Goal: Task Accomplishment & Management: Manage account settings

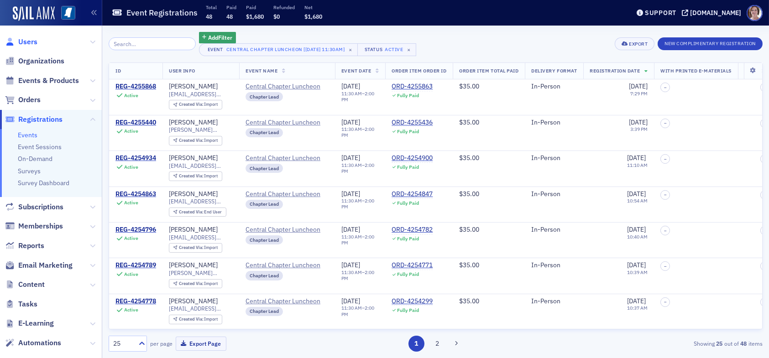
click at [33, 40] on span "Users" at bounding box center [27, 42] width 19 height 10
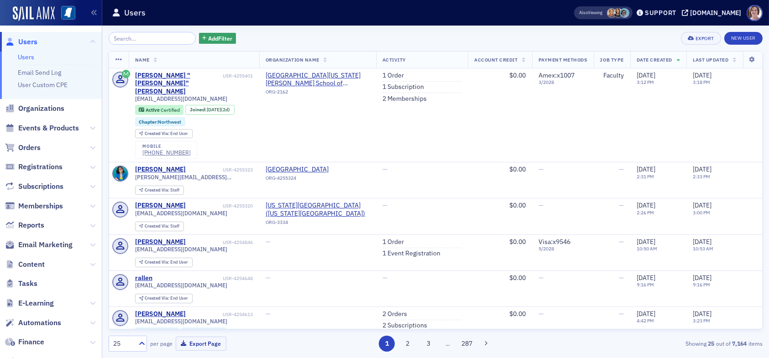
click at [167, 40] on input "search" at bounding box center [152, 38] width 87 height 13
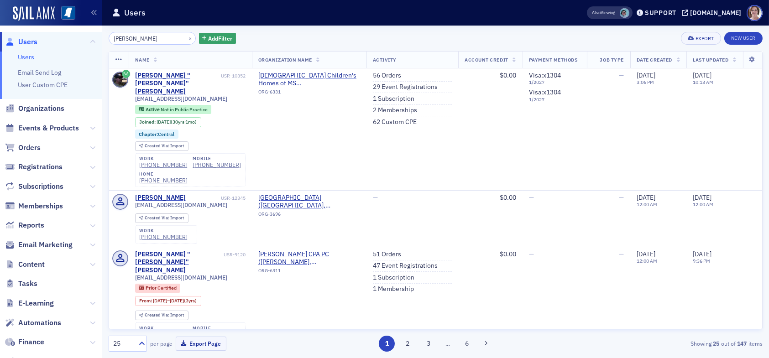
drag, startPoint x: 153, startPoint y: 42, endPoint x: 79, endPoint y: 44, distance: 74.0
click at [79, 44] on div "Users Users Email Send Log User Custom CPE Organizations Events & Products Orde…" at bounding box center [384, 179] width 769 height 358
type input "s"
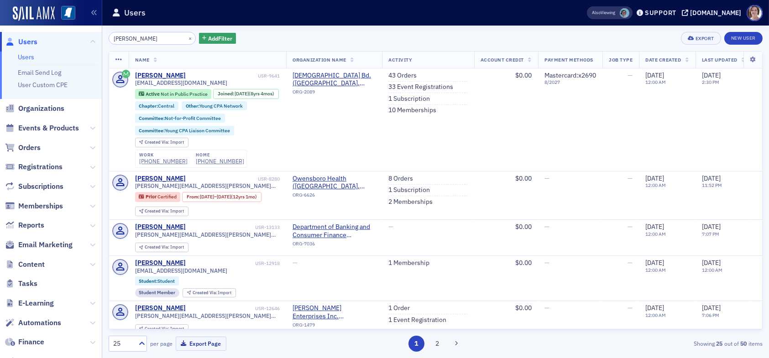
type input "ashley herring"
click at [622, 145] on td "—" at bounding box center [621, 119] width 37 height 103
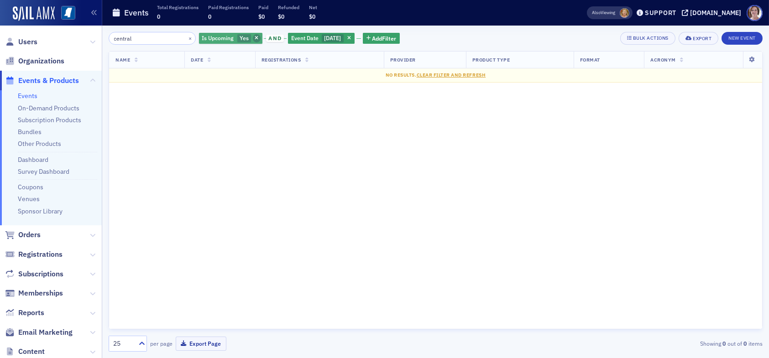
click at [253, 37] on span "button" at bounding box center [257, 38] width 8 height 8
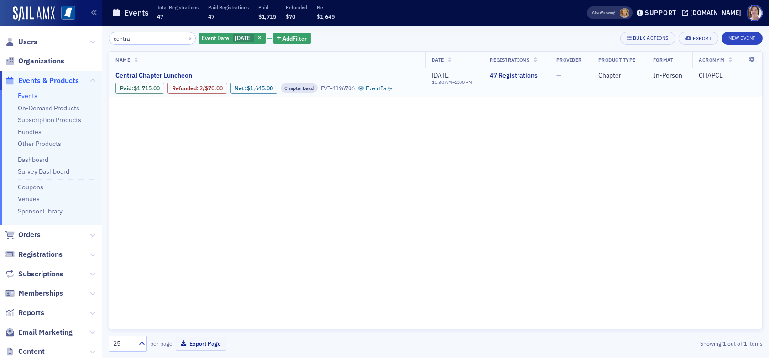
click at [507, 76] on link "47 Registrations" at bounding box center [516, 76] width 53 height 8
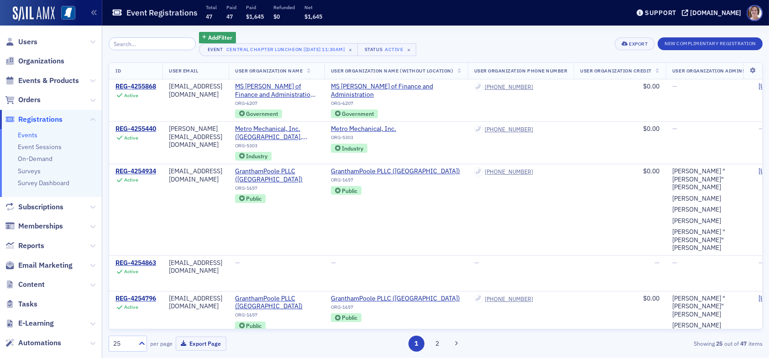
click at [120, 344] on div "25" at bounding box center [123, 344] width 20 height 10
drag, startPoint x: 118, startPoint y: 274, endPoint x: 189, endPoint y: 273, distance: 70.8
click at [119, 274] on span "50" at bounding box center [118, 271] width 7 height 10
click at [745, 72] on icon at bounding box center [753, 70] width 19 height 5
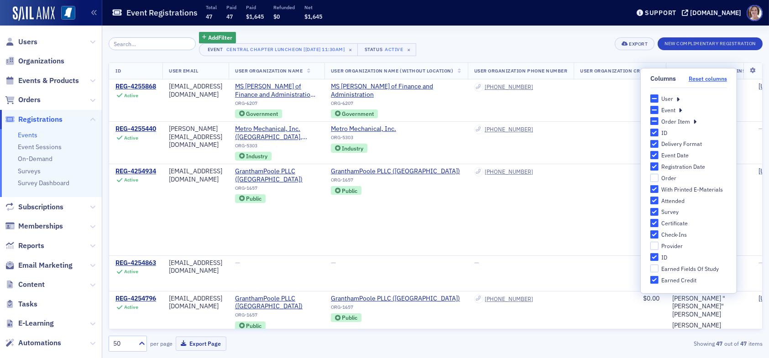
click at [707, 79] on button "Reset columns" at bounding box center [708, 78] width 38 height 7
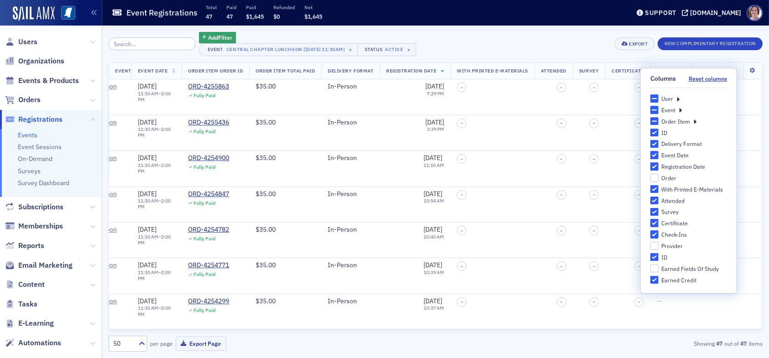
scroll to position [0, 221]
click at [563, 35] on div "Add Filter Event Central Chapter Luncheon [8/28/2025 11:30am] × Status Active ×…" at bounding box center [436, 44] width 654 height 24
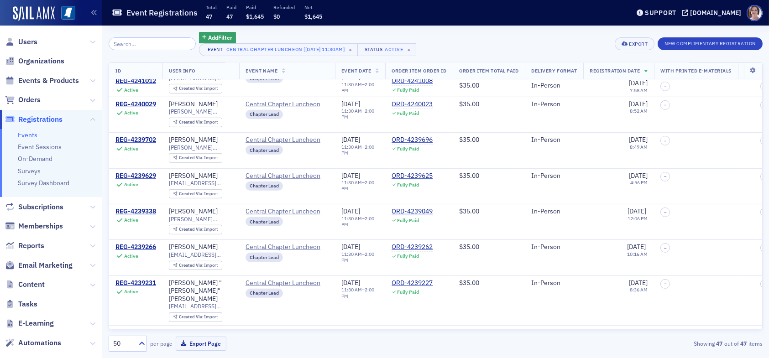
scroll to position [1464, 0]
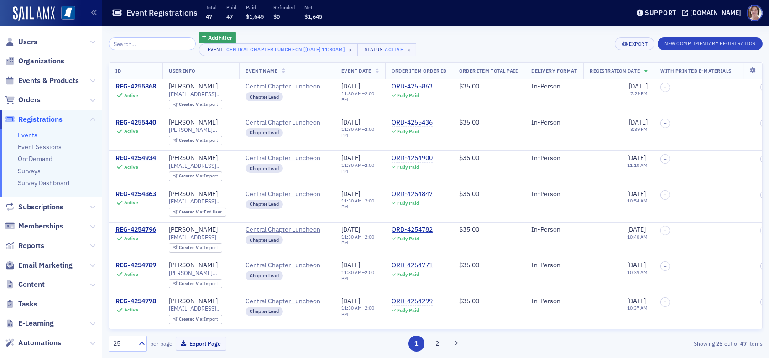
click at [121, 343] on div "25" at bounding box center [123, 344] width 20 height 10
click at [122, 269] on div "50" at bounding box center [128, 271] width 26 height 10
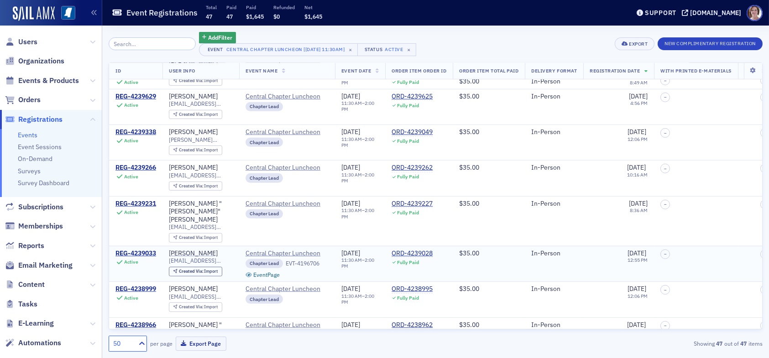
scroll to position [1327, 0]
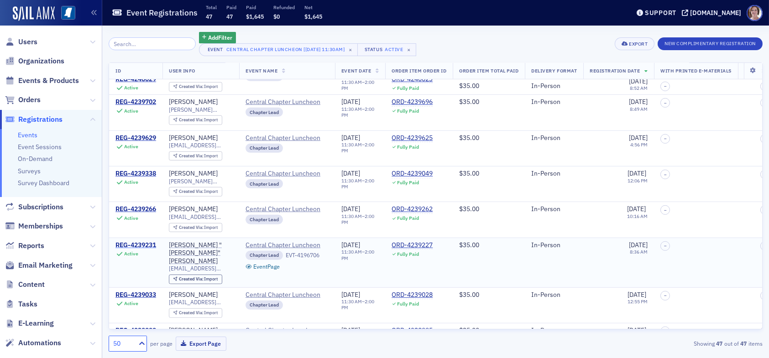
click at [141, 241] on div "REG-4239231" at bounding box center [135, 245] width 41 height 8
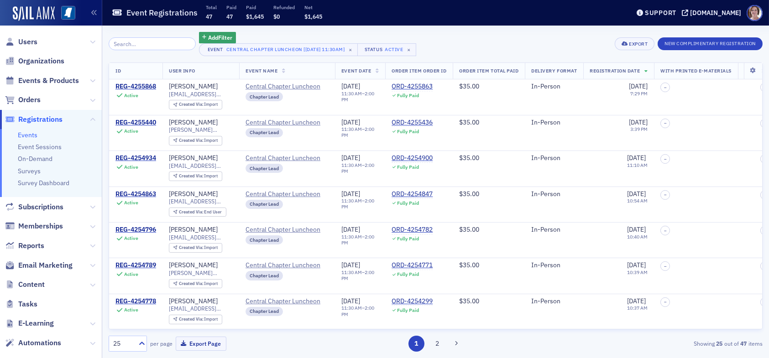
click at [122, 343] on div "25" at bounding box center [123, 344] width 20 height 10
click at [126, 271] on div "50" at bounding box center [128, 271] width 26 height 10
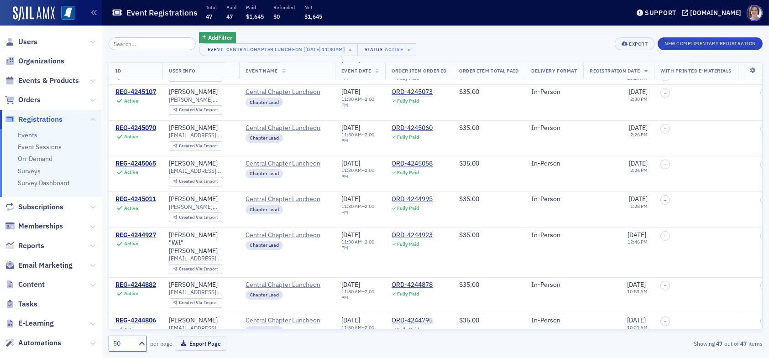
scroll to position [867, 0]
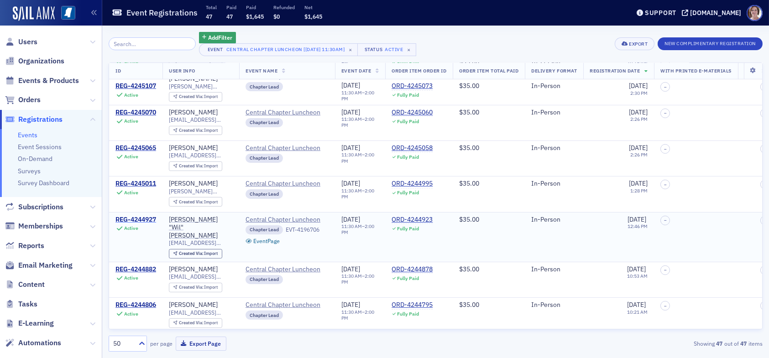
click at [140, 216] on div "REG-4244927" at bounding box center [135, 220] width 41 height 8
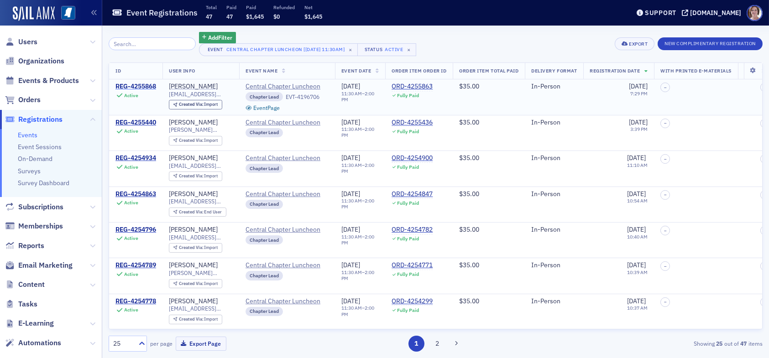
click at [135, 84] on div "REG-4255868" at bounding box center [135, 87] width 41 height 8
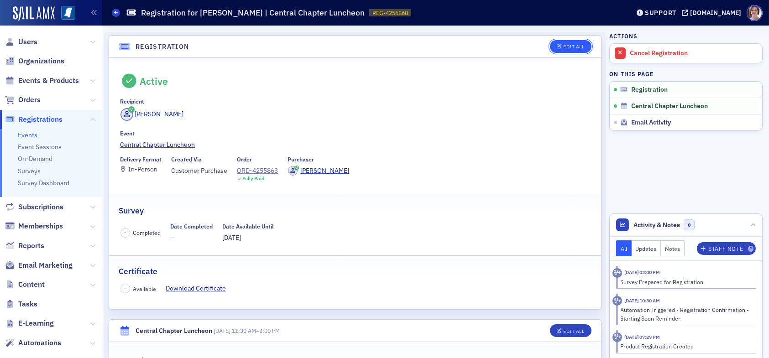
click at [571, 47] on div "Edit All" at bounding box center [573, 46] width 21 height 5
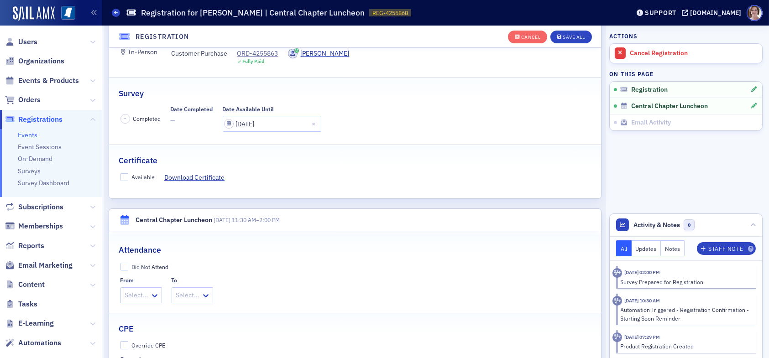
scroll to position [161, 0]
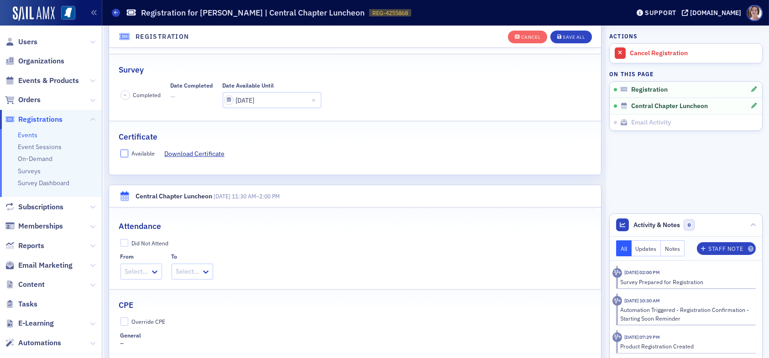
click at [122, 154] on input "Available" at bounding box center [125, 154] width 8 height 8
checkbox input "true"
click at [125, 321] on input "Override CPE" at bounding box center [125, 322] width 8 height 8
checkbox input "true"
click at [160, 350] on input "text" at bounding box center [176, 350] width 110 height 16
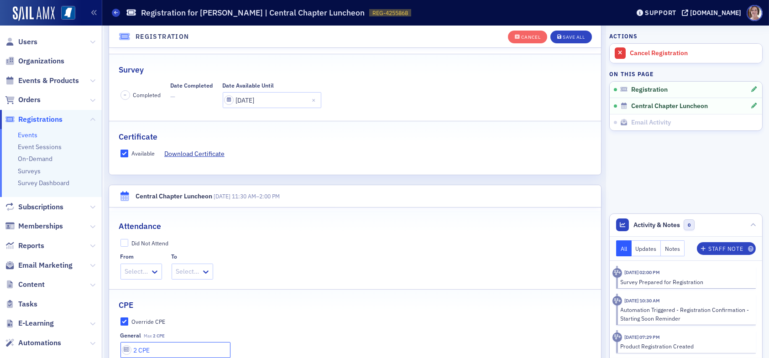
type input "2 CPE"
click at [565, 35] on div "Save All" at bounding box center [574, 37] width 22 height 5
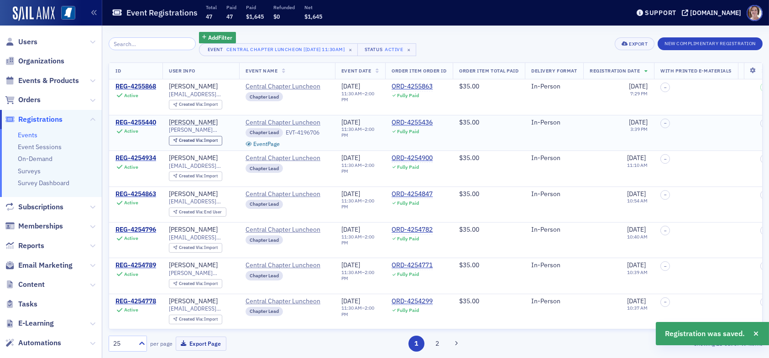
click at [141, 121] on div "REG-4255440" at bounding box center [135, 123] width 41 height 8
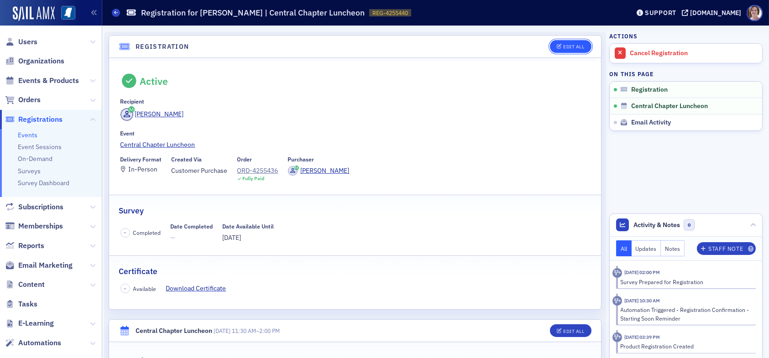
click at [563, 45] on div "Edit All" at bounding box center [573, 46] width 21 height 5
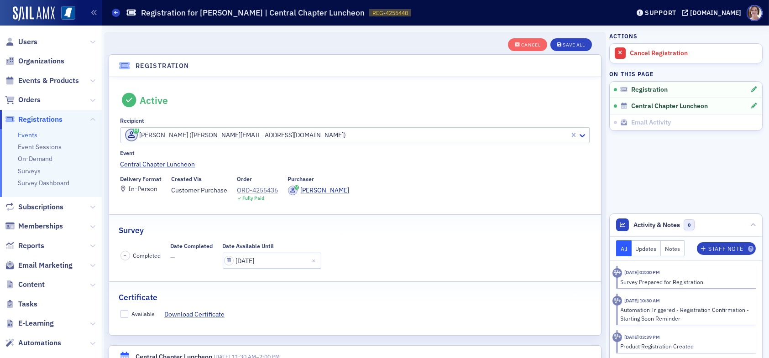
scroll to position [24, 0]
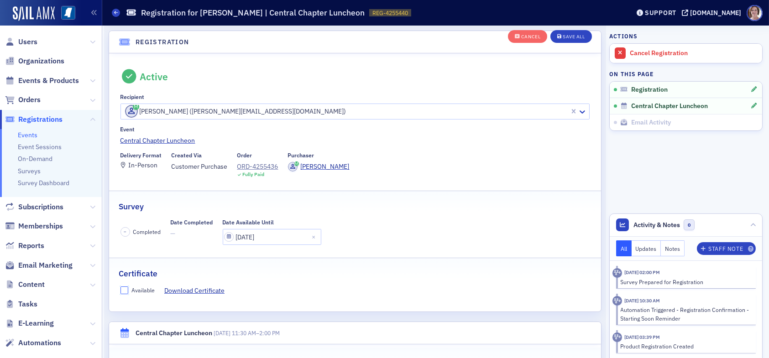
click at [125, 288] on input "Available" at bounding box center [125, 291] width 8 height 8
checkbox input "true"
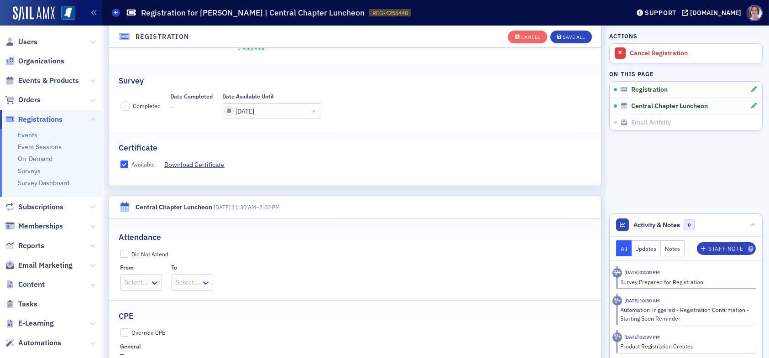
scroll to position [206, 0]
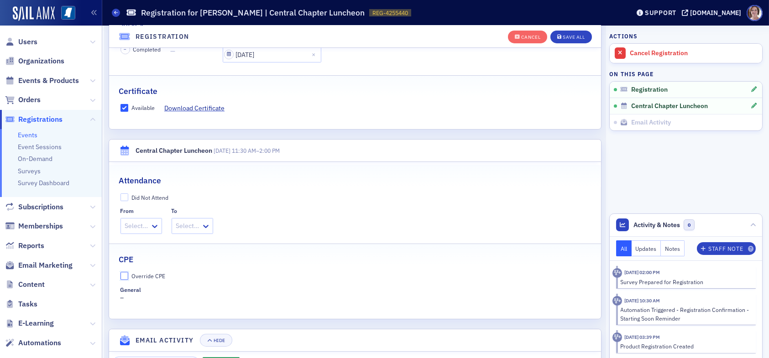
click at [125, 273] on input "Override CPE" at bounding box center [125, 276] width 8 height 8
checkbox input "true"
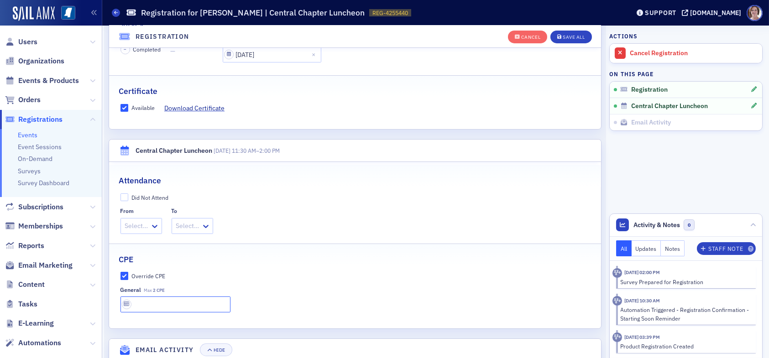
click at [163, 302] on input "text" at bounding box center [176, 305] width 110 height 16
type input "2 CPE"
click at [567, 35] on div "Save All" at bounding box center [574, 37] width 22 height 5
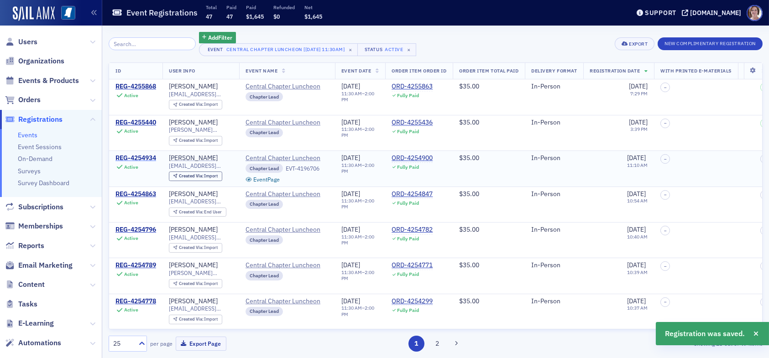
click at [142, 157] on div "REG-4254934" at bounding box center [135, 158] width 41 height 8
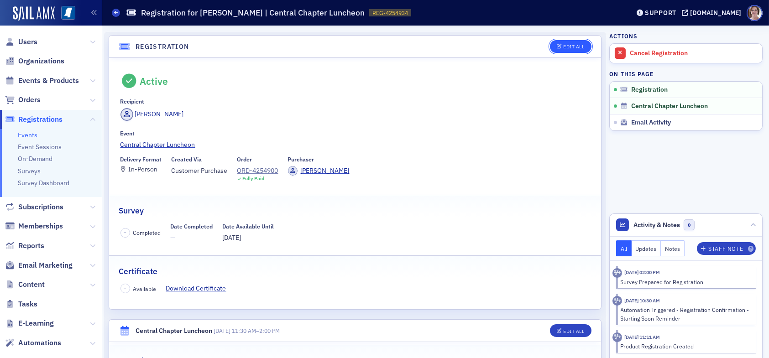
click at [572, 47] on div "Edit All" at bounding box center [573, 46] width 21 height 5
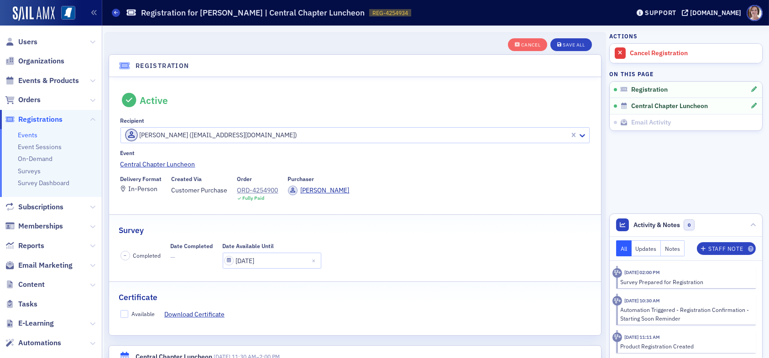
scroll to position [24, 0]
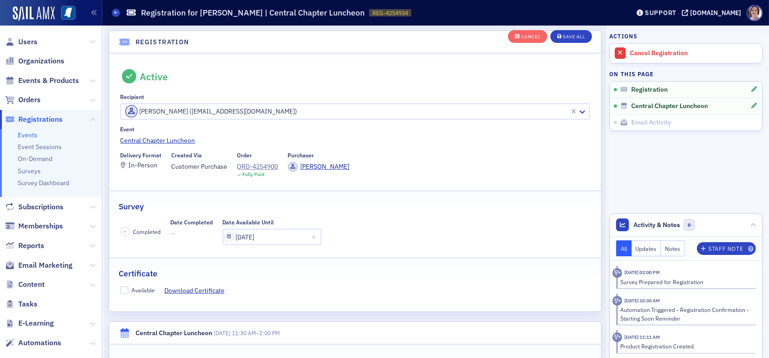
click at [121, 286] on label "Available" at bounding box center [138, 290] width 35 height 8
click at [121, 287] on input "Available" at bounding box center [125, 291] width 8 height 8
checkbox input "true"
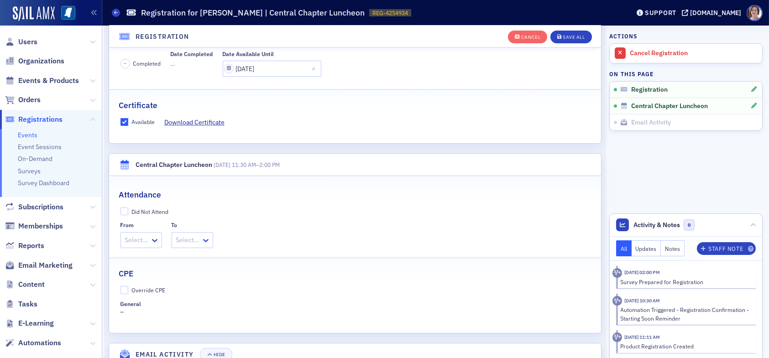
scroll to position [206, 0]
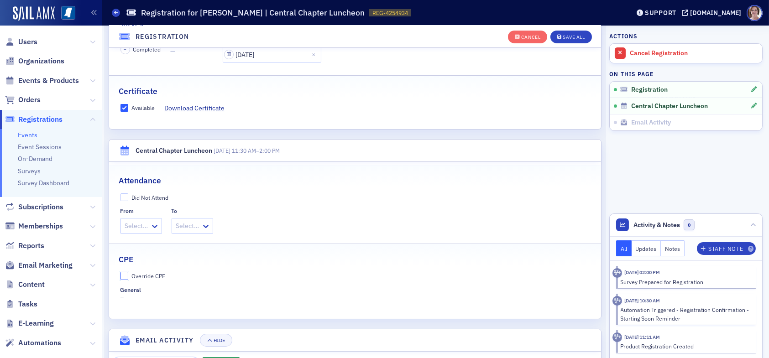
click at [125, 277] on input "Override CPE" at bounding box center [125, 276] width 8 height 8
checkbox input "true"
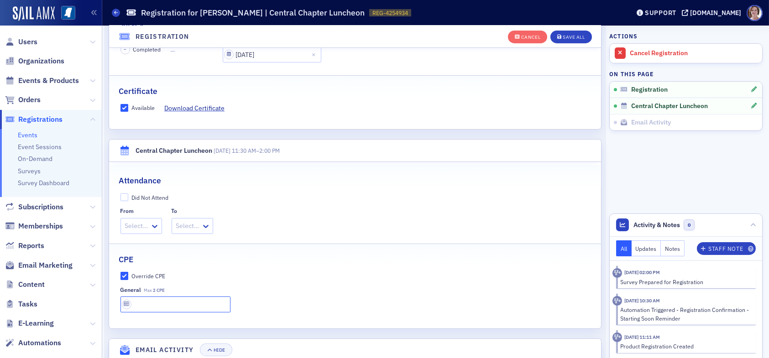
click at [171, 299] on input "text" at bounding box center [176, 305] width 110 height 16
type input "2 CPE"
click at [571, 39] on div "Save All" at bounding box center [574, 37] width 22 height 5
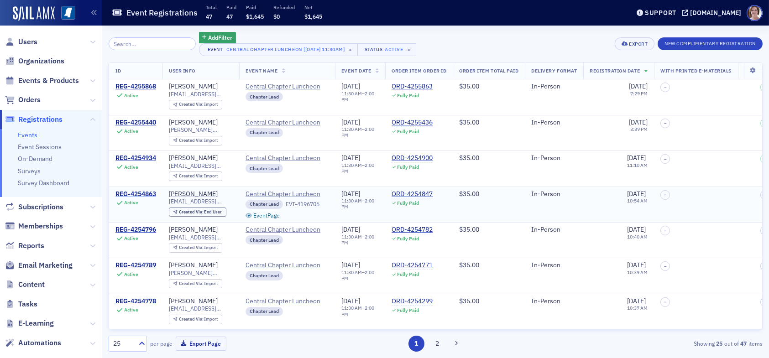
click at [135, 192] on div "REG-4254863" at bounding box center [135, 194] width 41 height 8
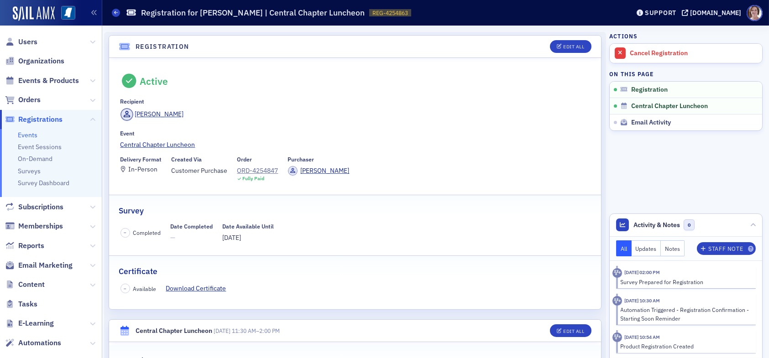
click at [562, 39] on header "Registration Edit All" at bounding box center [355, 47] width 492 height 22
click at [563, 45] on div "Edit All" at bounding box center [573, 46] width 21 height 5
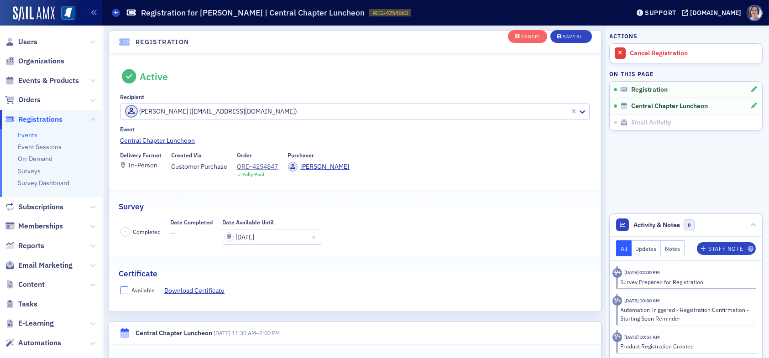
click at [124, 287] on input "Available" at bounding box center [125, 291] width 8 height 8
checkbox input "true"
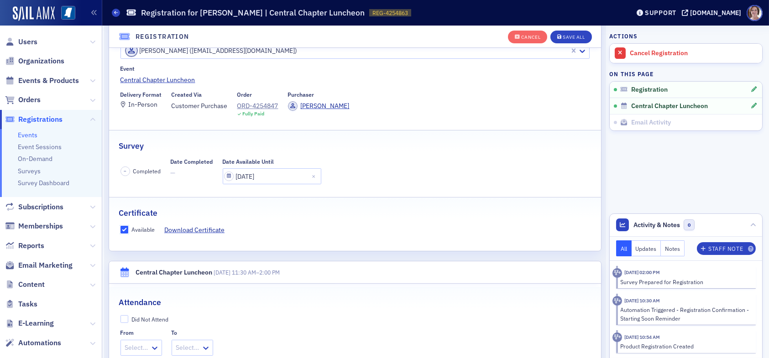
scroll to position [252, 0]
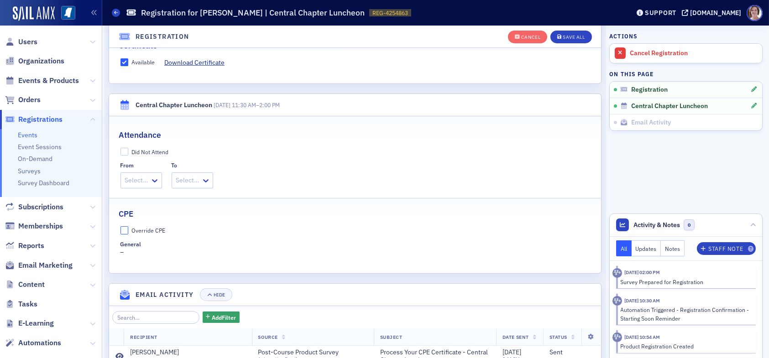
click at [124, 228] on input "Override CPE" at bounding box center [125, 230] width 8 height 8
checkbox input "true"
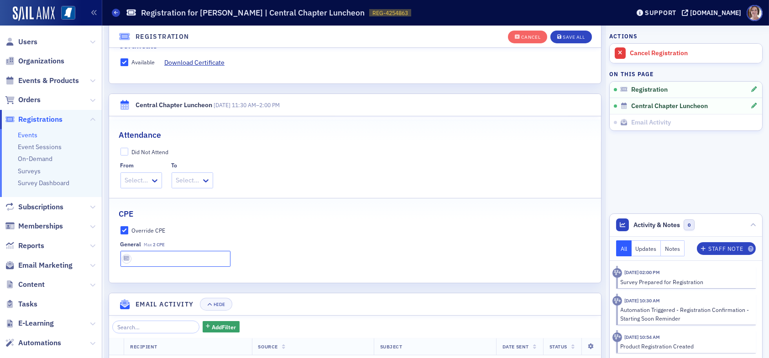
click at [174, 257] on input "text" at bounding box center [176, 259] width 110 height 16
type input "2 CPE"
click at [569, 35] on div "Save All" at bounding box center [574, 37] width 22 height 5
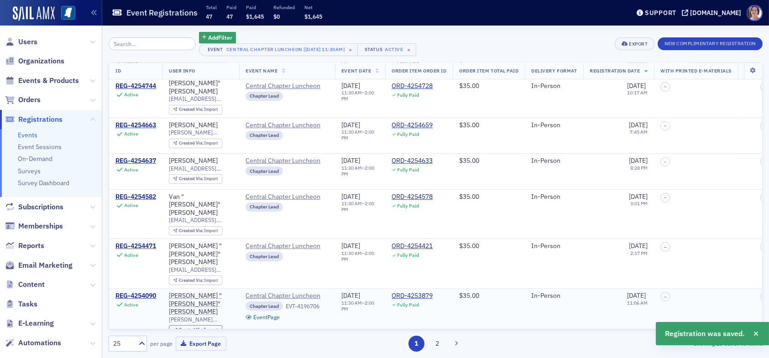
scroll to position [320, 0]
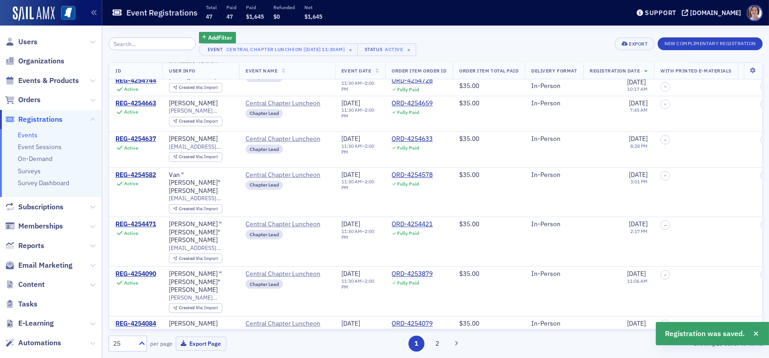
click at [131, 345] on div "25" at bounding box center [123, 344] width 20 height 10
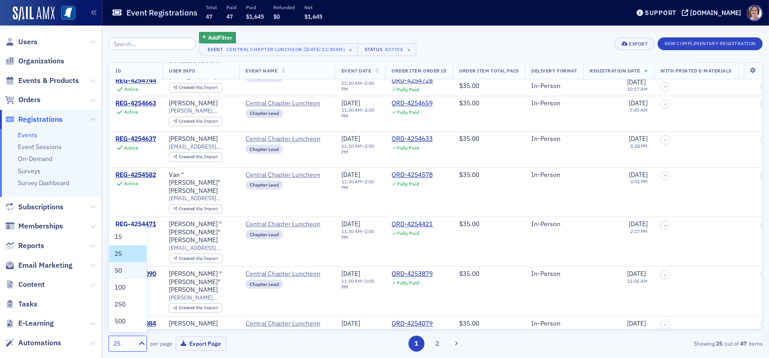
click at [132, 274] on div "50" at bounding box center [128, 271] width 26 height 10
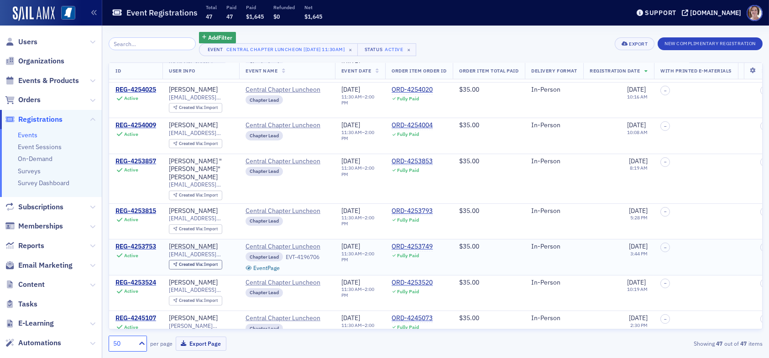
scroll to position [639, 0]
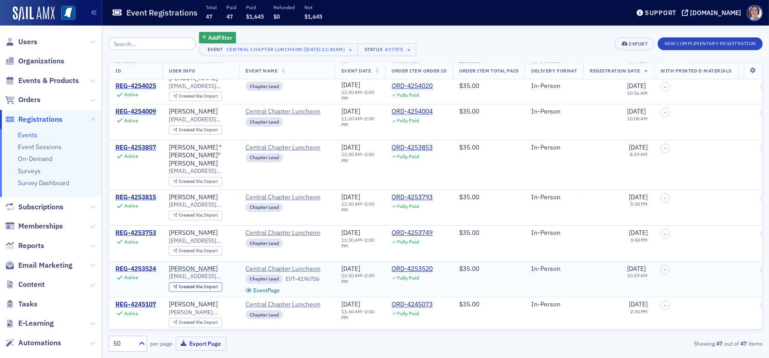
click at [145, 265] on div "REG-4253524" at bounding box center [135, 269] width 41 height 8
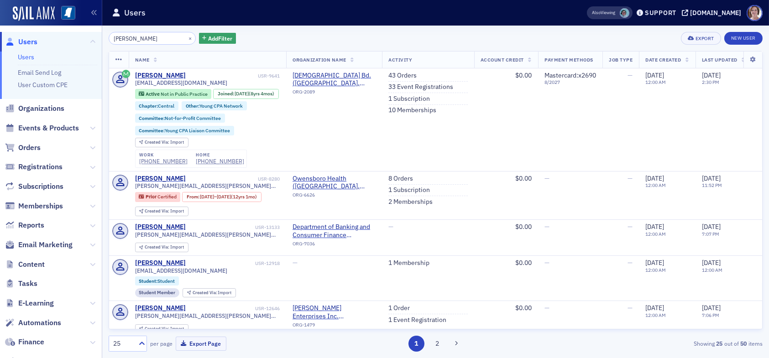
drag, startPoint x: 156, startPoint y: 41, endPoint x: 55, endPoint y: 15, distance: 104.3
click at [55, 28] on div "Users Users Email Send Log User Custom CPE Organizations Events & Products Orde…" at bounding box center [384, 179] width 769 height 358
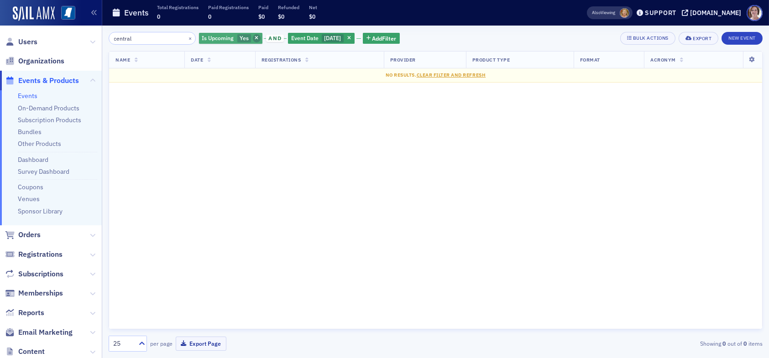
click at [253, 41] on span "button" at bounding box center [257, 38] width 8 height 8
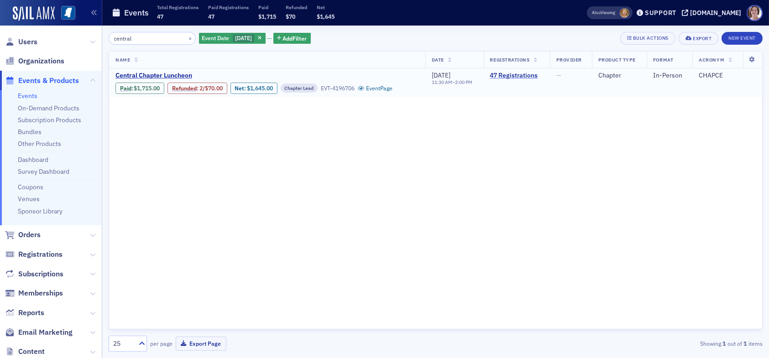
click at [509, 76] on link "47 Registrations" at bounding box center [516, 76] width 53 height 8
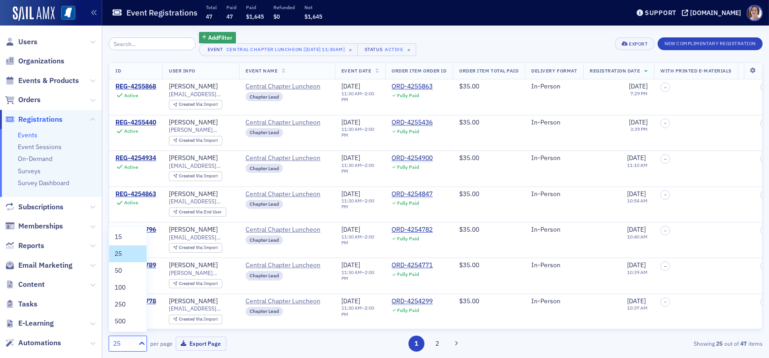
click at [126, 343] on div "25" at bounding box center [123, 344] width 20 height 10
click at [123, 273] on div "50" at bounding box center [128, 271] width 26 height 10
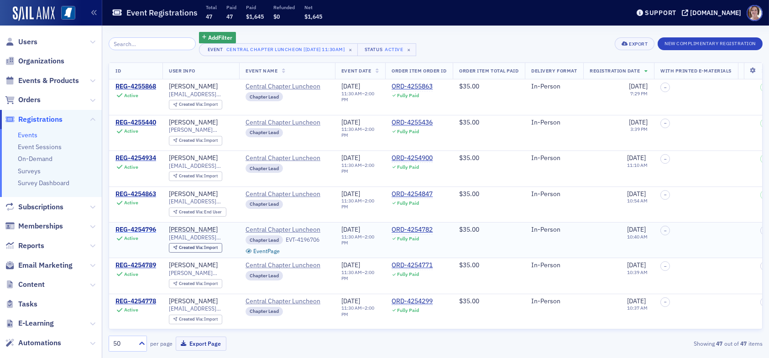
click at [149, 228] on div "REG-4254796" at bounding box center [135, 230] width 41 height 8
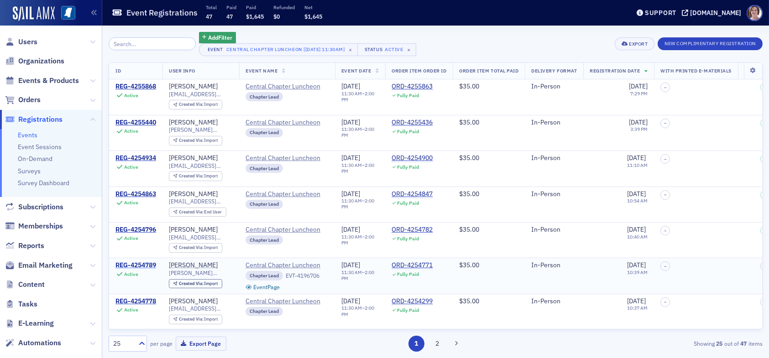
click at [141, 263] on div "REG-4254789" at bounding box center [135, 266] width 41 height 8
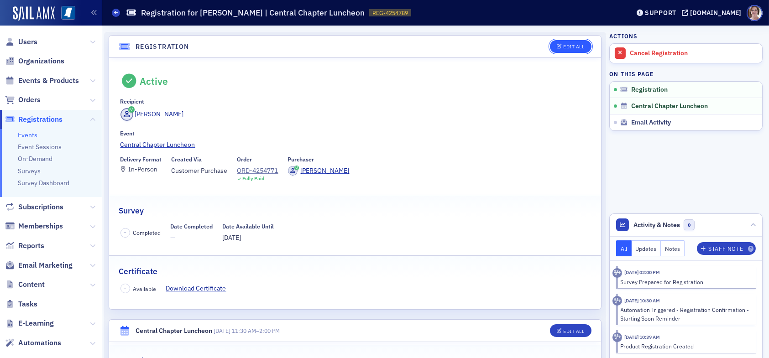
click at [565, 45] on div "Edit All" at bounding box center [573, 46] width 21 height 5
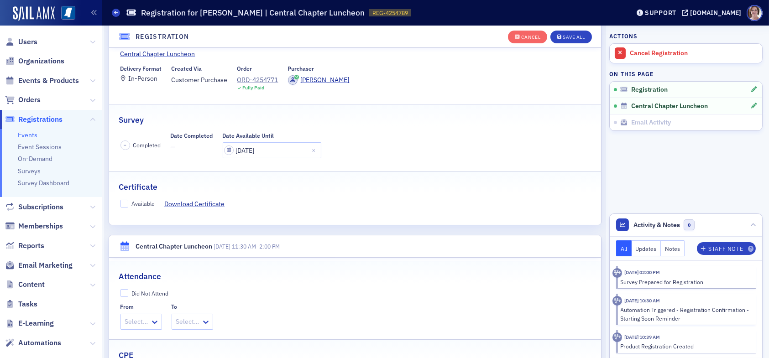
scroll to position [115, 0]
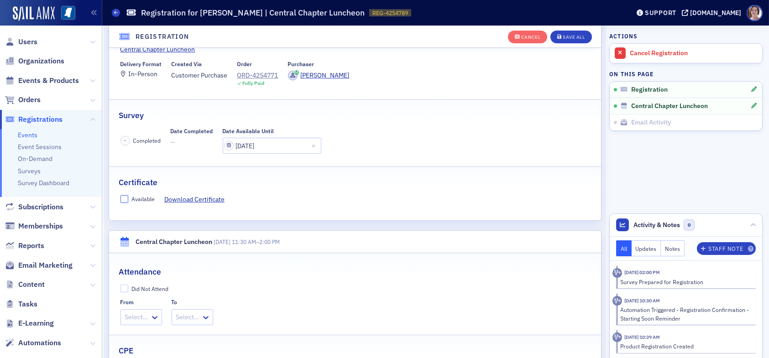
click at [125, 197] on input "Available" at bounding box center [125, 199] width 8 height 8
checkbox input "true"
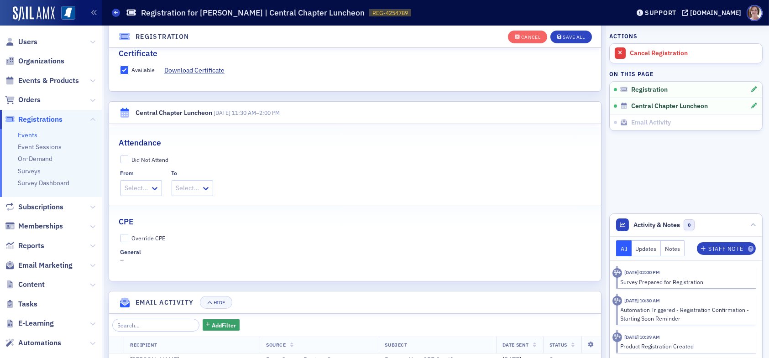
scroll to position [252, 0]
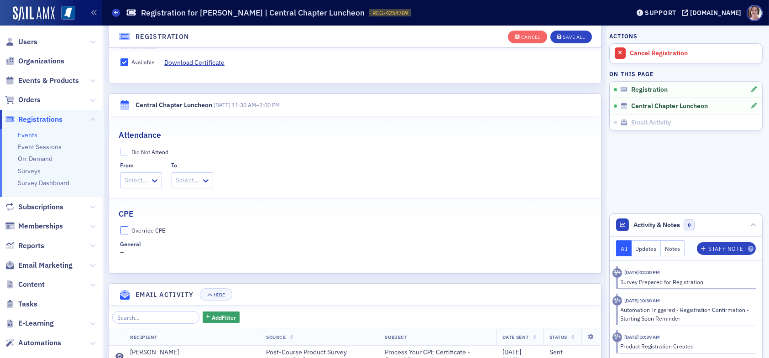
drag, startPoint x: 123, startPoint y: 229, endPoint x: 134, endPoint y: 239, distance: 14.2
click at [124, 229] on input "Override CPE" at bounding box center [125, 230] width 8 height 8
checkbox input "true"
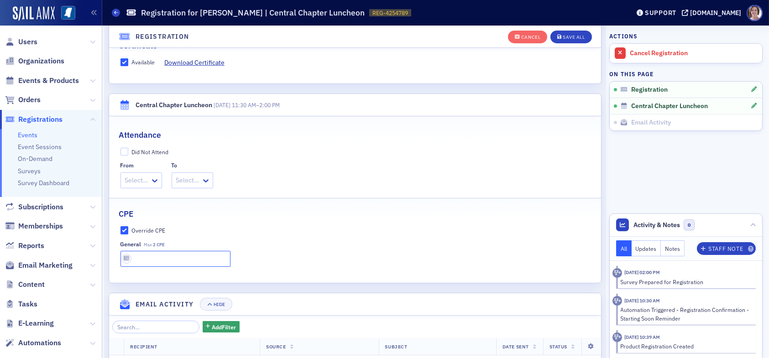
click at [151, 256] on input "text" at bounding box center [176, 259] width 110 height 16
type input "2 CPE"
click at [563, 39] on div "Save All" at bounding box center [574, 37] width 22 height 5
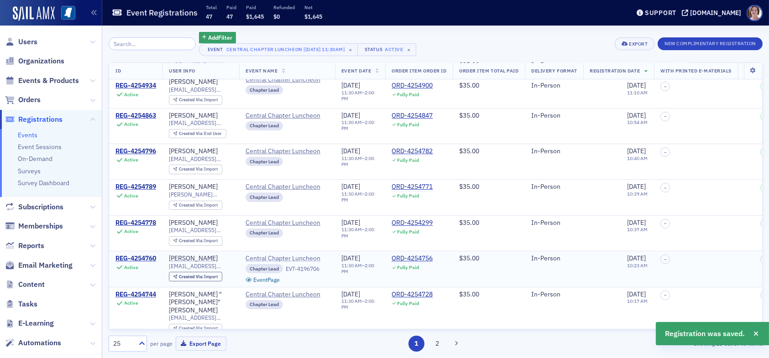
scroll to position [91, 0]
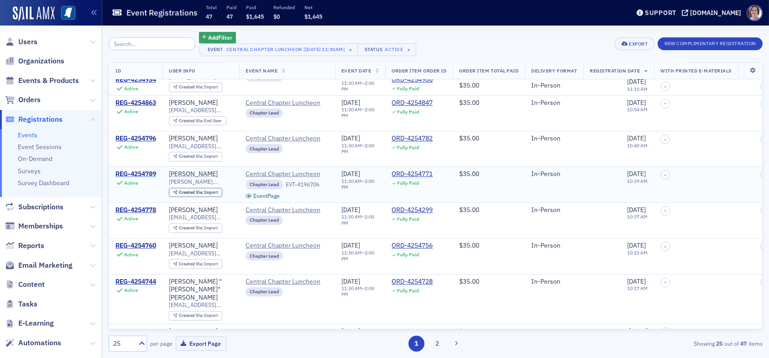
click at [140, 170] on div "REG-4254789" at bounding box center [135, 174] width 41 height 8
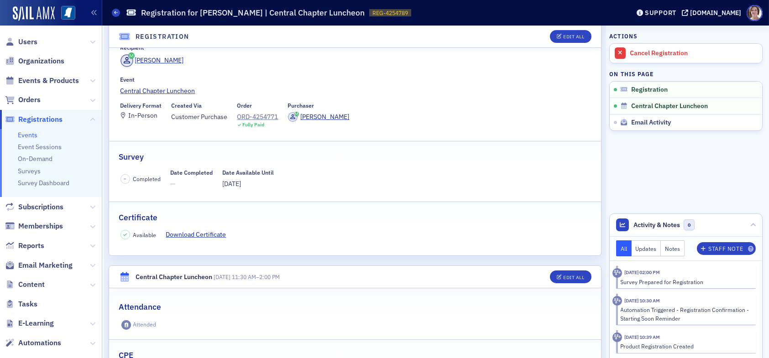
scroll to position [137, 0]
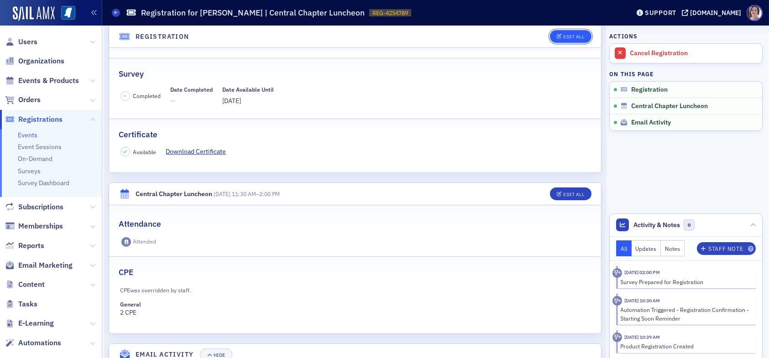
click at [570, 35] on div "Edit All" at bounding box center [573, 36] width 21 height 5
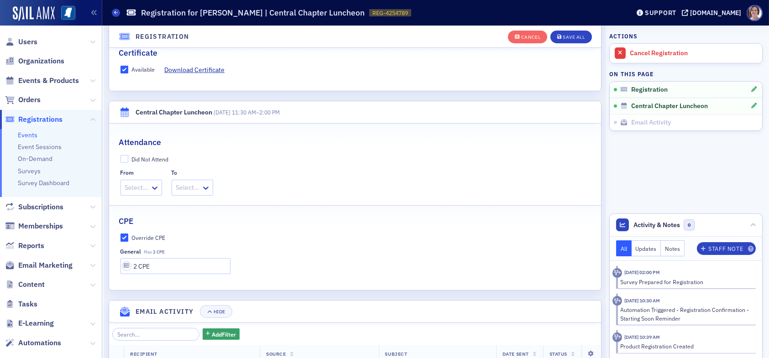
scroll to position [252, 0]
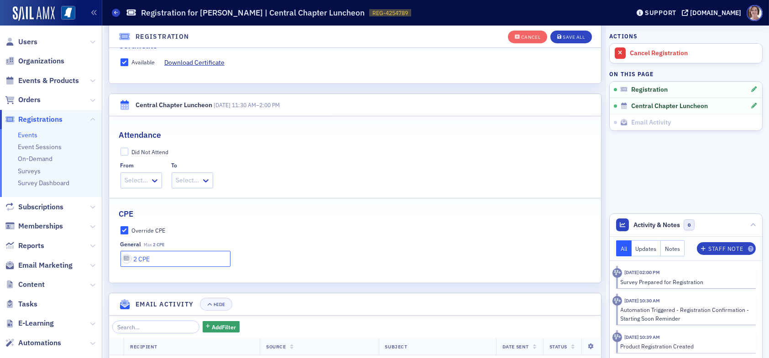
click at [138, 260] on input "2 CPE" at bounding box center [176, 259] width 110 height 16
type input "1.5 CPE"
click at [565, 36] on div "Save All" at bounding box center [574, 37] width 22 height 5
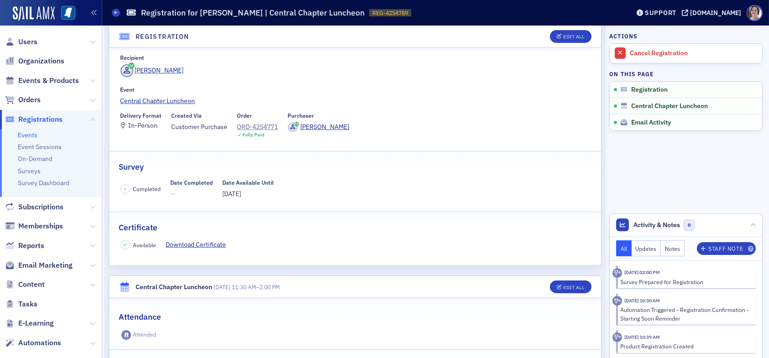
scroll to position [0, 0]
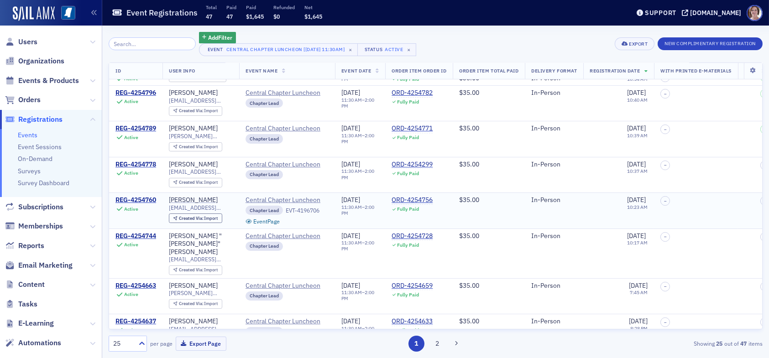
scroll to position [183, 0]
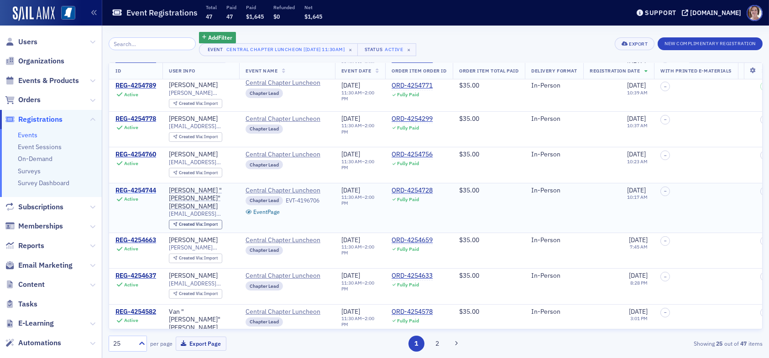
click at [146, 187] on div "REG-4254744" at bounding box center [135, 191] width 41 height 8
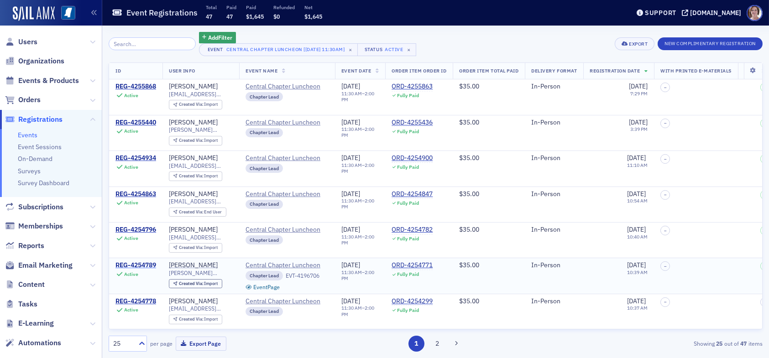
click at [145, 265] on div "REG-4254789" at bounding box center [135, 266] width 41 height 8
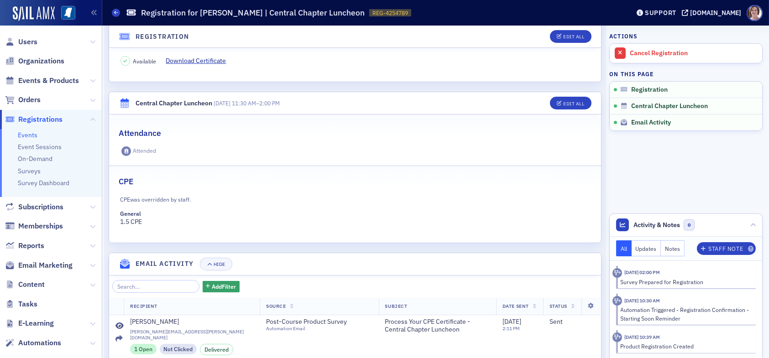
scroll to position [228, 0]
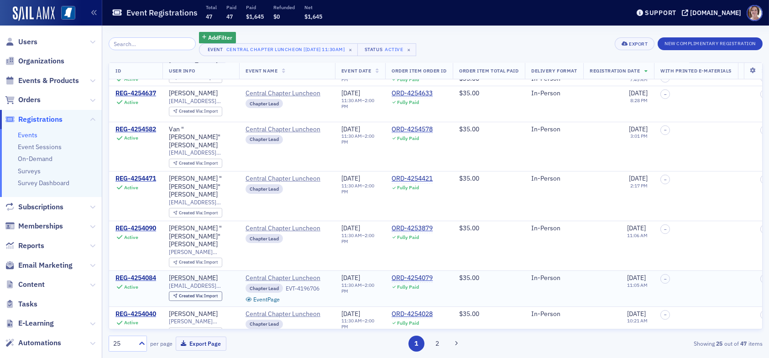
scroll to position [411, 0]
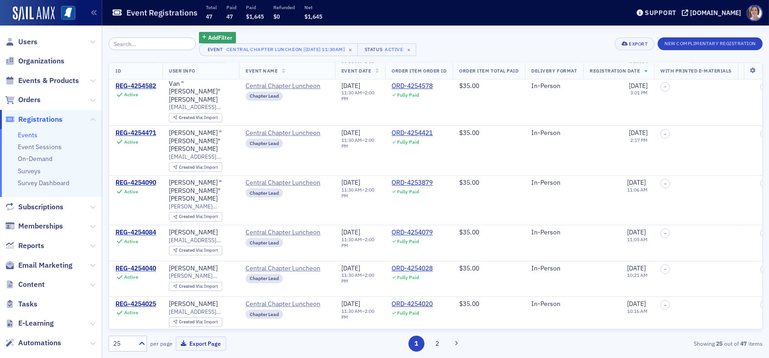
click at [150, 336] on div "REG-4254009" at bounding box center [135, 340] width 41 height 8
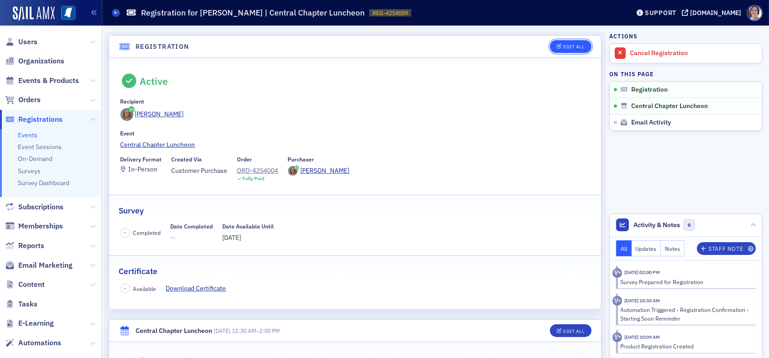
click at [563, 46] on div "Edit All" at bounding box center [573, 46] width 21 height 5
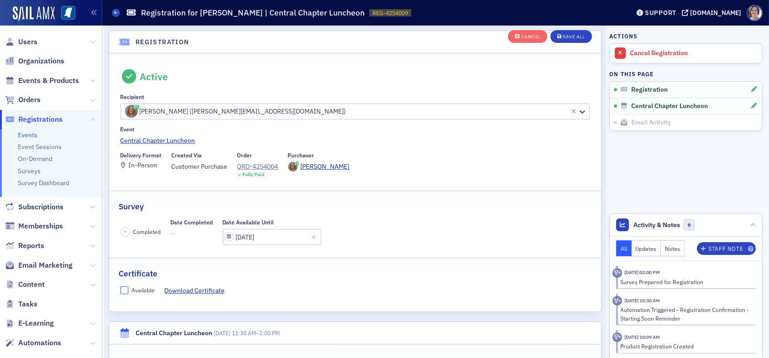
click at [123, 289] on input "Available" at bounding box center [125, 291] width 8 height 8
checkbox input "true"
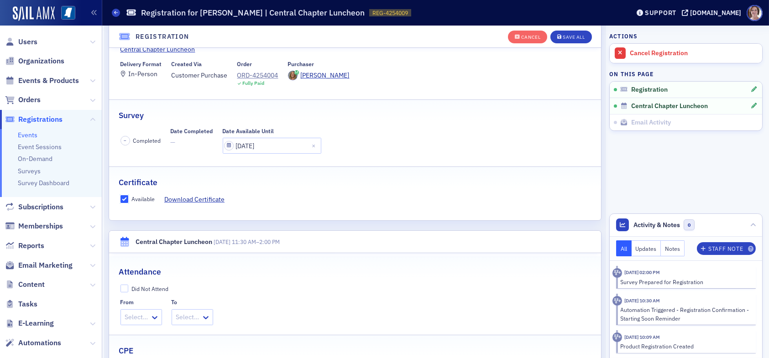
scroll to position [206, 0]
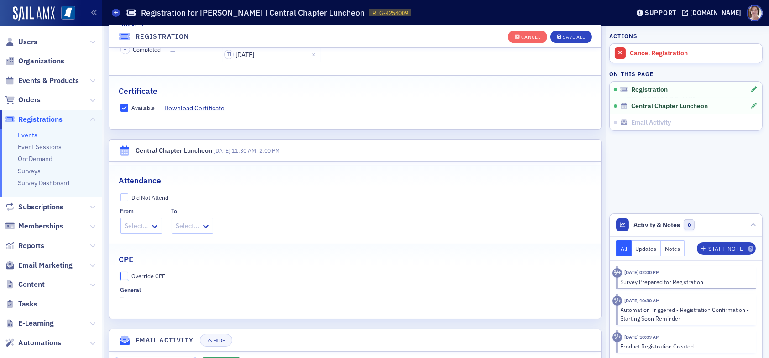
drag, startPoint x: 121, startPoint y: 274, endPoint x: 137, endPoint y: 274, distance: 16.4
click at [121, 274] on input "Override CPE" at bounding box center [125, 276] width 8 height 8
checkbox input "true"
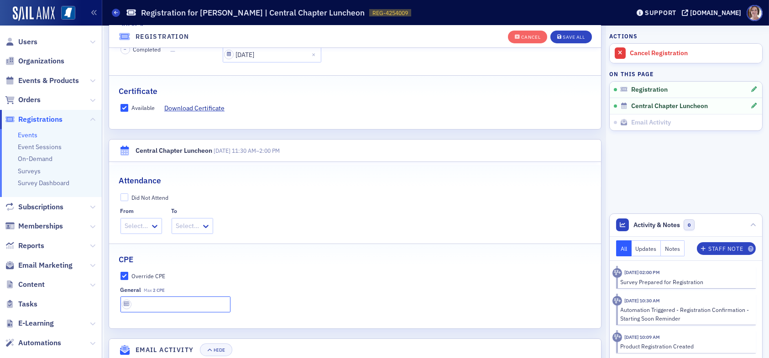
click at [161, 302] on input "text" at bounding box center [176, 305] width 110 height 16
type input "1 CPE"
click at [572, 37] on div "Save All" at bounding box center [574, 37] width 22 height 5
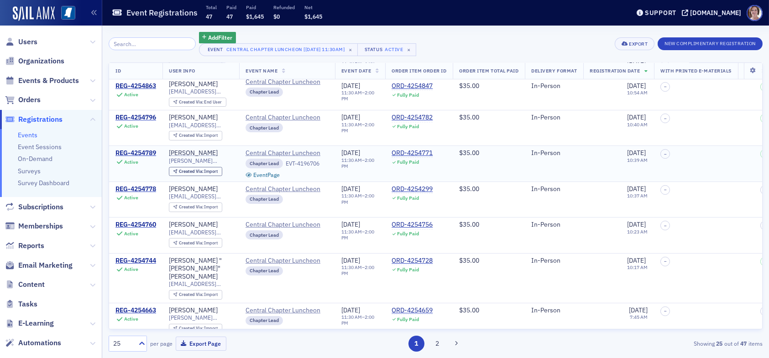
scroll to position [137, 0]
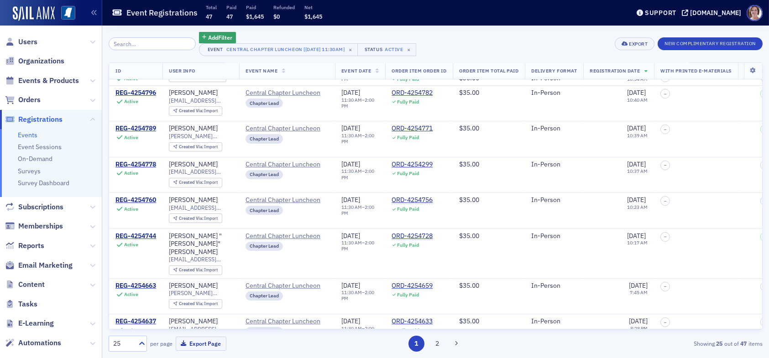
click at [121, 341] on div "25" at bounding box center [123, 344] width 20 height 10
click at [127, 270] on div "50" at bounding box center [128, 271] width 26 height 10
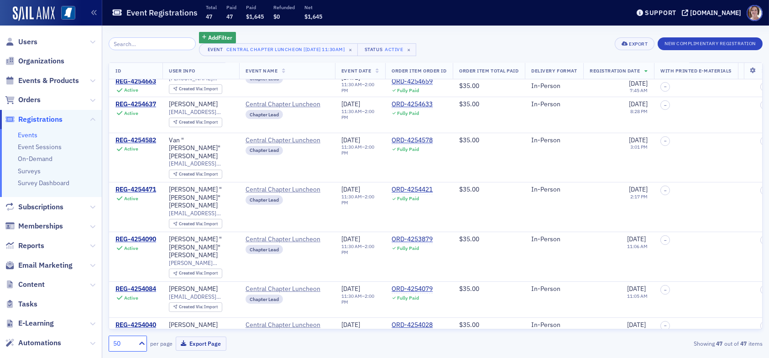
scroll to position [365, 0]
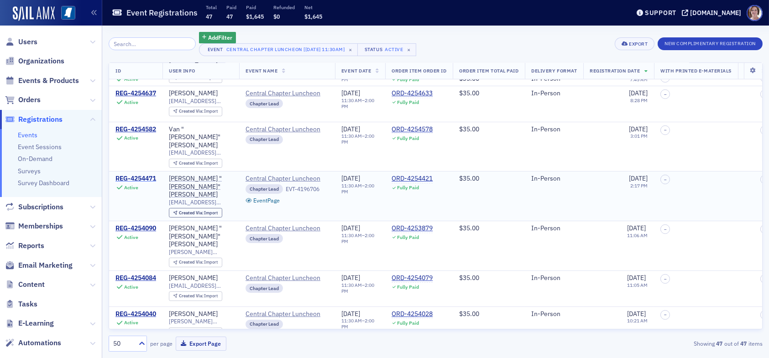
click at [148, 175] on div "REG-4254471" at bounding box center [135, 179] width 41 height 8
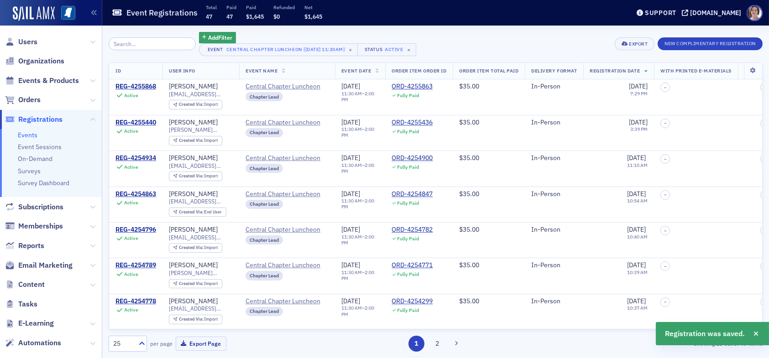
click at [128, 342] on div "25" at bounding box center [123, 344] width 20 height 10
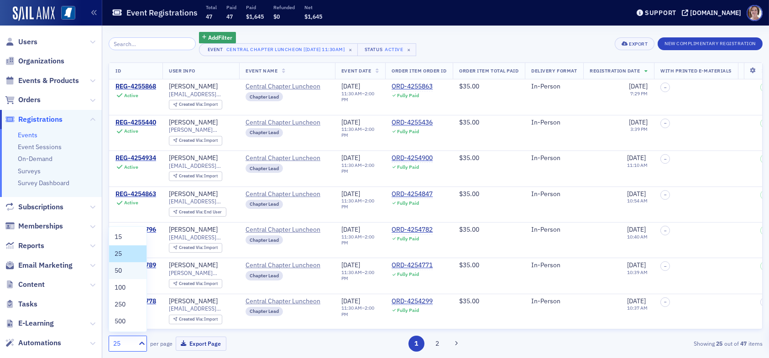
click at [130, 272] on div "50" at bounding box center [128, 271] width 26 height 10
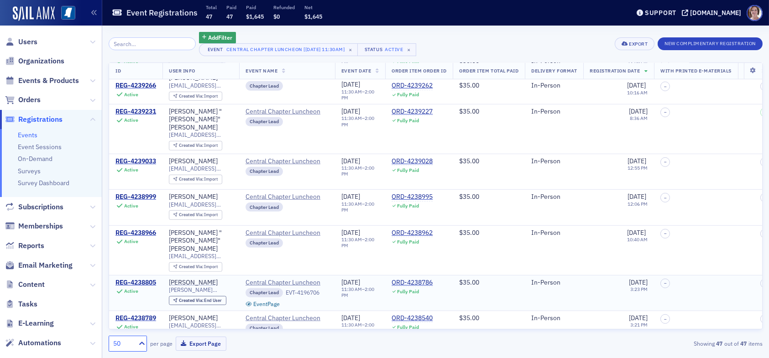
scroll to position [1464, 0]
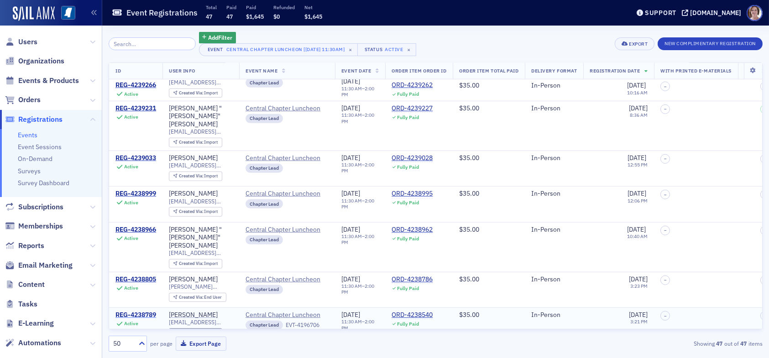
click at [137, 311] on div "REG-4238789" at bounding box center [135, 315] width 41 height 8
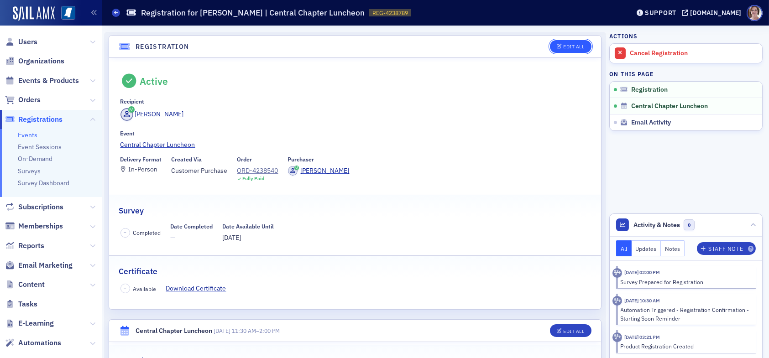
click at [563, 44] on div "Edit All" at bounding box center [573, 46] width 21 height 5
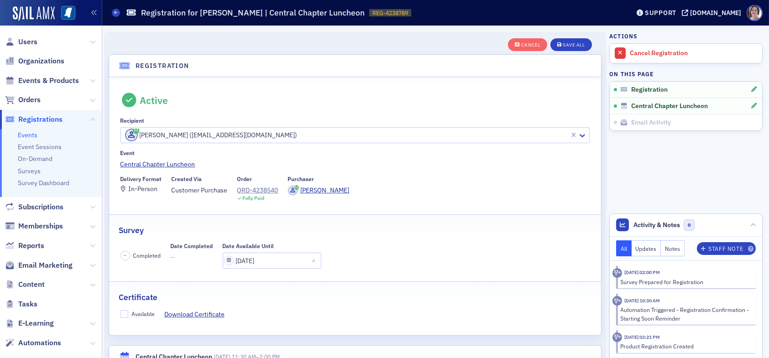
scroll to position [24, 0]
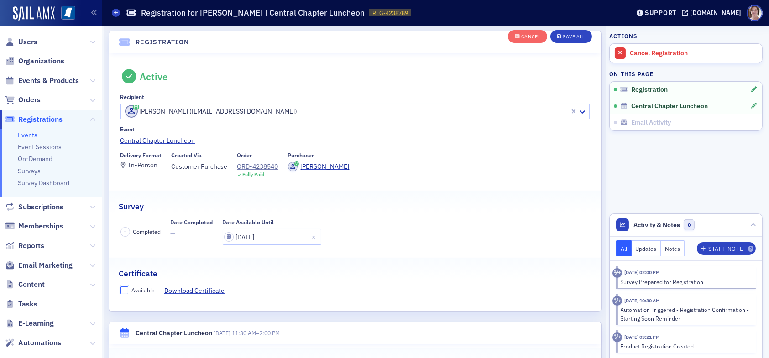
click at [122, 287] on input "Available" at bounding box center [125, 291] width 8 height 8
checkbox input "true"
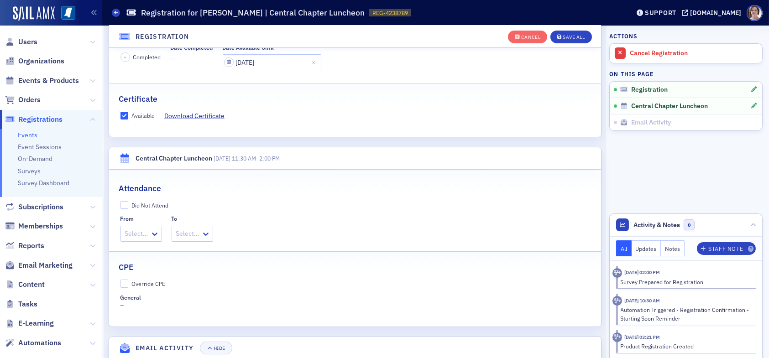
scroll to position [252, 0]
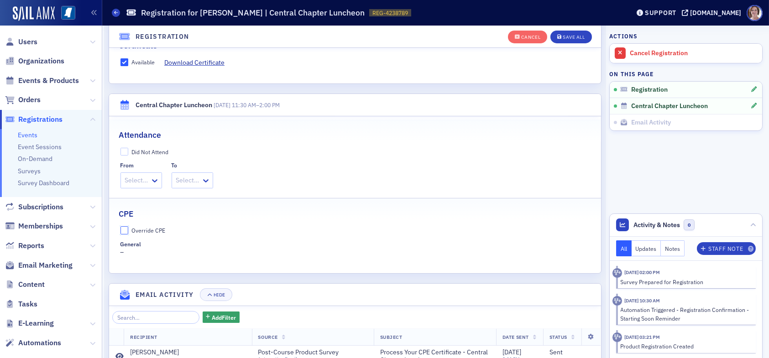
click at [123, 228] on input "Override CPE" at bounding box center [125, 230] width 8 height 8
checkbox input "true"
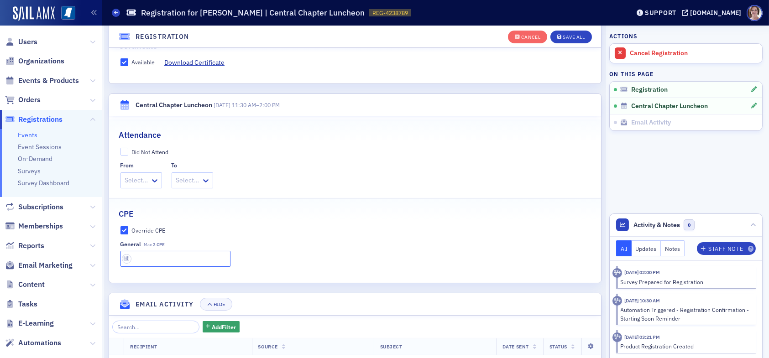
click at [161, 260] on input "text" at bounding box center [176, 259] width 110 height 16
type input "1.5 CPE"
click at [576, 29] on div "Cancel Save All" at bounding box center [550, 36] width 84 height 19
click at [574, 32] on button "Save All" at bounding box center [571, 37] width 41 height 13
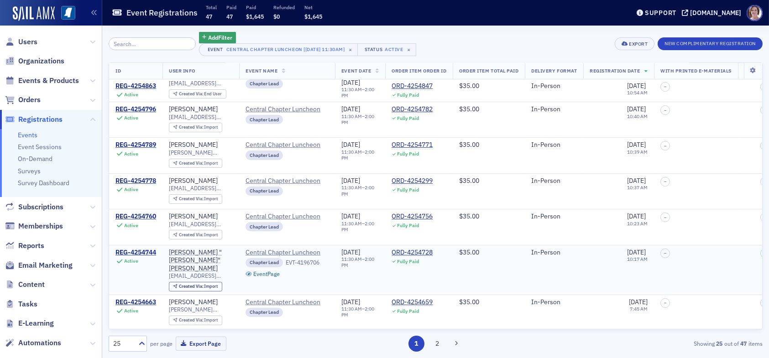
scroll to position [137, 0]
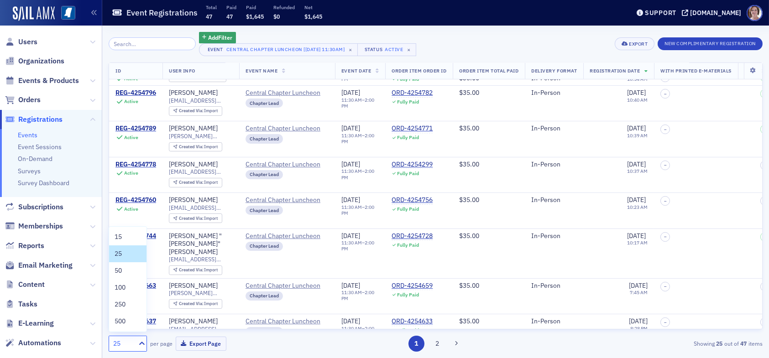
click at [125, 344] on div "25" at bounding box center [123, 344] width 20 height 10
click at [132, 265] on div "50" at bounding box center [127, 270] width 37 height 17
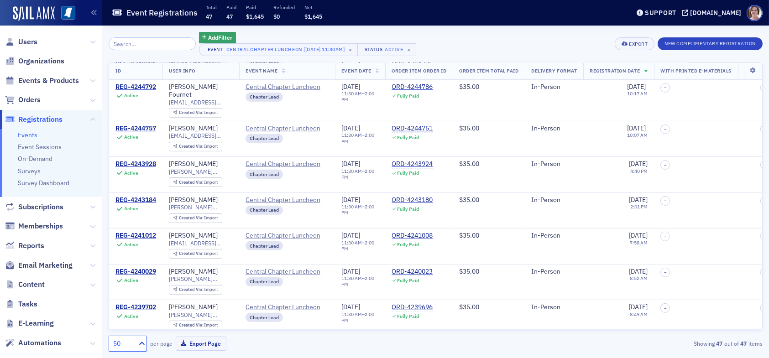
scroll to position [1099, 0]
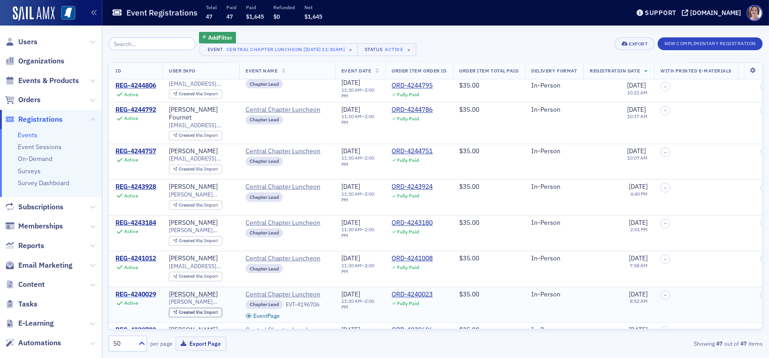
click at [152, 291] on div "REG-4240029" at bounding box center [135, 295] width 41 height 8
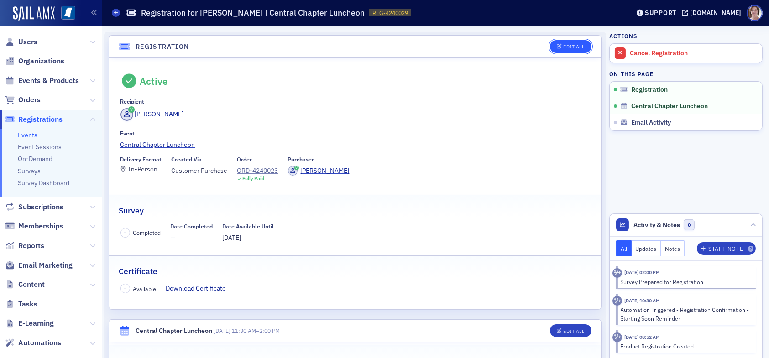
click at [563, 47] on div "Edit All" at bounding box center [573, 46] width 21 height 5
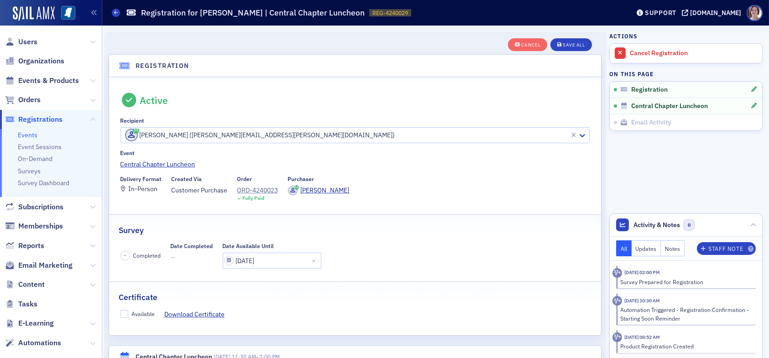
scroll to position [24, 0]
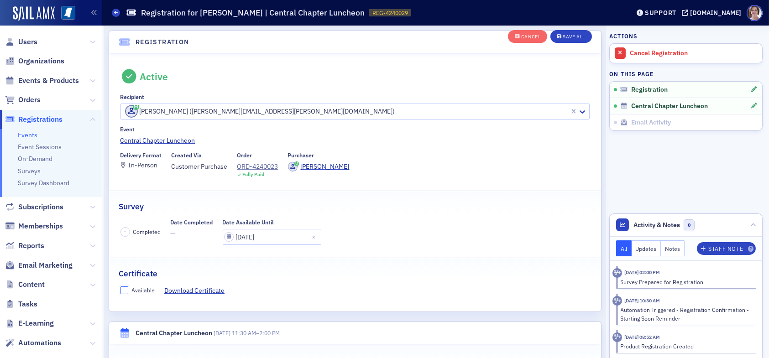
click at [127, 289] on input "Available" at bounding box center [125, 291] width 8 height 8
checkbox input "true"
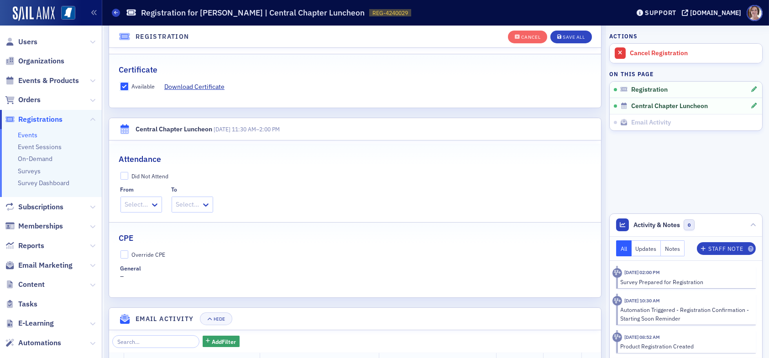
scroll to position [252, 0]
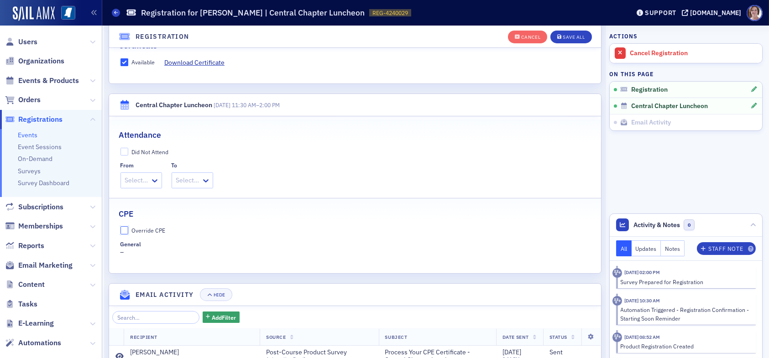
click at [124, 233] on input "Override CPE" at bounding box center [125, 230] width 8 height 8
checkbox input "true"
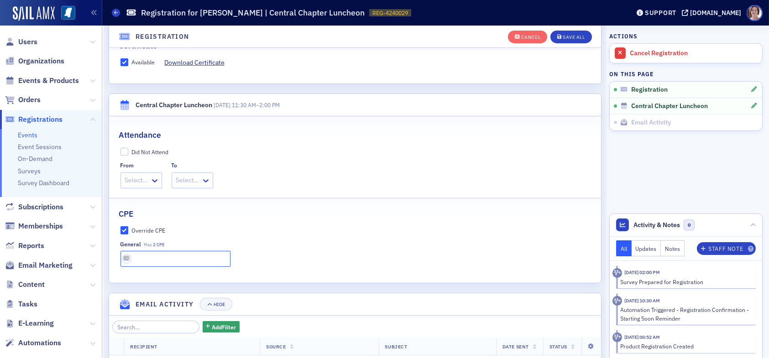
click at [144, 254] on input "text" at bounding box center [176, 259] width 110 height 16
type input "1 CPE"
click at [563, 35] on div "Save All" at bounding box center [574, 37] width 22 height 5
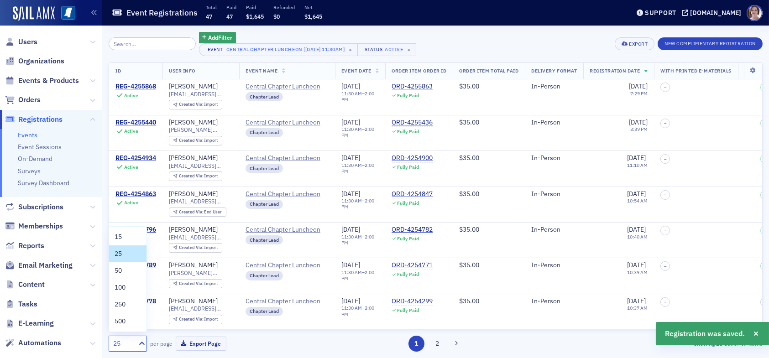
click at [125, 343] on div "25" at bounding box center [123, 344] width 20 height 10
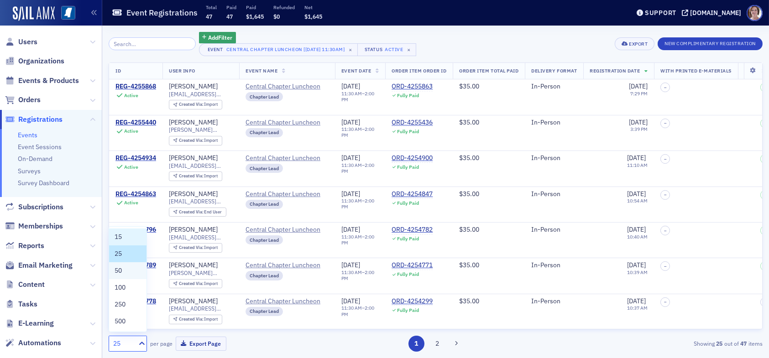
click at [128, 269] on div "50" at bounding box center [128, 271] width 26 height 10
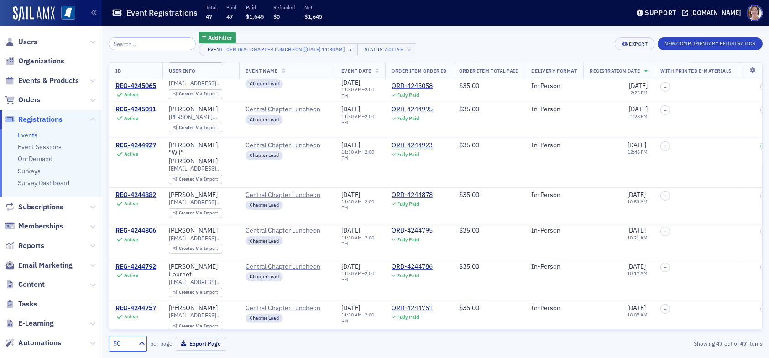
scroll to position [959, 0]
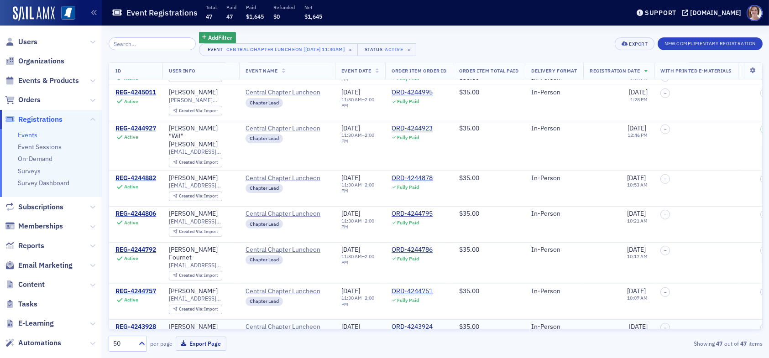
click at [136, 323] on div "REG-4243928" at bounding box center [135, 327] width 41 height 8
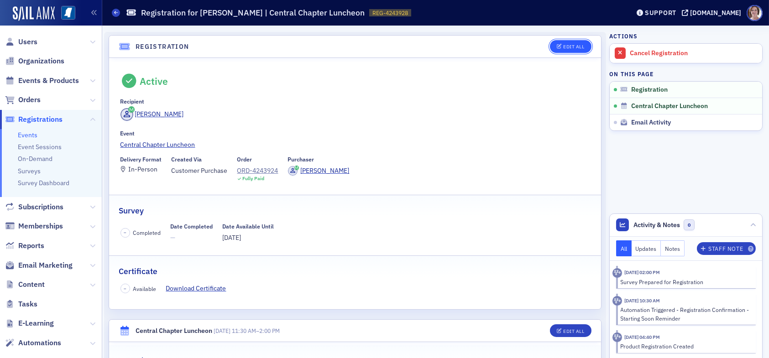
click at [563, 48] on div "Edit All" at bounding box center [573, 46] width 21 height 5
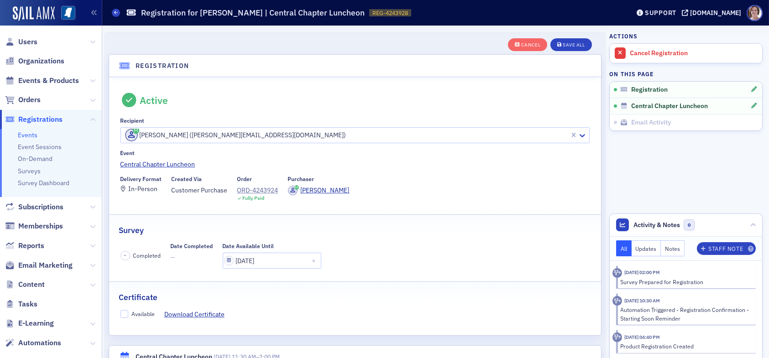
scroll to position [24, 0]
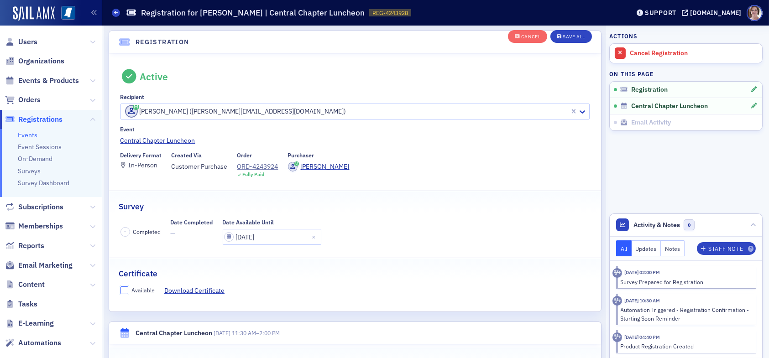
click at [124, 291] on input "Available" at bounding box center [125, 291] width 8 height 8
checkbox input "true"
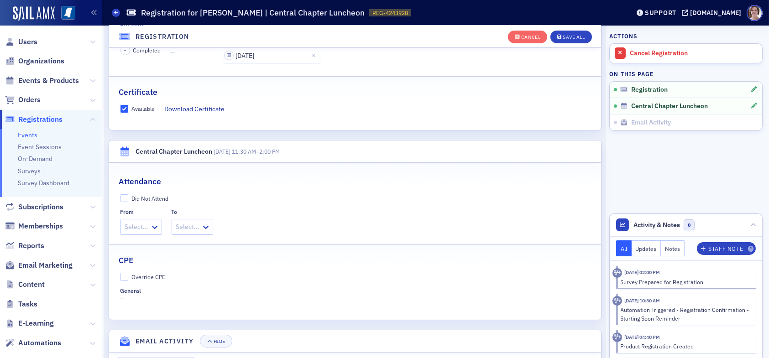
scroll to position [206, 0]
click at [123, 275] on input "Override CPE" at bounding box center [125, 276] width 8 height 8
checkbox input "true"
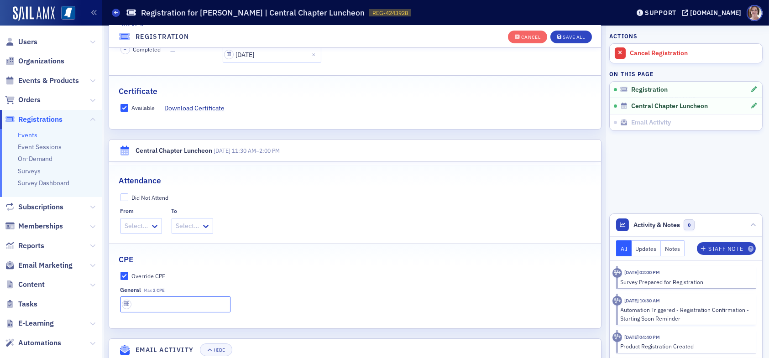
click at [149, 301] on input "text" at bounding box center [176, 305] width 110 height 16
type input "1 CPE"
click at [572, 35] on div "Save All" at bounding box center [574, 37] width 22 height 5
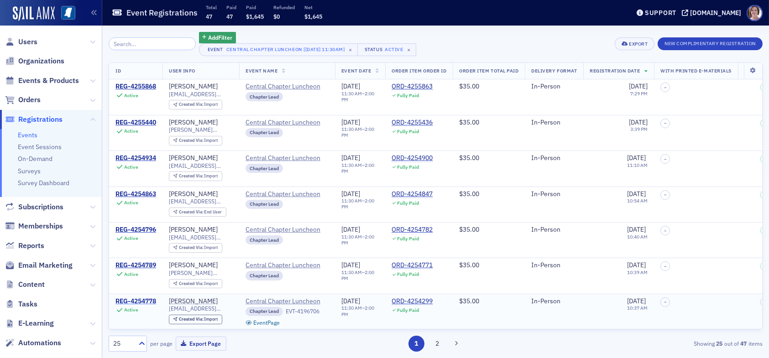
click at [142, 298] on div "REG-4254778" at bounding box center [135, 302] width 41 height 8
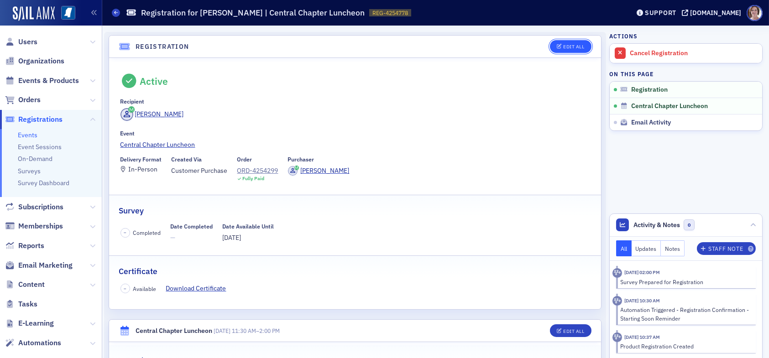
click at [567, 46] on div "Edit All" at bounding box center [573, 46] width 21 height 5
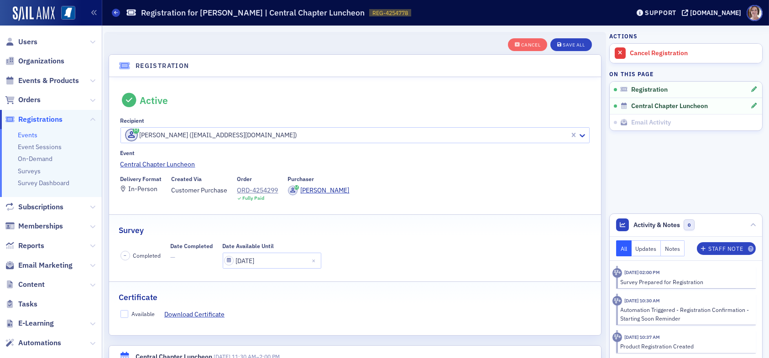
scroll to position [24, 0]
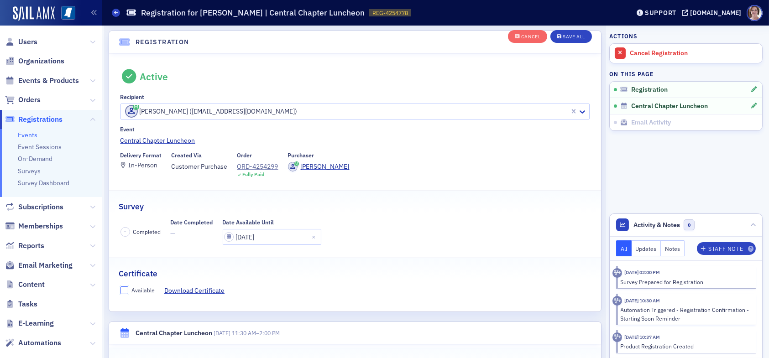
click at [126, 290] on input "Available" at bounding box center [125, 291] width 8 height 8
checkbox input "true"
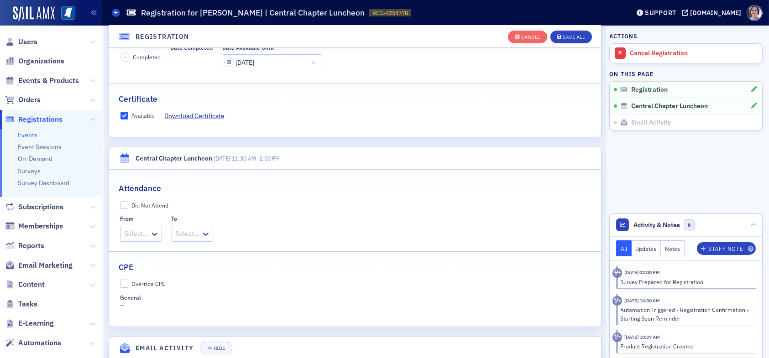
scroll to position [206, 0]
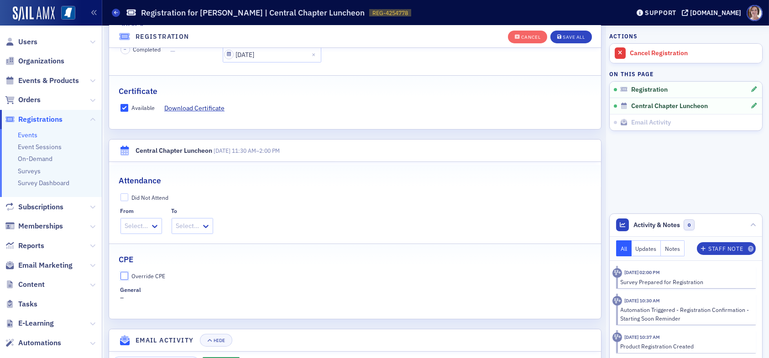
click at [124, 275] on input "Override CPE" at bounding box center [125, 276] width 8 height 8
checkbox input "true"
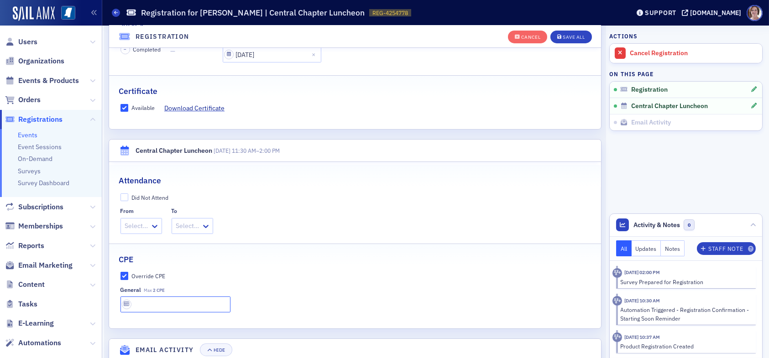
click at [147, 302] on input "text" at bounding box center [176, 305] width 110 height 16
type input "2 CPE"
click at [567, 33] on button "Save All" at bounding box center [571, 37] width 41 height 13
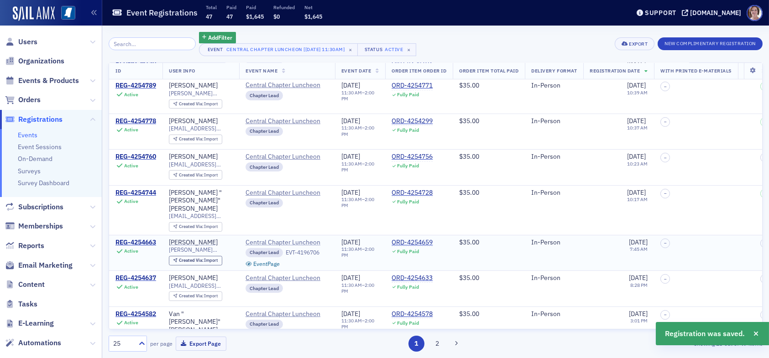
scroll to position [183, 0]
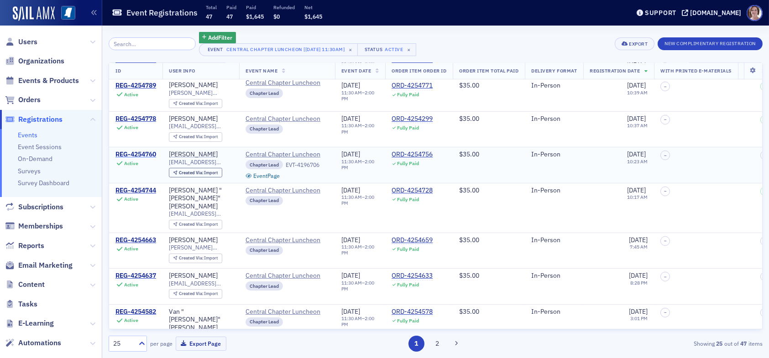
click at [142, 156] on div "REG-4254760" at bounding box center [135, 155] width 41 height 8
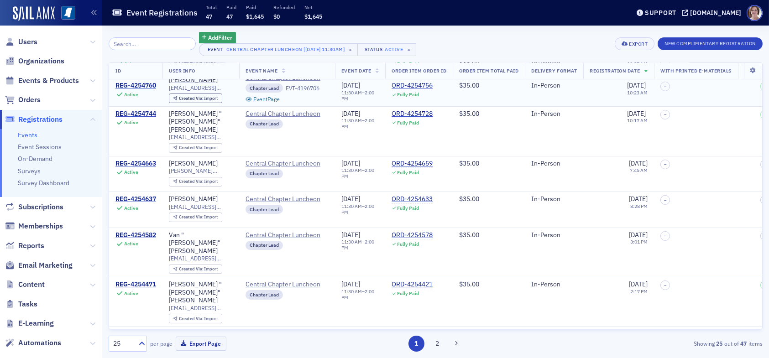
scroll to position [274, 0]
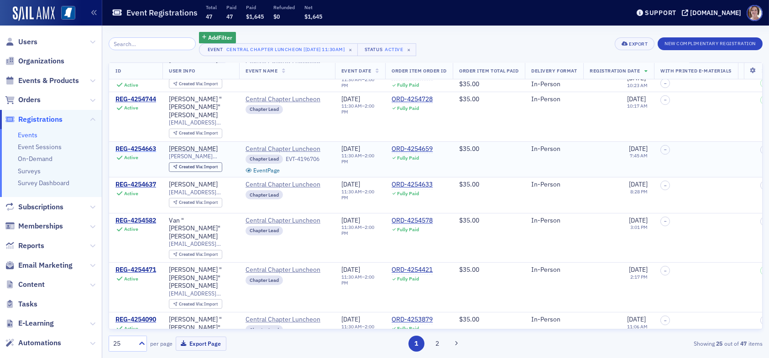
click at [146, 145] on div "REG-4254663" at bounding box center [135, 149] width 41 height 8
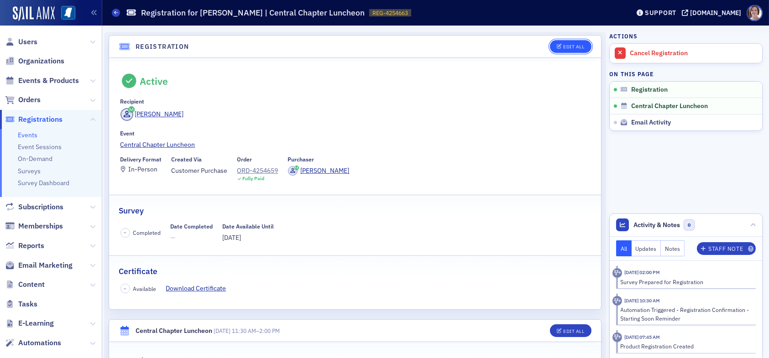
click at [563, 45] on div "Edit All" at bounding box center [573, 46] width 21 height 5
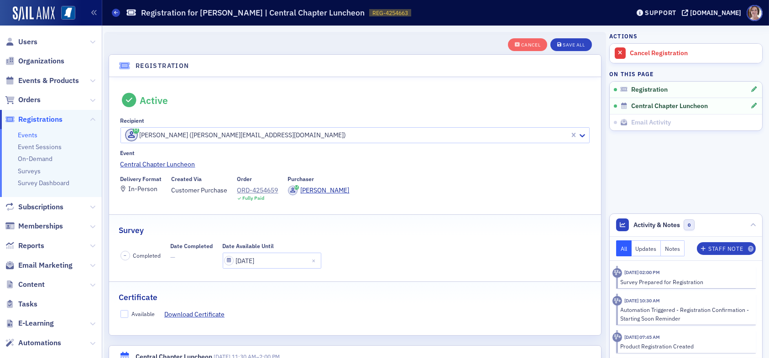
scroll to position [24, 0]
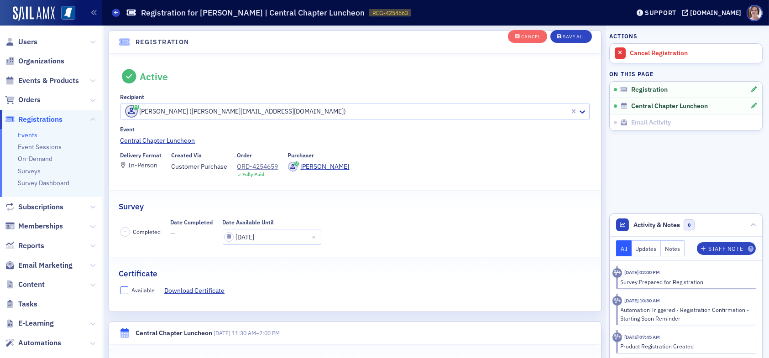
click at [126, 290] on input "Available" at bounding box center [125, 291] width 8 height 8
checkbox input "true"
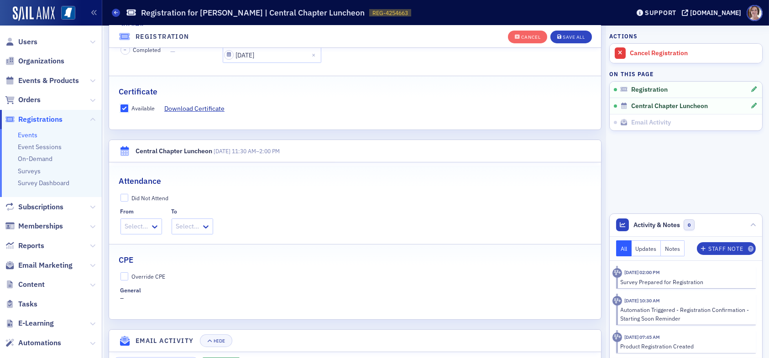
scroll to position [206, 0]
click at [123, 274] on input "Override CPE" at bounding box center [125, 276] width 8 height 8
checkbox input "true"
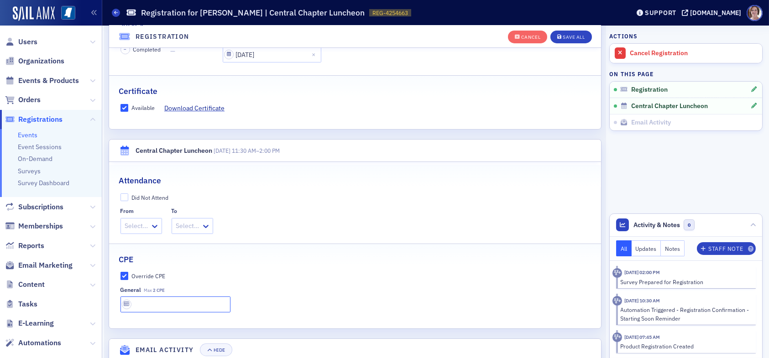
click at [158, 304] on input "text" at bounding box center [176, 305] width 110 height 16
type input "2 CPE"
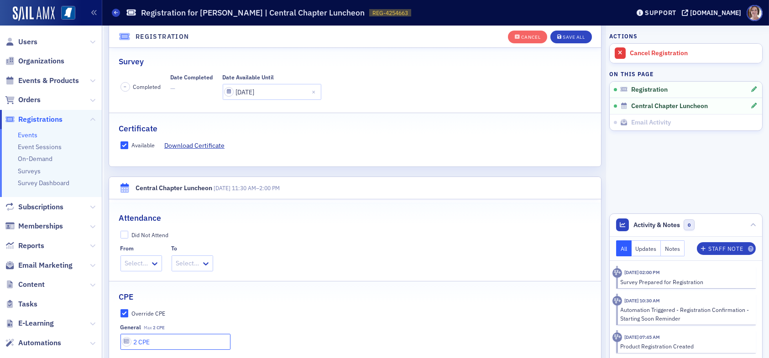
scroll to position [320, 0]
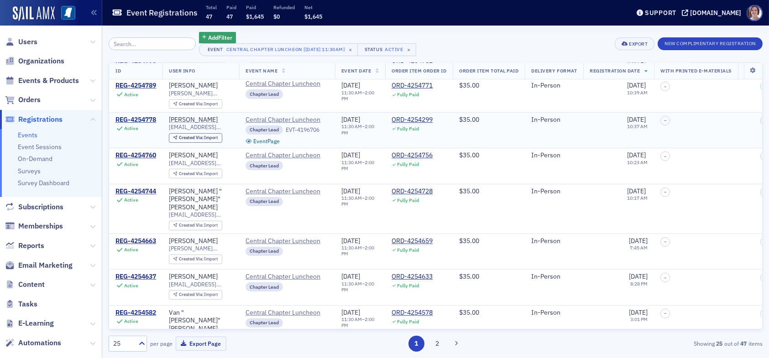
scroll to position [183, 0]
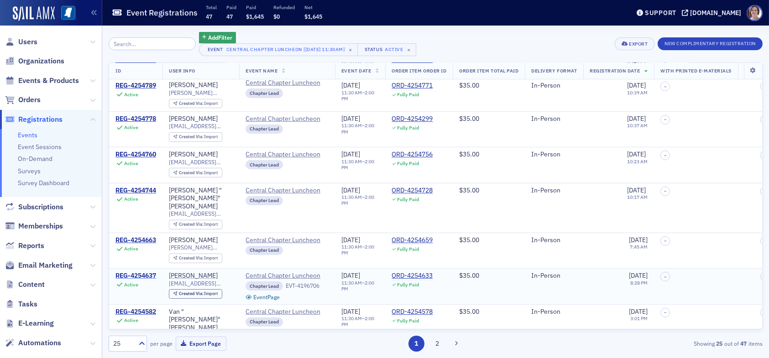
click at [135, 272] on div "REG-4254637" at bounding box center [135, 276] width 41 height 8
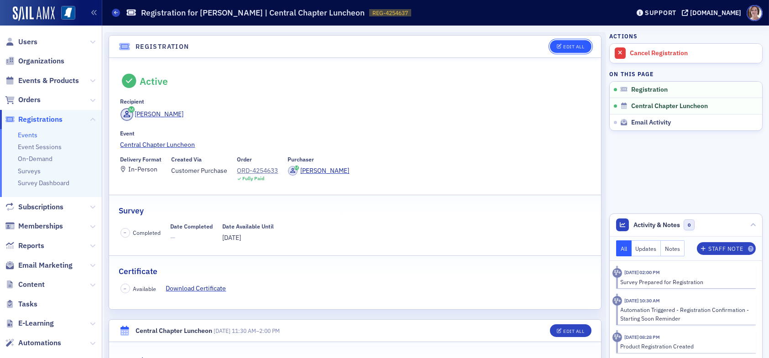
click at [563, 44] on div "Edit All" at bounding box center [573, 46] width 21 height 5
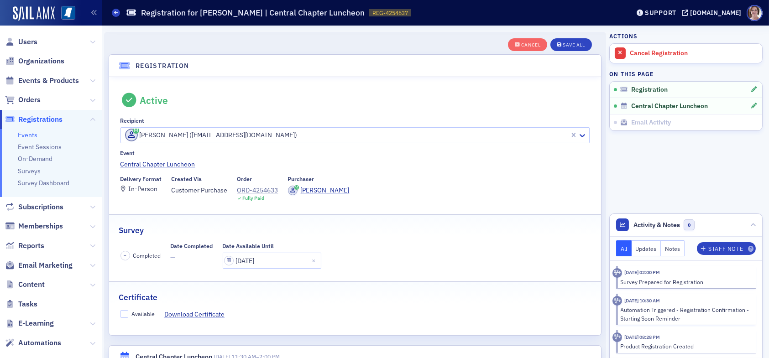
scroll to position [24, 0]
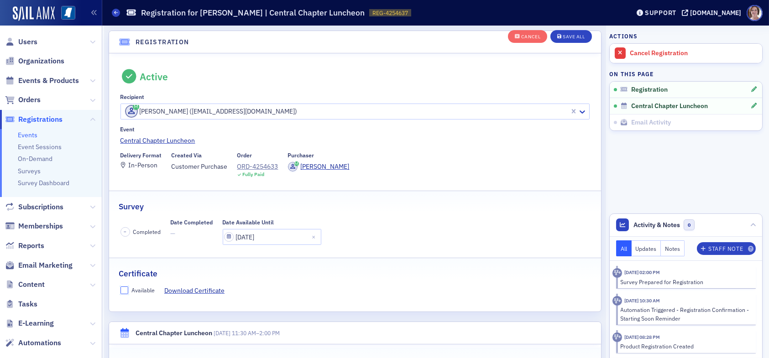
click at [126, 289] on input "Available" at bounding box center [125, 291] width 8 height 8
checkbox input "true"
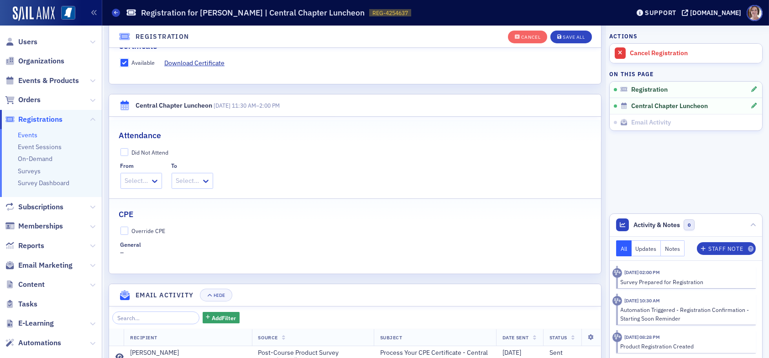
scroll to position [252, 0]
click at [127, 233] on input "Override CPE" at bounding box center [125, 230] width 8 height 8
checkbox input "true"
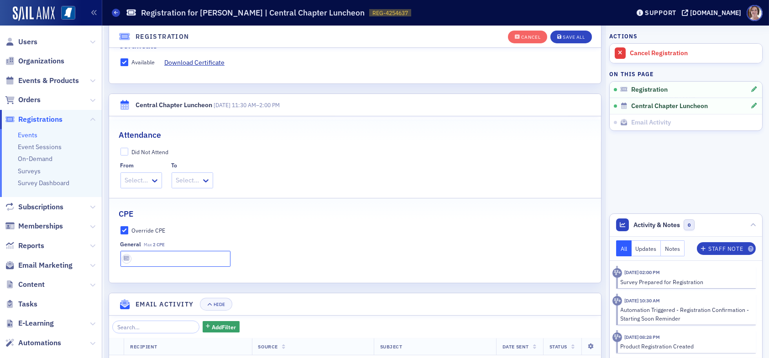
click at [152, 256] on input "text" at bounding box center [176, 259] width 110 height 16
type input "2 CPE"
click at [567, 35] on div "Save All" at bounding box center [574, 37] width 22 height 5
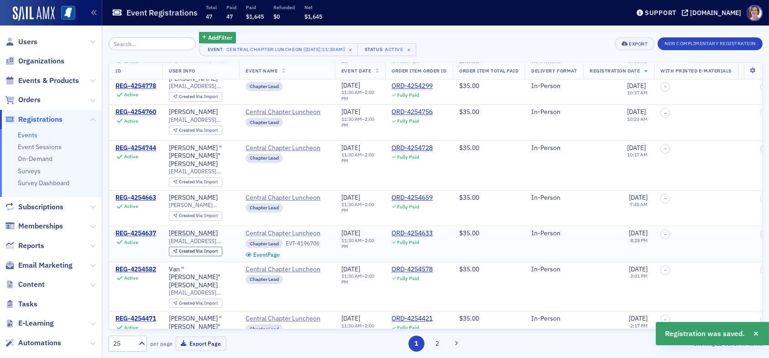
scroll to position [274, 0]
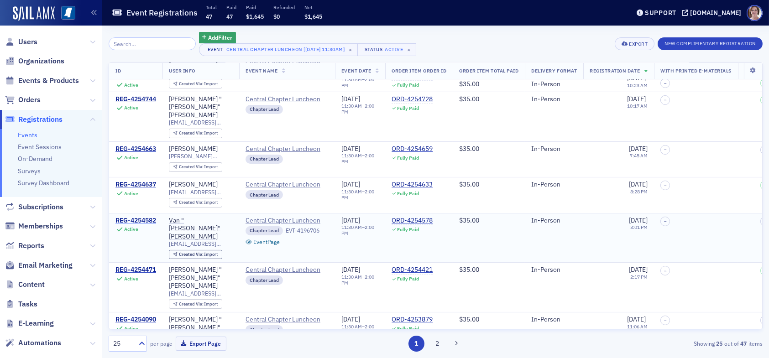
click at [130, 217] on div "REG-4254582" at bounding box center [135, 221] width 41 height 8
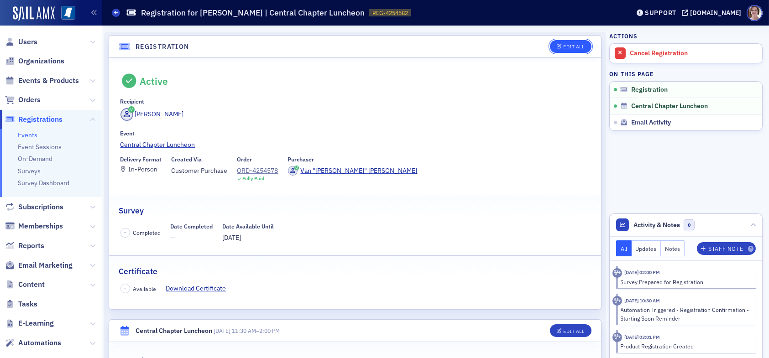
click at [563, 46] on div "Edit All" at bounding box center [573, 46] width 21 height 5
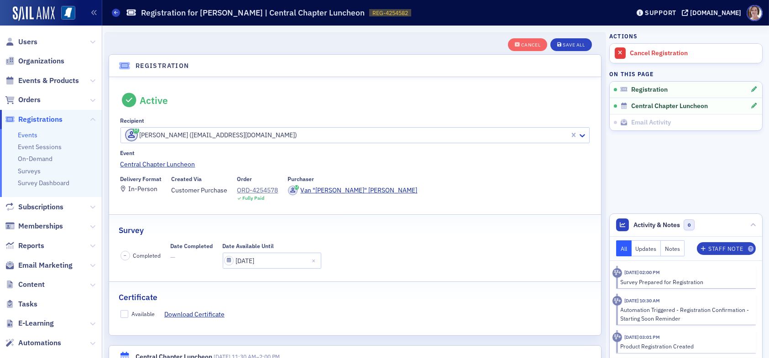
scroll to position [24, 0]
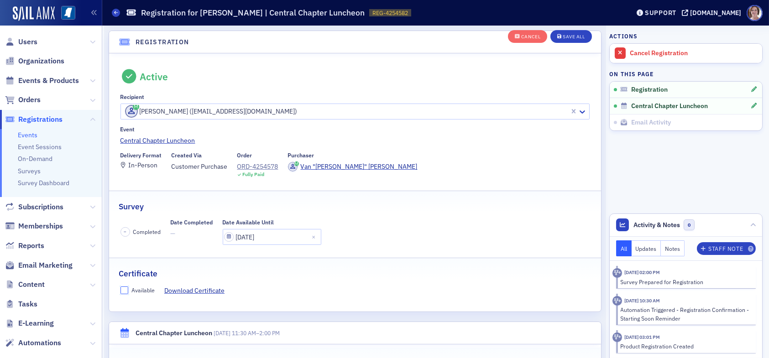
drag, startPoint x: 122, startPoint y: 289, endPoint x: 160, endPoint y: 282, distance: 38.1
click at [123, 288] on input "Available" at bounding box center [125, 291] width 8 height 8
checkbox input "true"
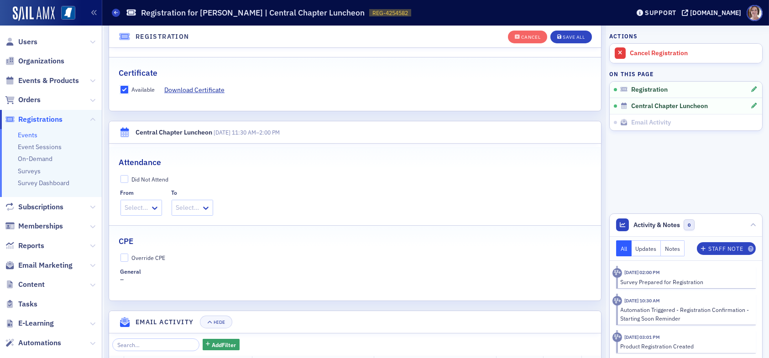
scroll to position [252, 0]
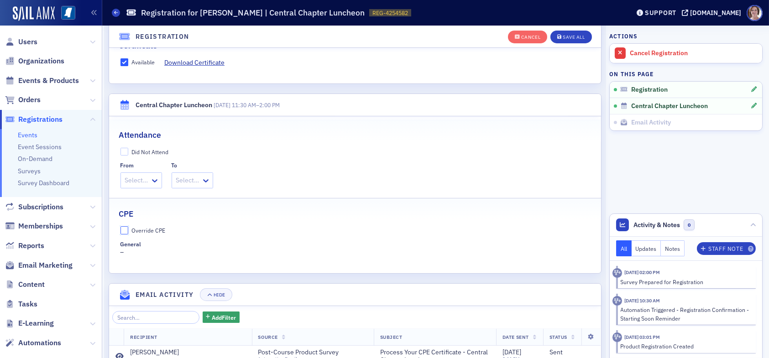
click at [124, 230] on input "Override CPE" at bounding box center [125, 230] width 8 height 8
checkbox input "true"
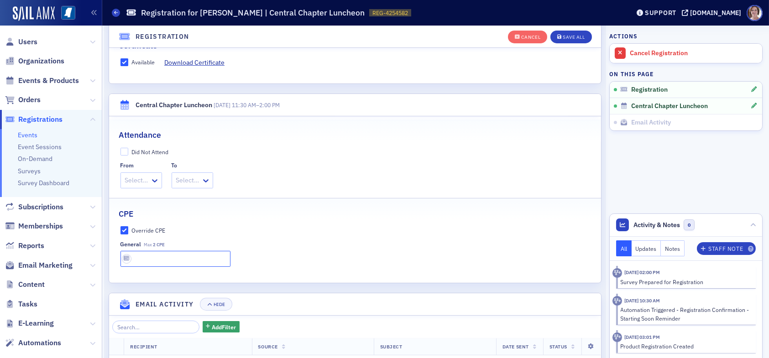
click at [153, 258] on input "text" at bounding box center [176, 259] width 110 height 16
type input "2 CPE"
click at [571, 37] on div "Save All" at bounding box center [574, 37] width 22 height 5
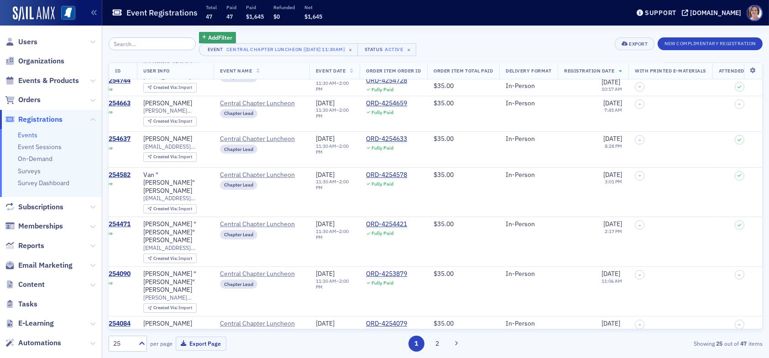
scroll to position [320, 0]
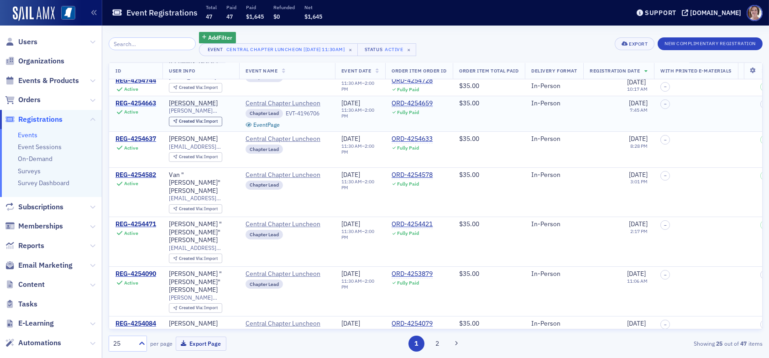
click at [142, 100] on div "REG-4254663" at bounding box center [135, 104] width 41 height 8
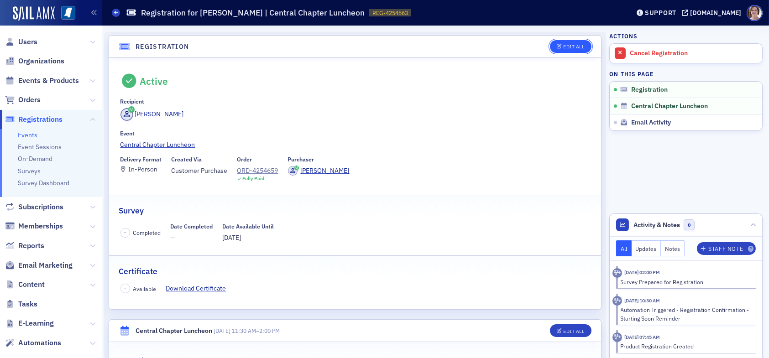
click at [568, 41] on button "Edit All" at bounding box center [570, 46] width 41 height 13
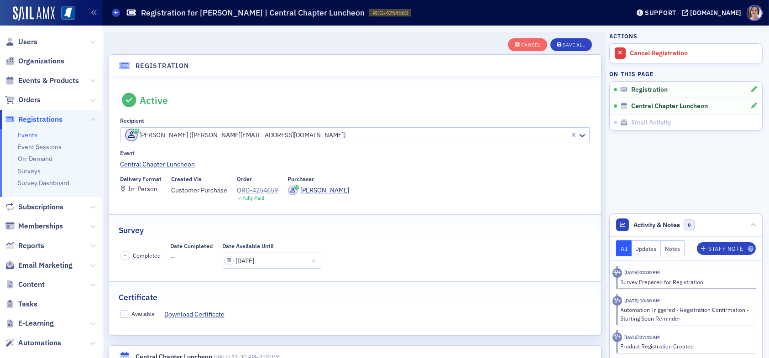
scroll to position [24, 0]
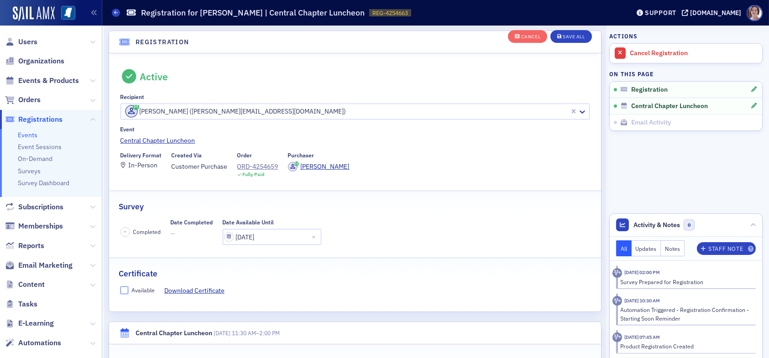
drag, startPoint x: 124, startPoint y: 289, endPoint x: 129, endPoint y: 288, distance: 5.2
click at [124, 289] on input "Available" at bounding box center [125, 291] width 8 height 8
checkbox input "true"
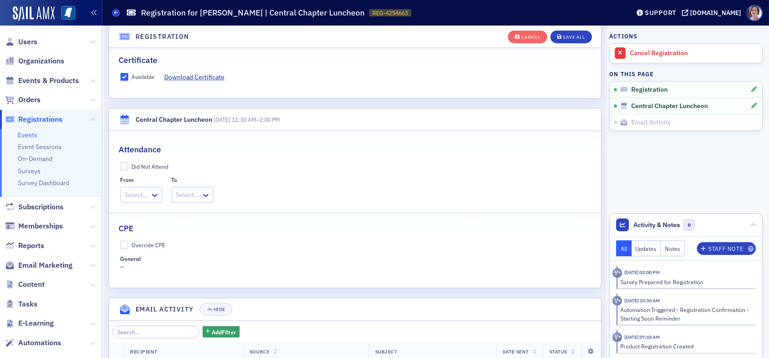
scroll to position [252, 0]
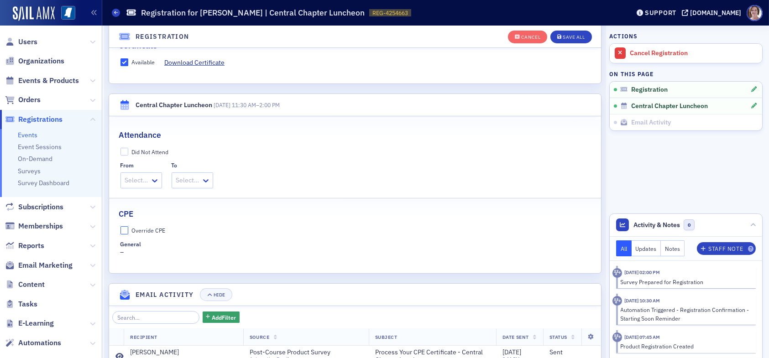
click at [125, 228] on input "Override CPE" at bounding box center [125, 230] width 8 height 8
checkbox input "true"
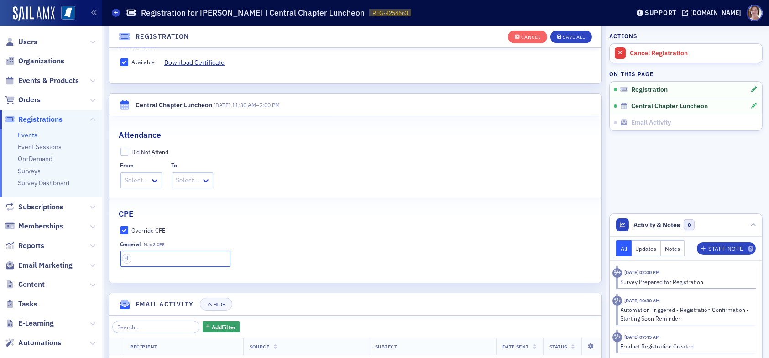
click at [152, 257] on input "text" at bounding box center [176, 259] width 110 height 16
type input "2 CPE"
click at [566, 38] on div "Save All" at bounding box center [574, 37] width 22 height 5
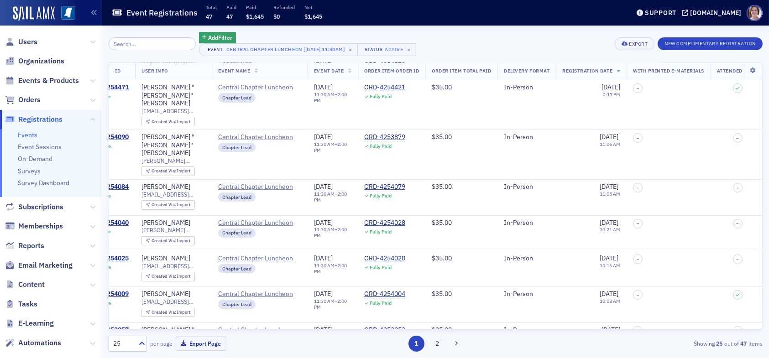
scroll to position [457, 0]
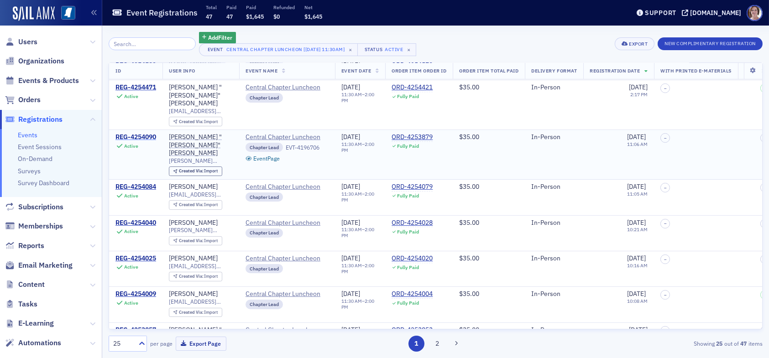
click at [147, 133] on div "REG-4254090" at bounding box center [135, 137] width 41 height 8
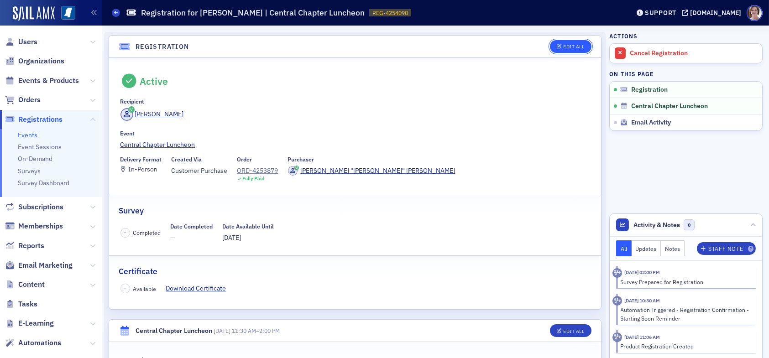
click at [571, 46] on div "Edit All" at bounding box center [573, 46] width 21 height 5
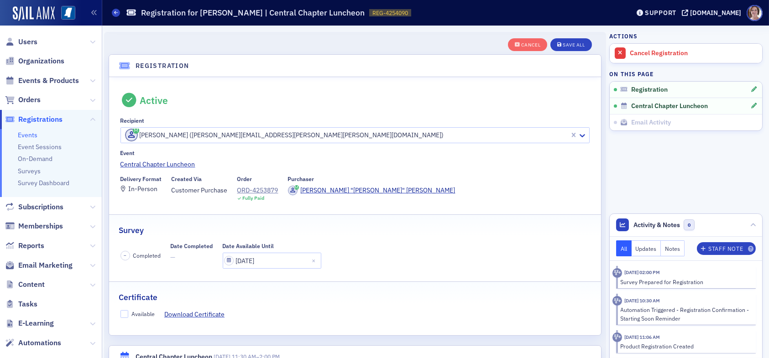
scroll to position [24, 0]
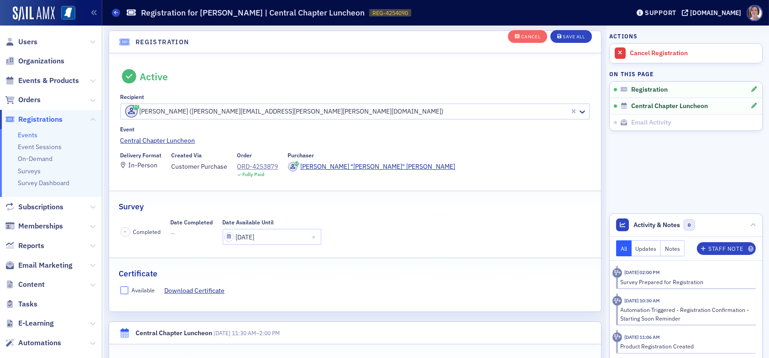
click at [123, 289] on input "Available" at bounding box center [125, 291] width 8 height 8
checkbox input "true"
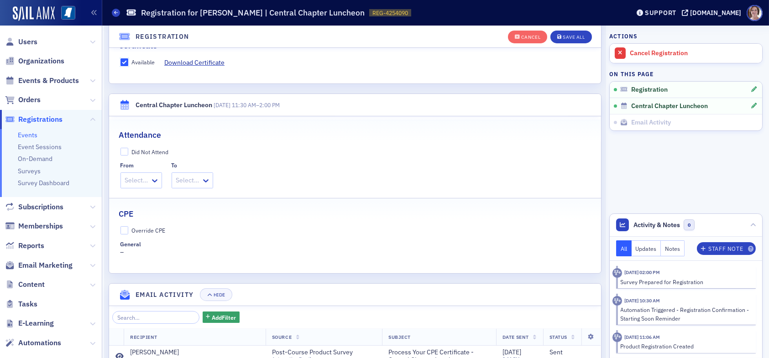
scroll to position [298, 0]
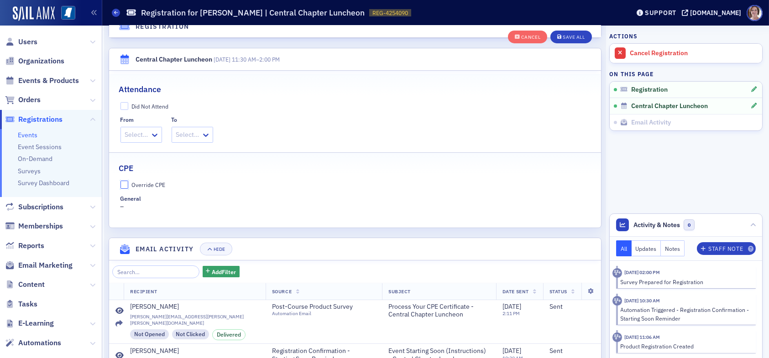
click at [124, 181] on input "Override CPE" at bounding box center [125, 185] width 8 height 8
checkbox input "true"
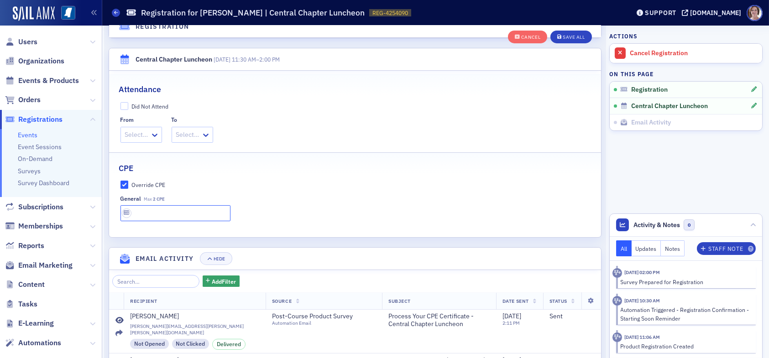
click at [155, 217] on input "text" at bounding box center [176, 213] width 110 height 16
type input "2 CPE"
click at [566, 35] on div "Save All" at bounding box center [574, 37] width 22 height 5
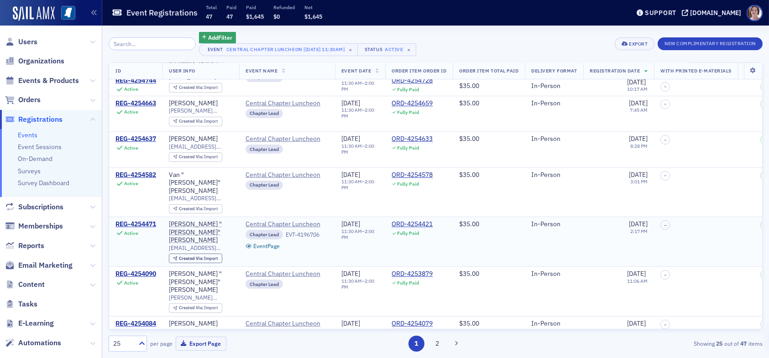
scroll to position [365, 0]
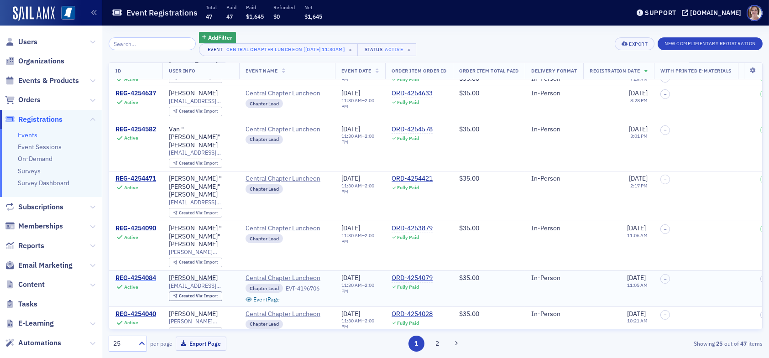
click at [152, 274] on div "REG-4254084" at bounding box center [135, 278] width 41 height 8
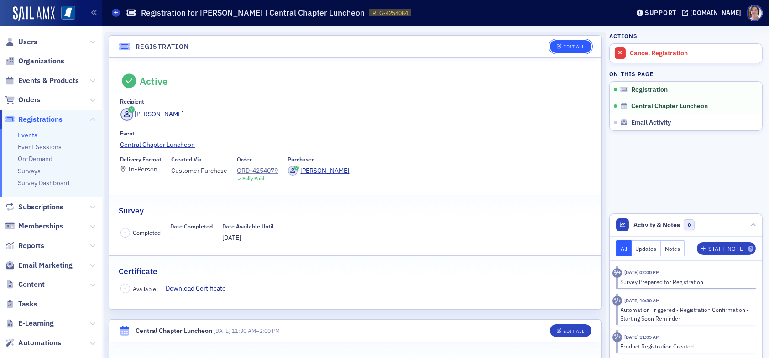
click at [572, 46] on div "Edit All" at bounding box center [573, 46] width 21 height 5
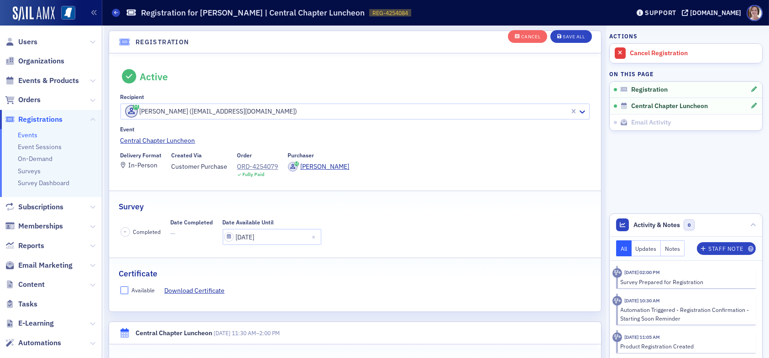
click at [122, 289] on input "Available" at bounding box center [125, 291] width 8 height 8
checkbox input "true"
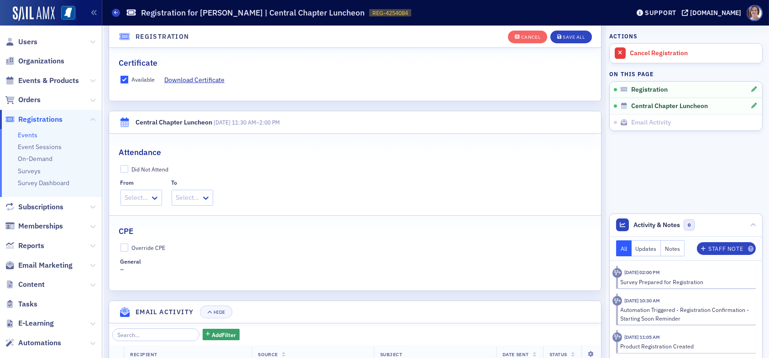
scroll to position [252, 0]
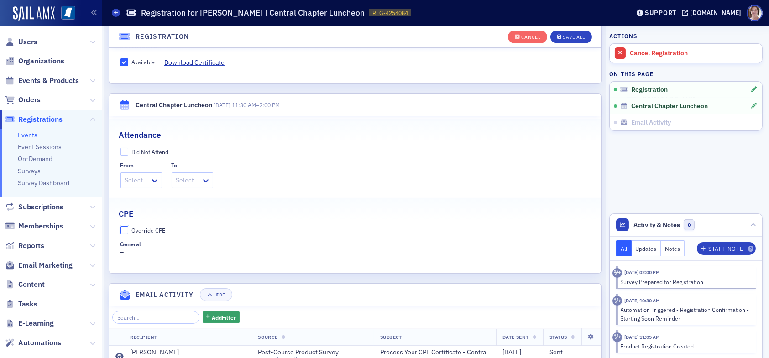
click at [124, 229] on input "Override CPE" at bounding box center [125, 230] width 8 height 8
checkbox input "true"
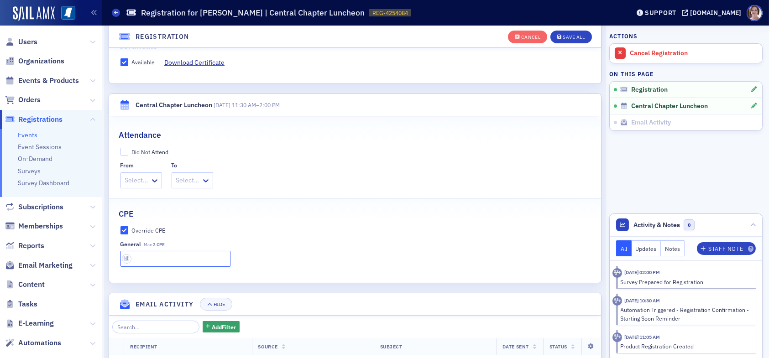
click at [159, 260] on input "text" at bounding box center [176, 259] width 110 height 16
type input "2 CPE"
click at [570, 36] on div "Save All" at bounding box center [574, 37] width 22 height 5
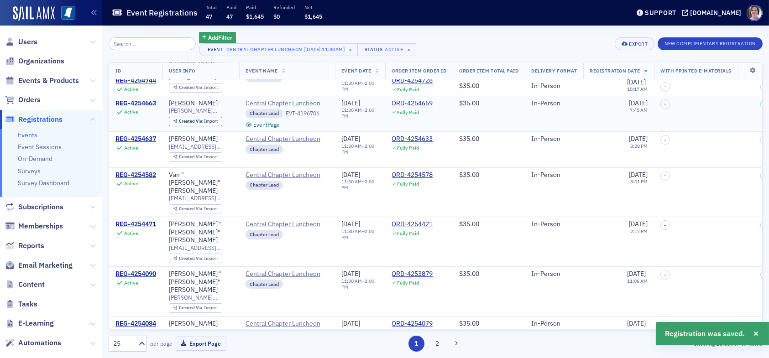
scroll to position [365, 0]
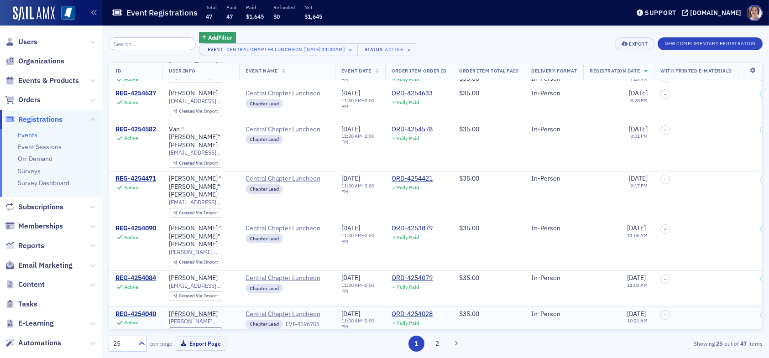
click at [133, 310] on div "REG-4254040" at bounding box center [135, 314] width 41 height 8
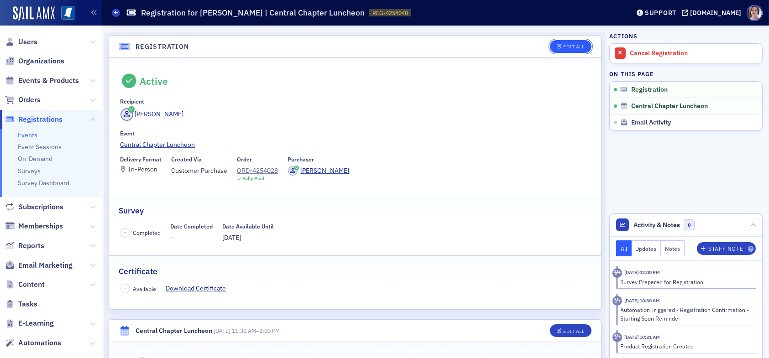
click at [570, 44] on div "Edit All" at bounding box center [573, 46] width 21 height 5
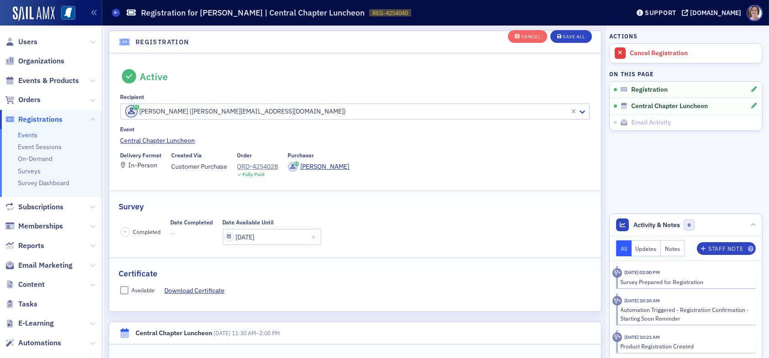
click at [128, 289] on input "Available" at bounding box center [125, 291] width 8 height 8
checkbox input "true"
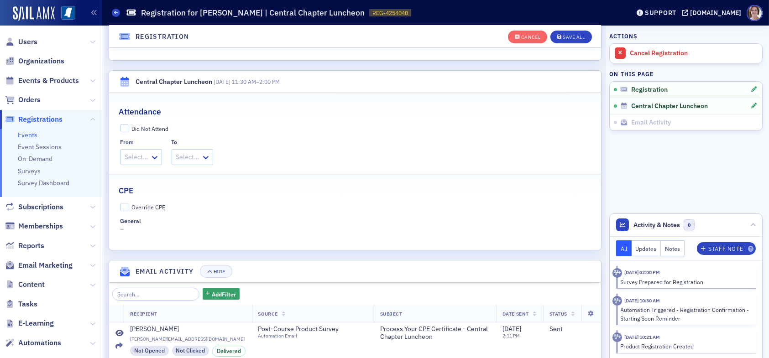
scroll to position [298, 0]
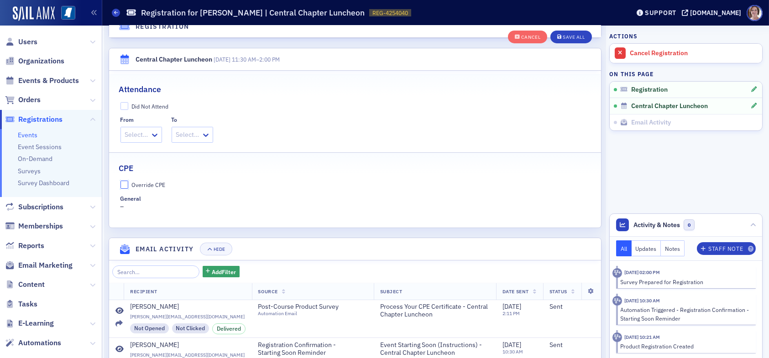
click at [124, 185] on input "Override CPE" at bounding box center [125, 185] width 8 height 8
checkbox input "true"
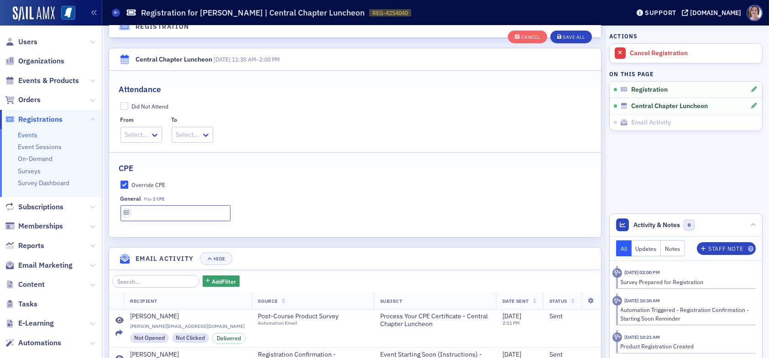
click at [150, 212] on input "text" at bounding box center [176, 213] width 110 height 16
type input "2 CPE"
click at [560, 33] on button "Save All" at bounding box center [571, 37] width 41 height 13
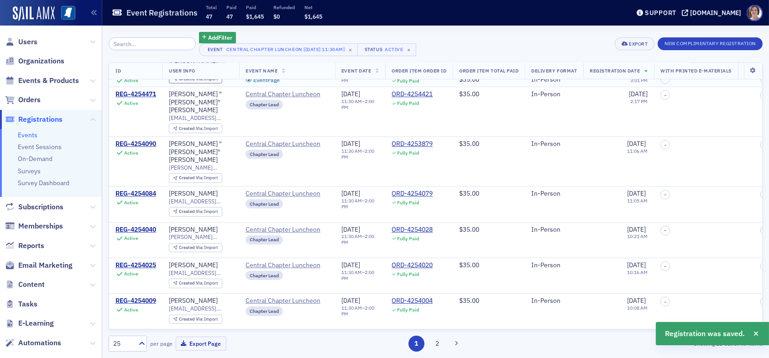
scroll to position [457, 0]
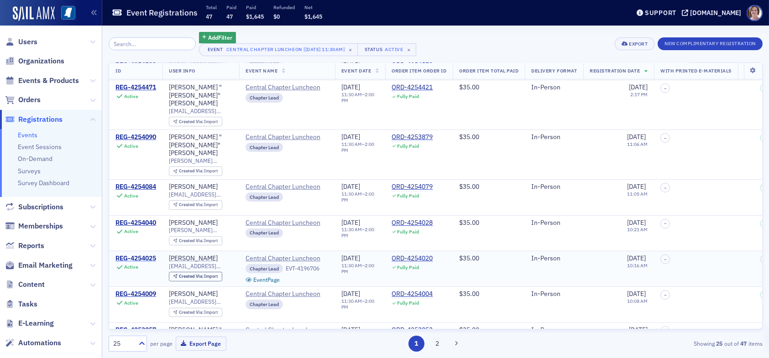
click at [135, 255] on div "REG-4254025" at bounding box center [135, 259] width 41 height 8
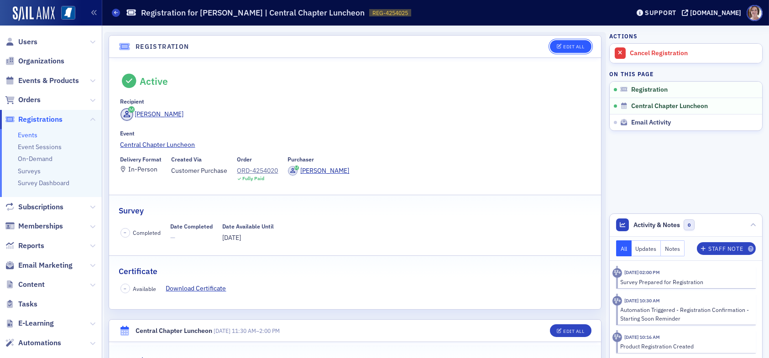
click at [563, 46] on div "Edit All" at bounding box center [573, 46] width 21 height 5
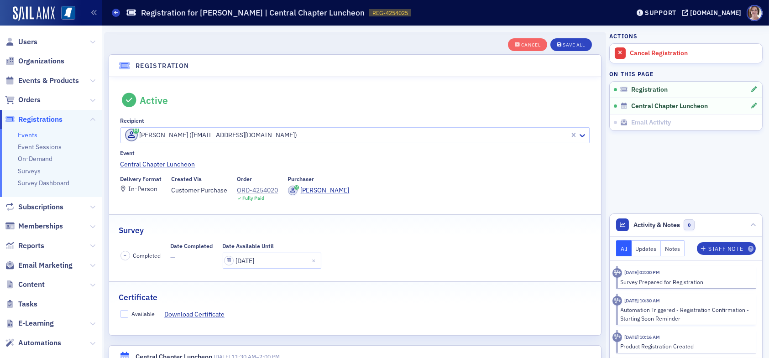
scroll to position [24, 0]
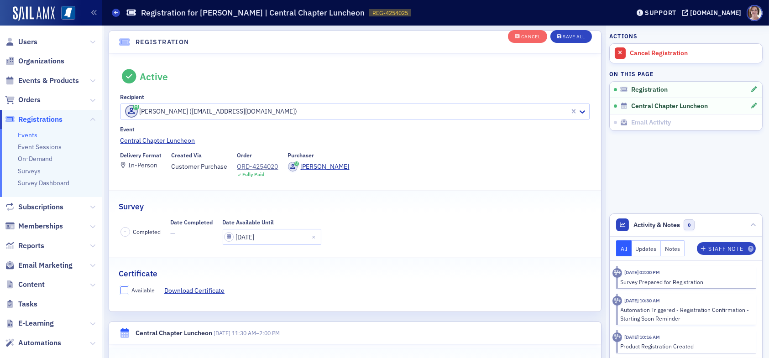
click at [126, 291] on input "Available" at bounding box center [125, 291] width 8 height 8
checkbox input "true"
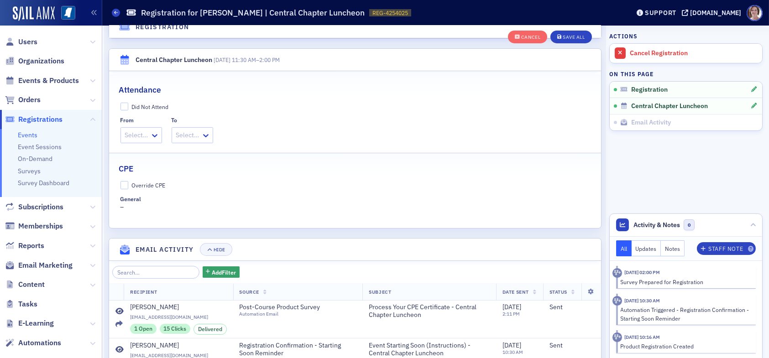
scroll to position [298, 0]
click at [122, 182] on input "Override CPE" at bounding box center [125, 185] width 8 height 8
checkbox input "true"
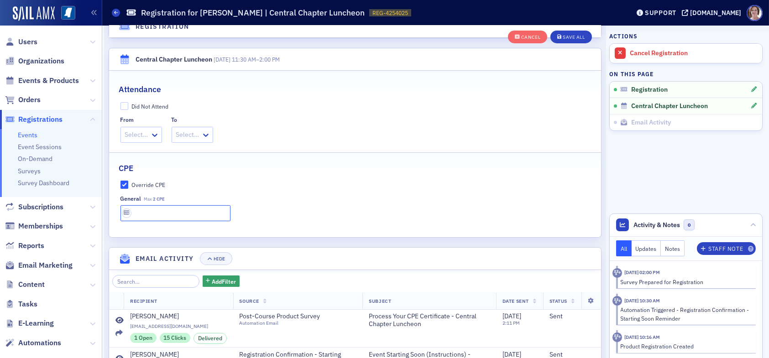
click at [146, 215] on input "text" at bounding box center [176, 213] width 110 height 16
type input "2 CPE"
click at [571, 39] on div "Save All" at bounding box center [574, 37] width 22 height 5
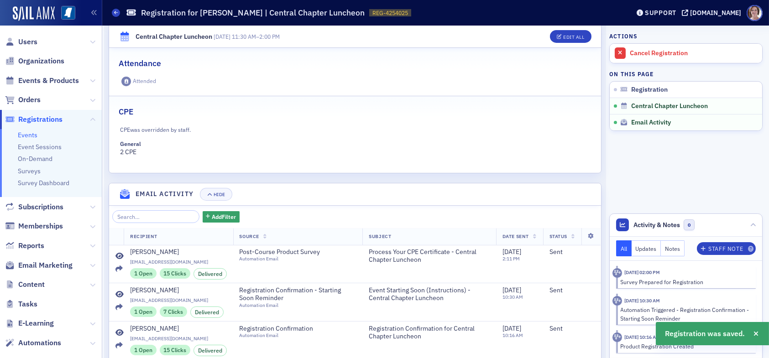
scroll to position [341, 0]
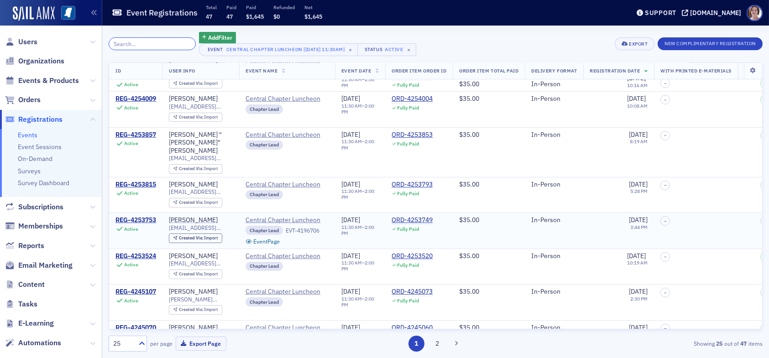
scroll to position [661, 0]
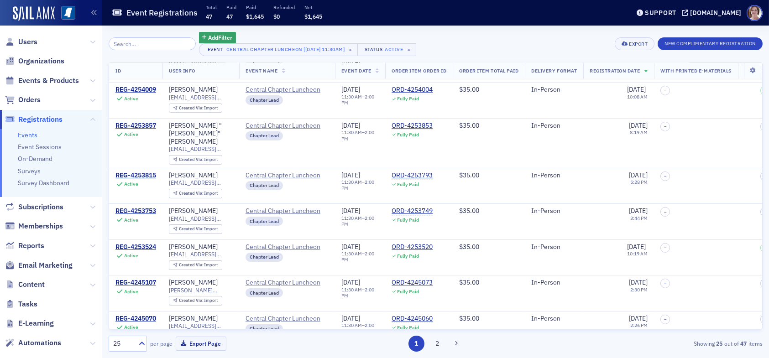
click at [141, 351] on div "REG-4245065" at bounding box center [135, 355] width 41 height 8
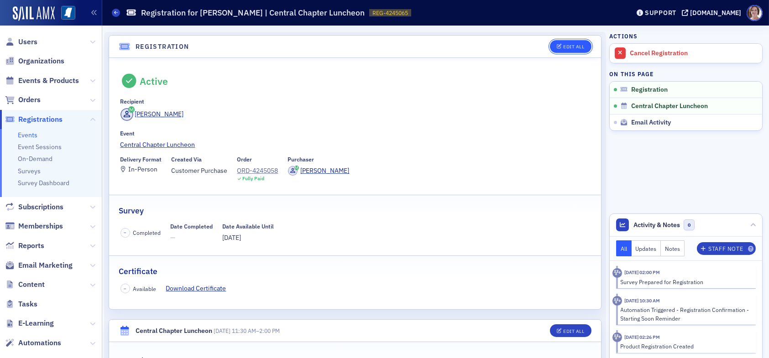
click at [563, 48] on div "Edit All" at bounding box center [573, 46] width 21 height 5
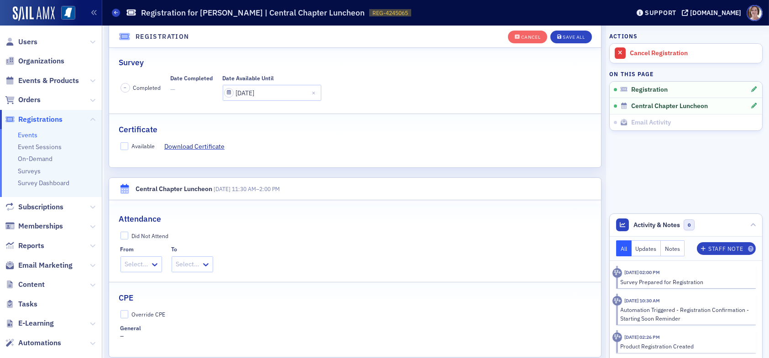
scroll to position [252, 0]
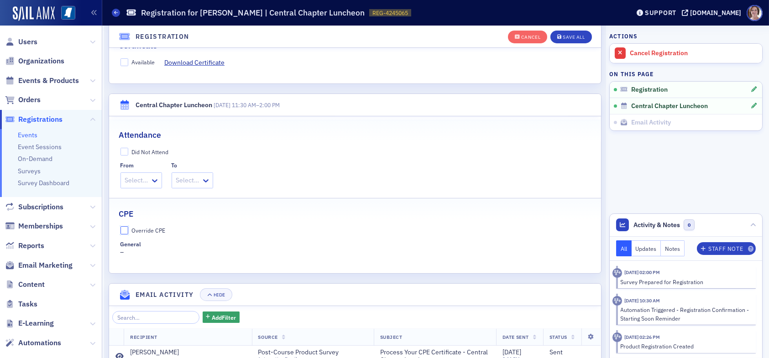
drag, startPoint x: 123, startPoint y: 229, endPoint x: 127, endPoint y: 218, distance: 11.7
click at [123, 228] on input "Override CPE" at bounding box center [125, 230] width 8 height 8
checkbox input "true"
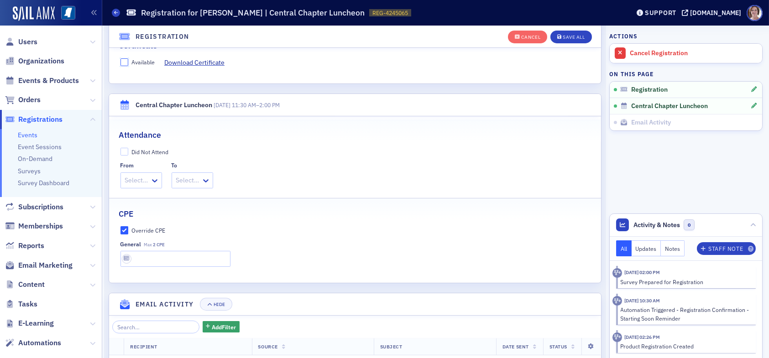
click at [125, 62] on input "Available" at bounding box center [125, 62] width 8 height 8
checkbox input "true"
click at [163, 261] on input "text" at bounding box center [176, 259] width 110 height 16
type input "2 CPE"
click at [565, 35] on div "Save All" at bounding box center [574, 37] width 22 height 5
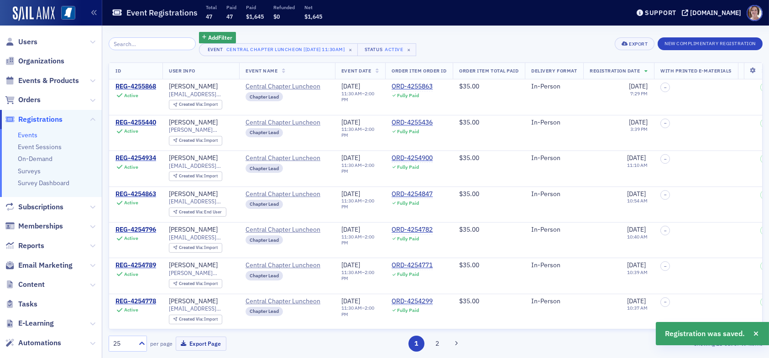
click at [124, 341] on div "25" at bounding box center [123, 344] width 20 height 10
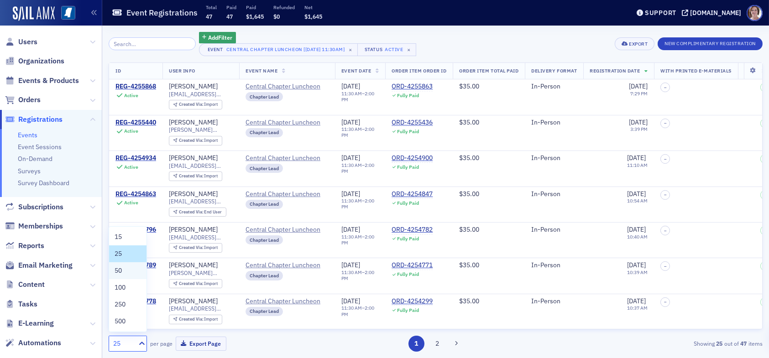
click at [121, 271] on span "50" at bounding box center [118, 271] width 7 height 10
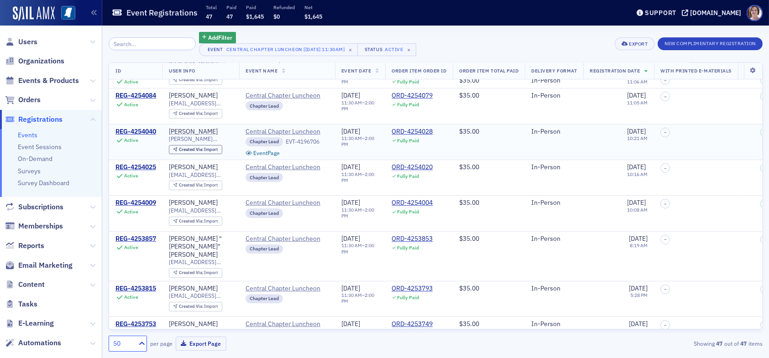
scroll to position [593, 0]
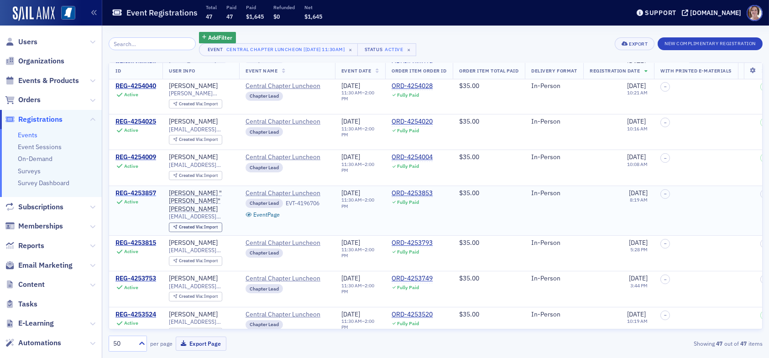
click at [146, 189] on div "REG-4253857" at bounding box center [135, 193] width 41 height 8
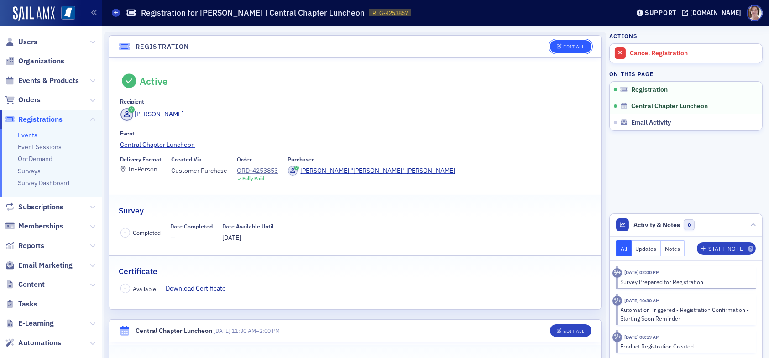
click at [563, 47] on div "Edit All" at bounding box center [573, 46] width 21 height 5
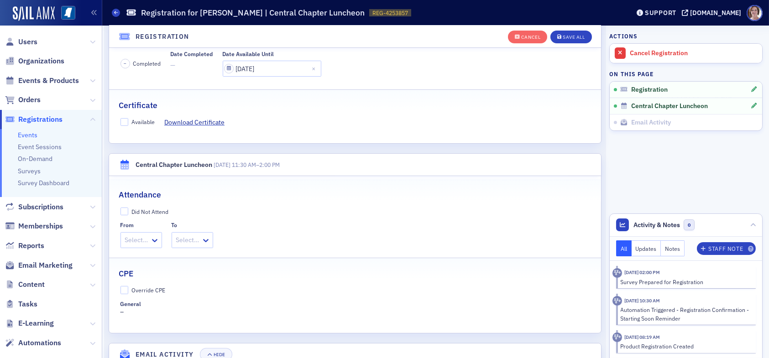
scroll to position [206, 0]
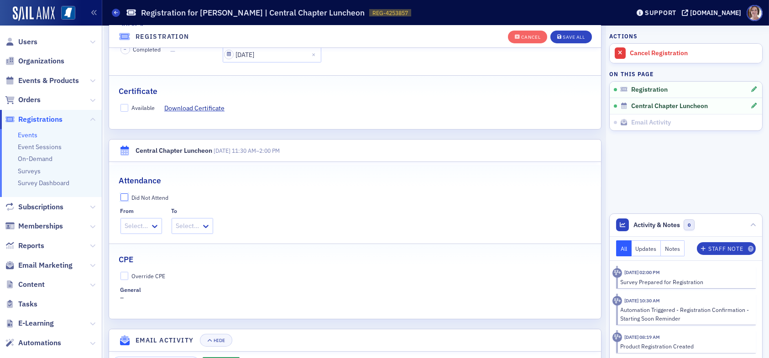
click at [125, 197] on input "Did Not Attend" at bounding box center [125, 198] width 8 height 8
checkbox input "true"
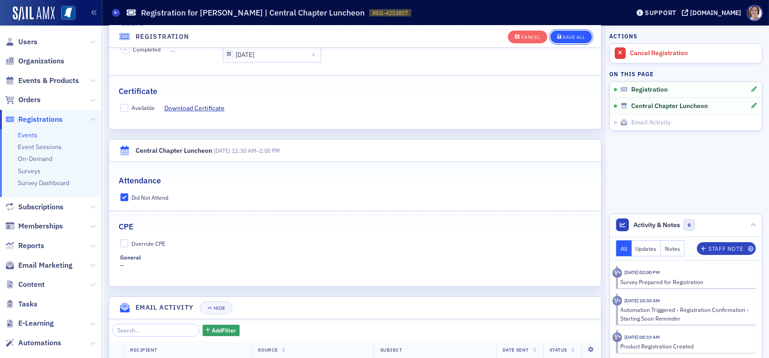
click at [572, 36] on div "Save All" at bounding box center [574, 37] width 22 height 5
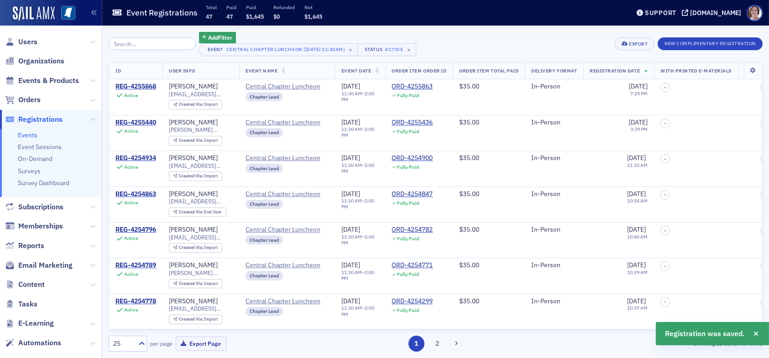
click at [122, 342] on div "25" at bounding box center [123, 344] width 20 height 10
click at [128, 268] on div "50" at bounding box center [128, 271] width 26 height 10
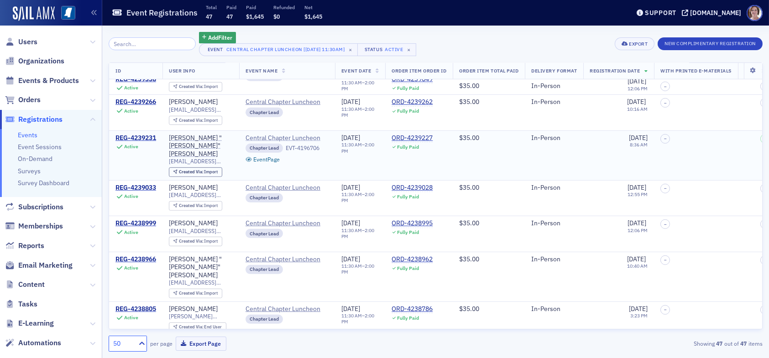
scroll to position [1461, 0]
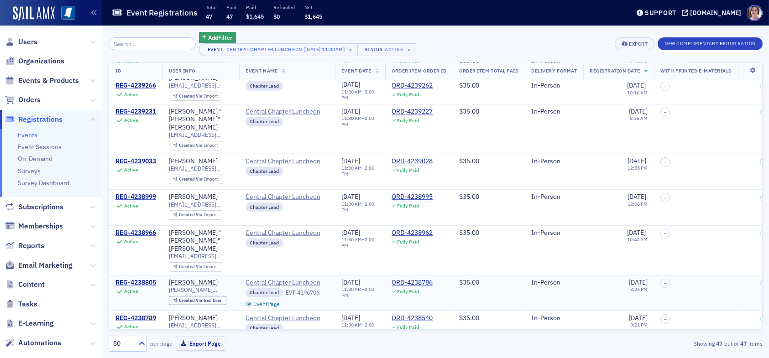
click at [136, 279] on div "REG-4238805" at bounding box center [135, 283] width 41 height 8
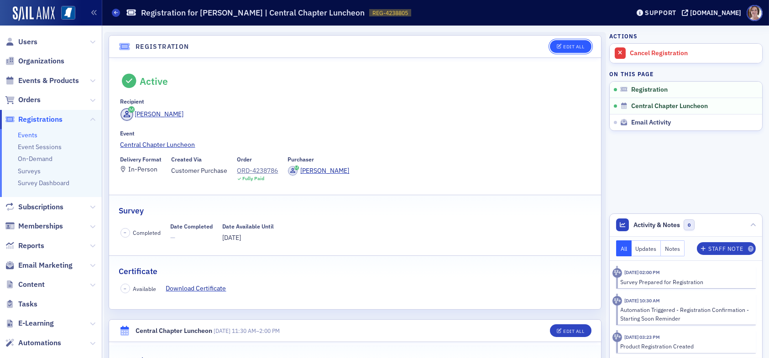
click at [563, 46] on div "Edit All" at bounding box center [573, 46] width 21 height 5
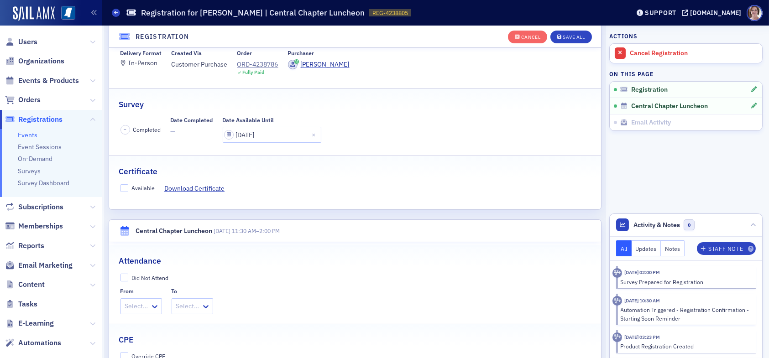
scroll to position [161, 0]
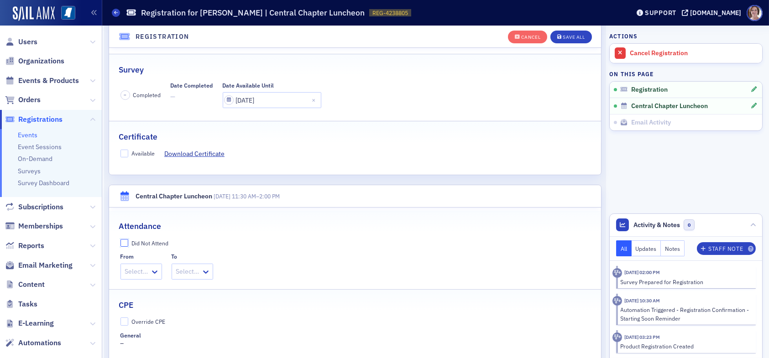
click at [127, 243] on input "Did Not Attend" at bounding box center [125, 243] width 8 height 8
checkbox input "true"
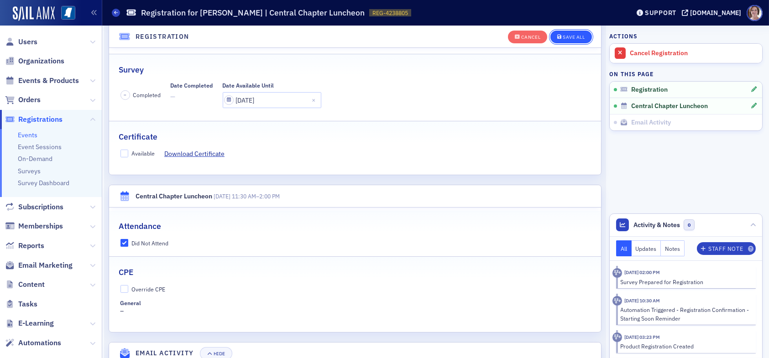
click at [569, 36] on div "Save All" at bounding box center [574, 37] width 22 height 5
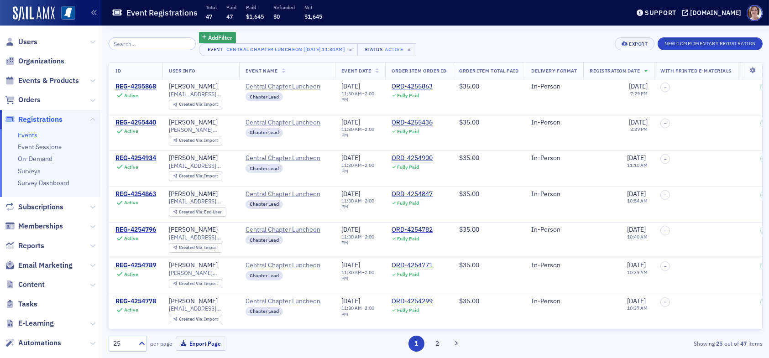
click at [126, 347] on div "25" at bounding box center [123, 344] width 20 height 10
click at [124, 270] on div "50" at bounding box center [128, 271] width 26 height 10
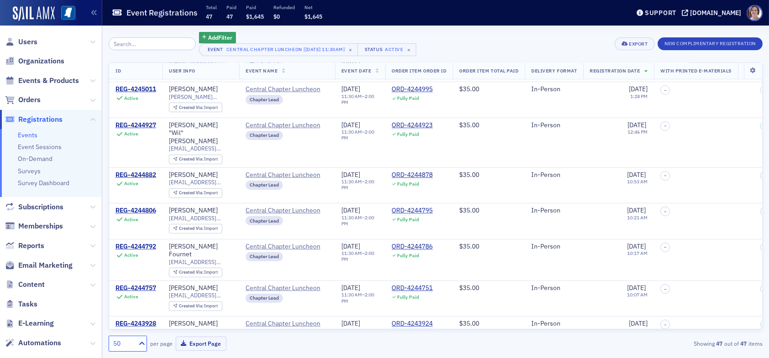
scroll to position [916, 0]
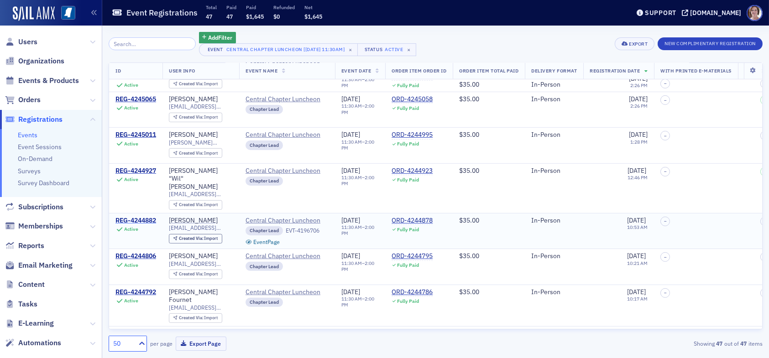
click at [149, 217] on div "REG-4244882" at bounding box center [135, 221] width 41 height 8
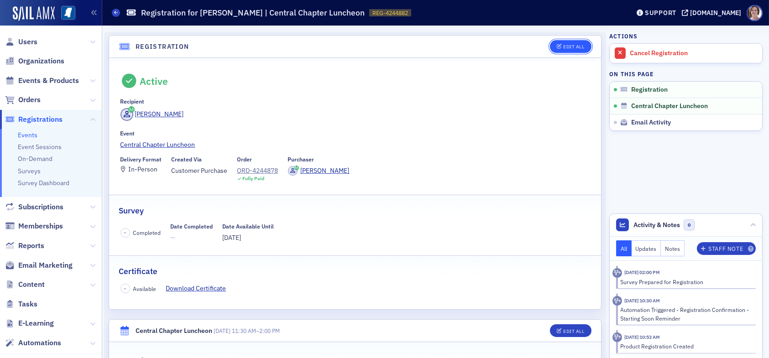
click at [563, 44] on div "Edit All" at bounding box center [573, 46] width 21 height 5
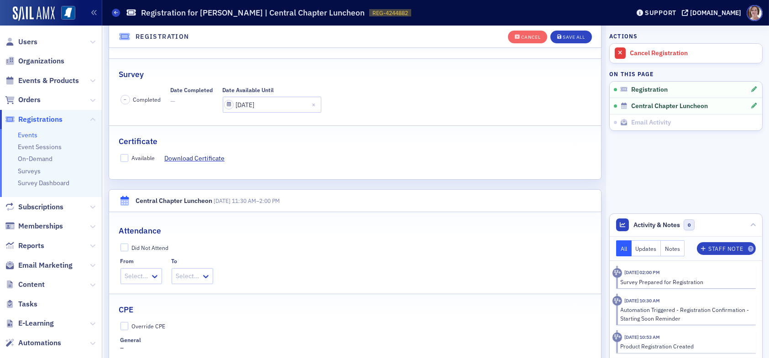
scroll to position [206, 0]
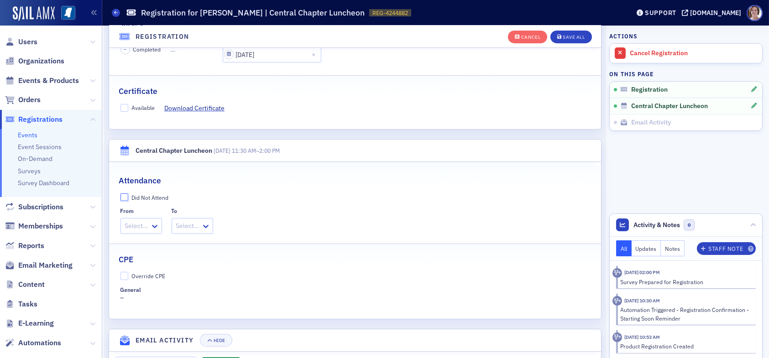
click at [123, 194] on input "Did Not Attend" at bounding box center [125, 198] width 8 height 8
checkbox input "true"
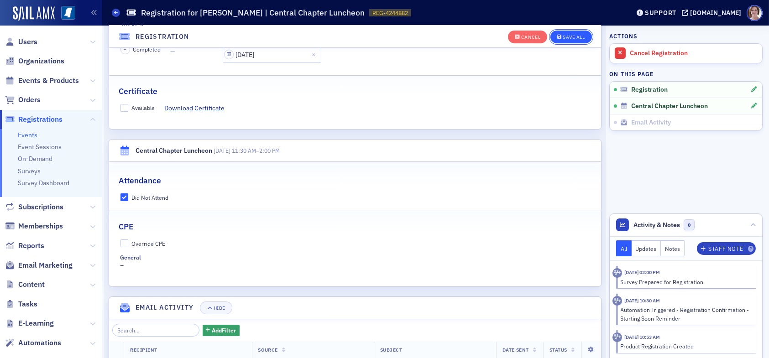
click at [568, 36] on div "Save All" at bounding box center [574, 37] width 22 height 5
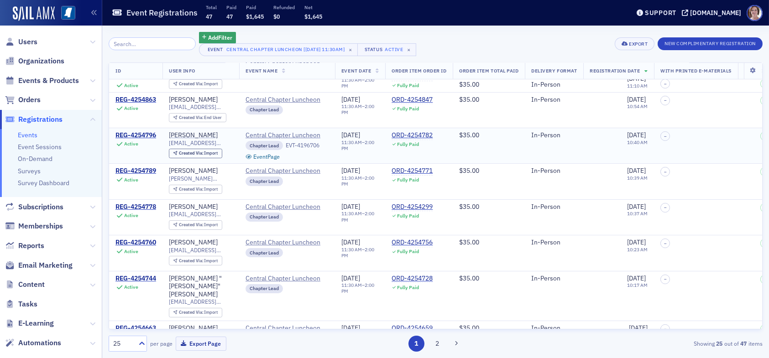
scroll to position [137, 0]
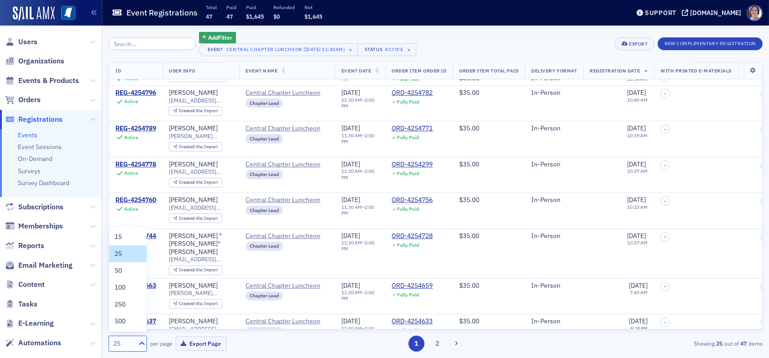
click at [117, 342] on div "25" at bounding box center [123, 344] width 20 height 10
click at [128, 268] on div "50" at bounding box center [128, 271] width 26 height 10
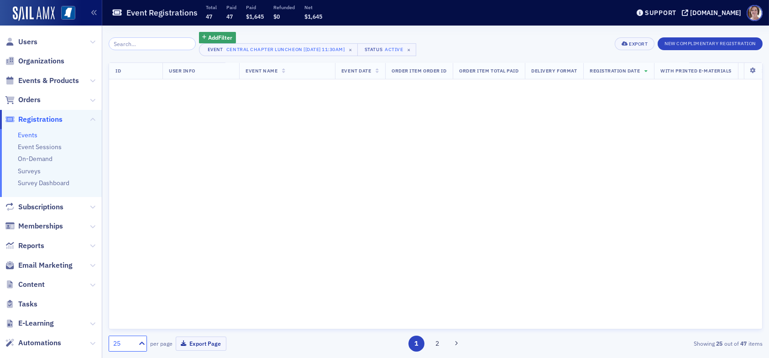
scroll to position [0, 0]
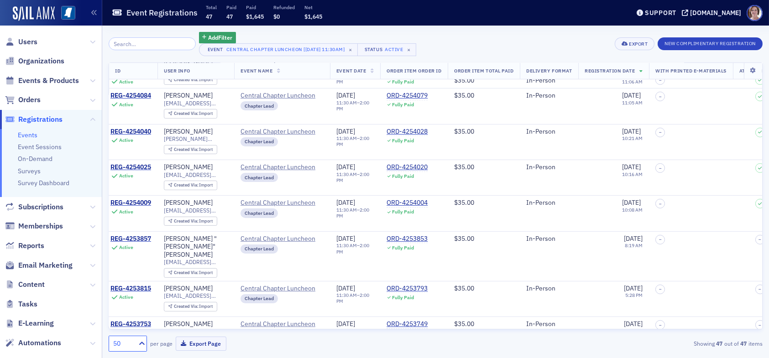
scroll to position [548, 0]
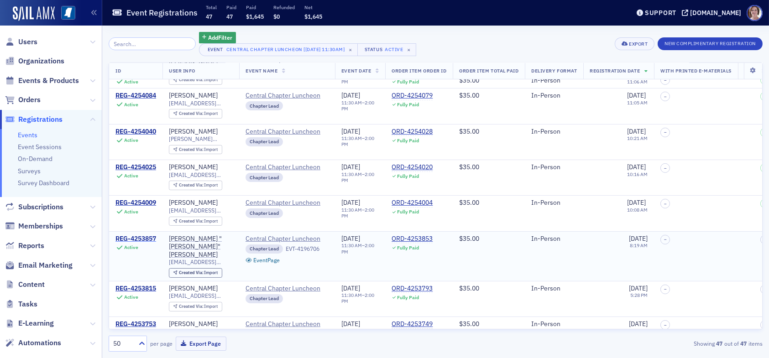
click at [148, 235] on div "REG-4253857" at bounding box center [135, 239] width 41 height 8
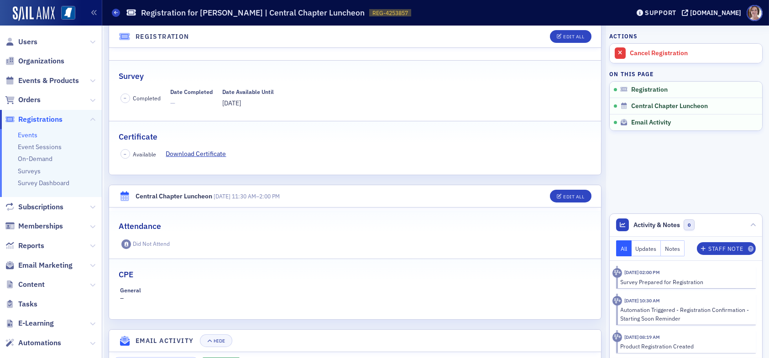
scroll to position [137, 0]
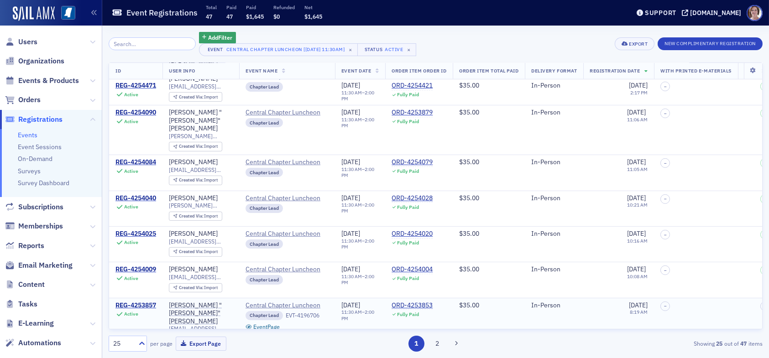
scroll to position [502, 0]
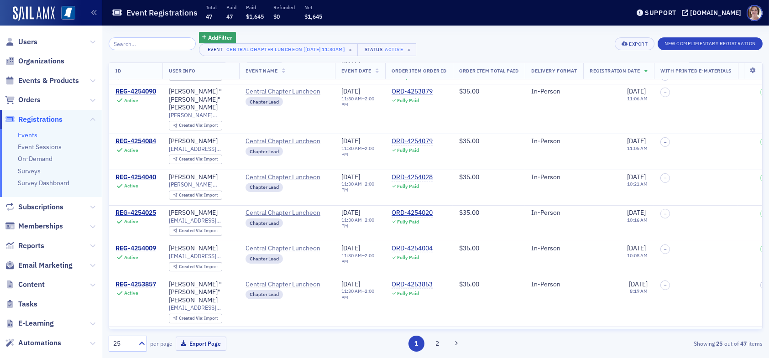
click at [135, 331] on div "REG-4253815" at bounding box center [135, 335] width 41 height 8
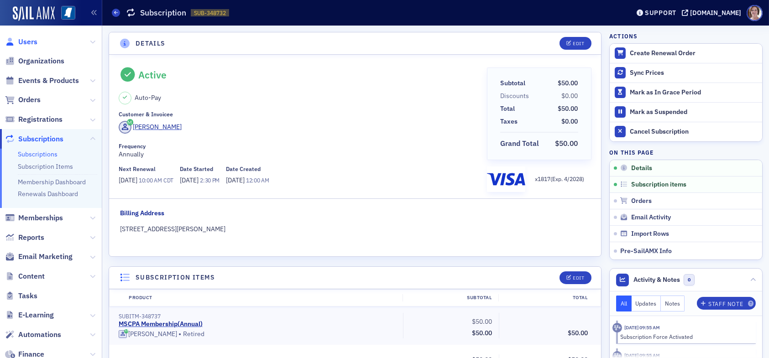
click at [26, 42] on span "Users" at bounding box center [27, 42] width 19 height 10
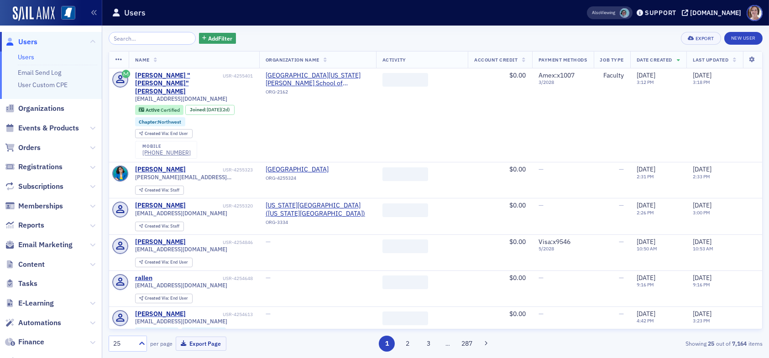
click at [139, 36] on input "search" at bounding box center [152, 38] width 87 height 13
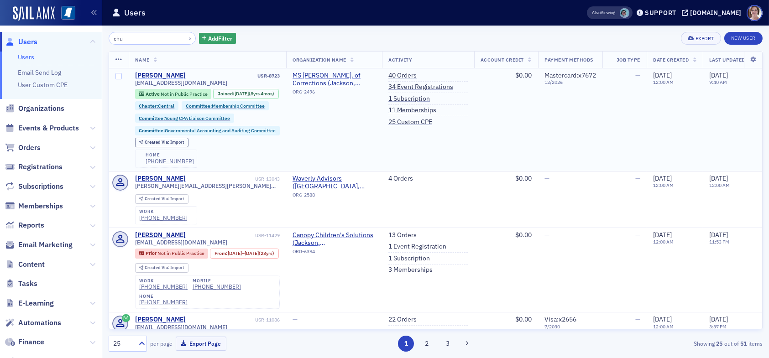
type input "chu"
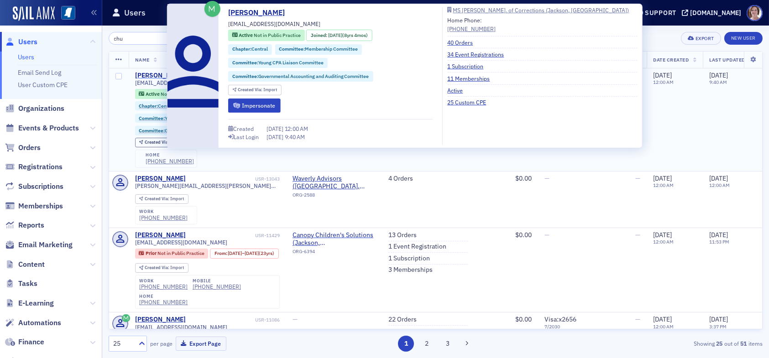
click at [160, 75] on div "[PERSON_NAME]" at bounding box center [160, 76] width 51 height 8
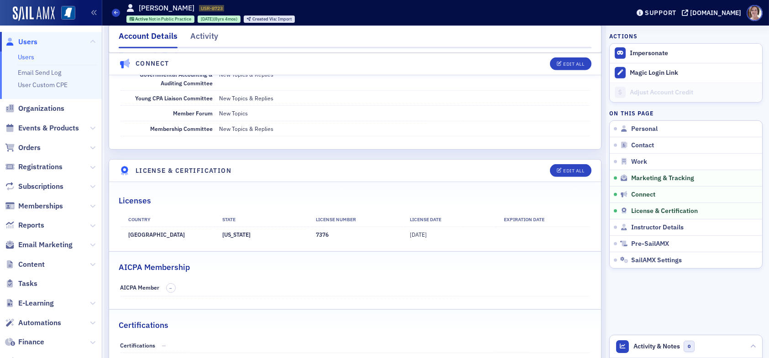
scroll to position [1370, 0]
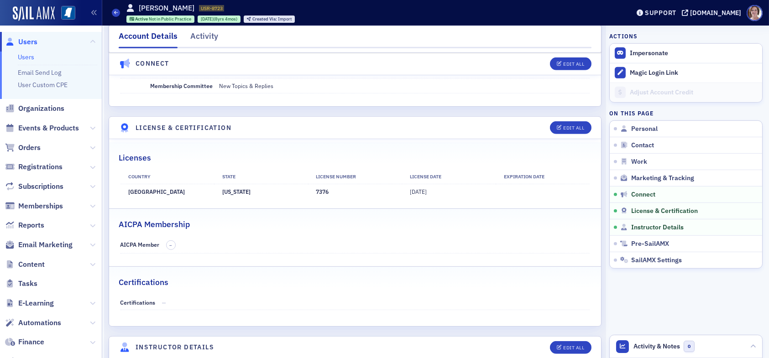
click at [25, 41] on span "Users" at bounding box center [27, 42] width 19 height 10
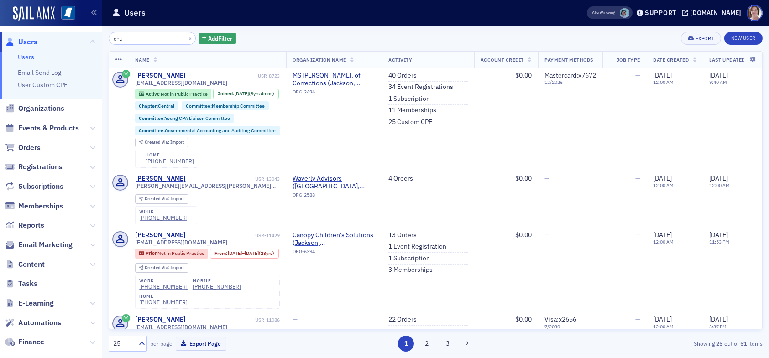
drag, startPoint x: 125, startPoint y: 38, endPoint x: 88, endPoint y: 35, distance: 37.1
click at [90, 37] on div "Users Users Email Send Log User Custom CPE Organizations Events & Products Orde…" at bounding box center [384, 179] width 769 height 358
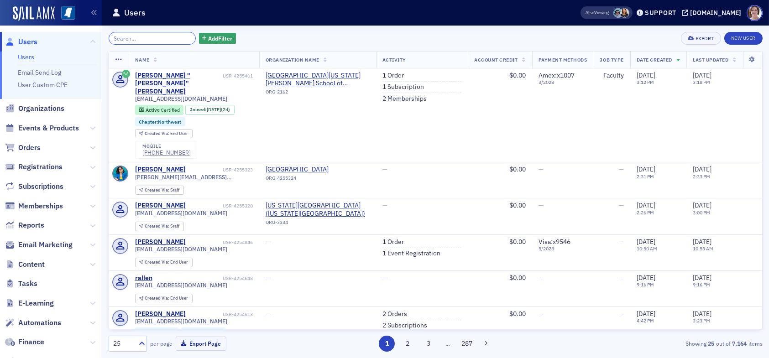
click at [145, 42] on input "search" at bounding box center [152, 38] width 87 height 13
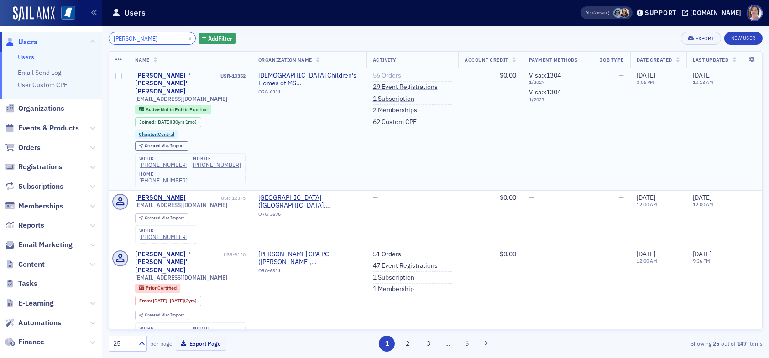
type input "scott smith"
click at [378, 73] on link "56 Orders" at bounding box center [387, 76] width 28 height 8
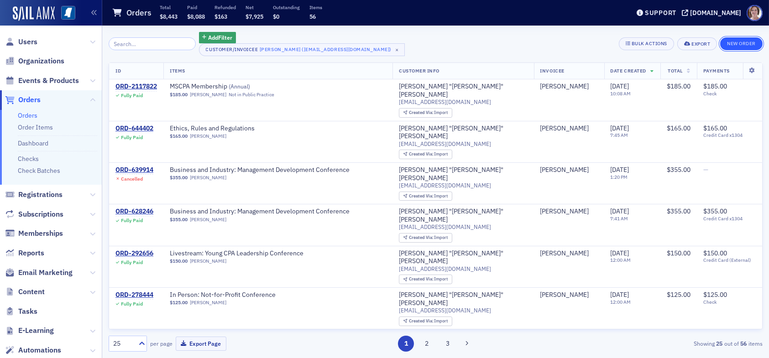
click at [743, 44] on button "New Order" at bounding box center [741, 43] width 42 height 13
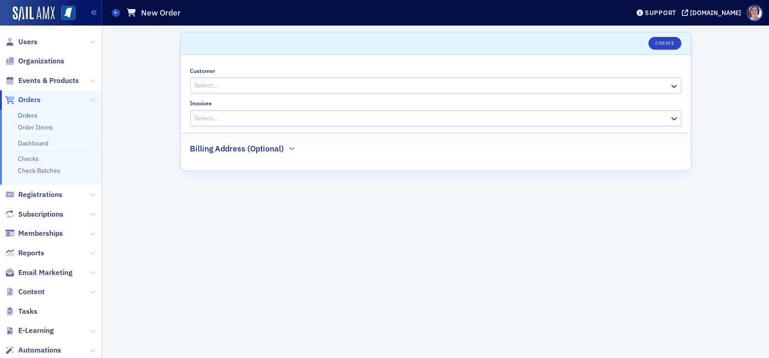
click at [273, 86] on div at bounding box center [431, 85] width 475 height 11
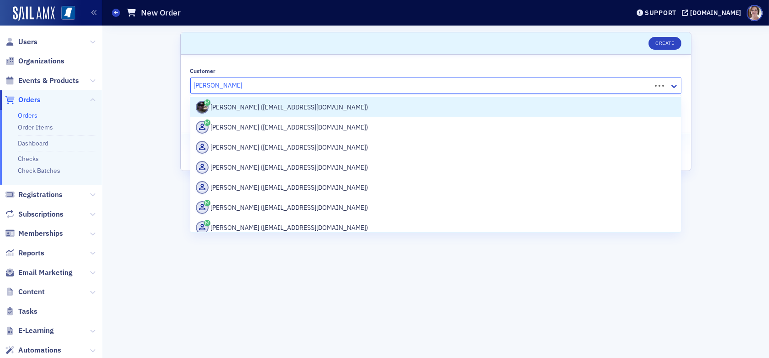
type input "claude scott smith"
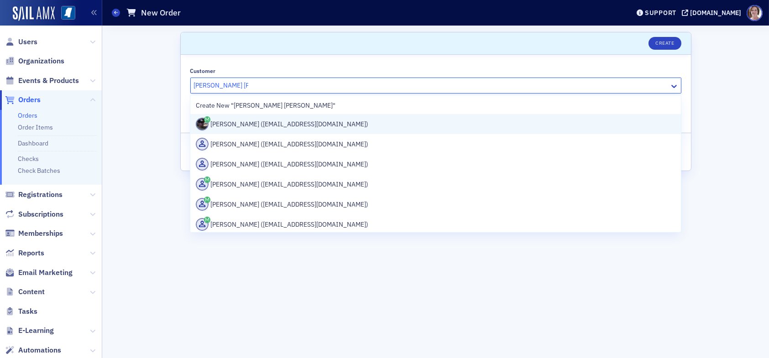
click at [314, 125] on div "Scott Smith (scottsmith5720@gmail.com)" at bounding box center [435, 124] width 479 height 13
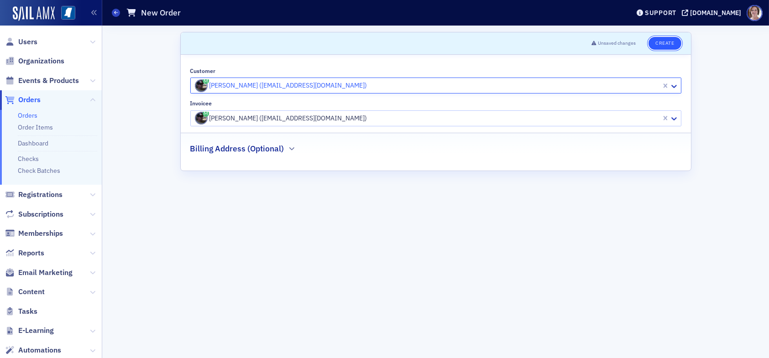
click at [664, 42] on button "Create" at bounding box center [665, 43] width 32 height 13
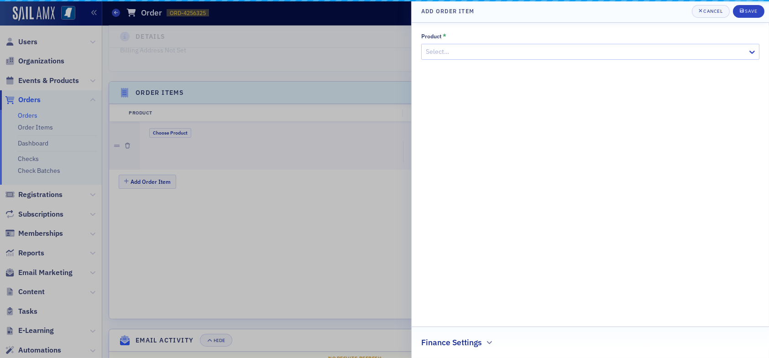
scroll to position [251, 0]
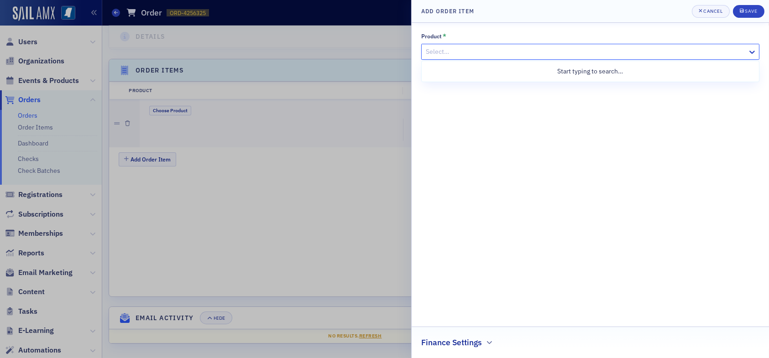
click at [463, 52] on div at bounding box center [586, 51] width 322 height 11
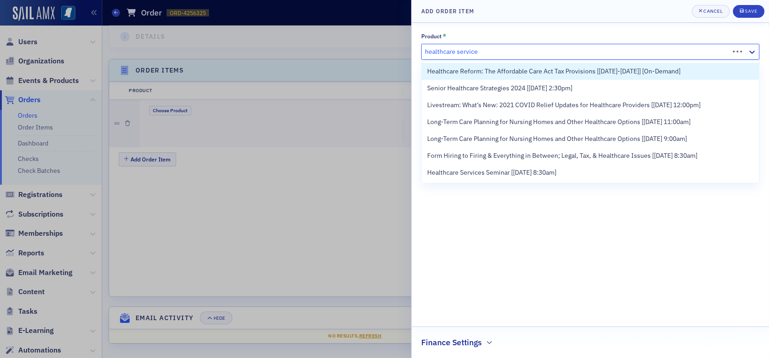
type input "healthcare services"
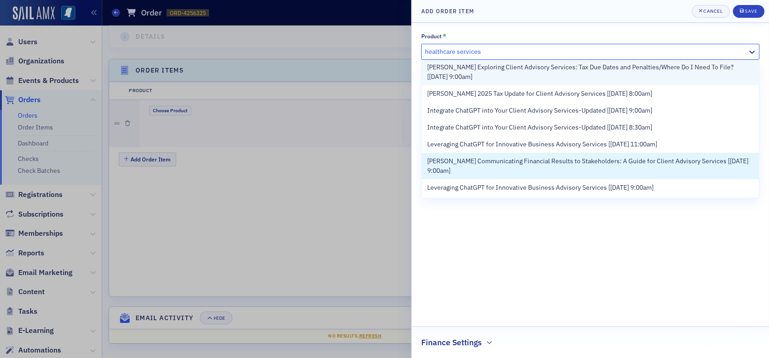
scroll to position [320, 0]
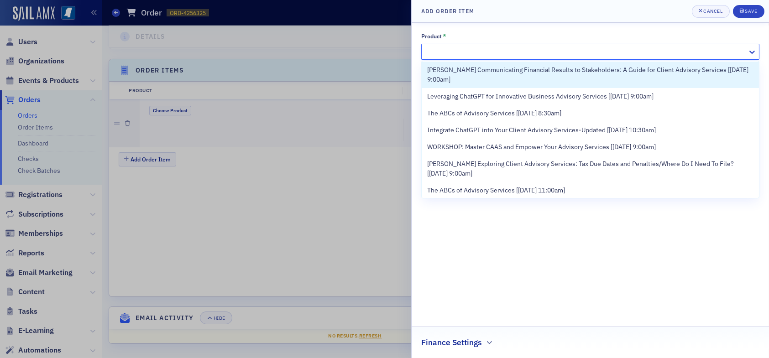
click at [502, 52] on div at bounding box center [586, 51] width 322 height 11
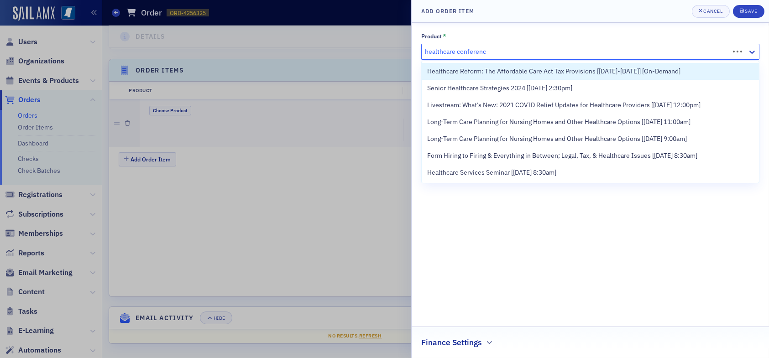
type input "healthcare conference"
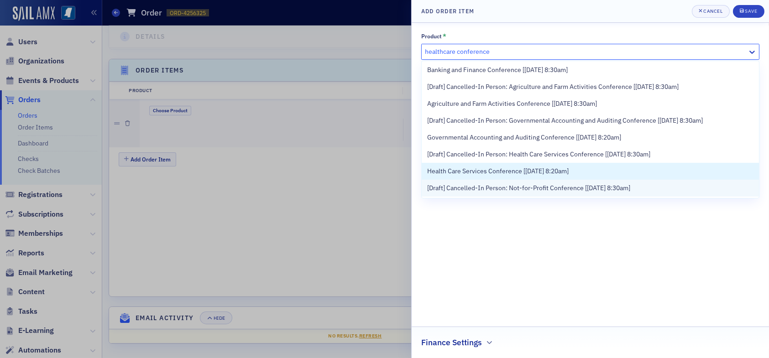
scroll to position [91, 0]
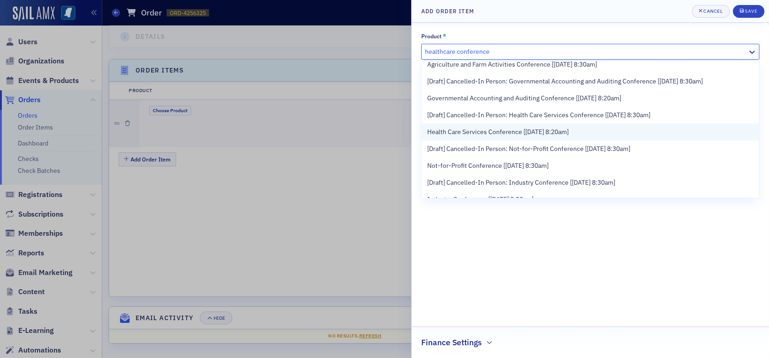
click at [498, 132] on span "Health Care Services Conference [9/18/2025 8:20am]" at bounding box center [498, 132] width 142 height 10
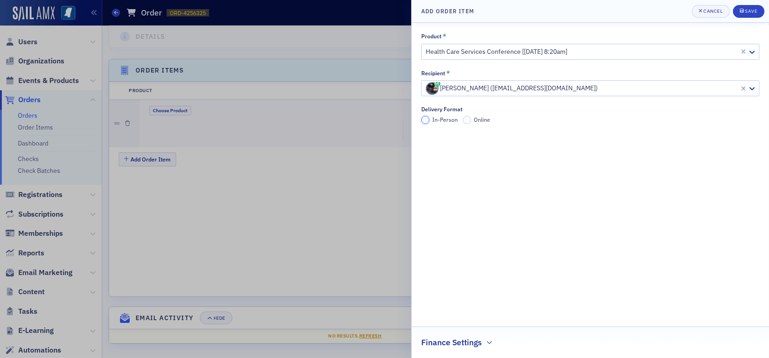
click at [426, 122] on input "In-Person" at bounding box center [425, 120] width 8 height 8
click at [751, 10] on div "Save" at bounding box center [751, 11] width 12 height 5
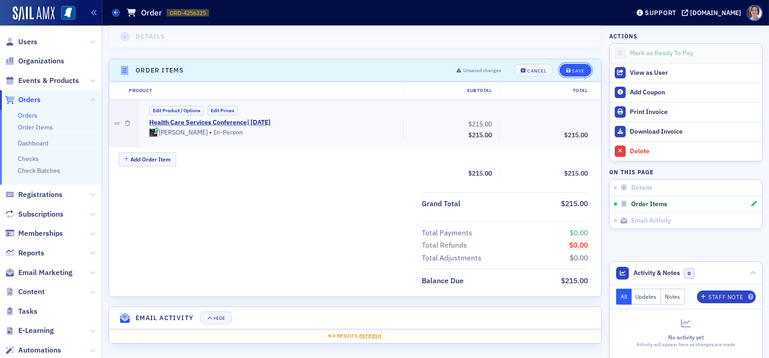
click at [572, 68] on div "Save" at bounding box center [578, 70] width 12 height 5
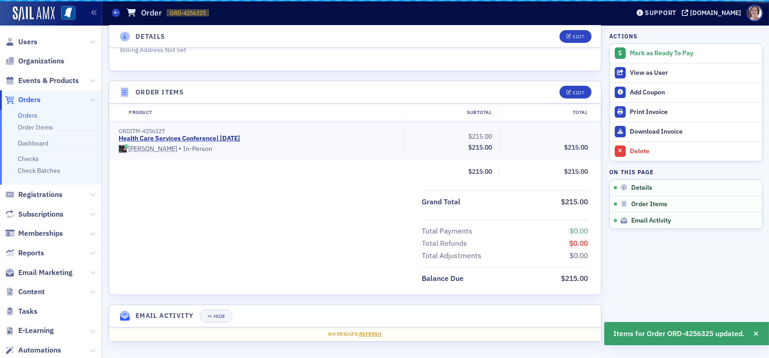
scroll to position [227, 0]
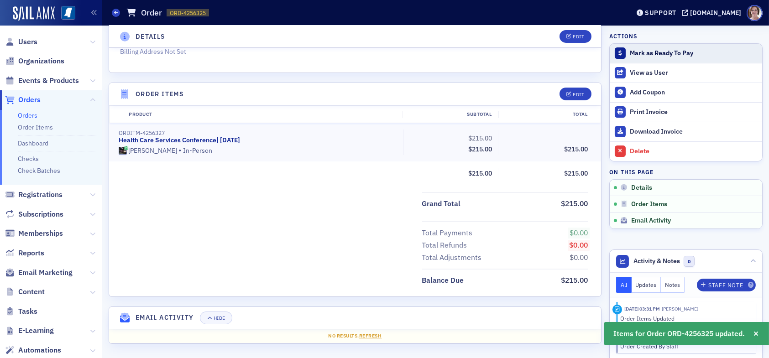
click at [654, 50] on div "Mark as Ready To Pay" at bounding box center [694, 53] width 128 height 8
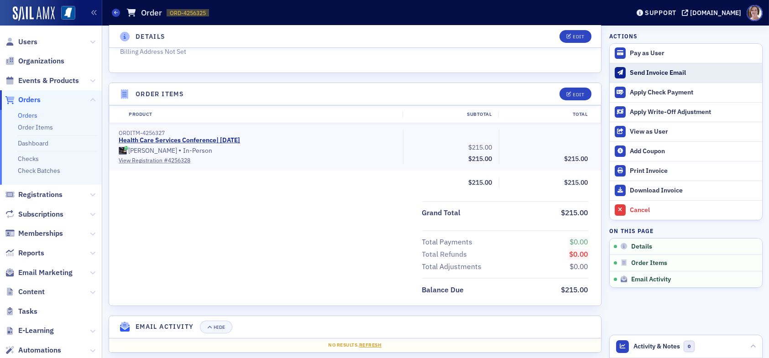
click at [652, 72] on div "Send Invoice Email" at bounding box center [694, 73] width 128 height 8
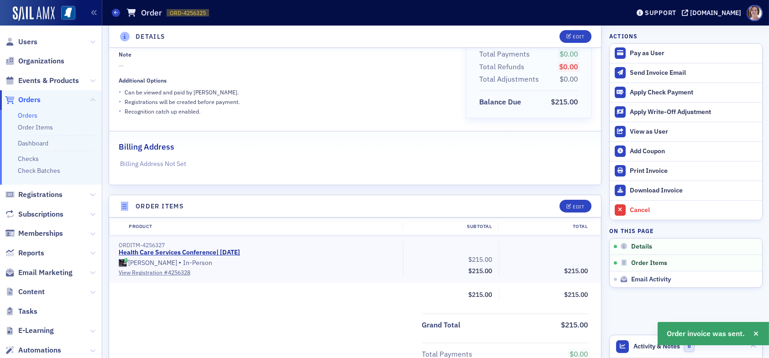
scroll to position [99, 0]
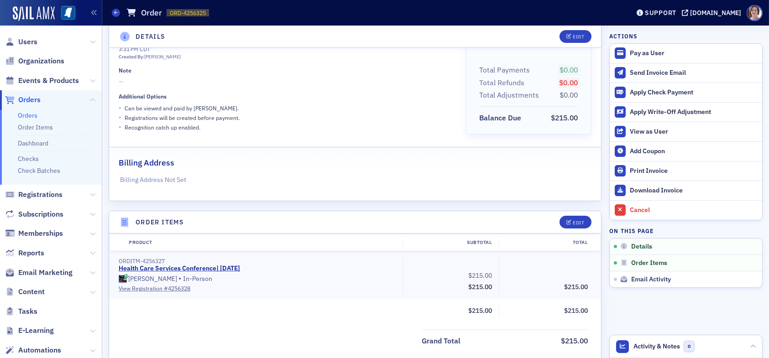
click at [34, 101] on span "Orders" at bounding box center [29, 100] width 22 height 10
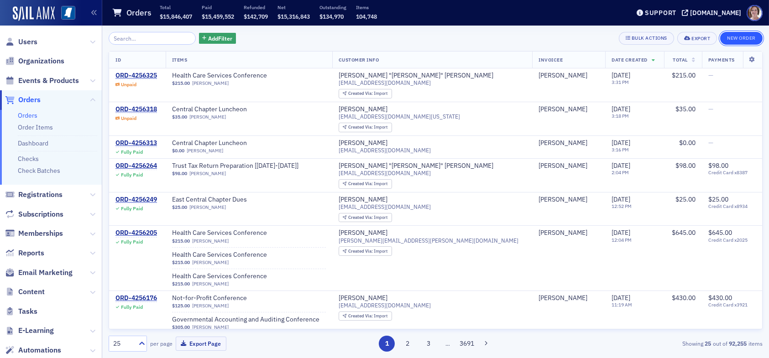
click at [739, 37] on button "New Order" at bounding box center [741, 38] width 42 height 13
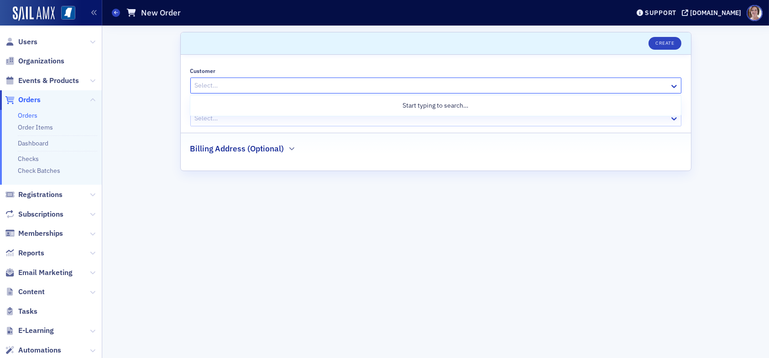
click at [262, 88] on div at bounding box center [431, 85] width 475 height 11
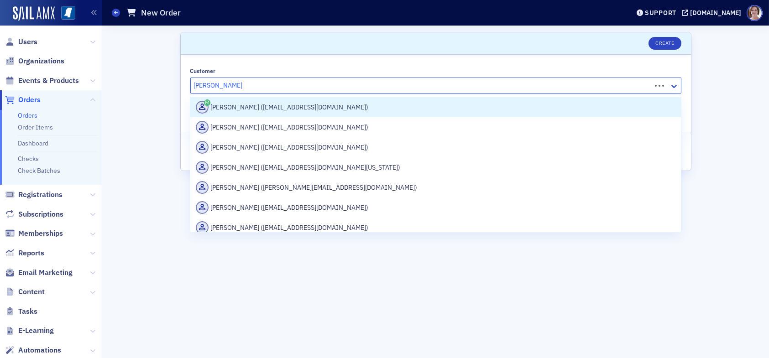
type input "claude scott smith"
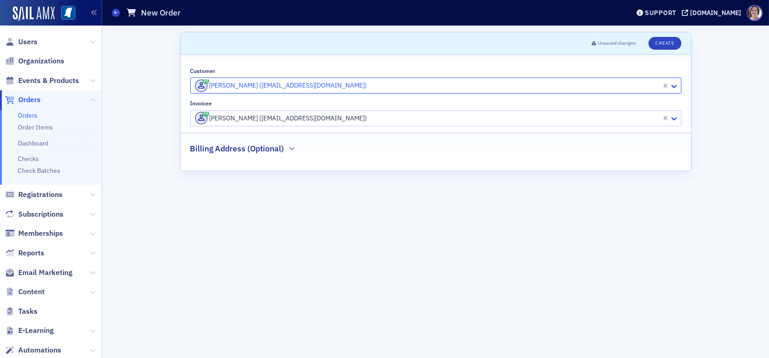
click at [322, 86] on div at bounding box center [427, 85] width 467 height 11
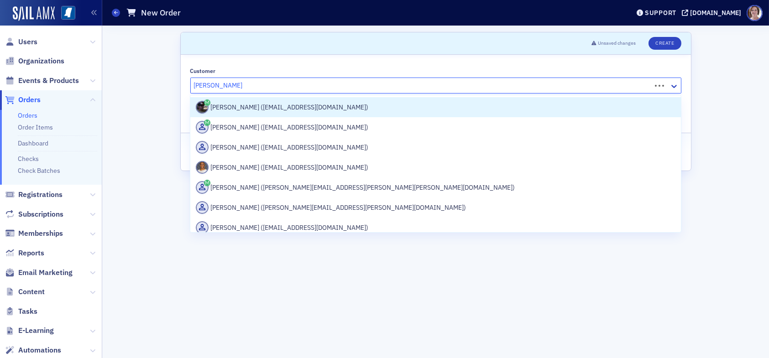
type input "claude scott smith"
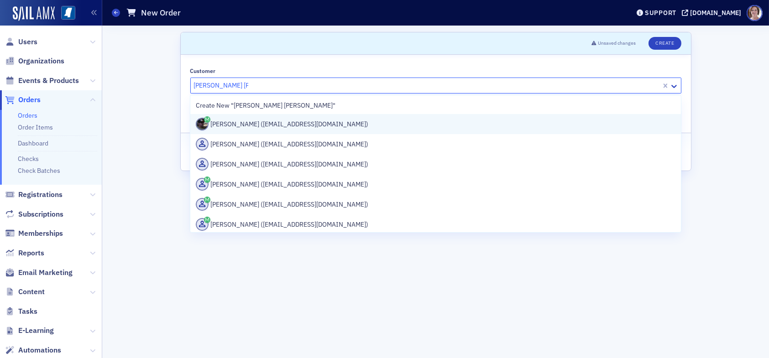
click at [289, 127] on div "Scott Smith (scottsmith5720@gmail.com)" at bounding box center [435, 124] width 479 height 13
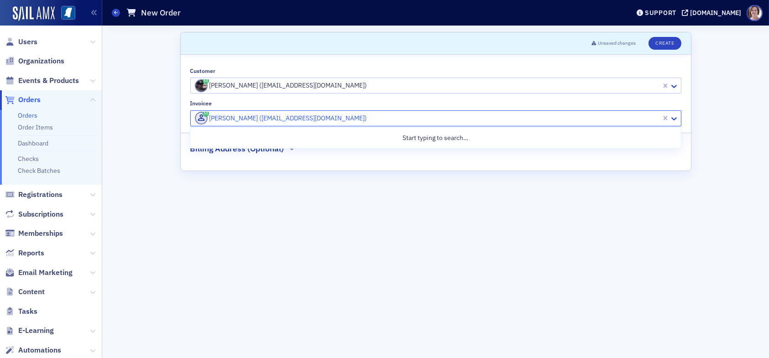
click at [314, 120] on div at bounding box center [427, 118] width 467 height 11
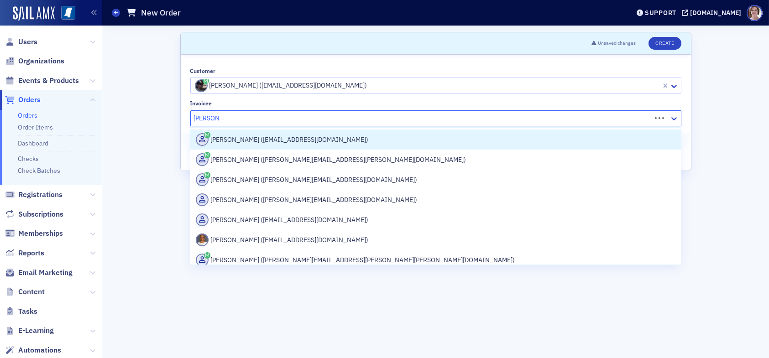
type input "scott smith"
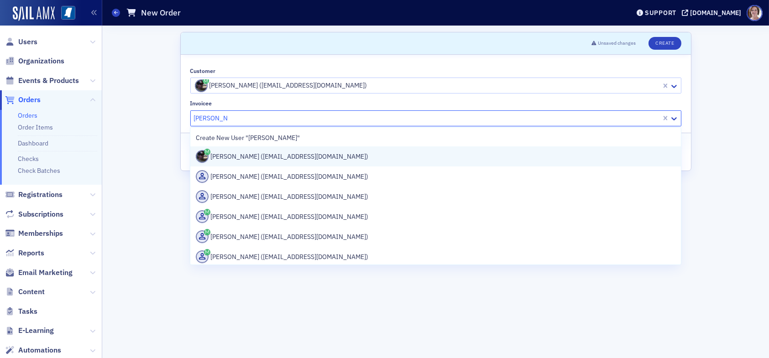
click at [290, 158] on div "Scott Smith (scottsmith5720@gmail.com)" at bounding box center [435, 156] width 479 height 13
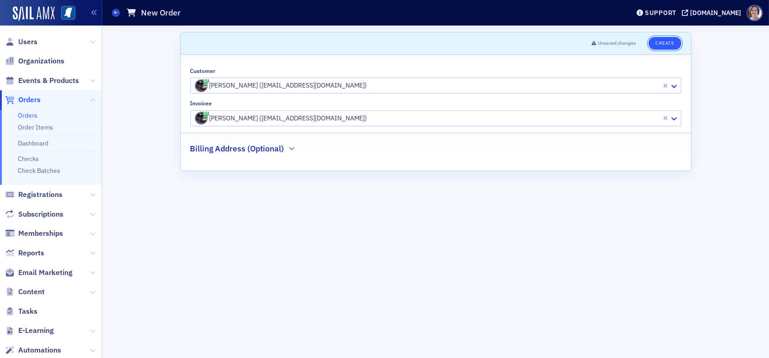
click at [662, 41] on button "Create" at bounding box center [665, 43] width 32 height 13
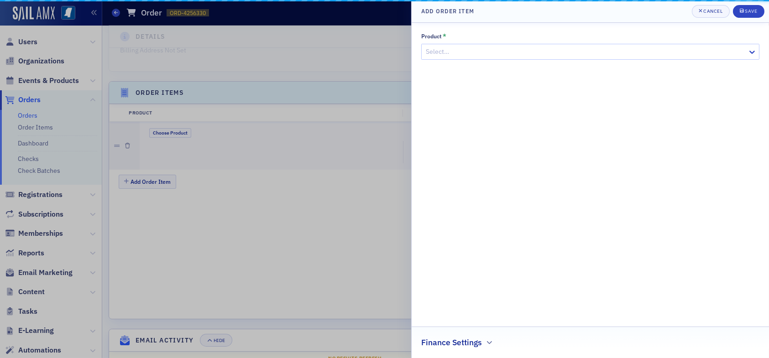
scroll to position [251, 0]
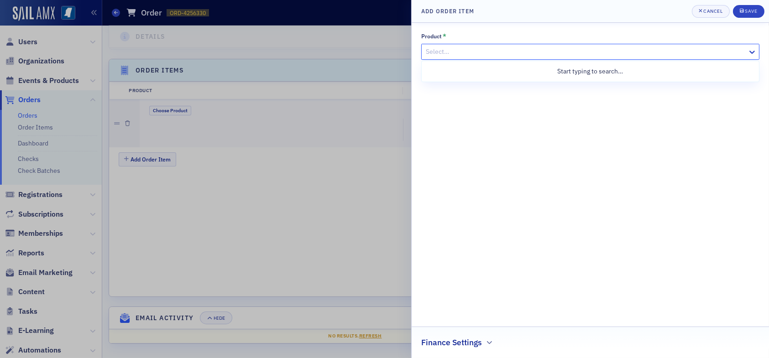
click at [459, 47] on div at bounding box center [586, 51] width 322 height 11
click at [458, 53] on div at bounding box center [586, 51] width 322 height 11
type input "not-for-profit conference"
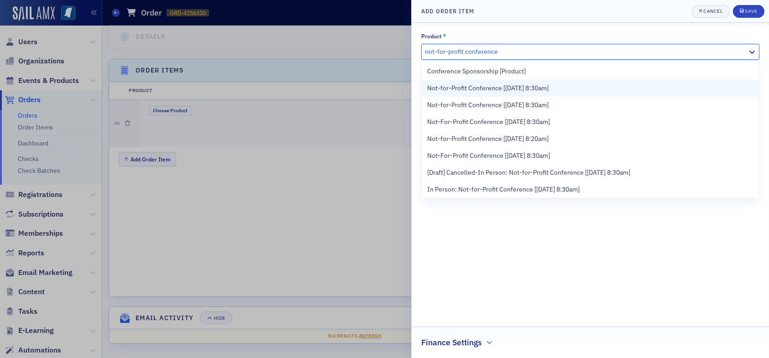
click at [545, 90] on span "Not-for-Profit Conference [9/25/2025 8:30am]" at bounding box center [487, 89] width 121 height 10
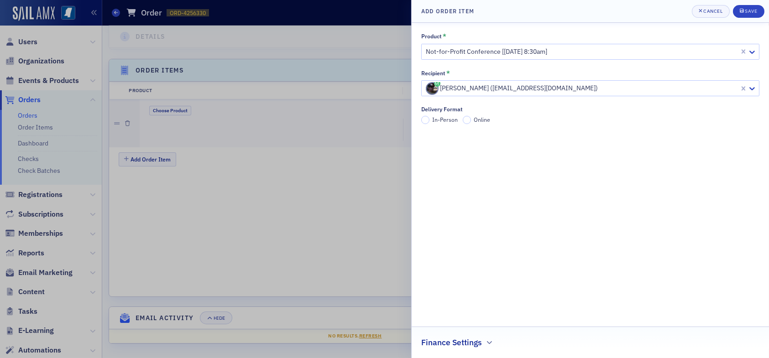
click at [431, 117] on label "In-Person" at bounding box center [439, 120] width 37 height 8
click at [430, 117] on input "In-Person" at bounding box center [425, 120] width 8 height 8
click at [753, 12] on div "Save" at bounding box center [751, 11] width 12 height 5
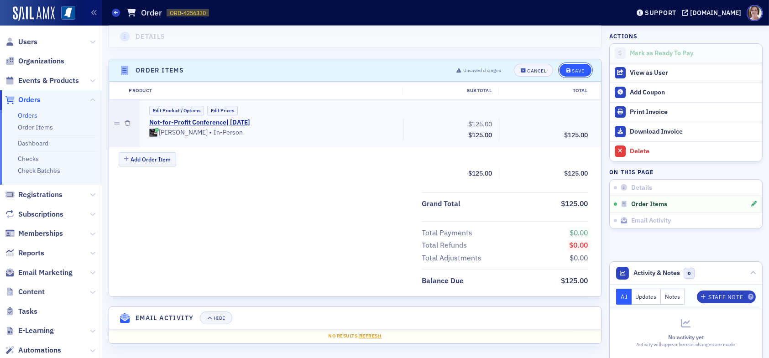
click at [572, 73] on button "Save" at bounding box center [575, 70] width 31 height 13
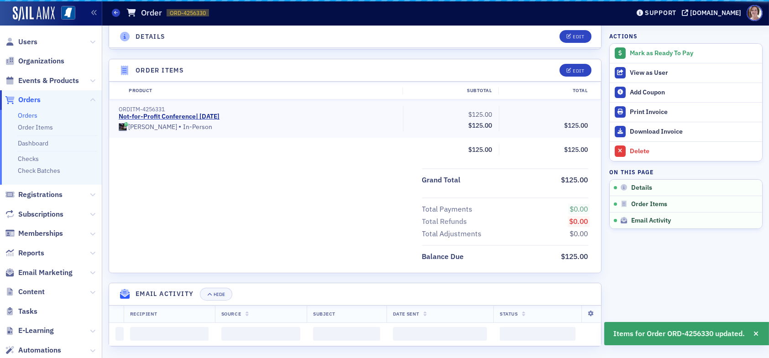
scroll to position [227, 0]
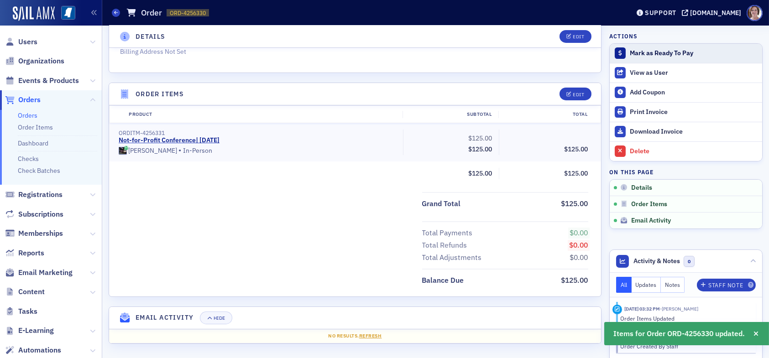
click at [641, 52] on div "Mark as Ready To Pay" at bounding box center [694, 53] width 128 height 8
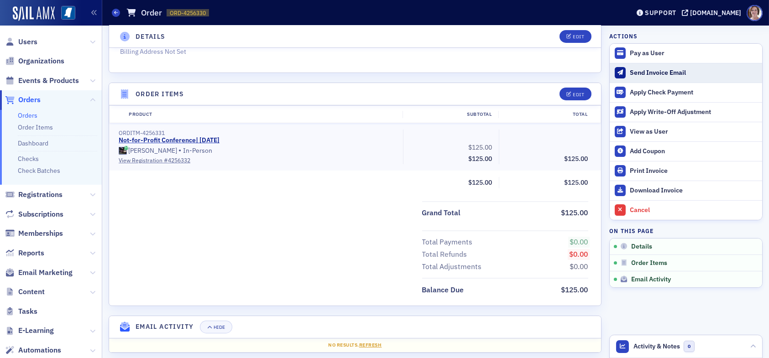
click at [636, 70] on div "Send Invoice Email" at bounding box center [694, 73] width 128 height 8
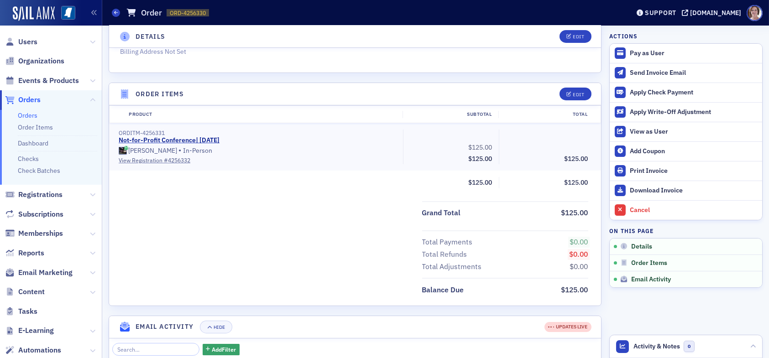
click at [28, 117] on link "Orders" at bounding box center [28, 115] width 20 height 8
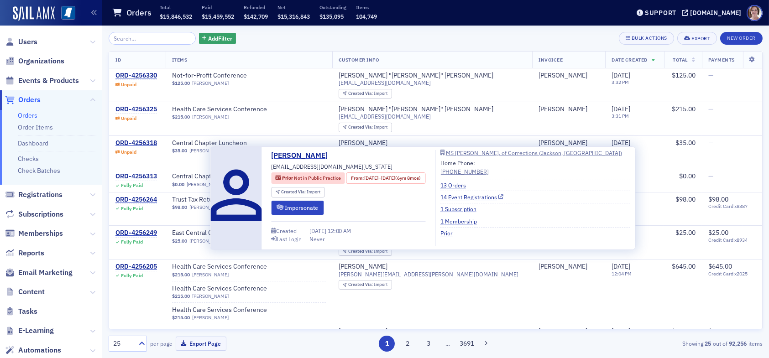
click at [493, 197] on link "14 Event Registrations" at bounding box center [472, 197] width 63 height 8
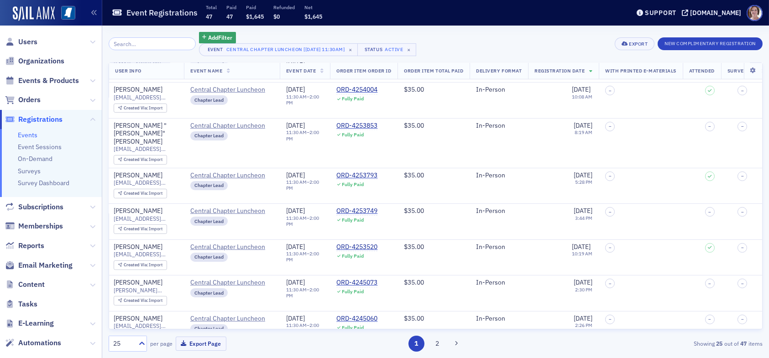
scroll to position [661, 0]
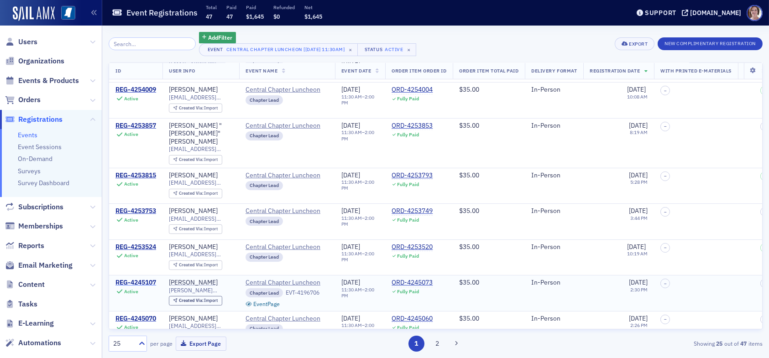
click at [127, 279] on div "REG-4245107" at bounding box center [135, 283] width 41 height 8
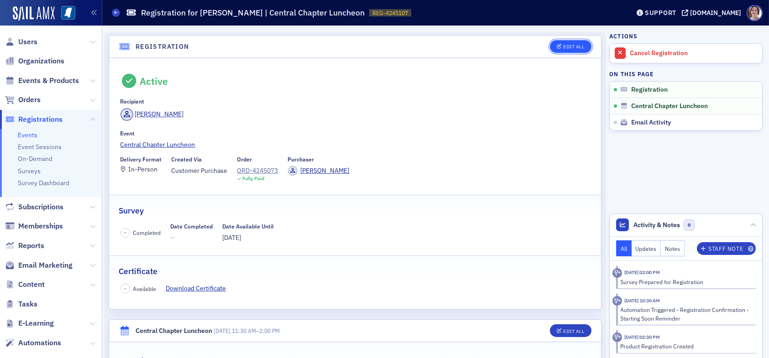
click at [563, 45] on div "Edit All" at bounding box center [573, 46] width 21 height 5
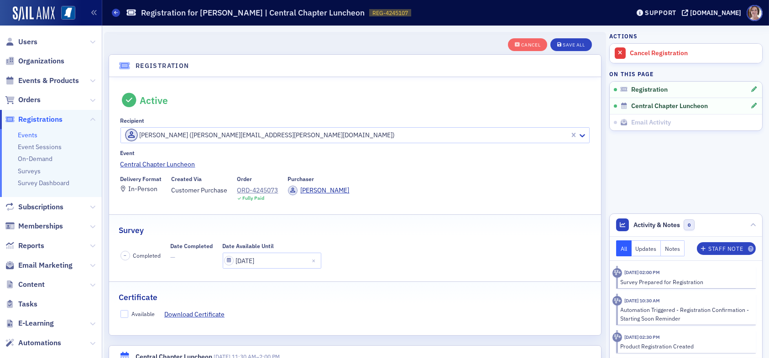
scroll to position [24, 0]
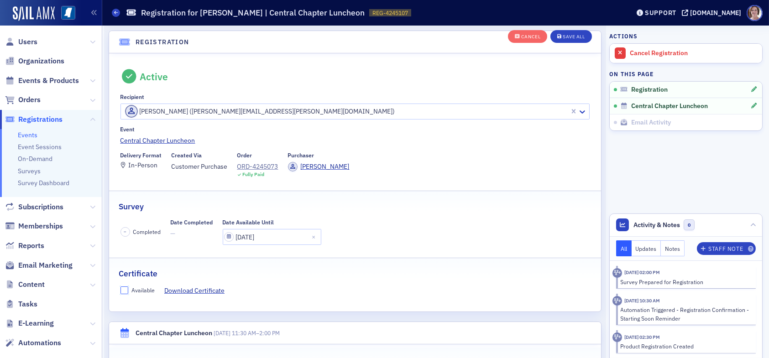
click at [126, 291] on input "Available" at bounding box center [125, 291] width 8 height 8
checkbox input "true"
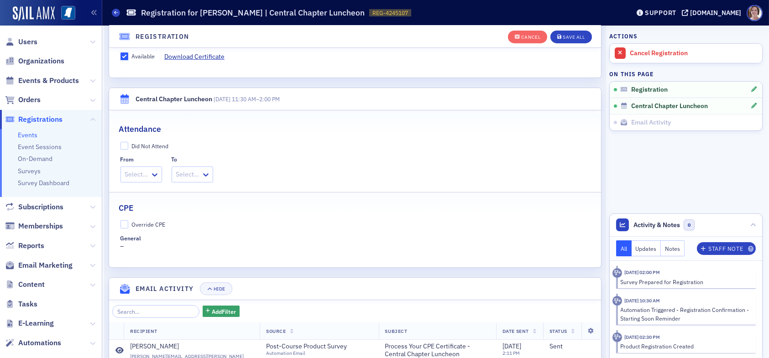
scroll to position [298, 0]
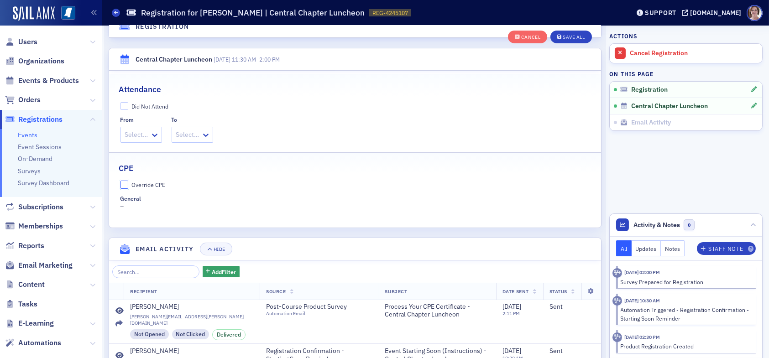
drag, startPoint x: 122, startPoint y: 185, endPoint x: 129, endPoint y: 193, distance: 10.0
click at [124, 185] on input "Override CPE" at bounding box center [125, 185] width 8 height 8
checkbox input "true"
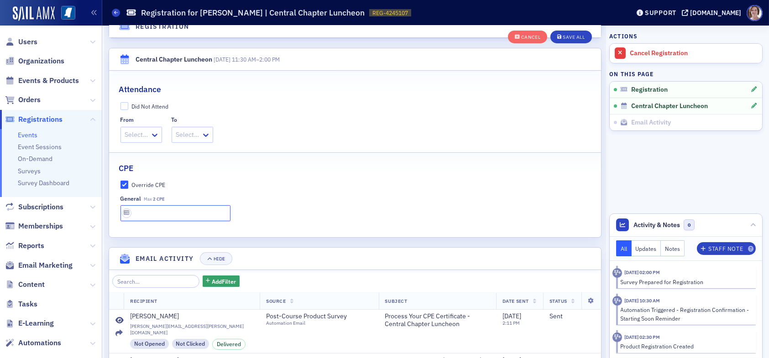
click at [152, 215] on input "text" at bounding box center [176, 213] width 110 height 16
type input "2 CPE"
click at [570, 36] on div "Save All" at bounding box center [574, 37] width 22 height 5
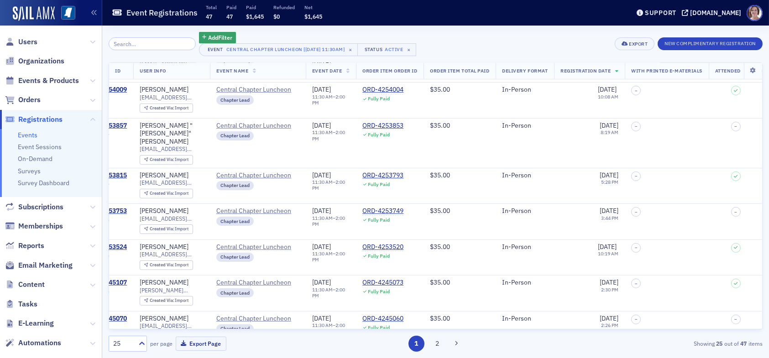
scroll to position [661, 0]
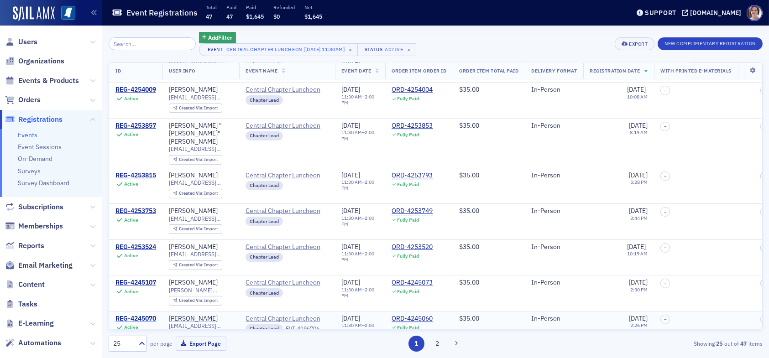
click at [143, 315] on div "REG-4245070" at bounding box center [135, 319] width 41 height 8
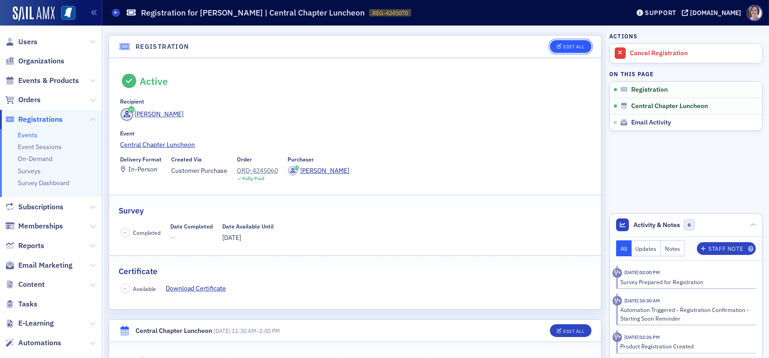
click at [572, 45] on div "Edit All" at bounding box center [573, 46] width 21 height 5
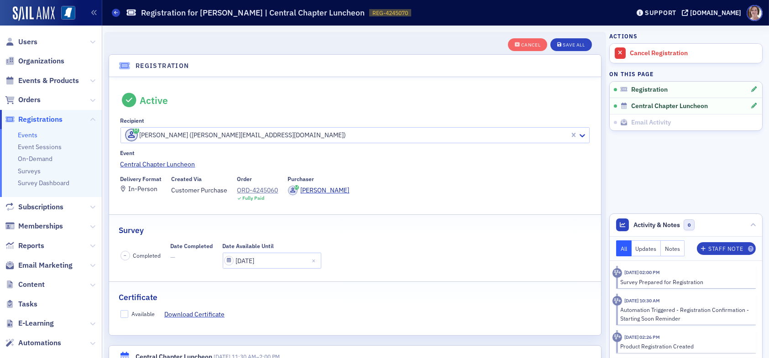
scroll to position [24, 0]
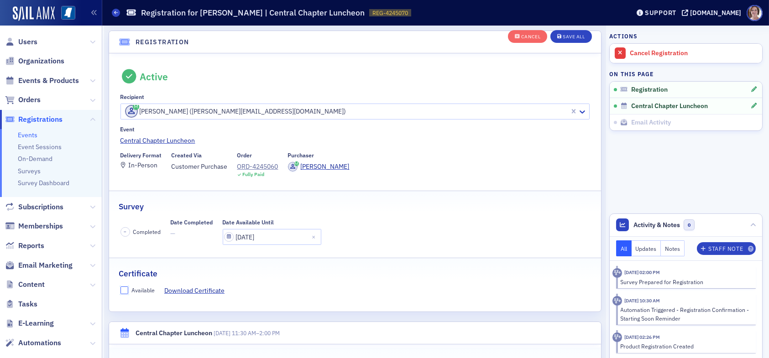
click at [124, 290] on input "Available" at bounding box center [125, 291] width 8 height 8
checkbox input "true"
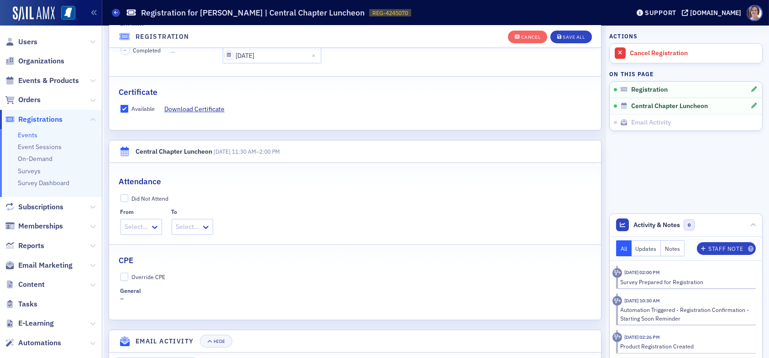
scroll to position [206, 0]
click at [126, 274] on input "Override CPE" at bounding box center [125, 276] width 8 height 8
checkbox input "true"
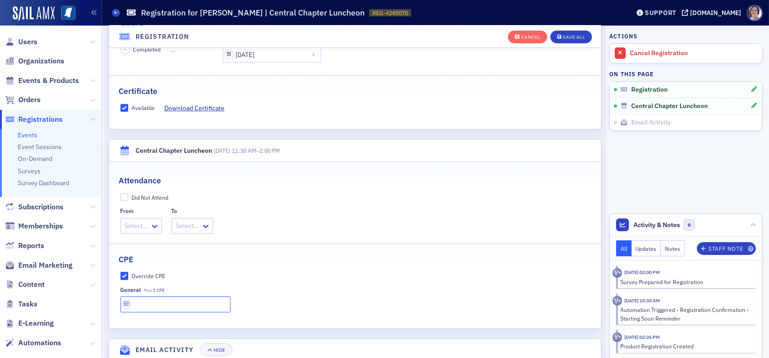
click at [169, 301] on input "text" at bounding box center [176, 305] width 110 height 16
type input "2 CPE"
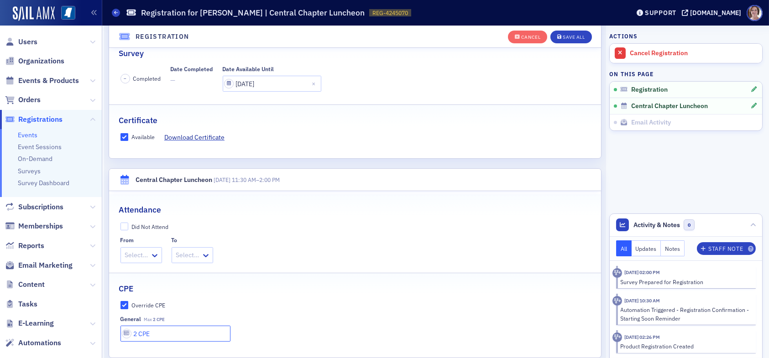
scroll to position [161, 0]
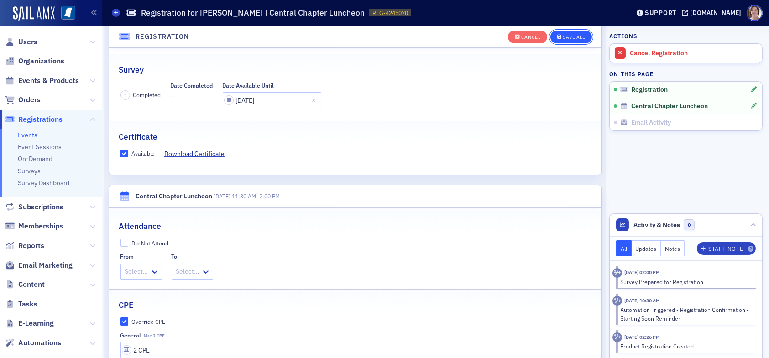
click at [565, 35] on div "Save All" at bounding box center [574, 37] width 22 height 5
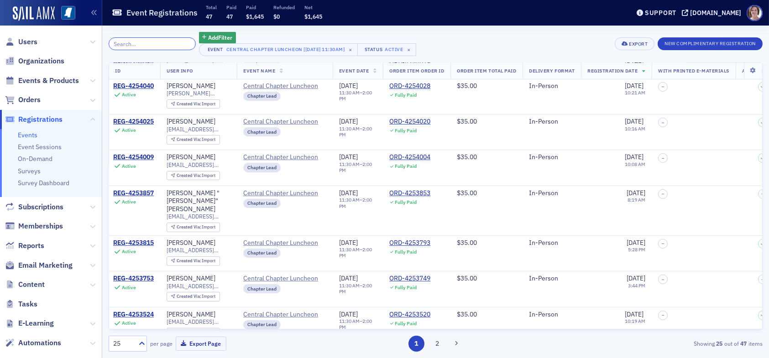
scroll to position [593, 0]
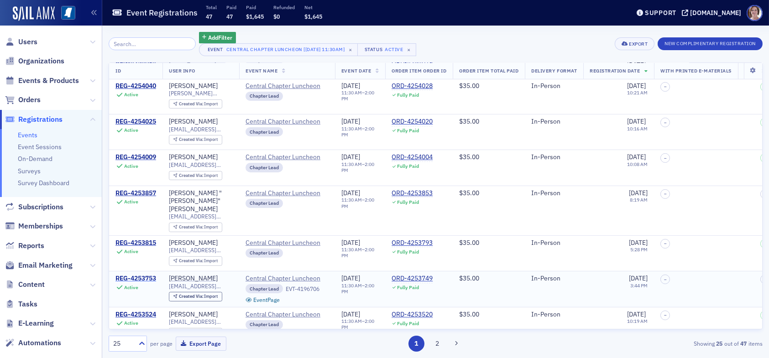
click at [146, 275] on div "REG-4253753" at bounding box center [135, 279] width 41 height 8
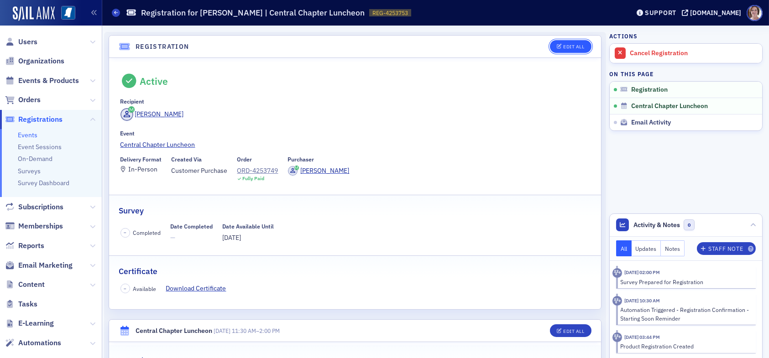
click at [563, 44] on div "Edit All" at bounding box center [573, 46] width 21 height 5
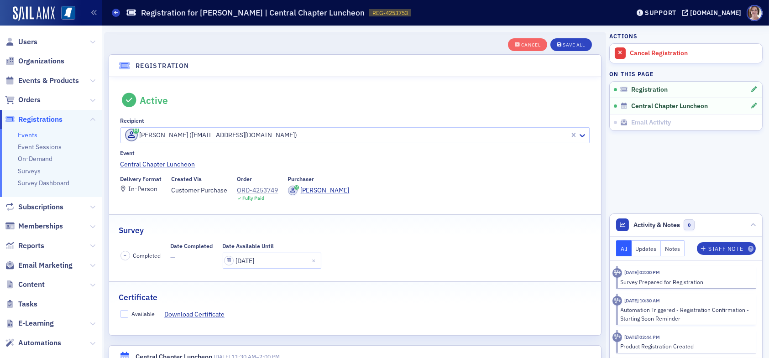
scroll to position [24, 0]
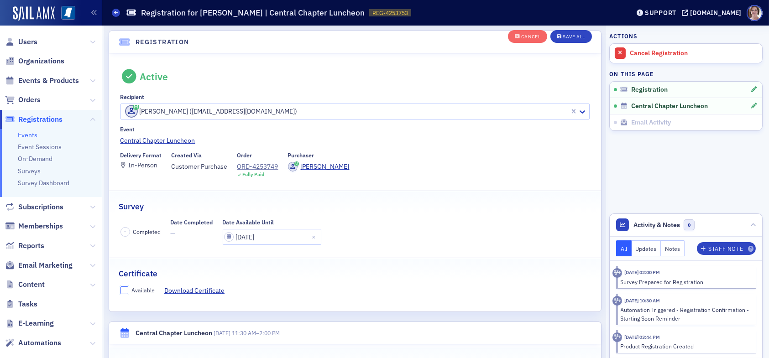
drag, startPoint x: 123, startPoint y: 290, endPoint x: 187, endPoint y: 283, distance: 63.9
click at [124, 290] on input "Available" at bounding box center [125, 291] width 8 height 8
checkbox input "true"
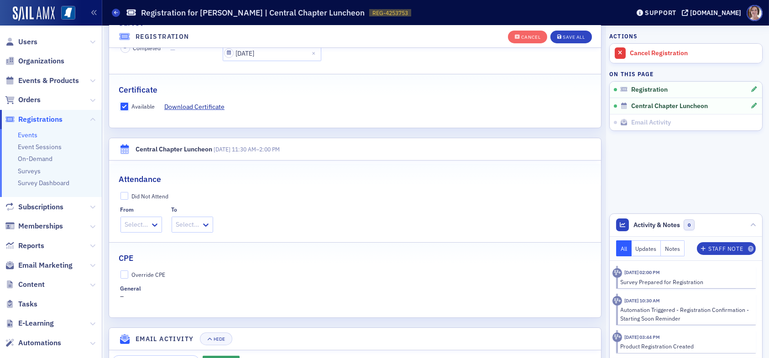
scroll to position [252, 0]
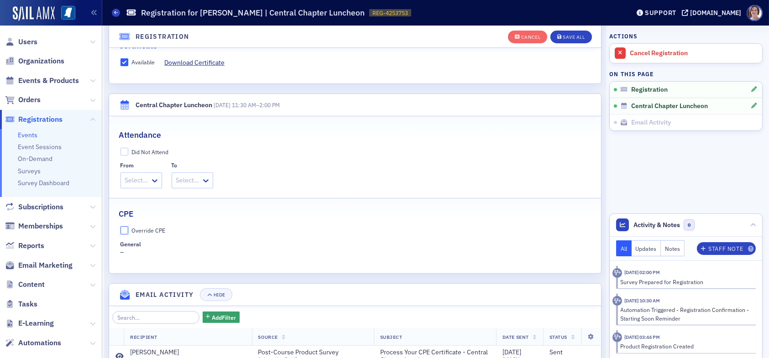
click at [124, 226] on input "Override CPE" at bounding box center [125, 230] width 8 height 8
checkbox input "true"
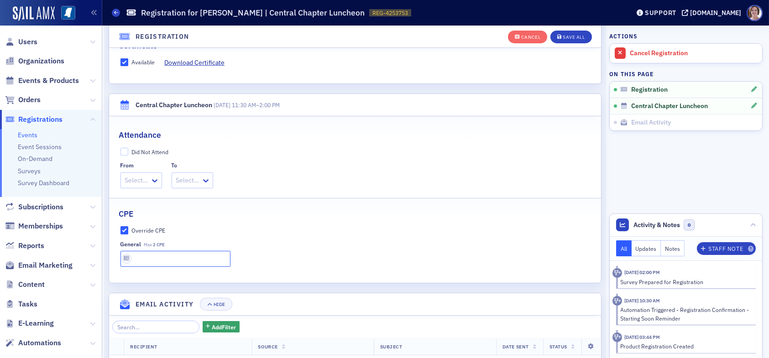
click at [157, 259] on input "text" at bounding box center [176, 259] width 110 height 16
type input "2 CPE"
click at [567, 36] on div "Save All" at bounding box center [574, 37] width 22 height 5
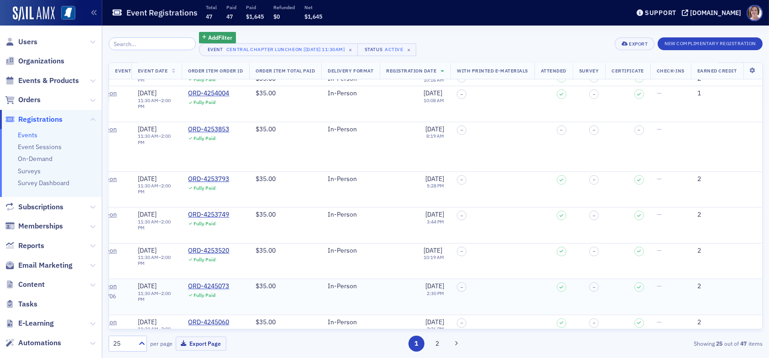
scroll to position [661, 221]
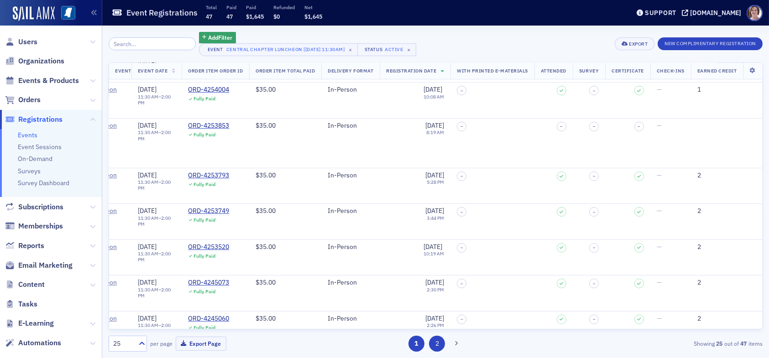
click at [440, 346] on button "2" at bounding box center [437, 344] width 16 height 16
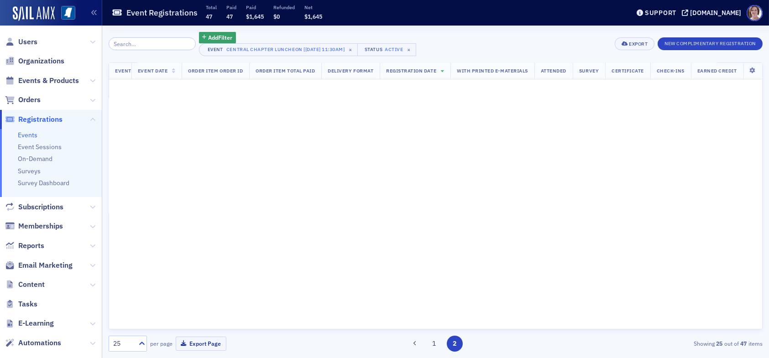
scroll to position [0, 221]
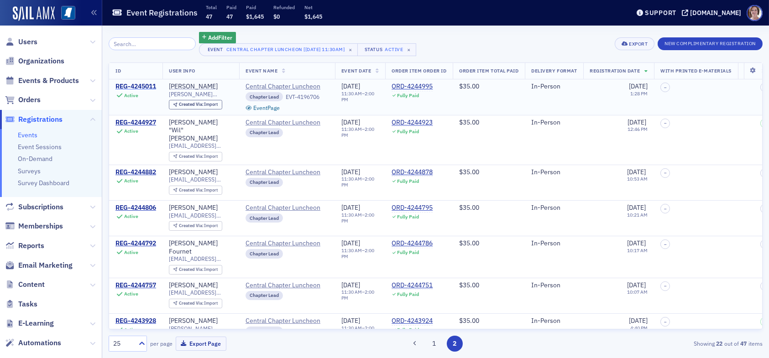
click at [124, 85] on div "REG-4245011" at bounding box center [135, 87] width 41 height 8
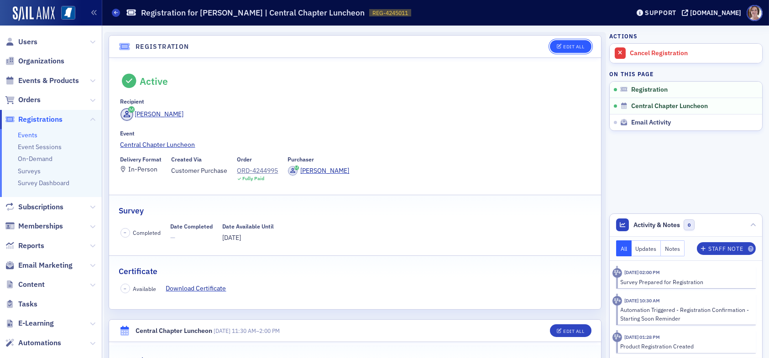
click at [565, 45] on div "Edit All" at bounding box center [573, 46] width 21 height 5
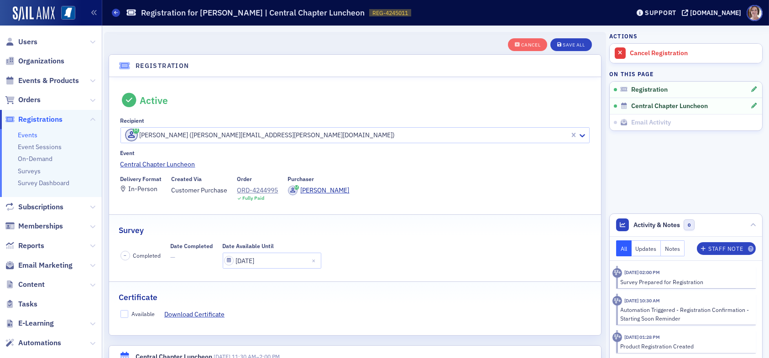
scroll to position [24, 0]
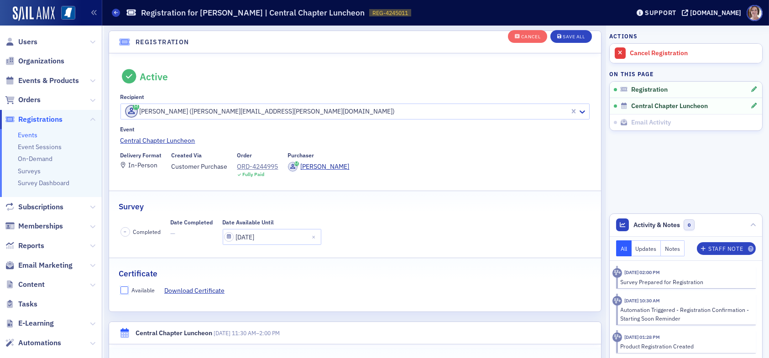
click at [123, 290] on input "Available" at bounding box center [125, 291] width 8 height 8
checkbox input "true"
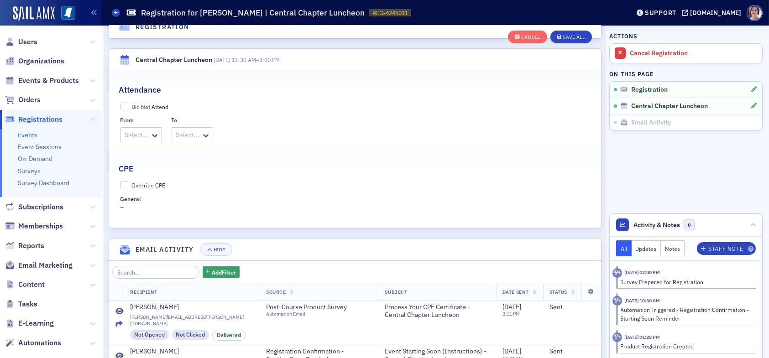
scroll to position [298, 0]
click at [126, 184] on input "Override CPE" at bounding box center [125, 185] width 8 height 8
checkbox input "true"
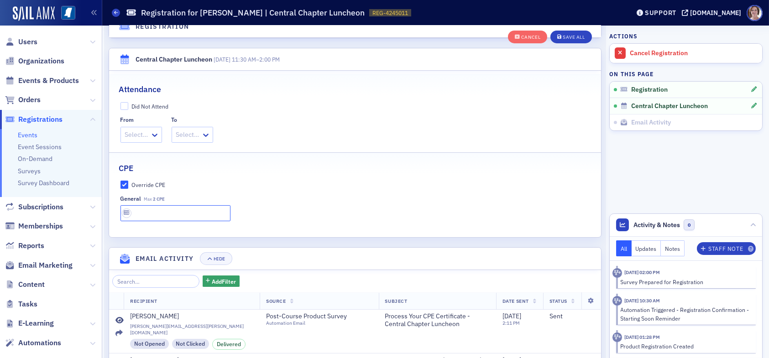
click at [152, 215] on input "text" at bounding box center [176, 213] width 110 height 16
type input "2 CPE"
click at [565, 37] on div "Save All" at bounding box center [574, 37] width 22 height 5
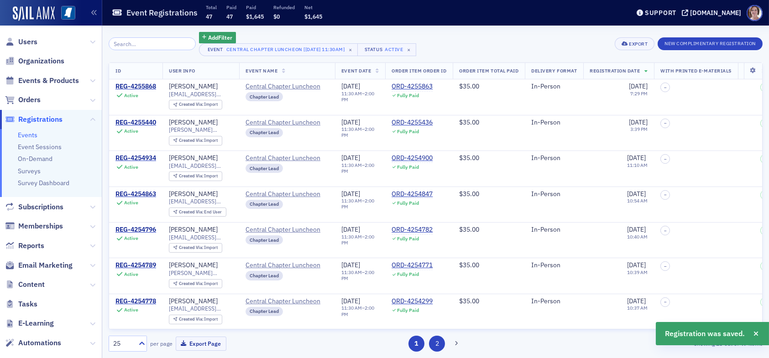
click at [439, 340] on button "2" at bounding box center [437, 344] width 16 height 16
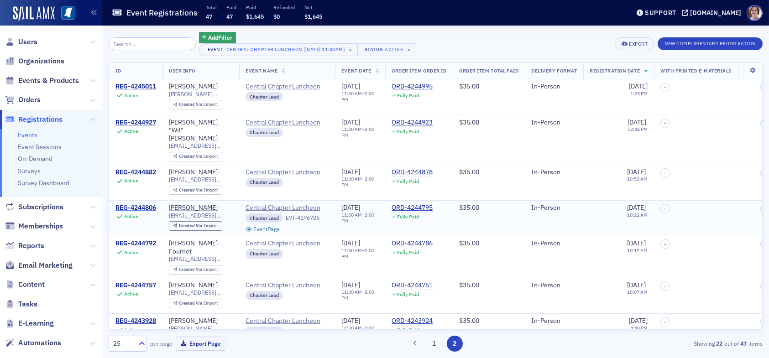
click at [130, 204] on div "REG-4244806" at bounding box center [135, 208] width 41 height 8
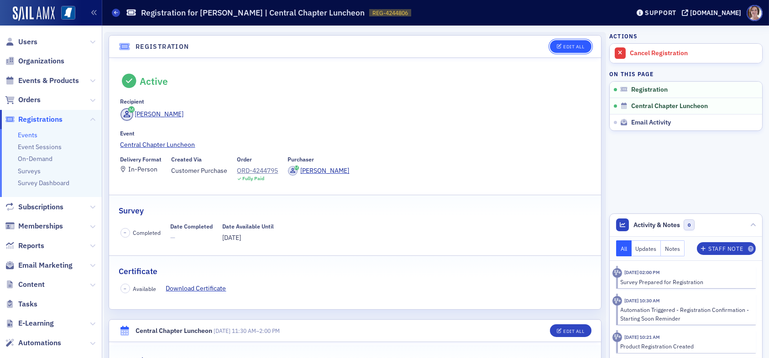
click at [567, 40] on div "Edit All" at bounding box center [567, 46] width 47 height 13
click at [567, 44] on div "Edit All" at bounding box center [573, 46] width 21 height 5
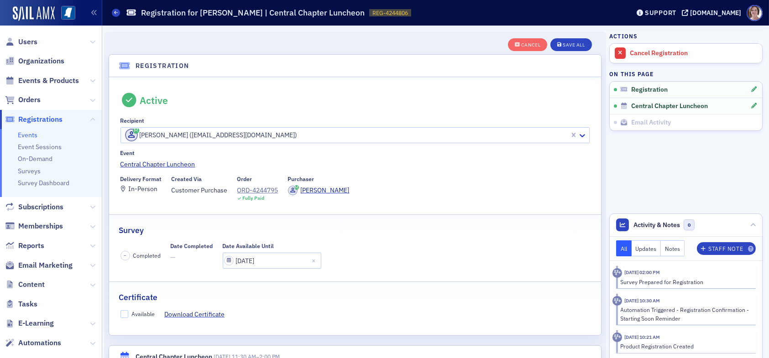
scroll to position [24, 0]
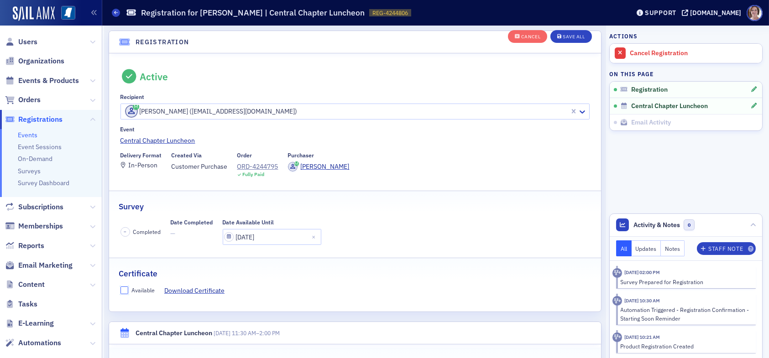
click at [125, 289] on input "Available" at bounding box center [125, 291] width 8 height 8
checkbox input "true"
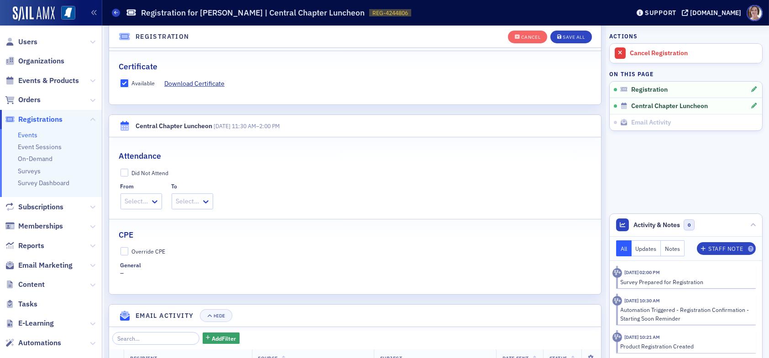
scroll to position [252, 0]
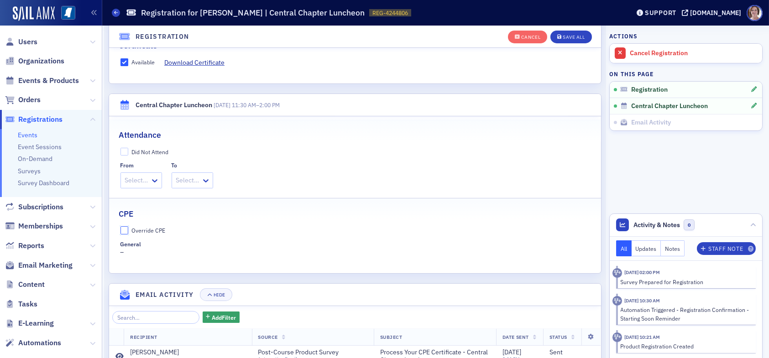
click at [127, 227] on input "Override CPE" at bounding box center [125, 230] width 8 height 8
checkbox input "true"
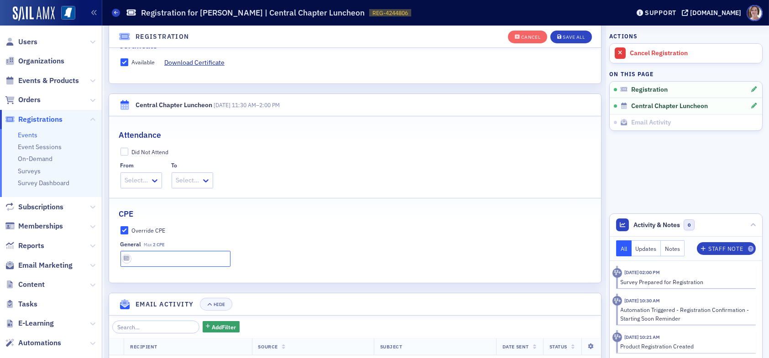
click at [191, 260] on input "text" at bounding box center [176, 259] width 110 height 16
type input "2 CPE"
click at [570, 37] on div "Save All" at bounding box center [574, 37] width 22 height 5
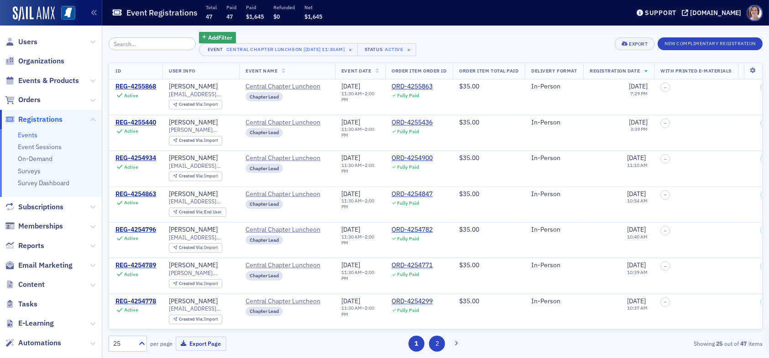
click at [437, 343] on button "2" at bounding box center [437, 344] width 16 height 16
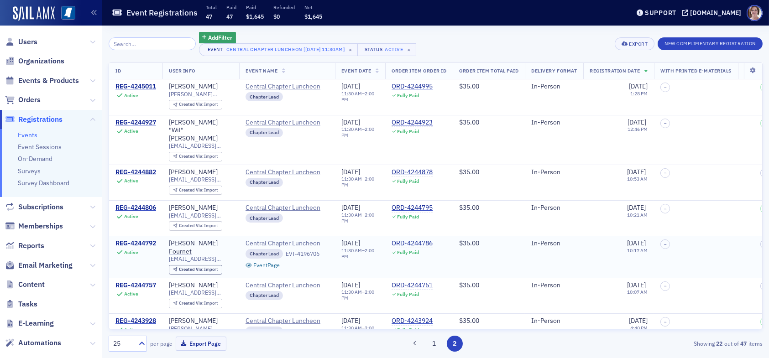
click at [137, 240] on div "REG-4244792" at bounding box center [135, 244] width 41 height 8
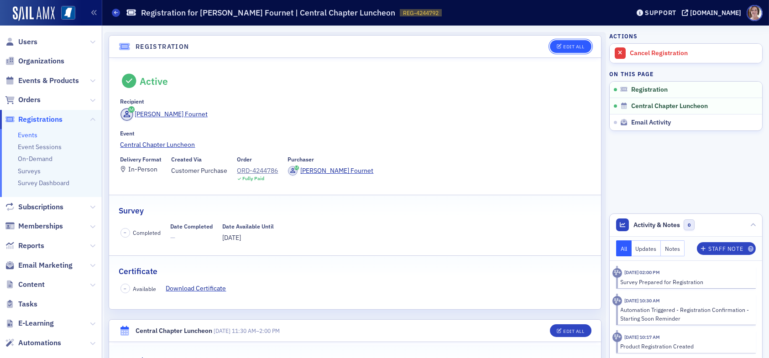
click at [563, 46] on div "Edit All" at bounding box center [573, 46] width 21 height 5
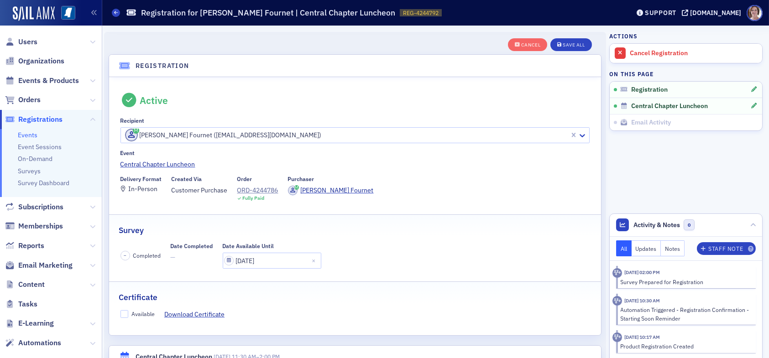
scroll to position [24, 0]
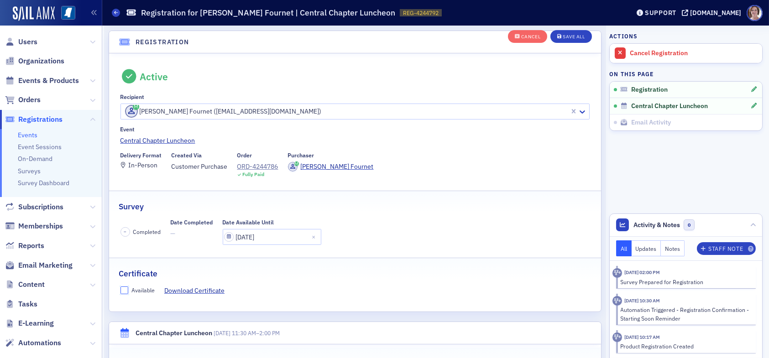
drag, startPoint x: 125, startPoint y: 290, endPoint x: 188, endPoint y: 286, distance: 62.7
click at [125, 289] on input "Available" at bounding box center [125, 291] width 8 height 8
checkbox input "true"
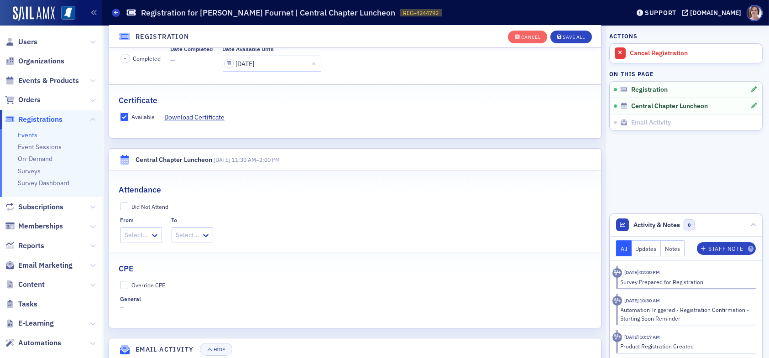
scroll to position [206, 0]
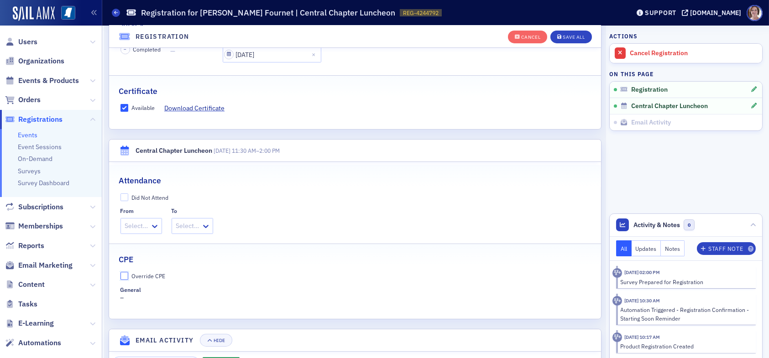
click at [126, 277] on input "Override CPE" at bounding box center [125, 276] width 8 height 8
checkbox input "true"
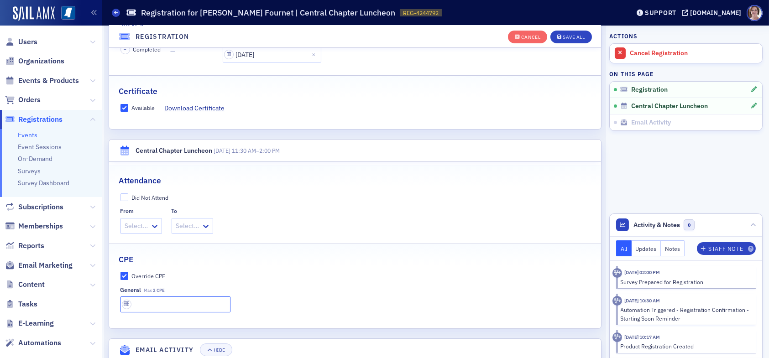
click at [158, 303] on input "text" at bounding box center [176, 305] width 110 height 16
type input "2 CPE"
click at [577, 36] on div "Save All" at bounding box center [574, 37] width 22 height 5
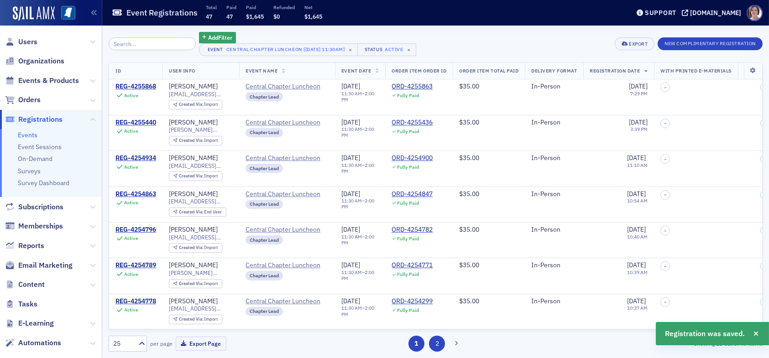
click at [438, 343] on button "2" at bounding box center [437, 344] width 16 height 16
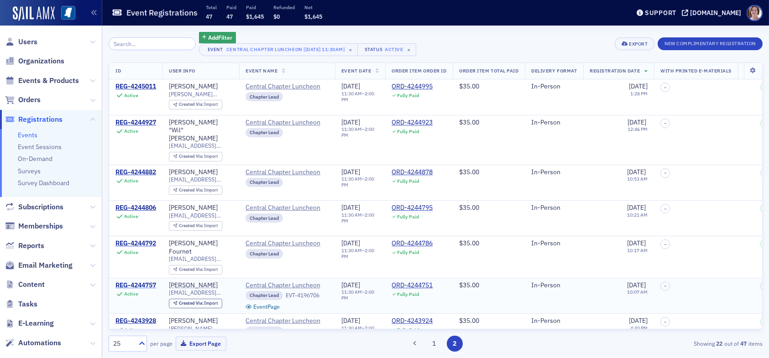
click at [142, 282] on div "REG-4244757" at bounding box center [135, 286] width 41 height 8
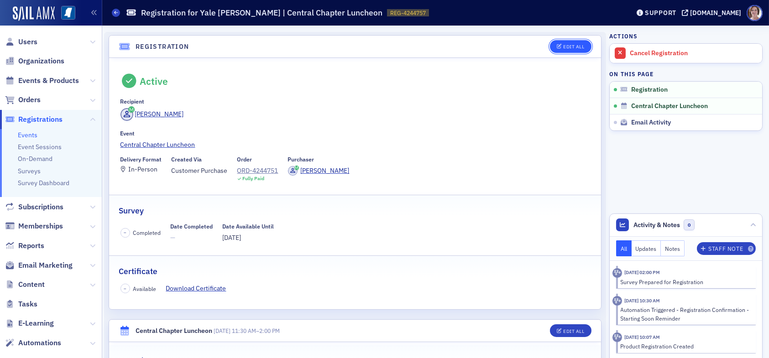
click at [570, 45] on div "Edit All" at bounding box center [573, 46] width 21 height 5
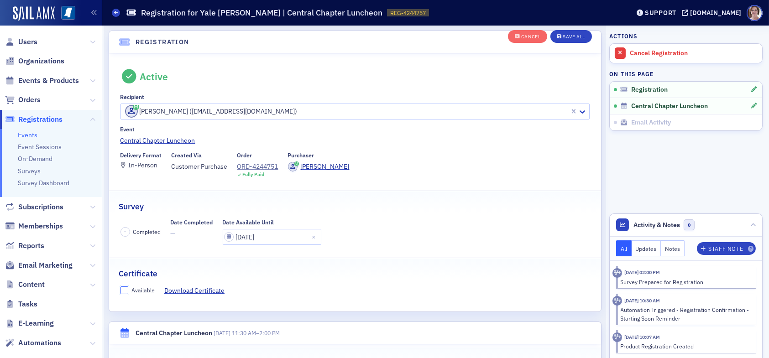
click at [124, 291] on input "Available" at bounding box center [125, 291] width 8 height 8
checkbox input "true"
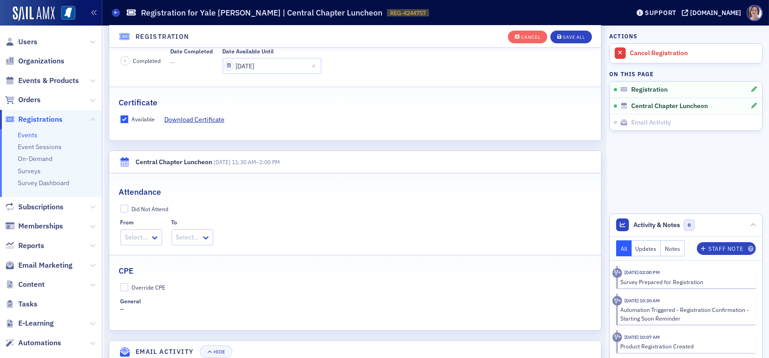
scroll to position [206, 0]
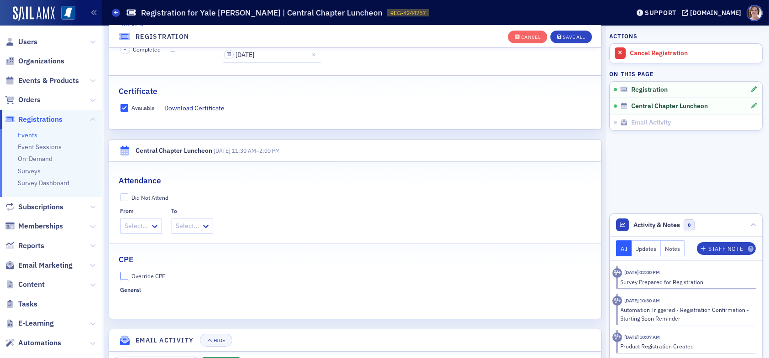
click at [126, 274] on input "Override CPE" at bounding box center [125, 276] width 8 height 8
checkbox input "true"
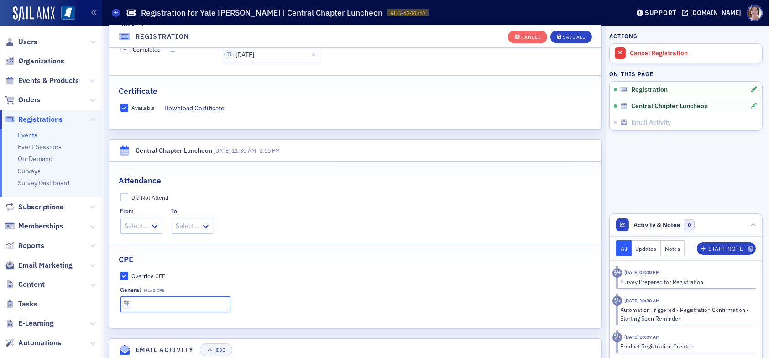
click at [170, 306] on input "text" at bounding box center [176, 305] width 110 height 16
type input "2 CPE"
click at [564, 35] on div "Save All" at bounding box center [574, 37] width 22 height 5
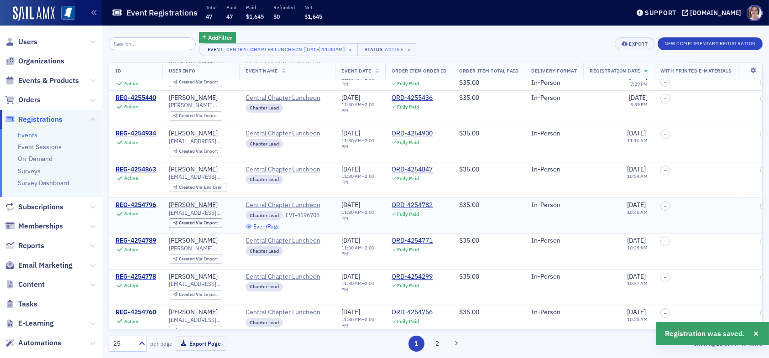
scroll to position [46, 0]
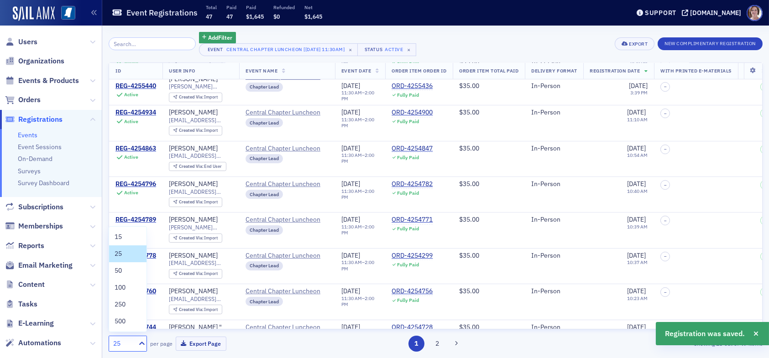
click at [125, 343] on div "25" at bounding box center [123, 344] width 20 height 10
click at [127, 272] on div "50" at bounding box center [128, 271] width 26 height 10
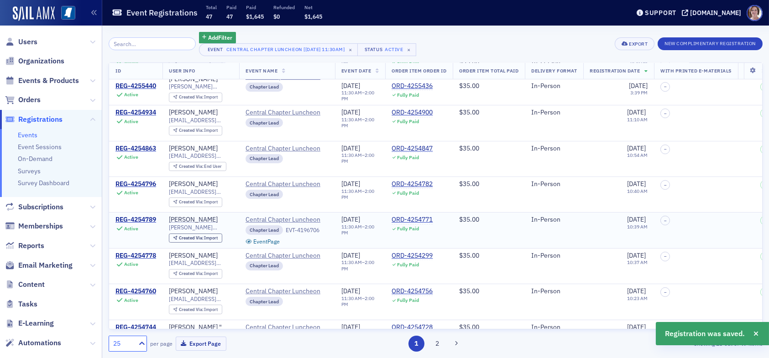
scroll to position [0, 0]
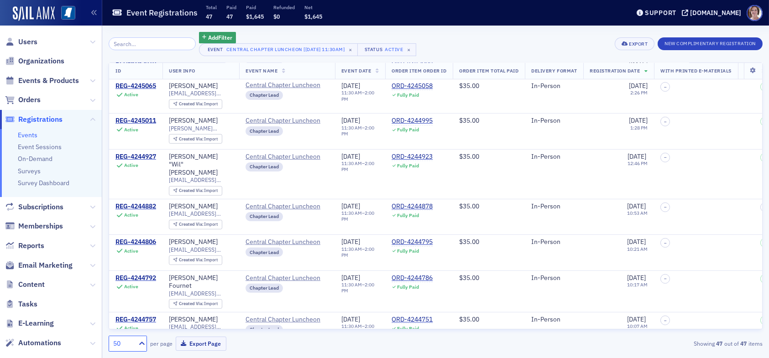
scroll to position [959, 0]
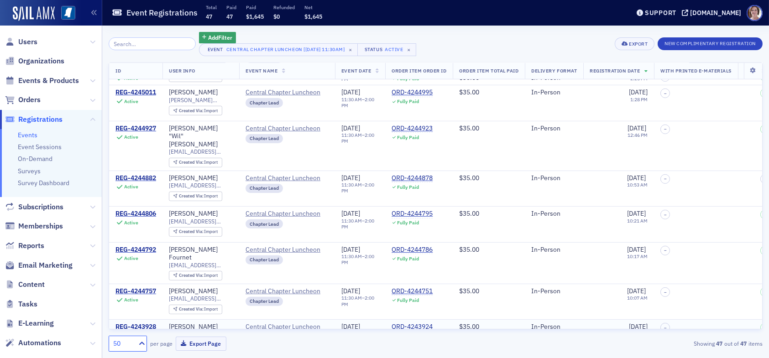
click at [146, 323] on div "REG-4243928" at bounding box center [135, 327] width 41 height 8
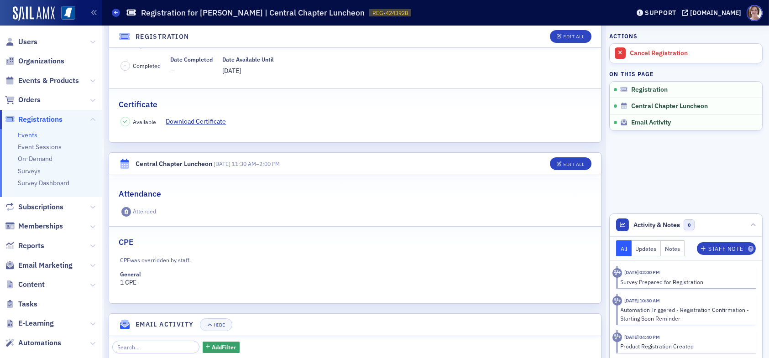
scroll to position [183, 0]
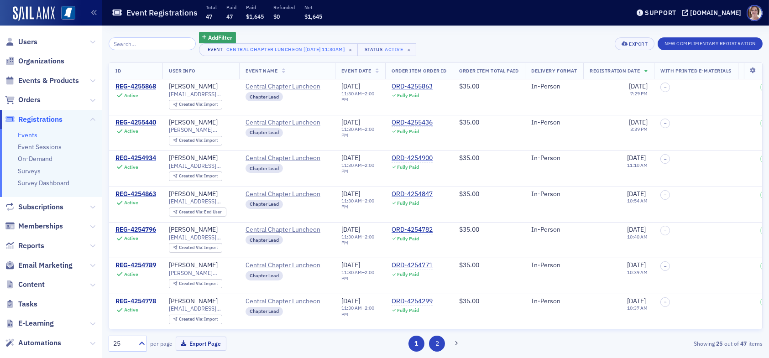
click at [437, 346] on button "2" at bounding box center [437, 344] width 16 height 16
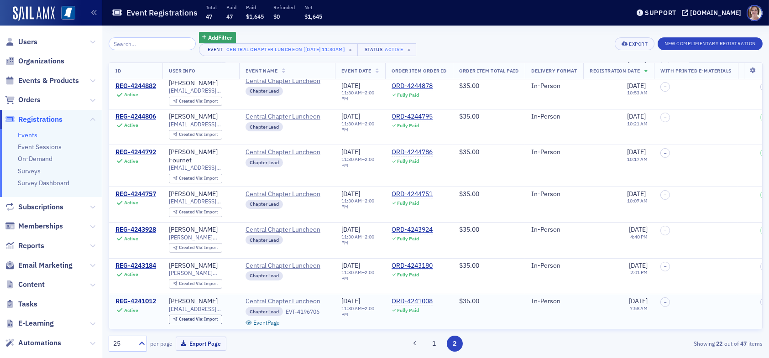
scroll to position [137, 0]
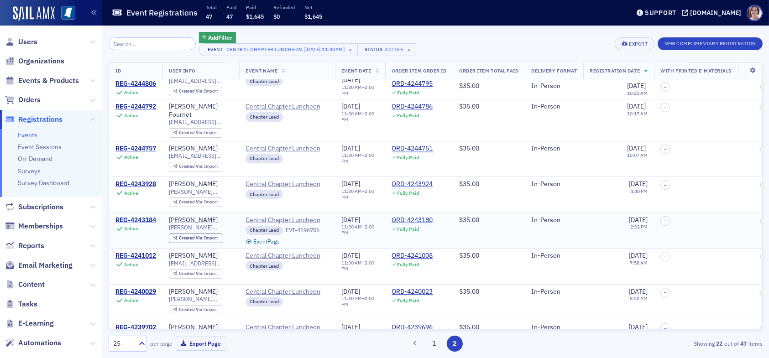
click at [138, 216] on div "REG-4243184" at bounding box center [135, 220] width 41 height 8
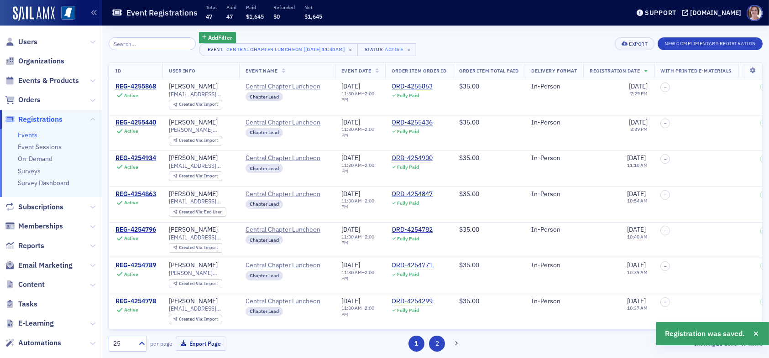
click at [437, 344] on button "2" at bounding box center [437, 344] width 16 height 16
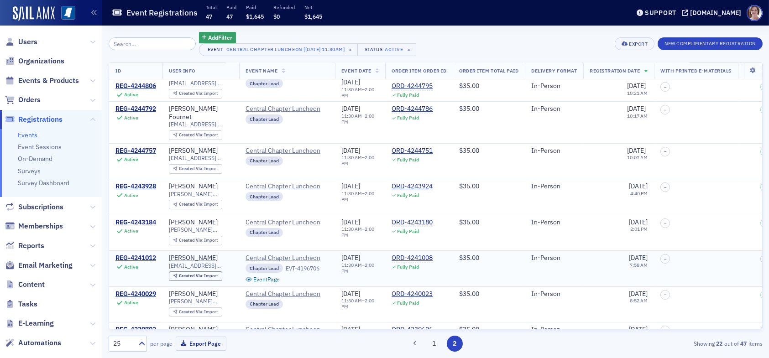
scroll to position [137, 0]
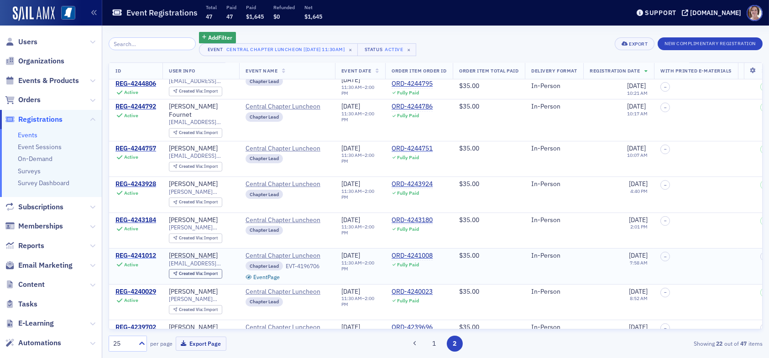
click at [142, 252] on div "REG-4241012" at bounding box center [135, 256] width 41 height 8
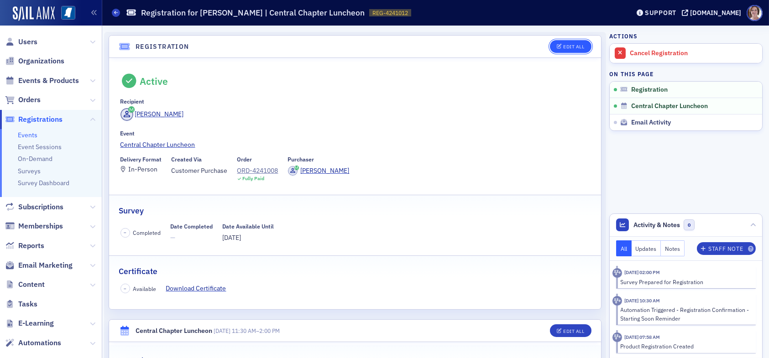
click at [564, 44] on div "Edit All" at bounding box center [573, 46] width 21 height 5
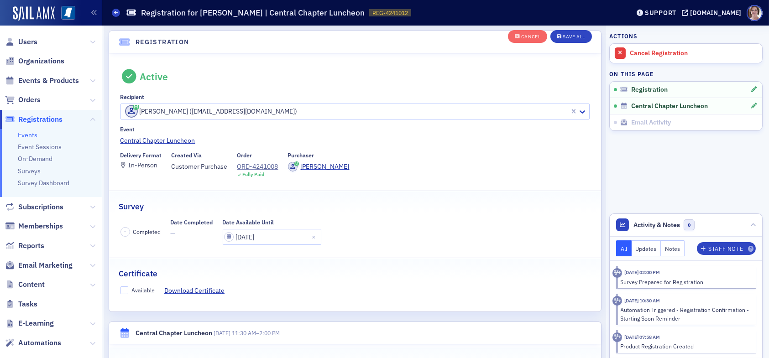
click at [127, 284] on fieldset "Certificate Available Download Certificate" at bounding box center [355, 278] width 492 height 41
click at [122, 293] on input "Available" at bounding box center [125, 291] width 8 height 8
checkbox input "true"
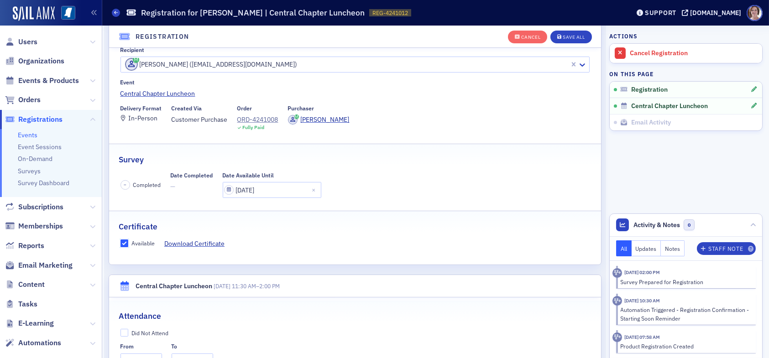
scroll to position [161, 0]
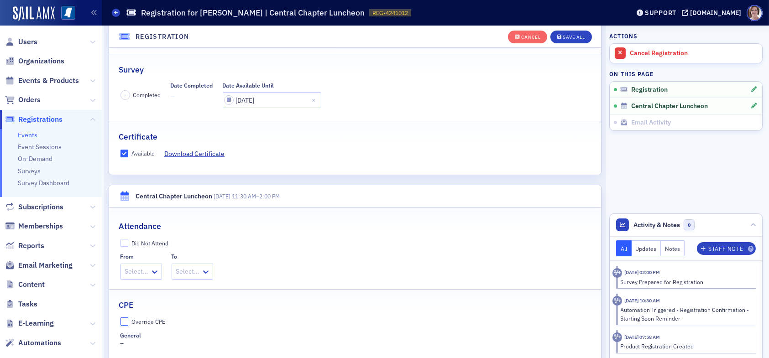
click at [121, 318] on input "Override CPE" at bounding box center [125, 322] width 8 height 8
checkbox input "true"
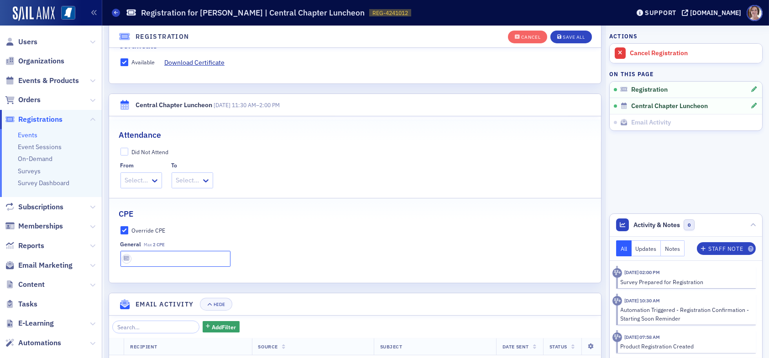
click at [166, 255] on input "text" at bounding box center [176, 259] width 110 height 16
type input "2 CPE"
click at [563, 36] on div "Save All" at bounding box center [574, 37] width 22 height 5
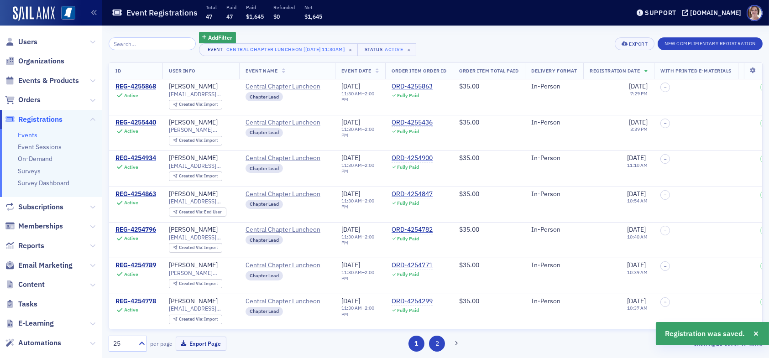
click at [438, 349] on button "2" at bounding box center [437, 344] width 16 height 16
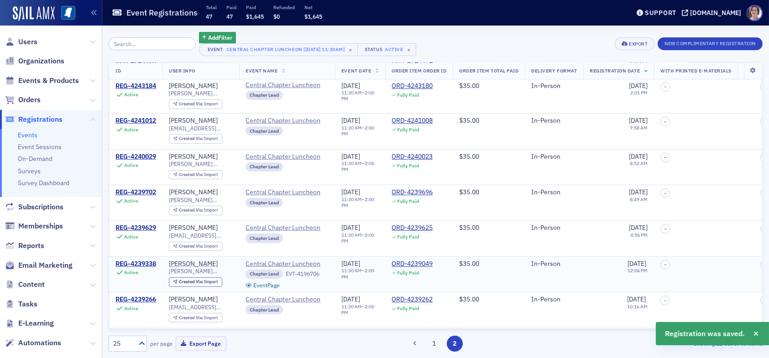
scroll to position [274, 0]
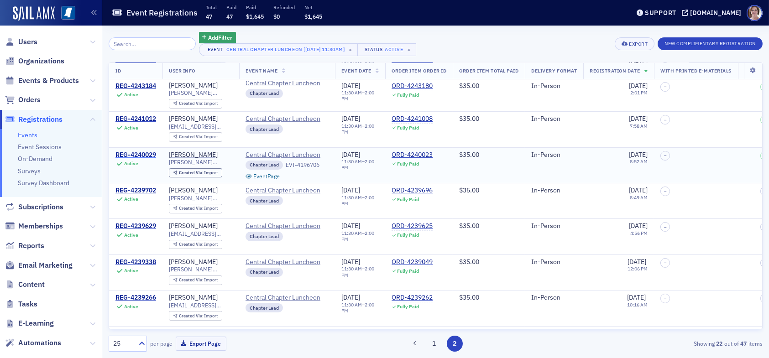
click at [141, 151] on div "REG-4240029" at bounding box center [135, 155] width 41 height 8
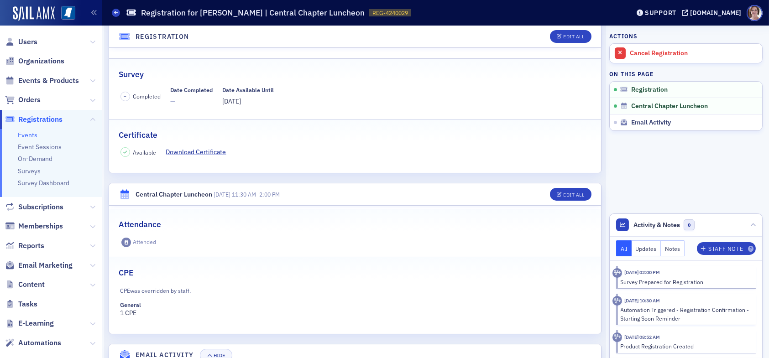
scroll to position [137, 0]
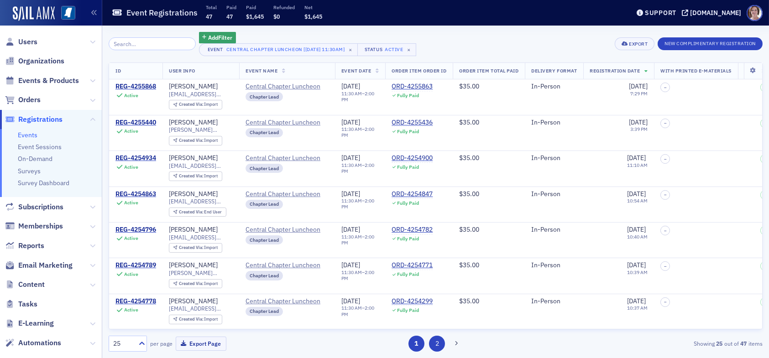
click at [435, 347] on button "2" at bounding box center [437, 344] width 16 height 16
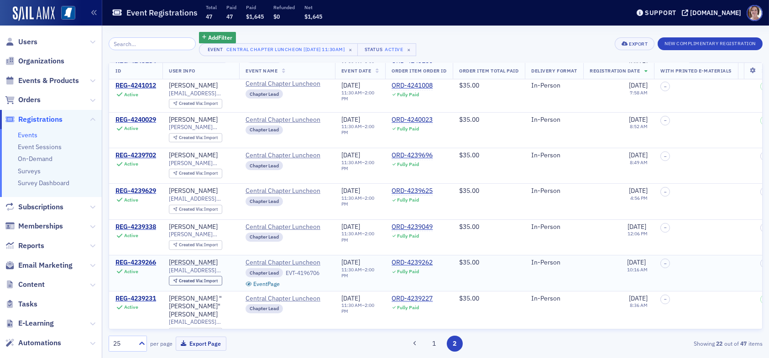
scroll to position [320, 0]
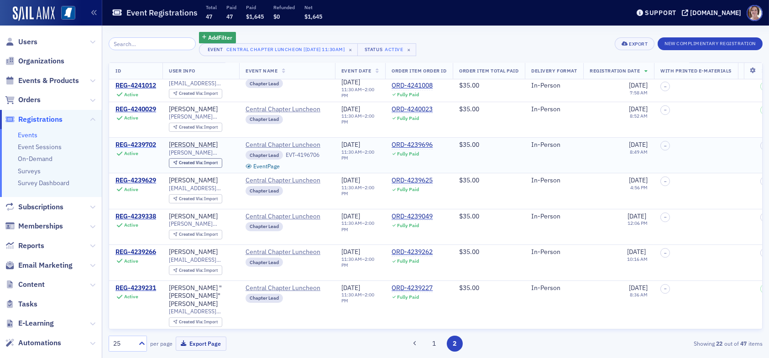
click at [140, 141] on div "REG-4239702" at bounding box center [135, 145] width 41 height 8
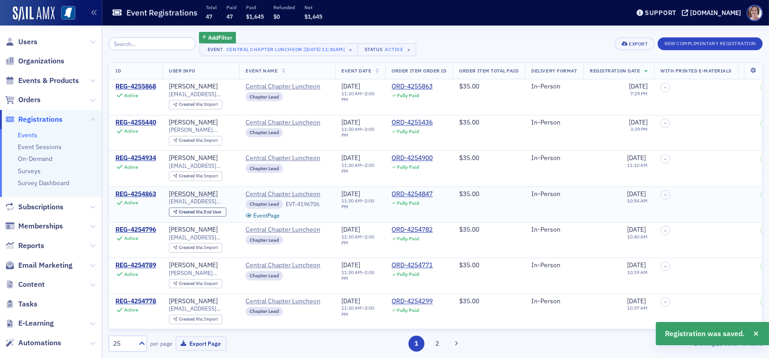
scroll to position [46, 0]
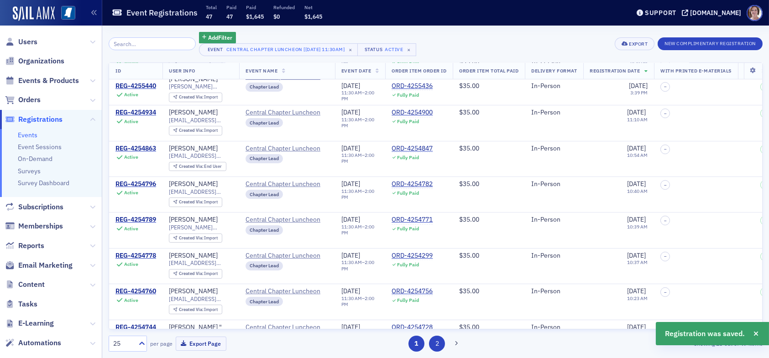
click at [438, 344] on button "2" at bounding box center [437, 344] width 16 height 16
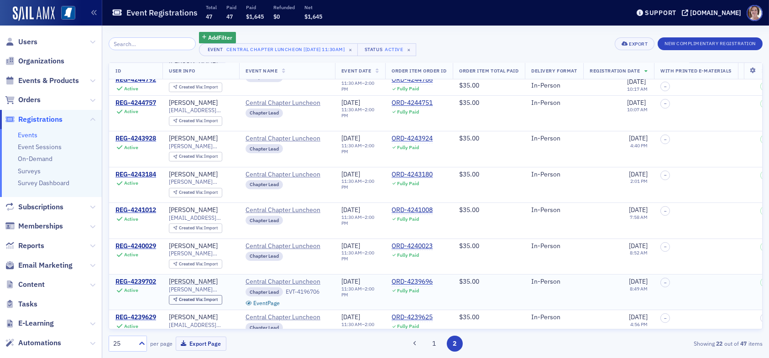
scroll to position [228, 0]
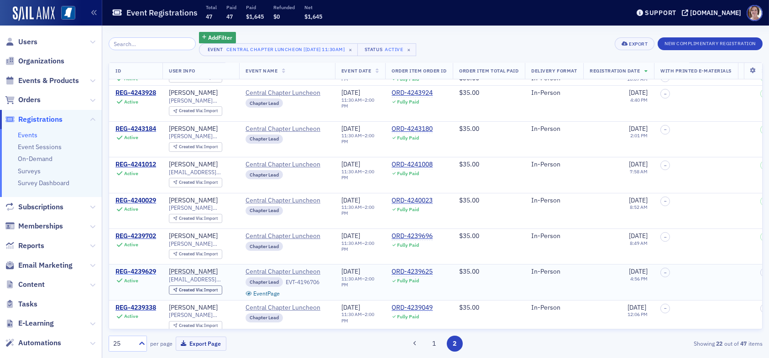
click at [136, 268] on div "REG-4239629" at bounding box center [135, 272] width 41 height 8
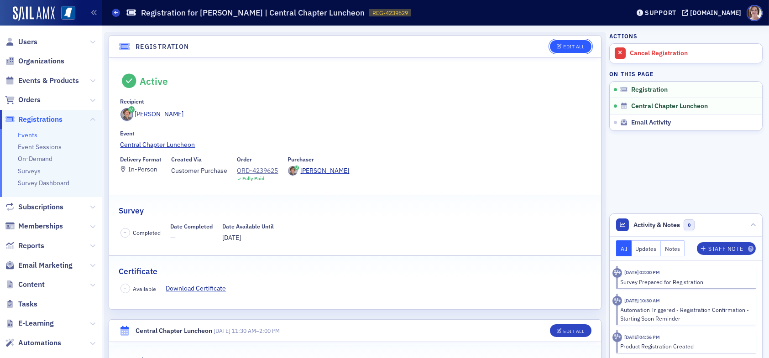
click at [563, 45] on div "Edit All" at bounding box center [573, 46] width 21 height 5
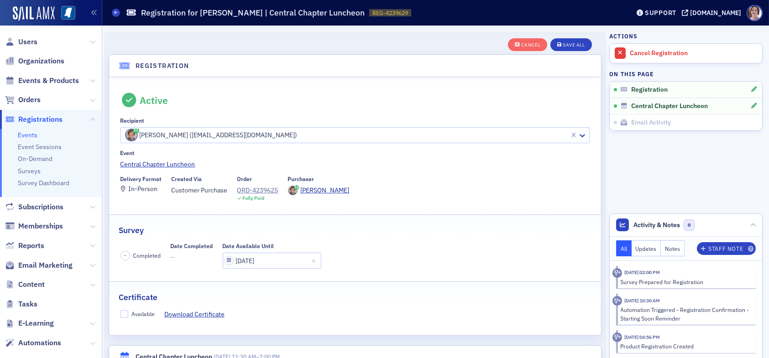
scroll to position [24, 0]
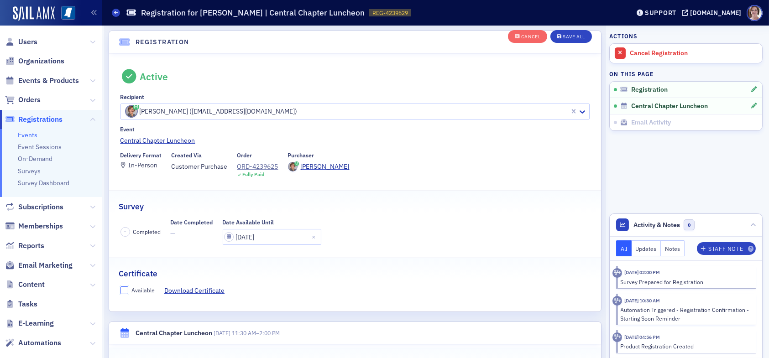
click at [125, 289] on input "Available" at bounding box center [125, 291] width 8 height 8
checkbox input "true"
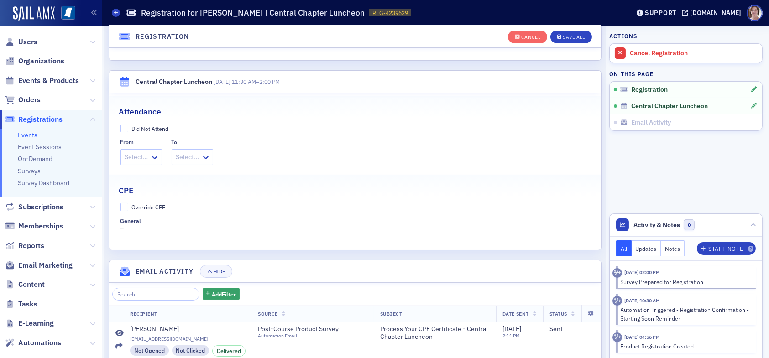
scroll to position [298, 0]
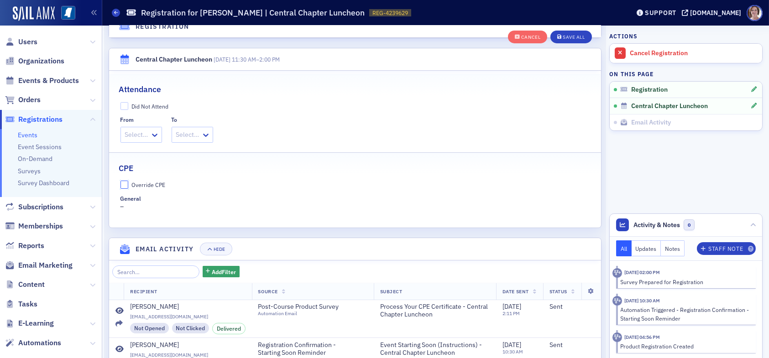
click at [126, 185] on input "Override CPE" at bounding box center [125, 185] width 8 height 8
checkbox input "true"
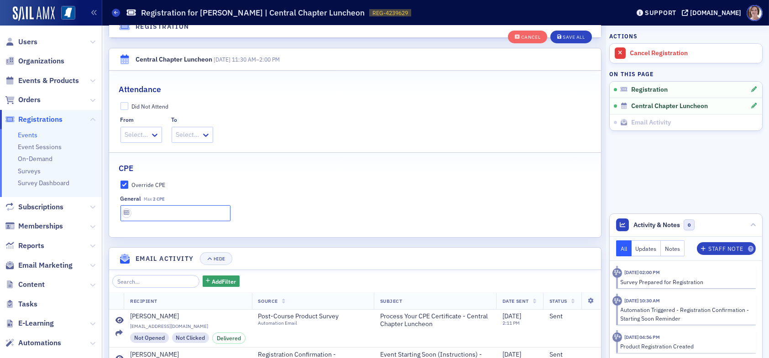
click at [150, 211] on input "text" at bounding box center [176, 213] width 110 height 16
type input "2 CPE"
click at [566, 35] on div "Save All" at bounding box center [574, 37] width 22 height 5
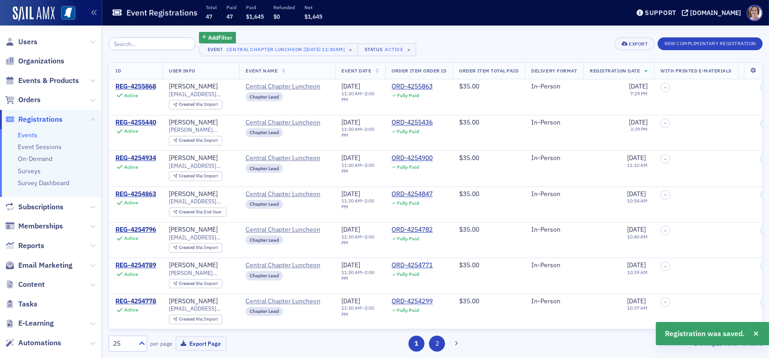
click at [434, 346] on button "2" at bounding box center [437, 344] width 16 height 16
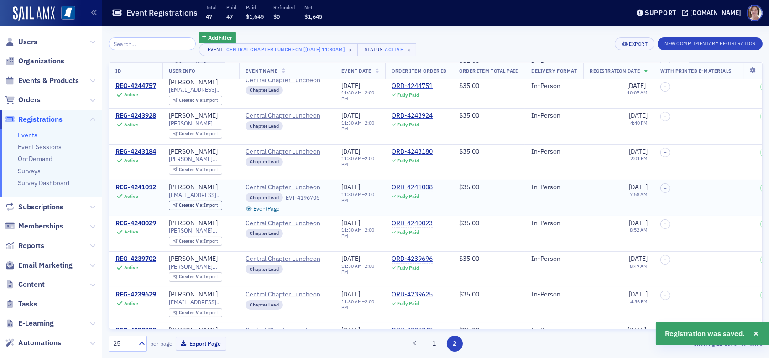
scroll to position [228, 0]
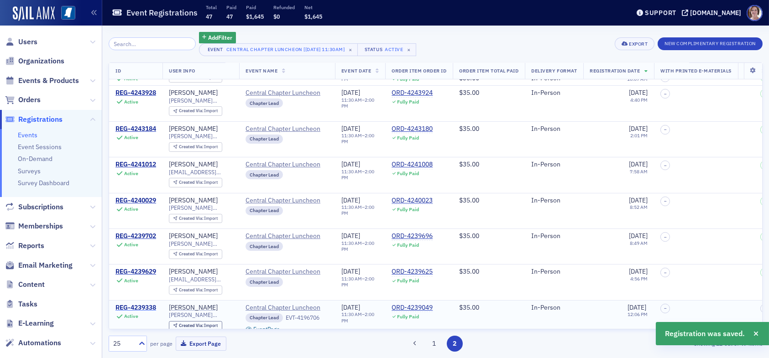
click at [137, 304] on div "REG-4239338" at bounding box center [135, 308] width 41 height 8
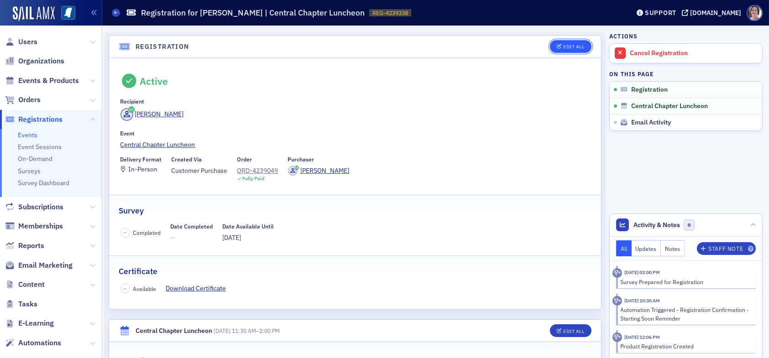
click at [569, 47] on div "Edit All" at bounding box center [573, 46] width 21 height 5
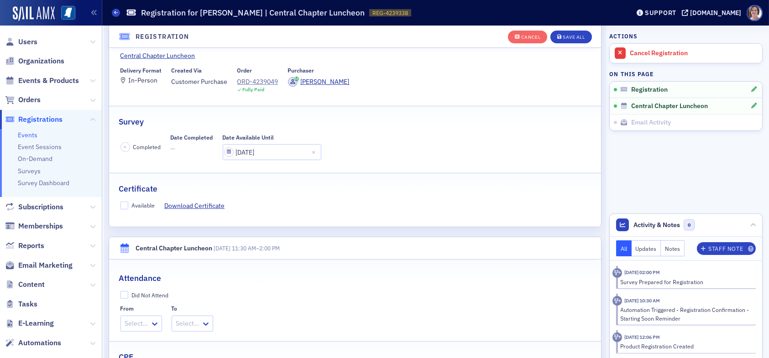
scroll to position [115, 0]
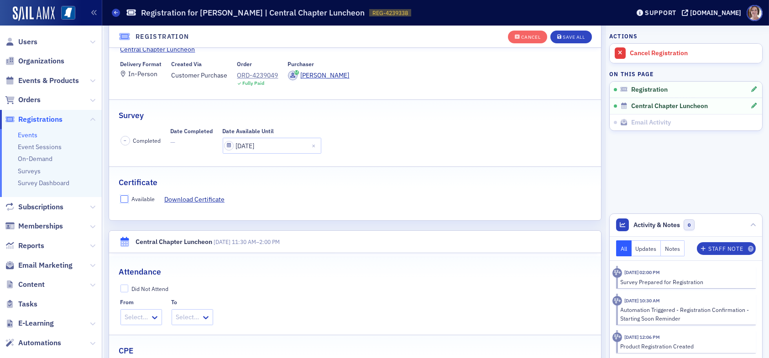
click at [121, 195] on input "Available" at bounding box center [125, 199] width 8 height 8
checkbox input "true"
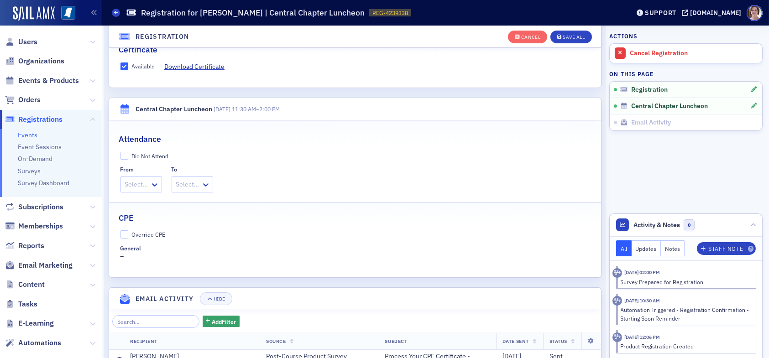
scroll to position [252, 0]
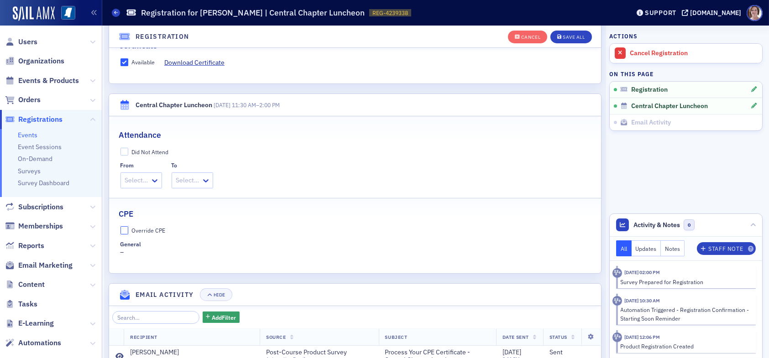
click at [126, 231] on input "Override CPE" at bounding box center [125, 230] width 8 height 8
checkbox input "true"
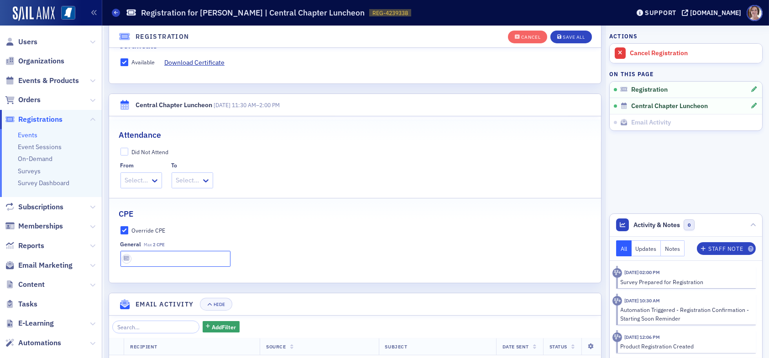
click at [150, 257] on input "text" at bounding box center [176, 259] width 110 height 16
type input "2 CPE"
click at [564, 33] on button "Save All" at bounding box center [571, 37] width 41 height 13
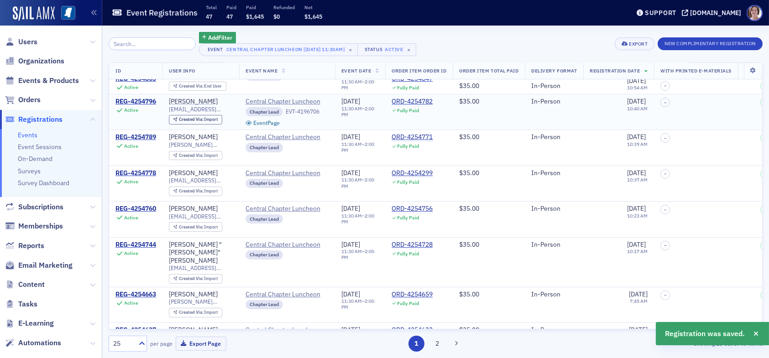
scroll to position [137, 0]
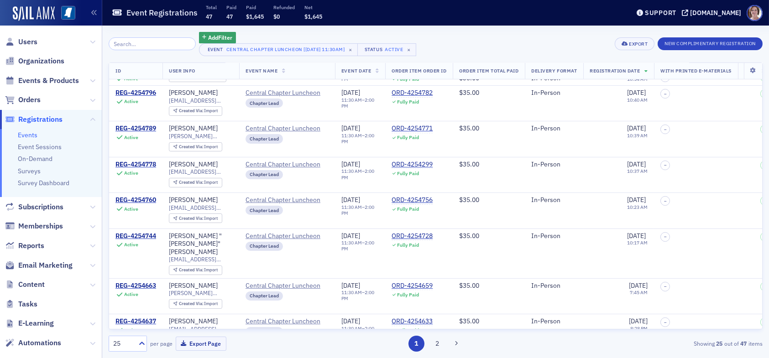
click at [445, 341] on div "1 2" at bounding box center [436, 344] width 212 height 16
click at [433, 345] on button "2" at bounding box center [437, 344] width 16 height 16
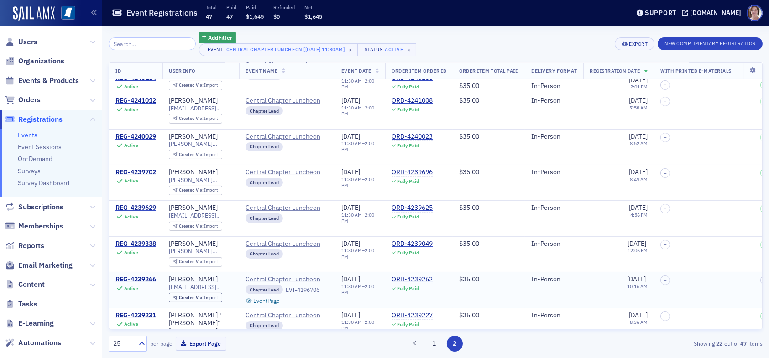
scroll to position [320, 0]
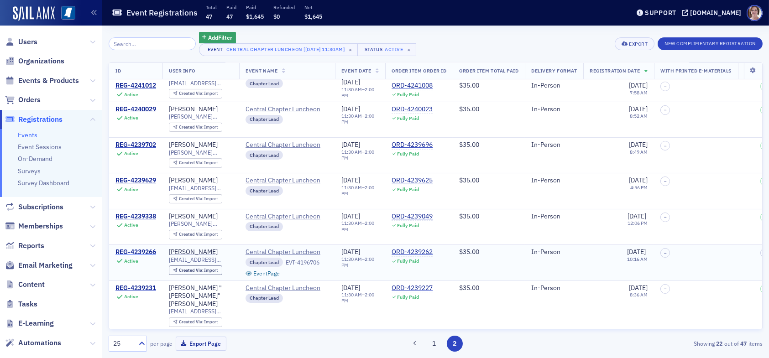
click at [144, 248] on div "REG-4239266" at bounding box center [135, 252] width 41 height 8
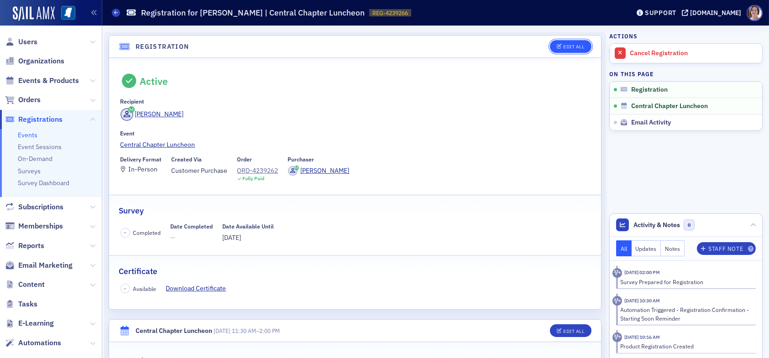
click at [564, 49] on div "Edit All" at bounding box center [573, 46] width 21 height 5
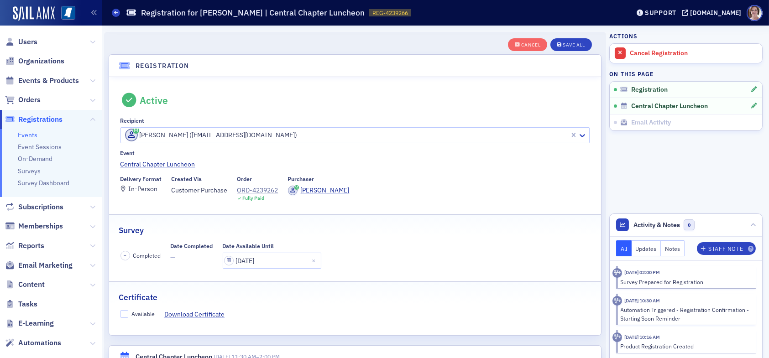
scroll to position [24, 0]
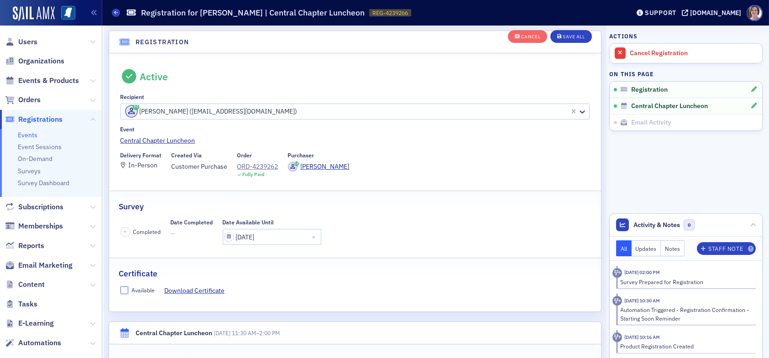
click at [124, 288] on input "Available" at bounding box center [125, 291] width 8 height 8
checkbox input "true"
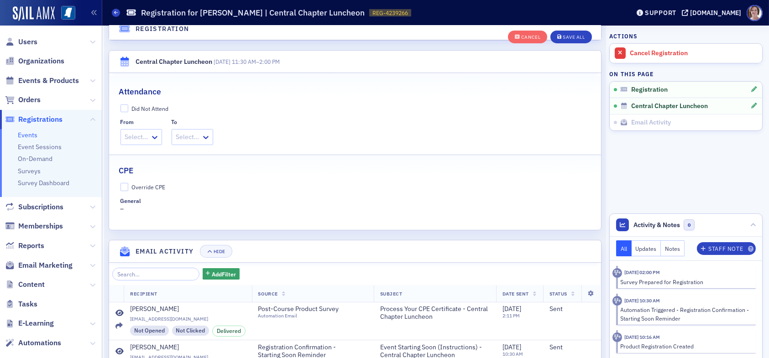
scroll to position [298, 0]
click at [125, 186] on input "Override CPE" at bounding box center [125, 185] width 8 height 8
checkbox input "true"
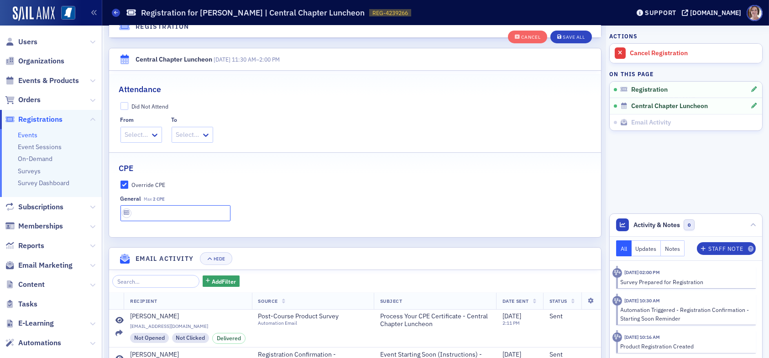
click at [140, 209] on input "text" at bounding box center [176, 213] width 110 height 16
type input "2 CPE"
click at [566, 32] on button "Save All" at bounding box center [571, 37] width 41 height 13
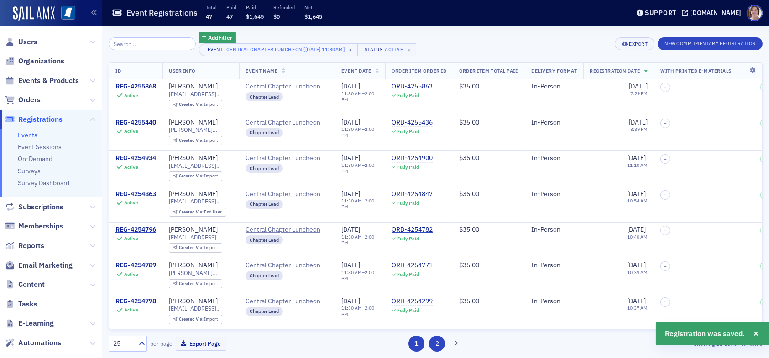
click at [443, 342] on button "2" at bounding box center [437, 344] width 16 height 16
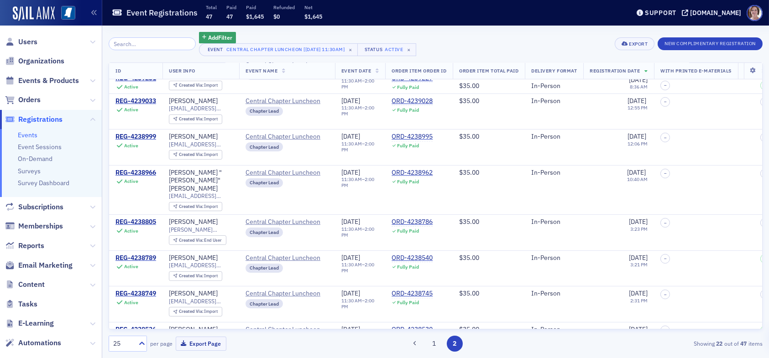
scroll to position [560, 0]
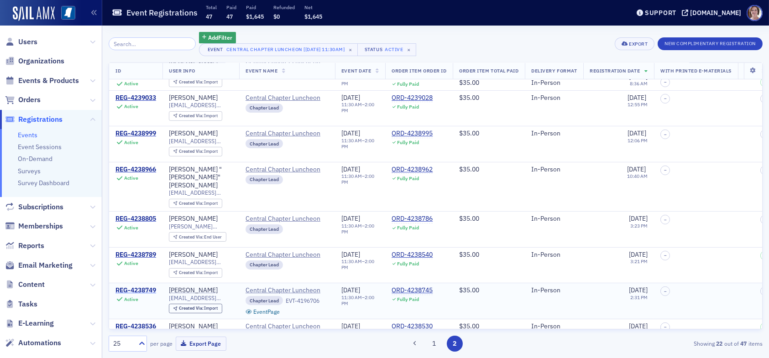
click at [149, 287] on div "REG-4238749" at bounding box center [135, 291] width 41 height 8
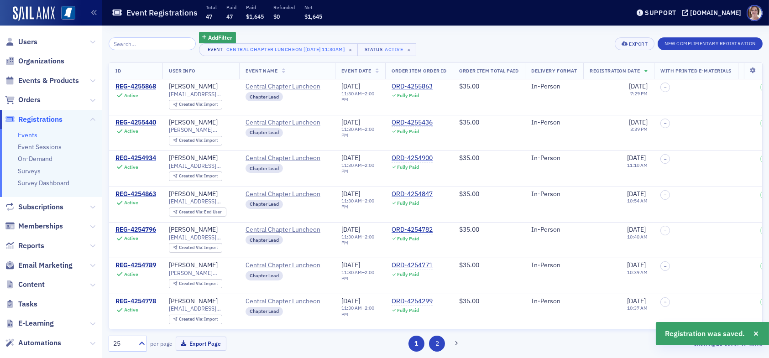
click at [438, 348] on button "2" at bounding box center [437, 344] width 16 height 16
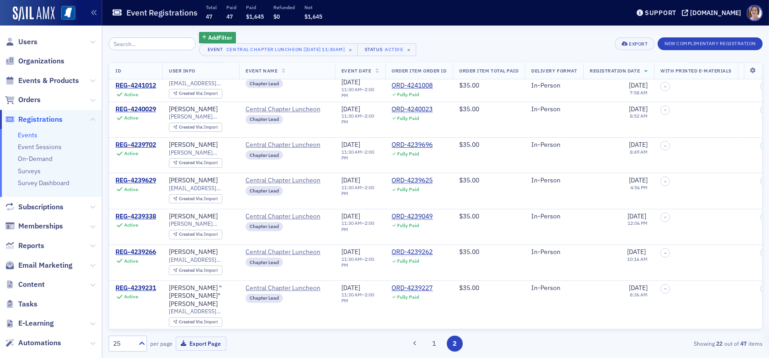
scroll to position [560, 0]
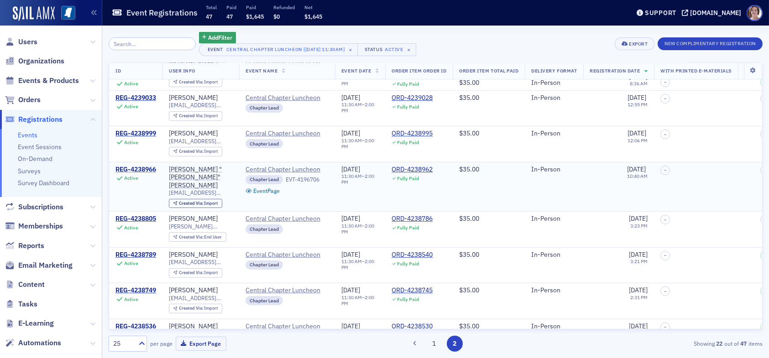
click at [149, 166] on div "REG-4238966" at bounding box center [135, 170] width 41 height 8
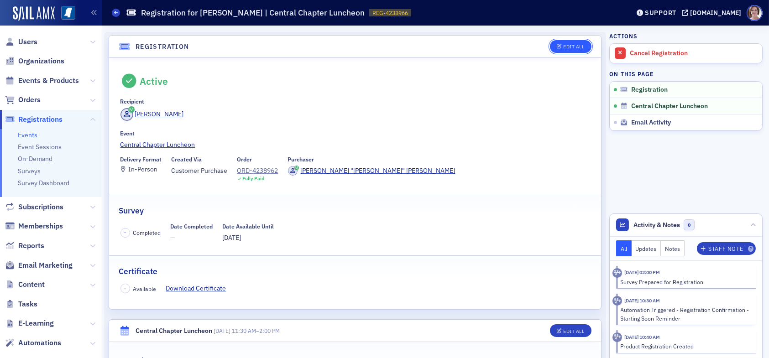
click at [563, 47] on div "Edit All" at bounding box center [573, 46] width 21 height 5
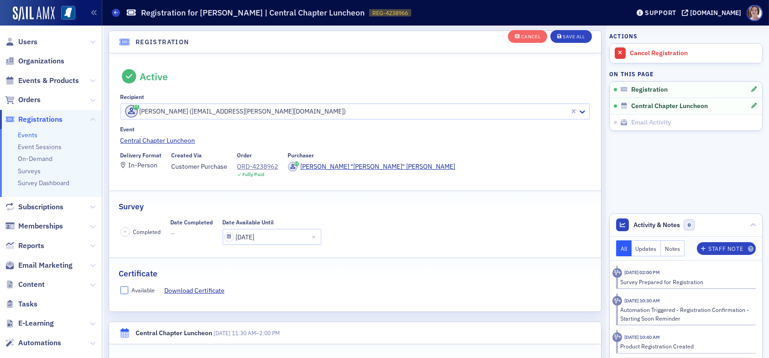
click at [125, 287] on input "Available" at bounding box center [125, 291] width 8 height 8
checkbox input "true"
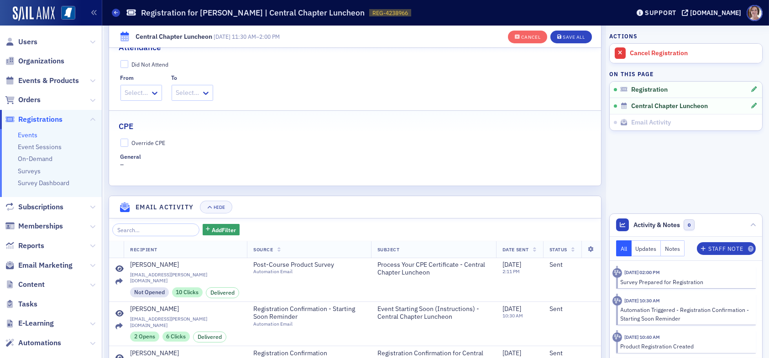
scroll to position [343, 0]
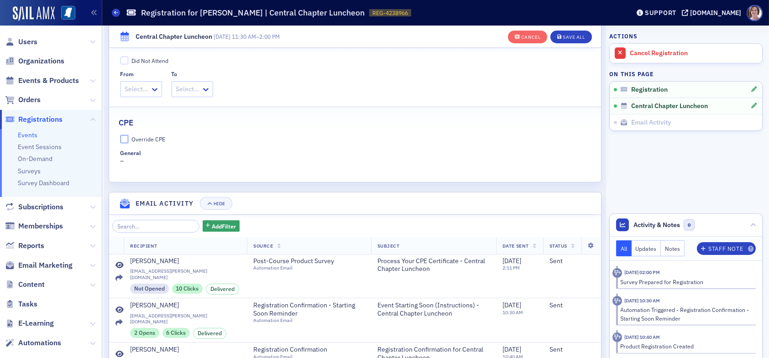
click at [124, 137] on input "Override CPE" at bounding box center [125, 139] width 8 height 8
checkbox input "true"
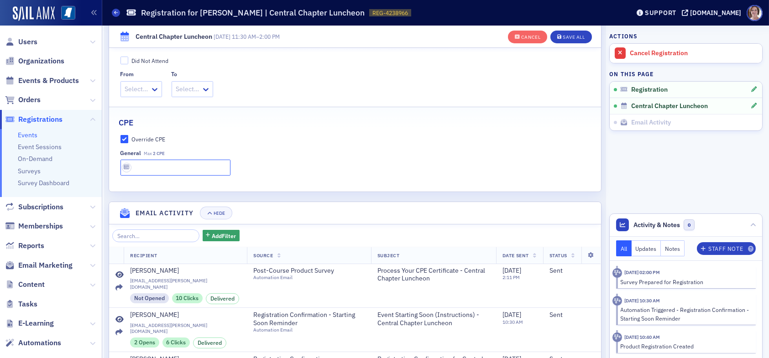
click at [179, 164] on input "text" at bounding box center [176, 168] width 110 height 16
type input "2 CPE"
click at [574, 36] on div "Save All" at bounding box center [574, 37] width 22 height 5
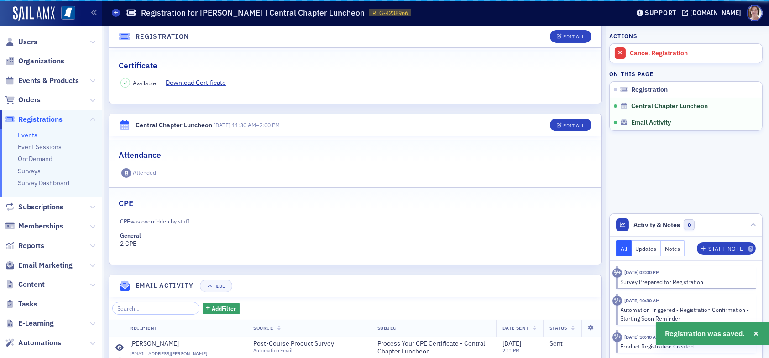
scroll to position [341, 0]
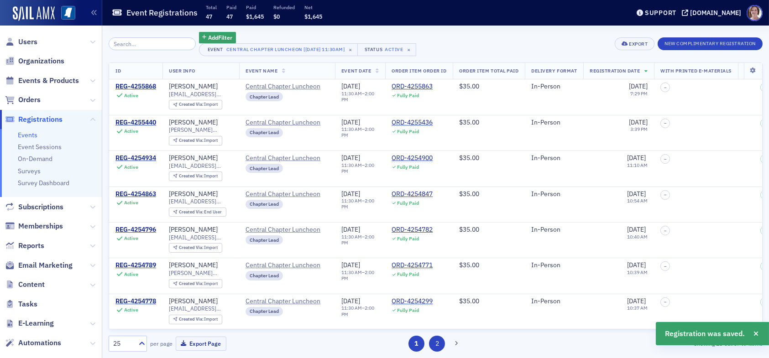
click at [436, 342] on button "2" at bounding box center [437, 344] width 16 height 16
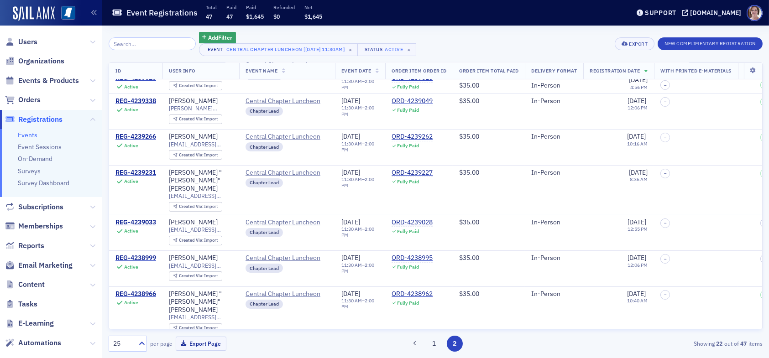
scroll to position [457, 0]
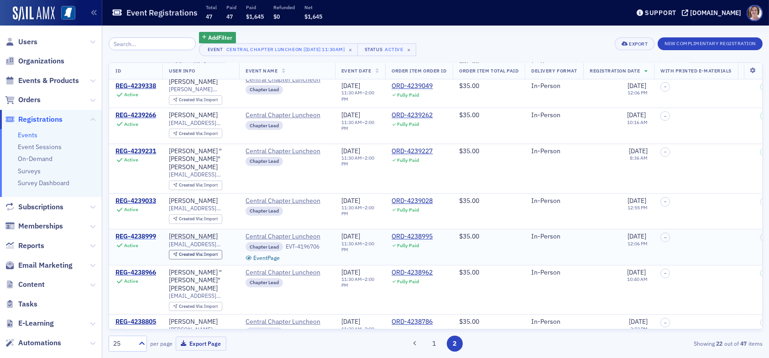
click at [142, 233] on div "REG-4238999" at bounding box center [135, 237] width 41 height 8
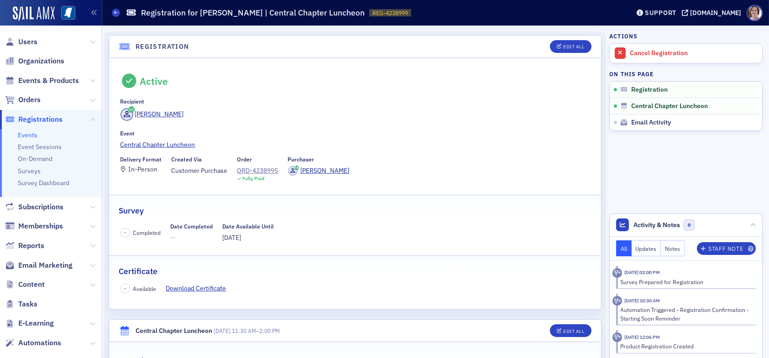
click at [558, 39] on header "Registration Edit All" at bounding box center [355, 47] width 492 height 22
click at [563, 48] on div "Edit All" at bounding box center [573, 46] width 21 height 5
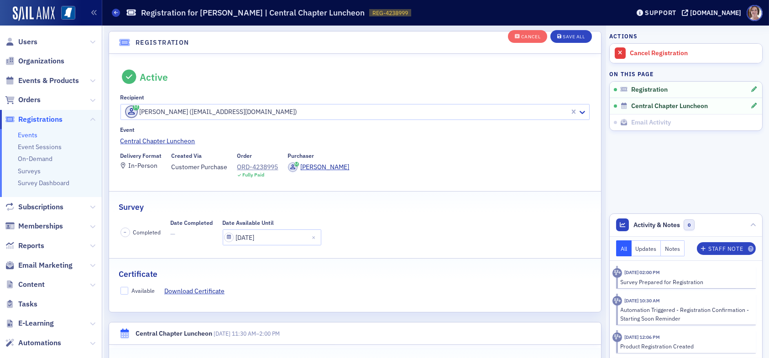
scroll to position [24, 0]
click at [126, 291] on input "Available" at bounding box center [125, 291] width 8 height 8
checkbox input "true"
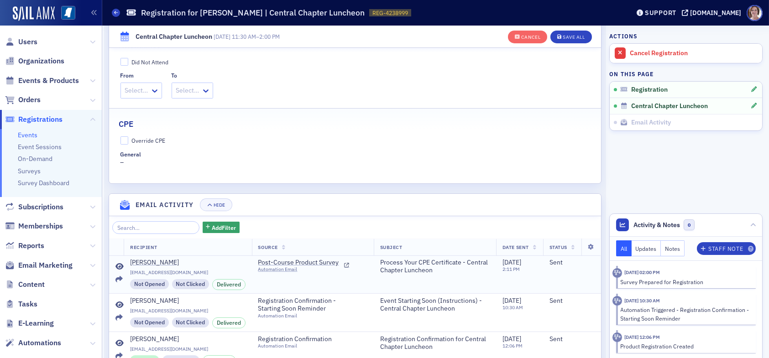
scroll to position [343, 0]
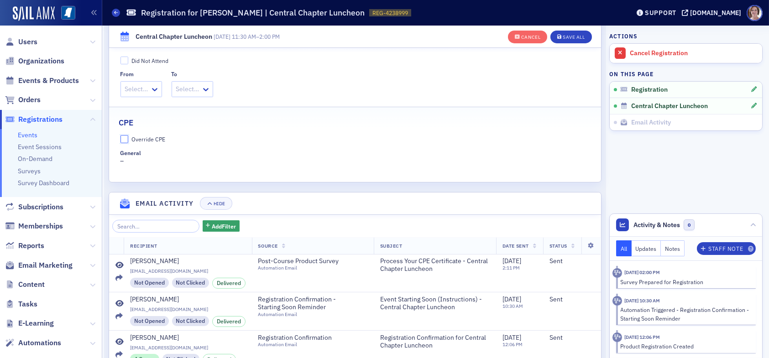
click at [124, 136] on input "Override CPE" at bounding box center [125, 139] width 8 height 8
checkbox input "true"
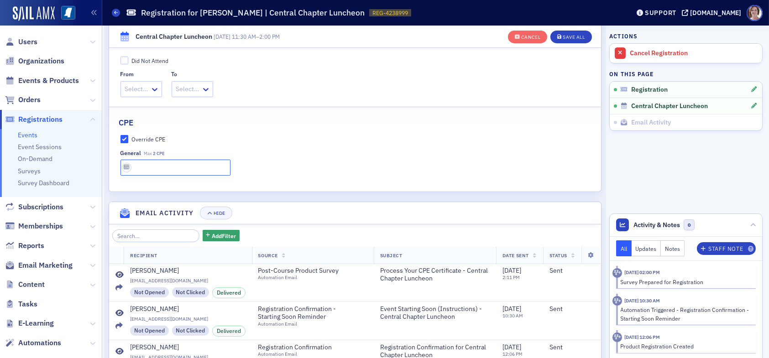
click at [182, 168] on input "text" at bounding box center [176, 168] width 110 height 16
type input "2 CPE"
click at [574, 36] on div "Save All" at bounding box center [574, 37] width 22 height 5
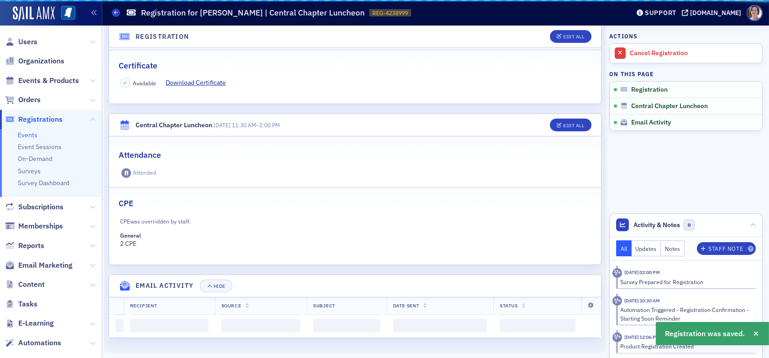
scroll to position [341, 0]
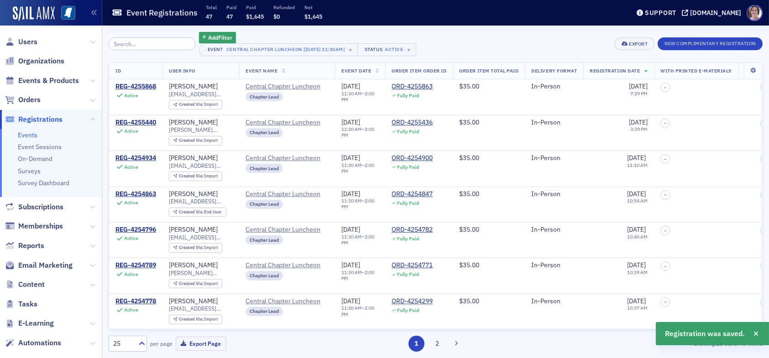
click at [127, 345] on div "25" at bounding box center [123, 344] width 20 height 10
click at [132, 273] on div "50" at bounding box center [128, 271] width 26 height 10
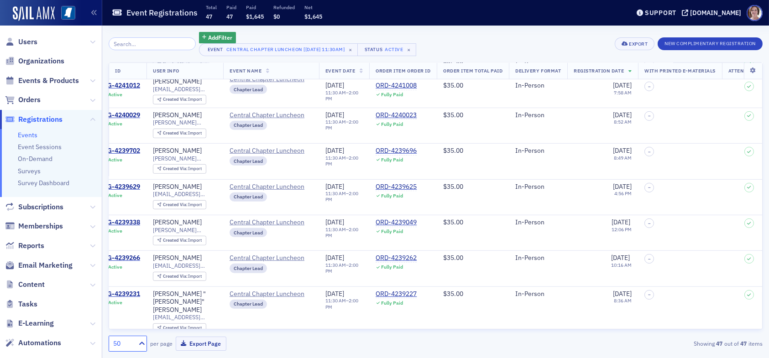
scroll to position [1278, 0]
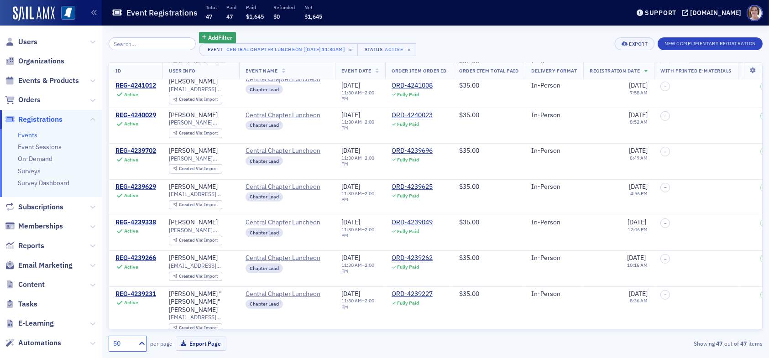
click at [144, 340] on div "REG-4239033" at bounding box center [135, 344] width 41 height 8
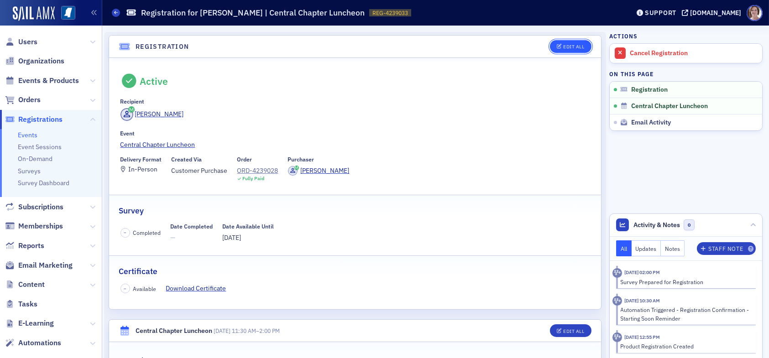
click at [569, 47] on div "Edit All" at bounding box center [573, 46] width 21 height 5
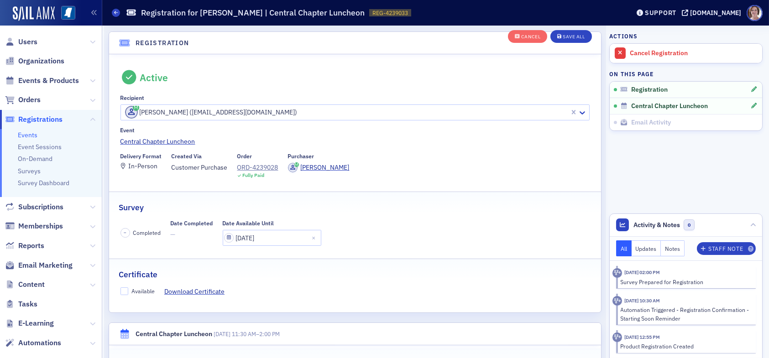
scroll to position [24, 0]
click at [123, 290] on input "Available" at bounding box center [125, 291] width 8 height 8
checkbox input "true"
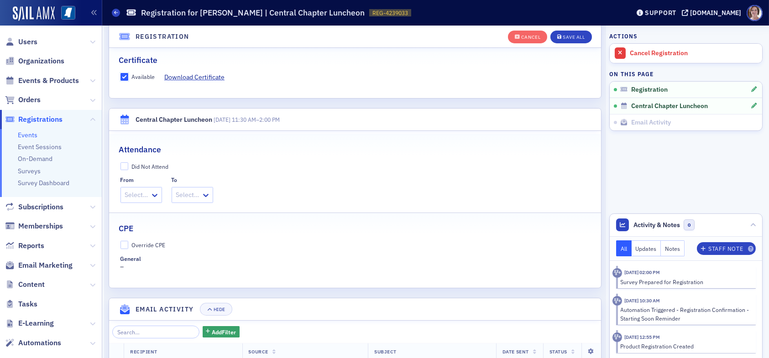
scroll to position [252, 0]
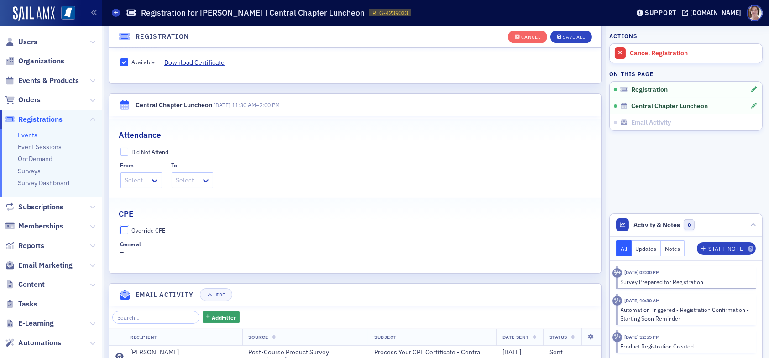
drag, startPoint x: 125, startPoint y: 228, endPoint x: 129, endPoint y: 231, distance: 5.2
click at [126, 228] on input "Override CPE" at bounding box center [125, 230] width 8 height 8
checkbox input "true"
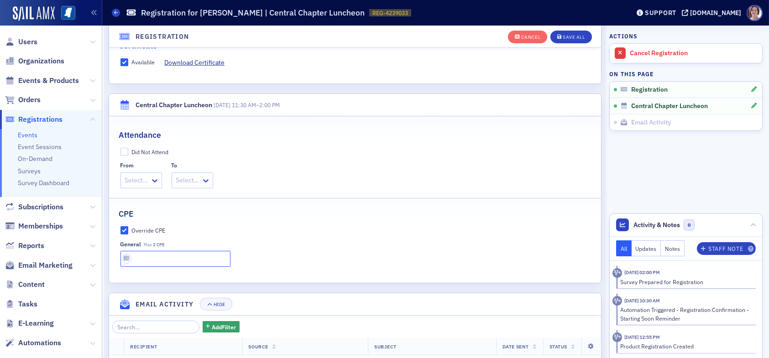
click at [166, 254] on input "text" at bounding box center [176, 259] width 110 height 16
type input "2 CPE"
click at [565, 37] on div "Save All" at bounding box center [574, 37] width 22 height 5
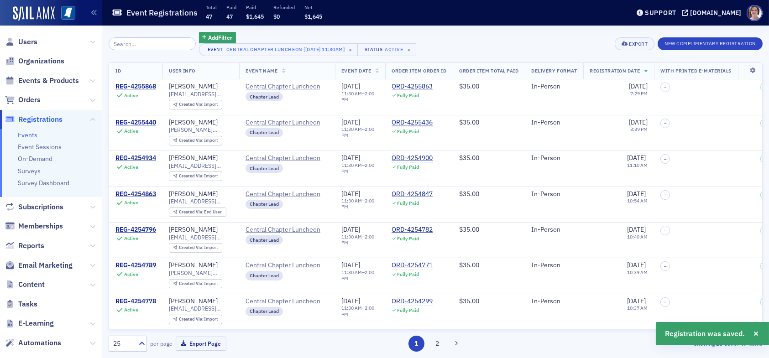
click at [121, 342] on div "25" at bounding box center [123, 344] width 20 height 10
click at [123, 272] on div "50" at bounding box center [128, 271] width 26 height 10
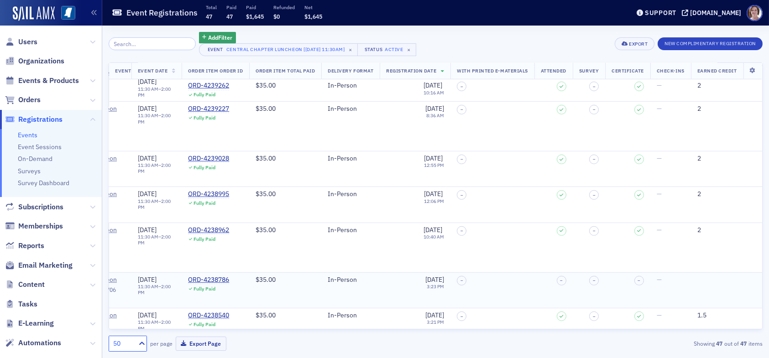
scroll to position [1464, 221]
click at [36, 102] on span "Orders" at bounding box center [29, 100] width 22 height 10
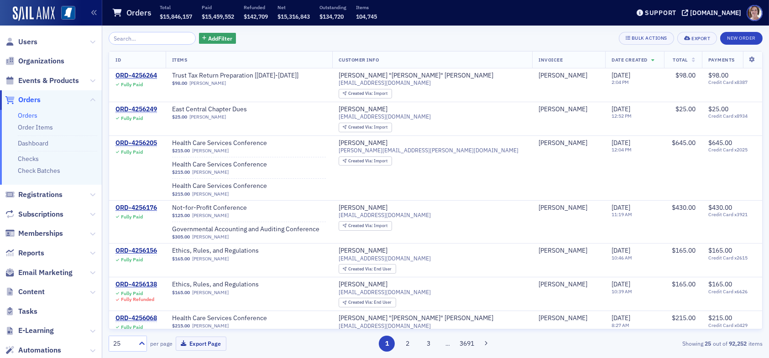
click at [148, 39] on input "search" at bounding box center [152, 38] width 87 height 13
click at [745, 36] on button "New Order" at bounding box center [741, 38] width 42 height 13
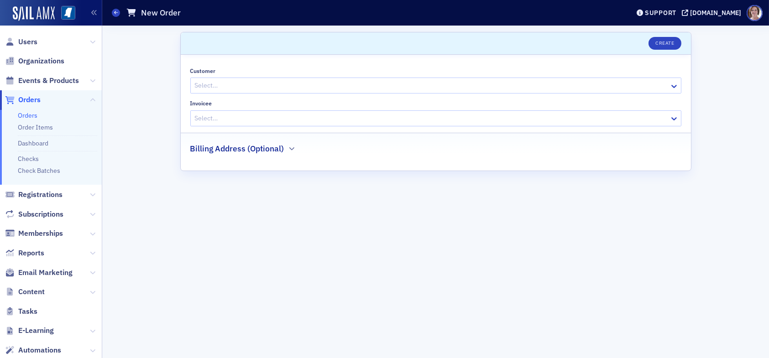
click at [265, 87] on div at bounding box center [431, 85] width 475 height 11
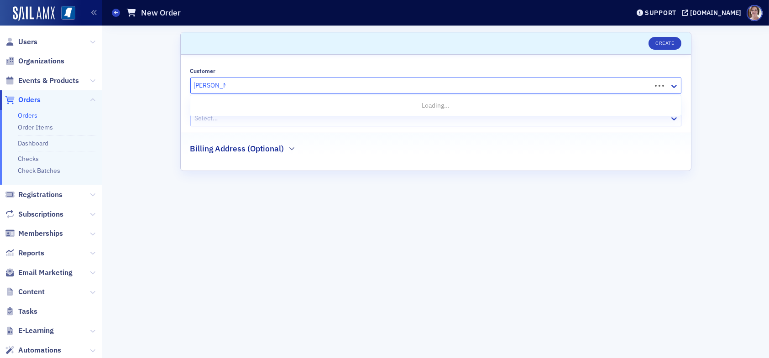
type input "karen moody"
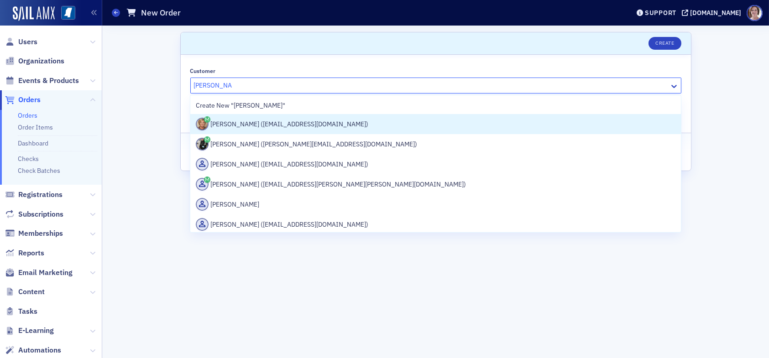
click at [297, 125] on div "Karen Moody (kmoody@ms-cpa.org)" at bounding box center [435, 124] width 479 height 13
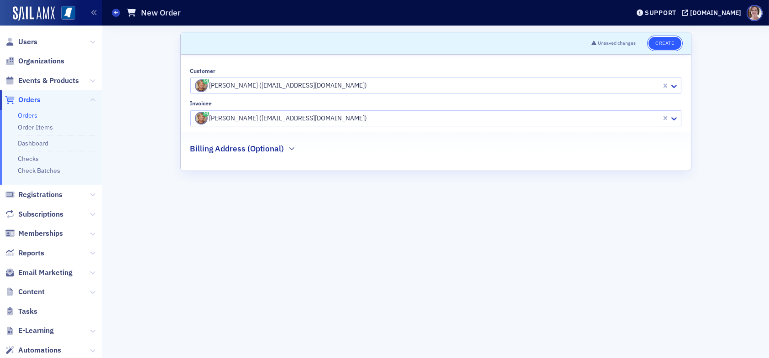
click at [667, 42] on button "Create" at bounding box center [665, 43] width 32 height 13
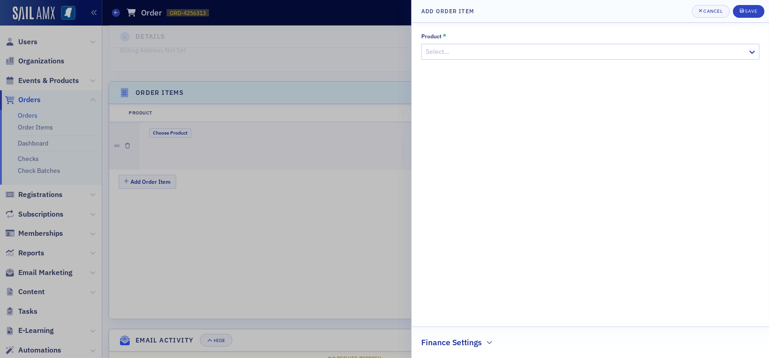
scroll to position [251, 0]
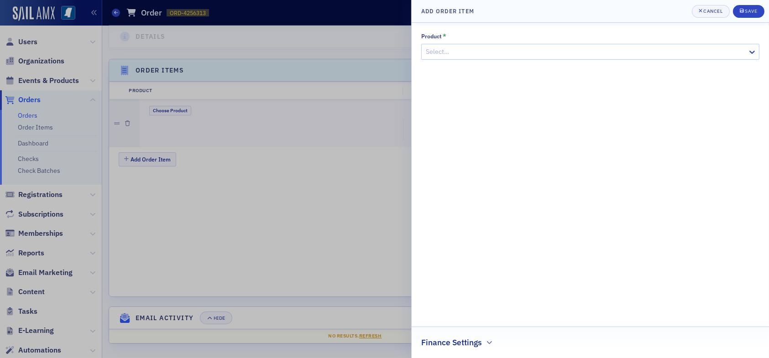
click at [483, 50] on div at bounding box center [586, 51] width 322 height 11
type input "central chapter"
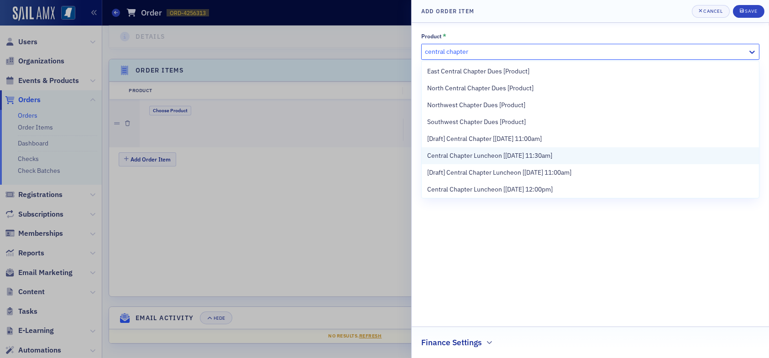
click at [537, 154] on span "Central Chapter Luncheon [[DATE] 11:30am]" at bounding box center [489, 156] width 125 height 10
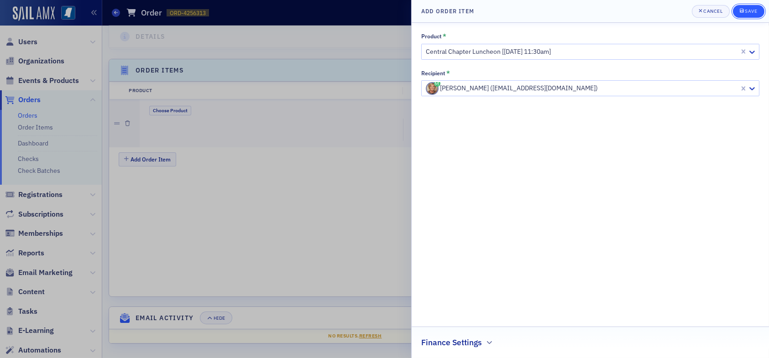
click at [750, 9] on div "Save" at bounding box center [751, 11] width 12 height 5
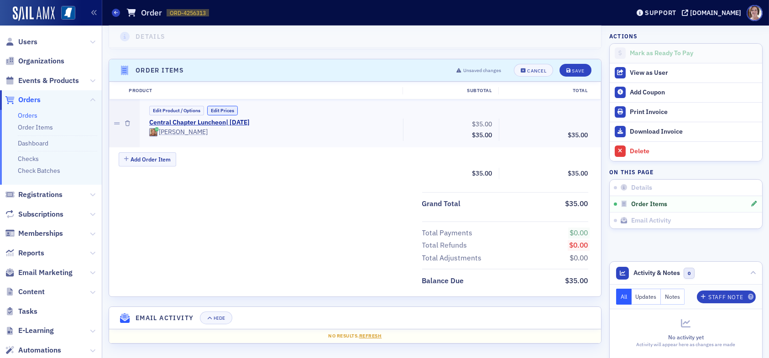
click at [228, 110] on button "Edit Prices" at bounding box center [222, 111] width 31 height 10
drag, startPoint x: 468, startPoint y: 121, endPoint x: 493, endPoint y: 121, distance: 25.1
click at [493, 121] on div "Central Chapter Luncheon | 8/28/2025 (Custom Price) Karen Moody 35.00 Subtotal …" at bounding box center [369, 131] width 452 height 24
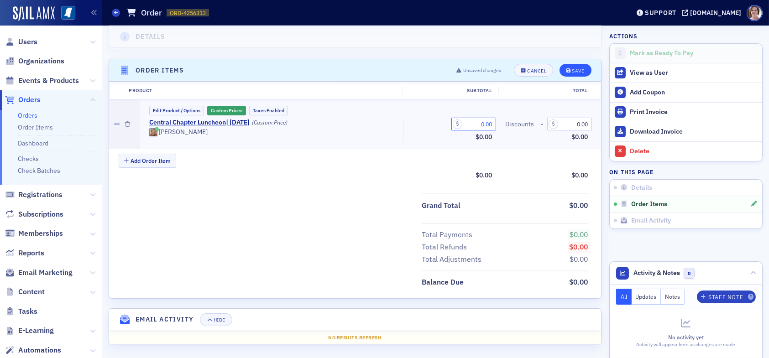
type input "0.00"
click at [572, 68] on div "Save" at bounding box center [578, 70] width 12 height 5
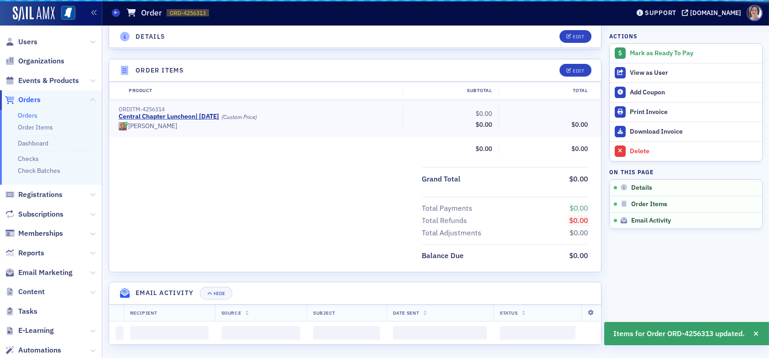
scroll to position [226, 0]
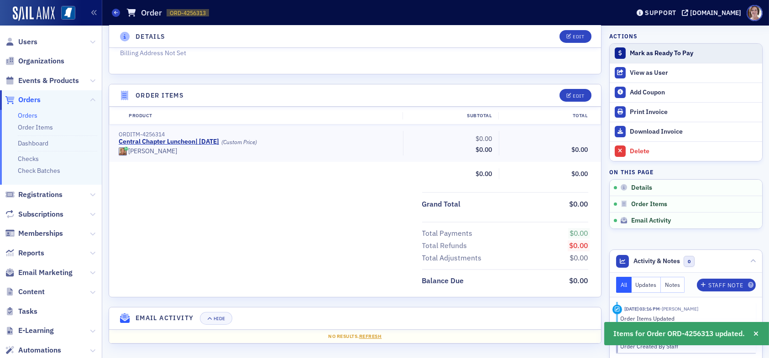
click at [641, 50] on div "Mark as Ready To Pay" at bounding box center [694, 53] width 128 height 8
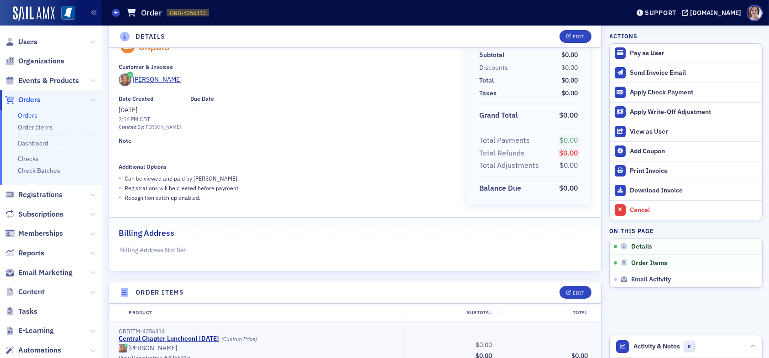
scroll to position [0, 0]
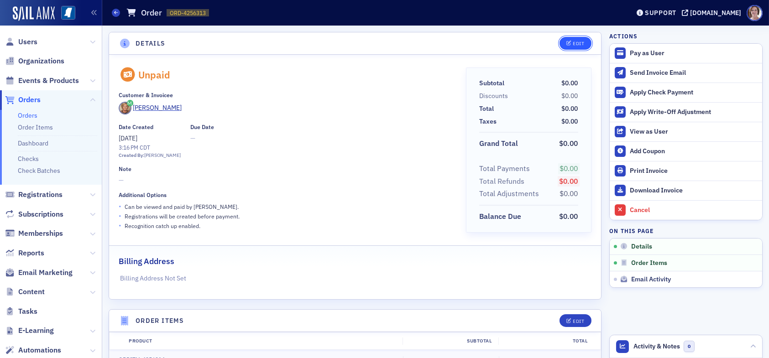
click at [573, 44] on div "Edit" at bounding box center [578, 43] width 11 height 5
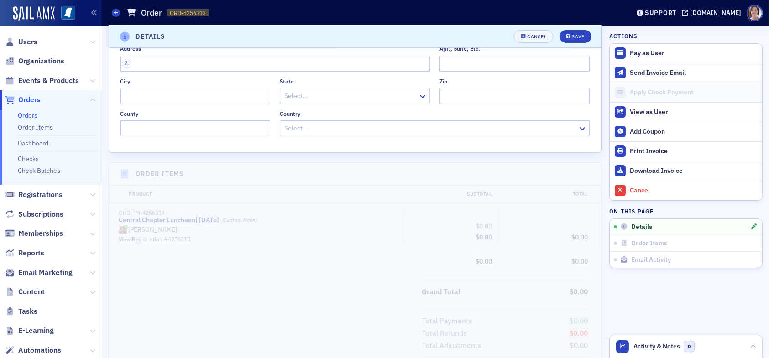
scroll to position [276, 0]
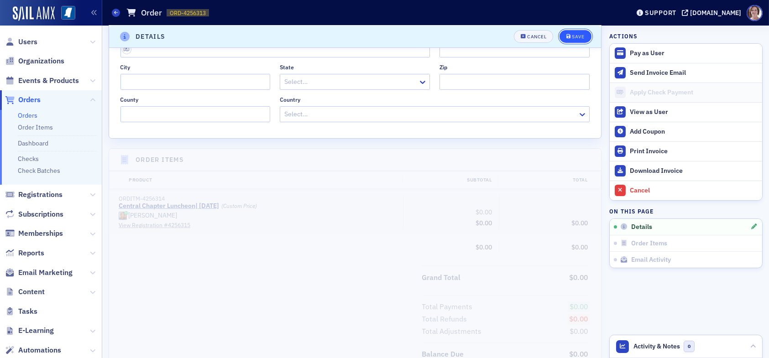
click at [572, 35] on div "Save" at bounding box center [578, 36] width 12 height 5
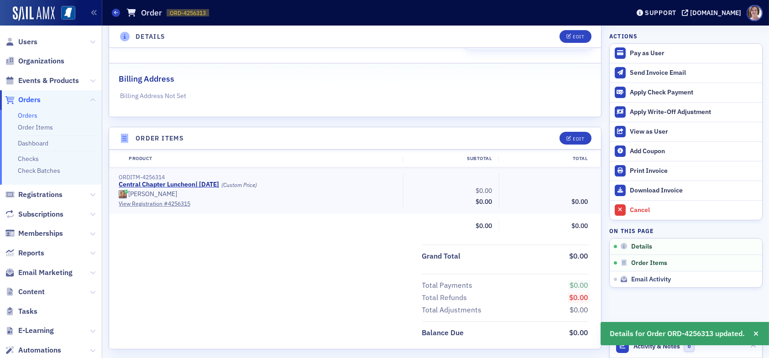
scroll to position [184, 0]
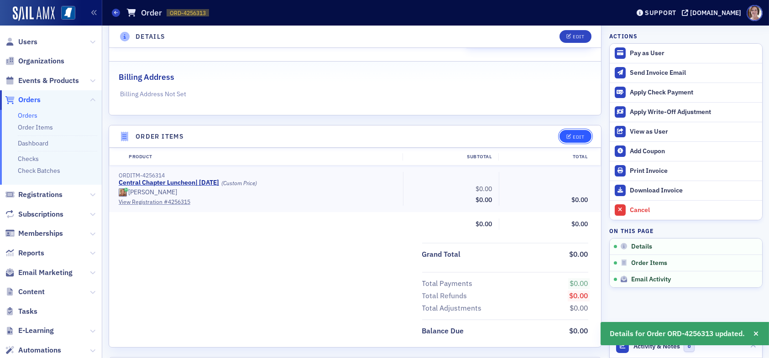
click at [573, 136] on div "Edit" at bounding box center [578, 137] width 11 height 5
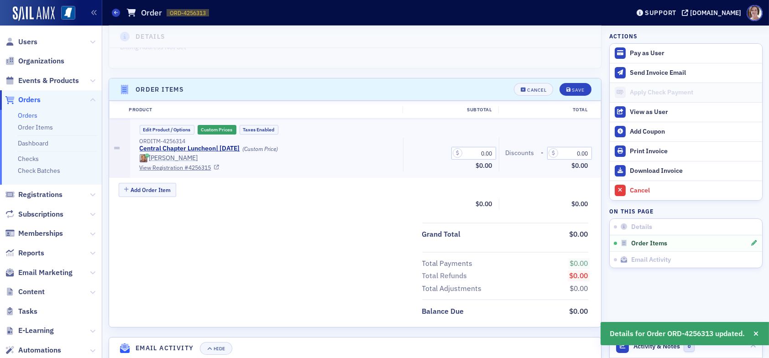
scroll to position [235, 0]
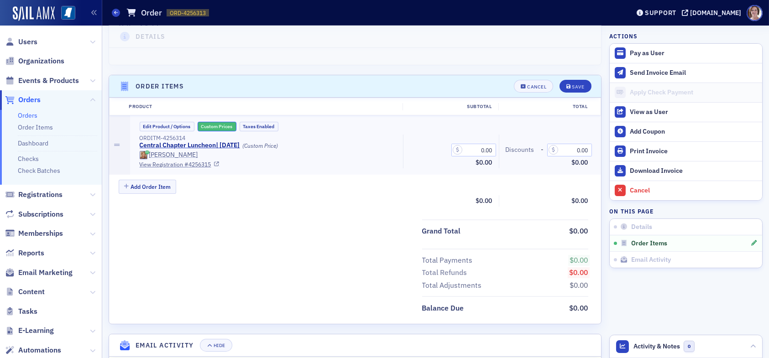
click at [222, 126] on button "Custom Prices" at bounding box center [217, 127] width 39 height 10
click at [219, 126] on button "Edit Prices" at bounding box center [213, 127] width 31 height 10
drag, startPoint x: 468, startPoint y: 150, endPoint x: 504, endPoint y: 147, distance: 35.7
click at [504, 147] on div "ORDITM-4256314 Central Chapter Luncheon | 8/28/2025 (Custom Price) Karen Moody …" at bounding box center [364, 152] width 462 height 34
type input "0.00"
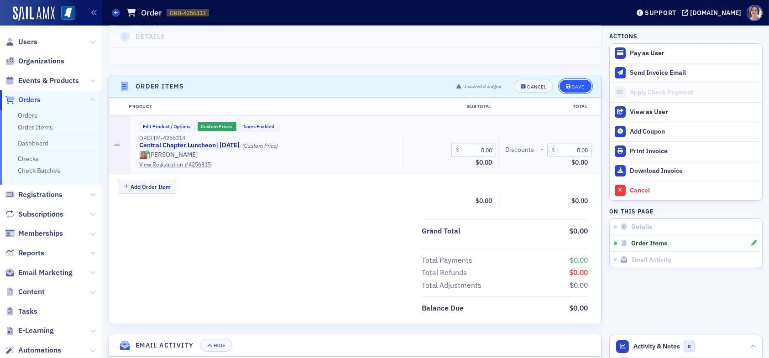
click at [574, 81] on button "Save" at bounding box center [575, 86] width 31 height 13
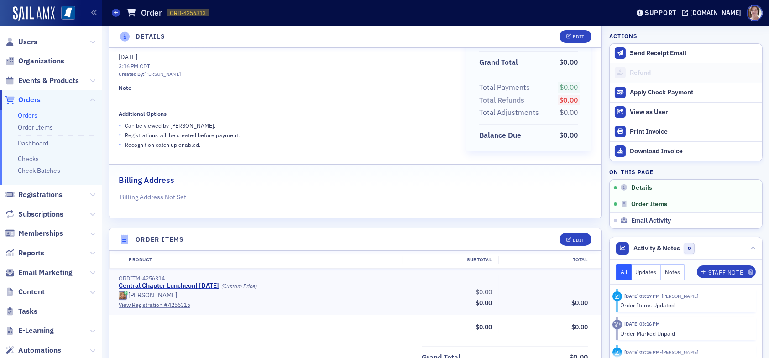
scroll to position [91, 0]
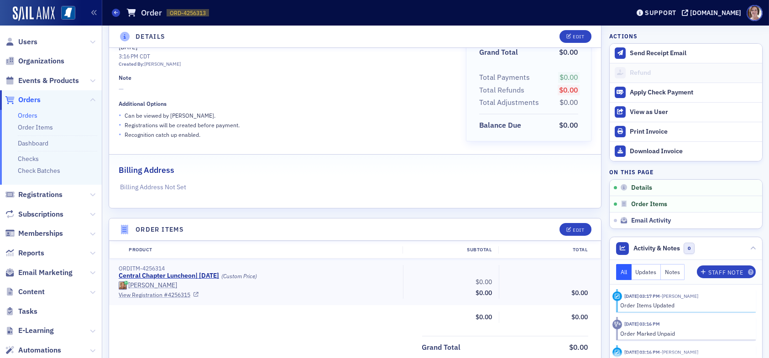
click at [157, 293] on link "View Registration # 4256315" at bounding box center [258, 295] width 278 height 8
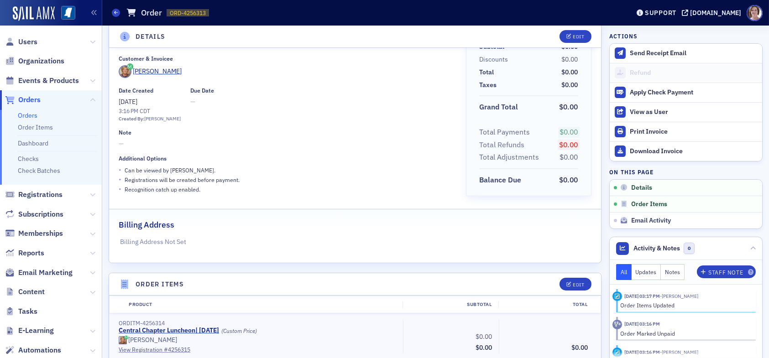
scroll to position [0, 0]
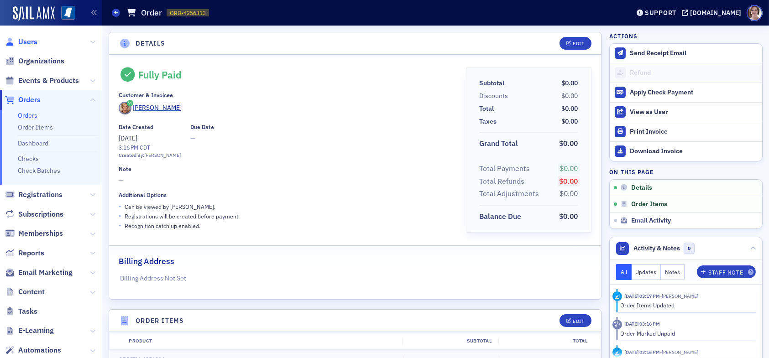
click at [26, 40] on span "Users" at bounding box center [27, 42] width 19 height 10
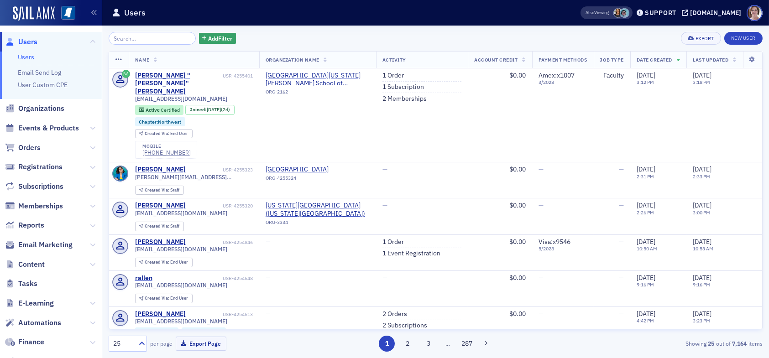
click at [126, 36] on input "search" at bounding box center [152, 38] width 87 height 13
click at [33, 148] on span "Orders" at bounding box center [29, 148] width 22 height 10
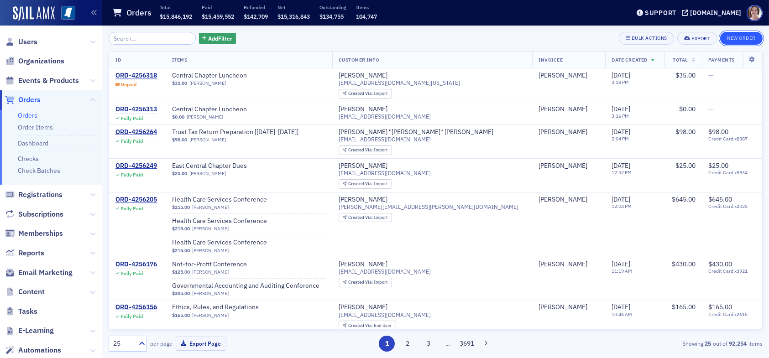
click at [747, 35] on button "New Order" at bounding box center [741, 38] width 42 height 13
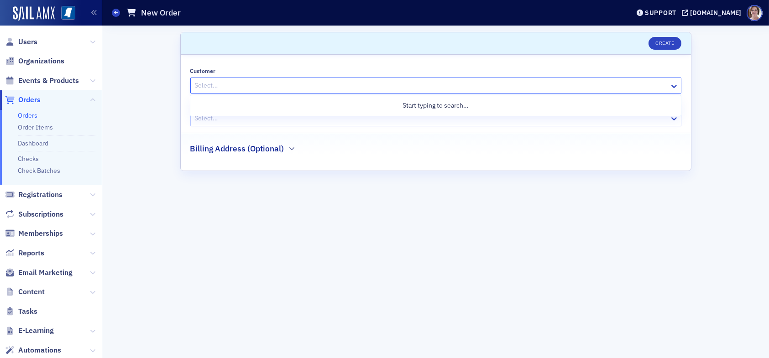
click at [230, 87] on div at bounding box center [431, 85] width 475 height 11
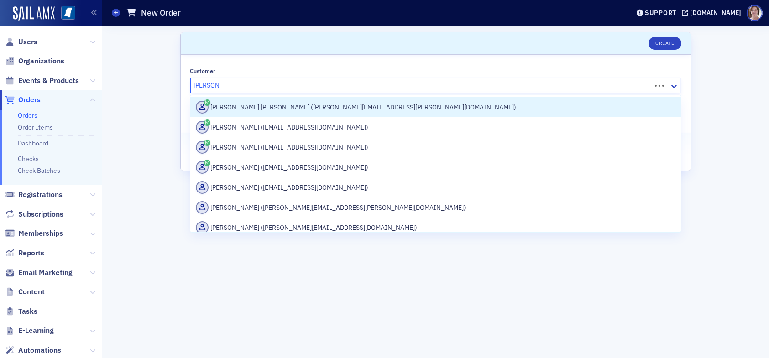
type input "scott smith"
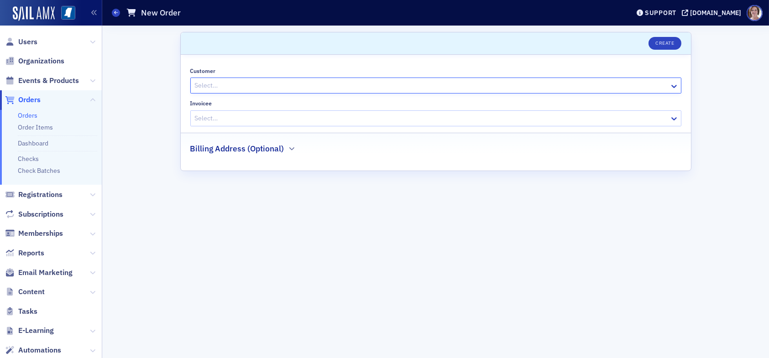
drag, startPoint x: 238, startPoint y: 84, endPoint x: 176, endPoint y: 89, distance: 62.3
click at [176, 89] on div "Scroll to Create Customer Select… Invoicee Select… Billing Address (Optional)" at bounding box center [436, 192] width 654 height 333
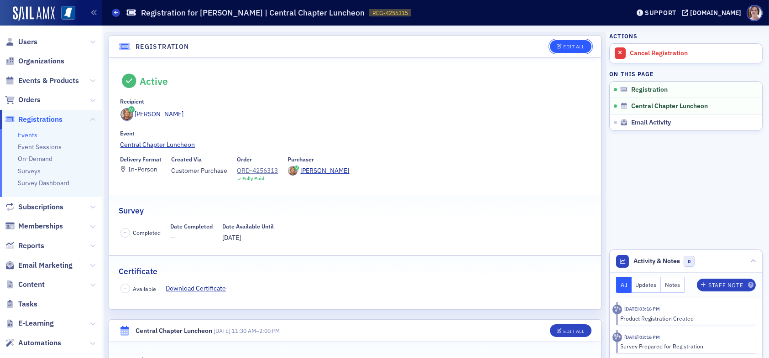
click at [567, 46] on div "Edit All" at bounding box center [573, 46] width 21 height 5
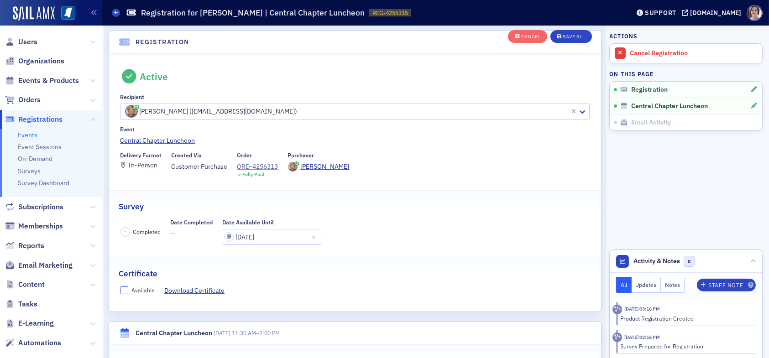
click at [124, 289] on input "Available" at bounding box center [125, 291] width 8 height 8
checkbox input "true"
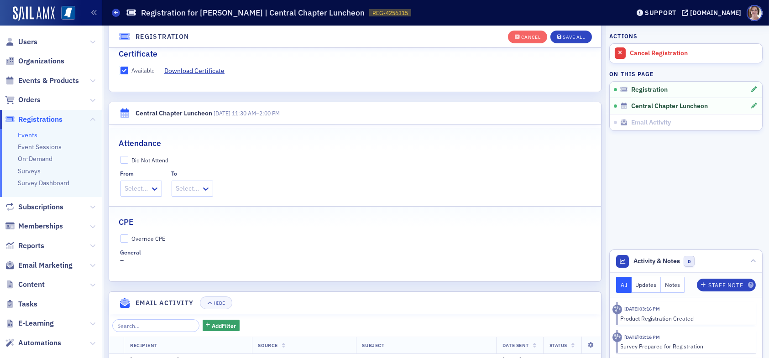
scroll to position [252, 0]
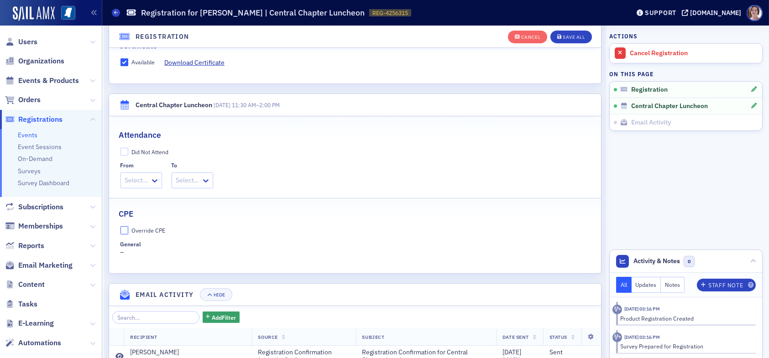
drag, startPoint x: 124, startPoint y: 226, endPoint x: 130, endPoint y: 237, distance: 12.9
click at [124, 226] on input "Override CPE" at bounding box center [125, 230] width 8 height 8
checkbox input "true"
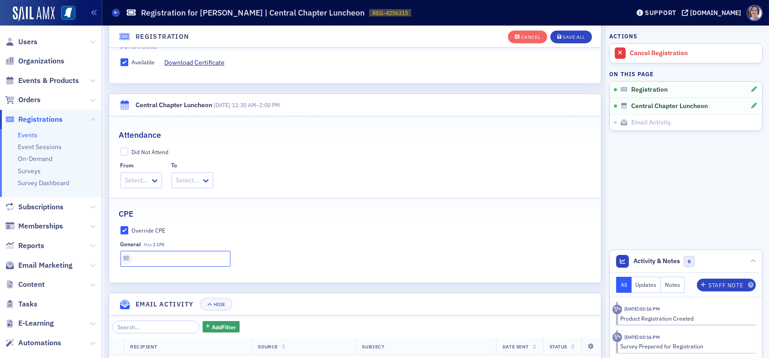
click at [160, 257] on input "text" at bounding box center [176, 259] width 110 height 16
type input "2 CPE"
click at [568, 37] on div "Save All" at bounding box center [574, 37] width 22 height 5
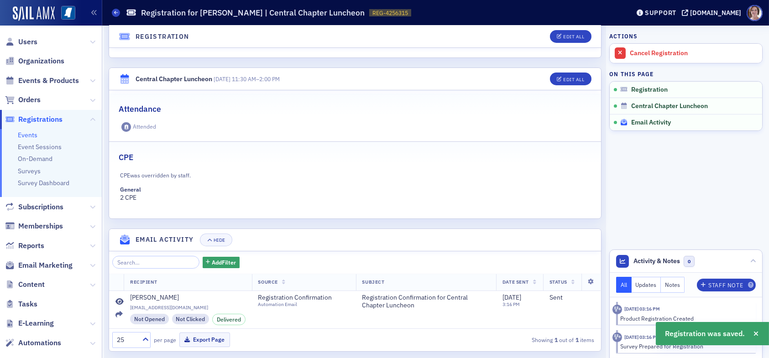
click at [646, 121] on span "Email Activity" at bounding box center [651, 123] width 40 height 8
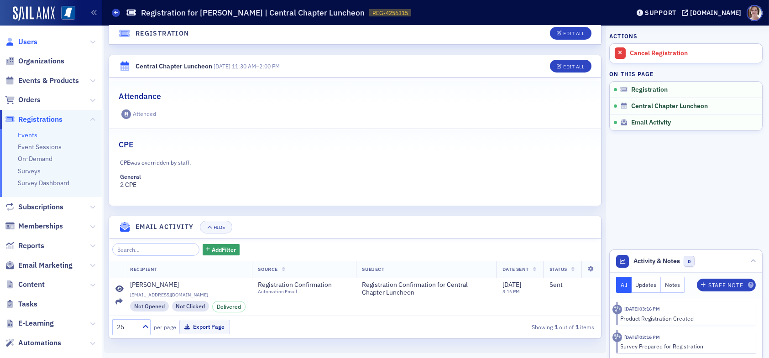
click at [36, 40] on span "Users" at bounding box center [27, 42] width 19 height 10
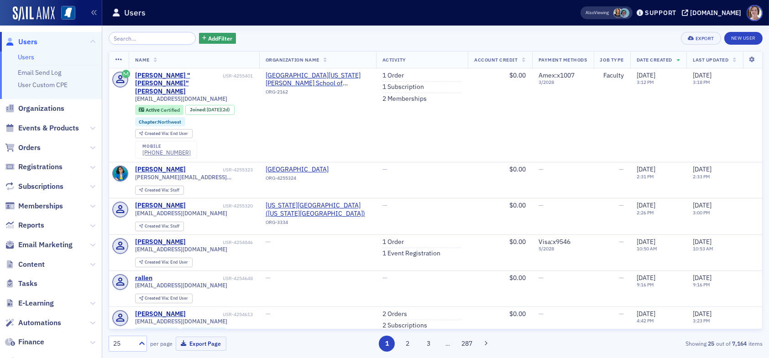
click at [27, 57] on link "Users" at bounding box center [26, 57] width 16 height 8
click at [37, 147] on span "Orders" at bounding box center [29, 148] width 22 height 10
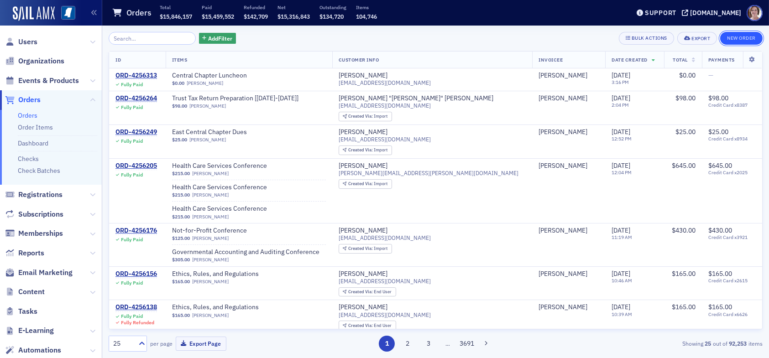
click at [734, 38] on button "New Order" at bounding box center [741, 38] width 42 height 13
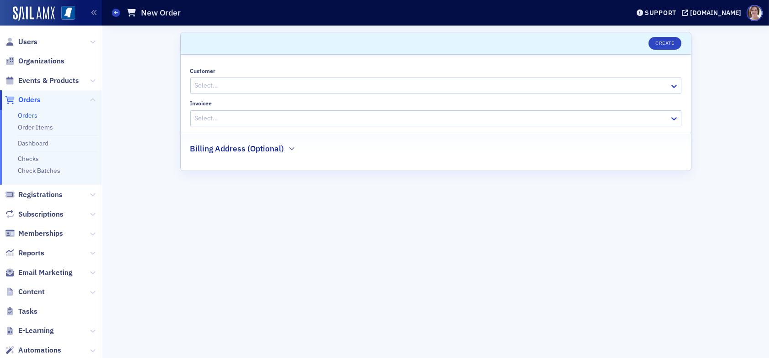
click at [220, 83] on div at bounding box center [431, 85] width 475 height 11
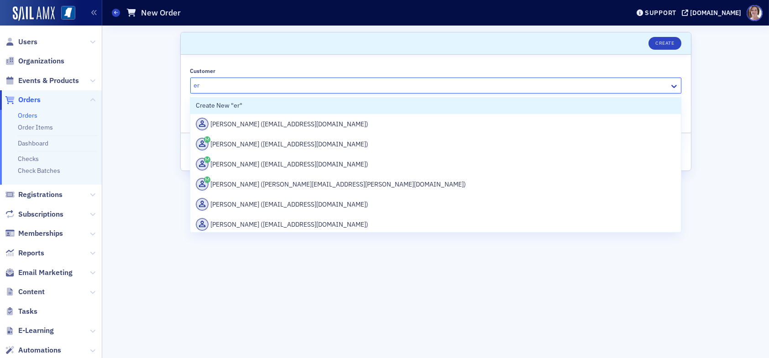
type input "e"
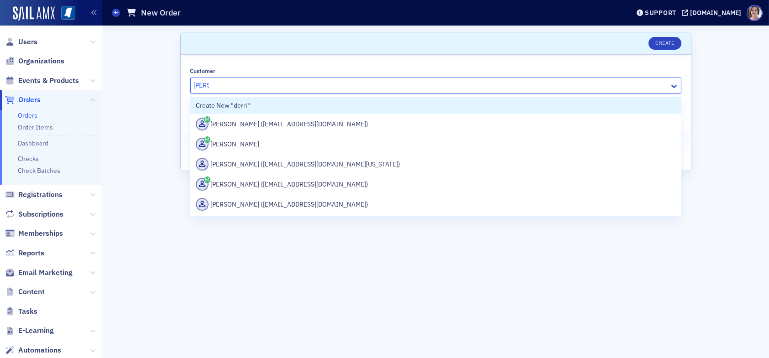
type input "derrick"
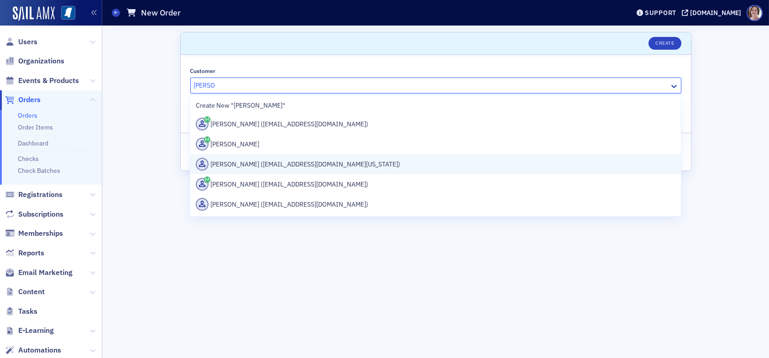
click at [321, 163] on div "[PERSON_NAME] ([EMAIL_ADDRESS][DOMAIN_NAME][US_STATE])" at bounding box center [435, 164] width 479 height 13
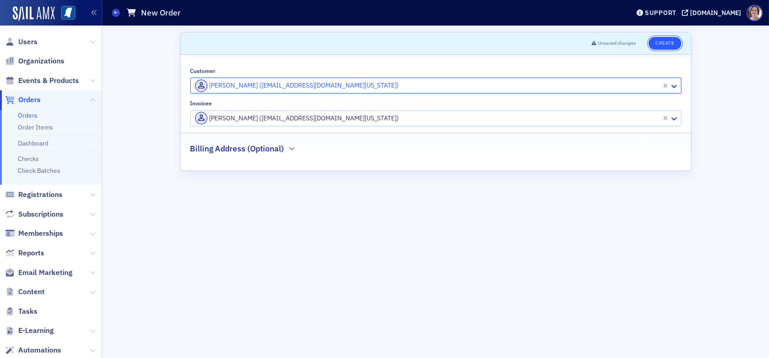
click at [668, 40] on button "Create" at bounding box center [665, 43] width 32 height 13
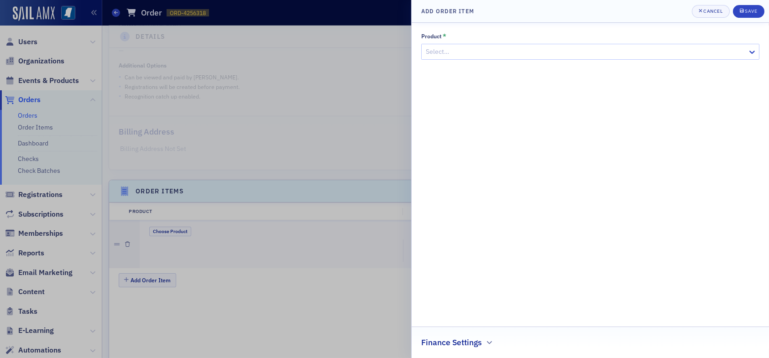
scroll to position [251, 0]
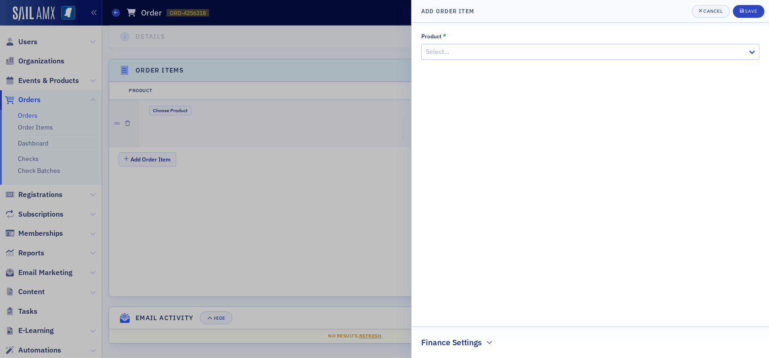
click at [463, 52] on div at bounding box center [586, 51] width 322 height 11
type input "central chapter"
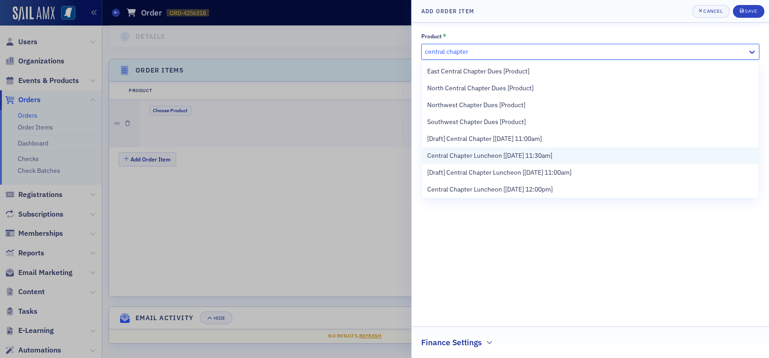
click at [531, 156] on span "Central Chapter Luncheon [8/28/2025 11:30am]" at bounding box center [489, 156] width 125 height 10
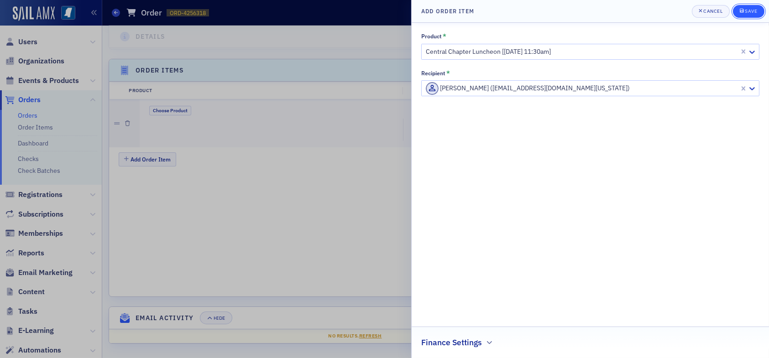
click at [752, 10] on div "Save" at bounding box center [751, 11] width 12 height 5
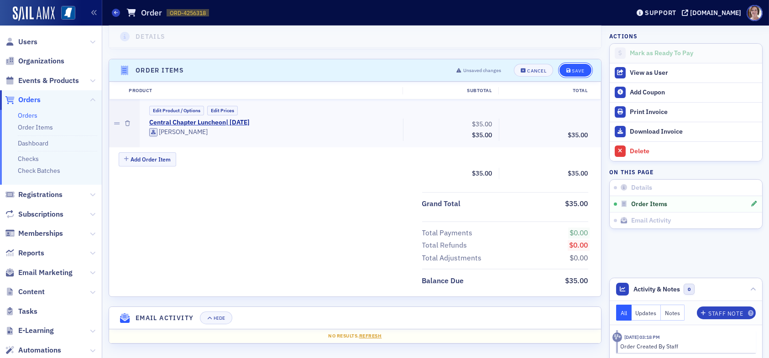
click at [573, 69] on div "Save" at bounding box center [578, 70] width 12 height 5
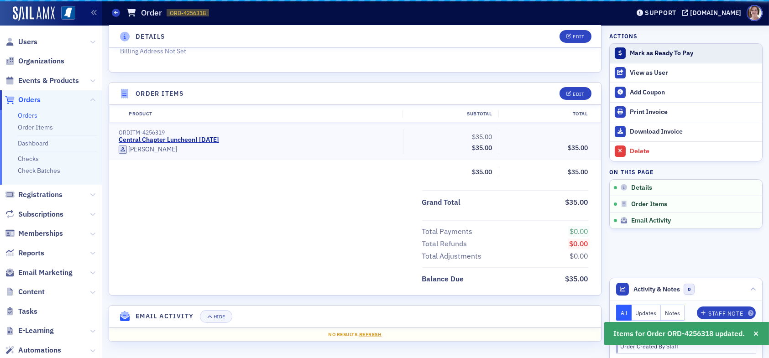
scroll to position [226, 0]
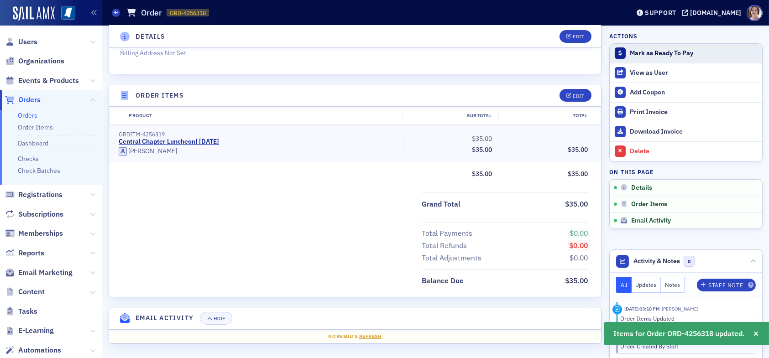
click at [640, 52] on div "Mark as Ready To Pay" at bounding box center [694, 53] width 128 height 8
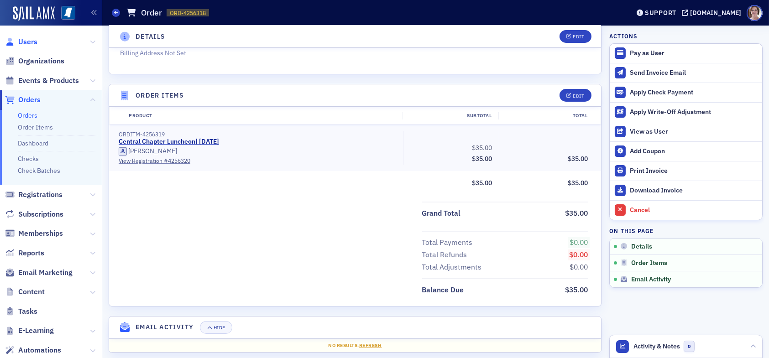
click at [31, 39] on span "Users" at bounding box center [27, 42] width 19 height 10
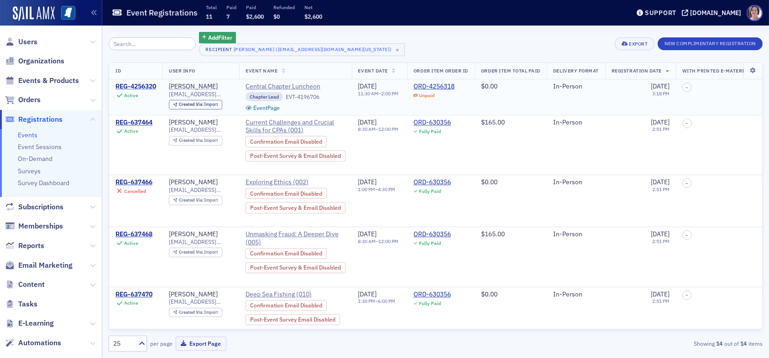
click at [137, 86] on div "REG-4256320" at bounding box center [135, 87] width 41 height 8
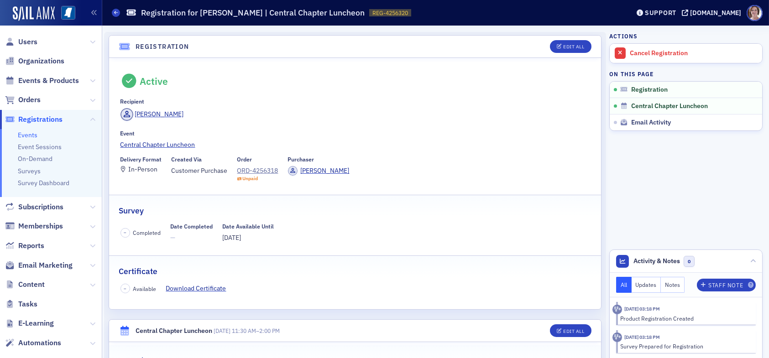
click at [571, 39] on header "Registration Edit All" at bounding box center [355, 47] width 492 height 22
click at [570, 45] on div "Edit All" at bounding box center [573, 46] width 21 height 5
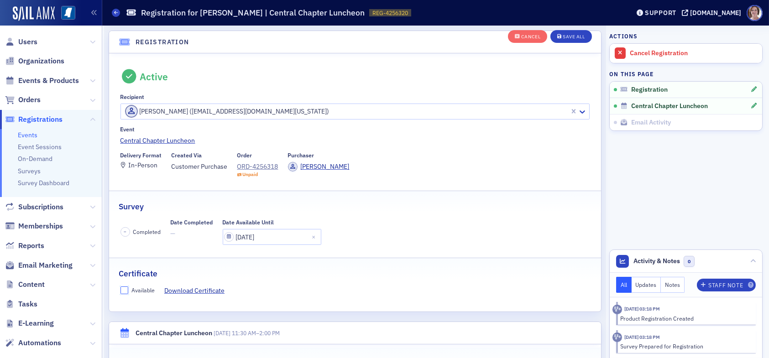
click at [124, 287] on input "Available" at bounding box center [125, 291] width 8 height 8
checkbox input "true"
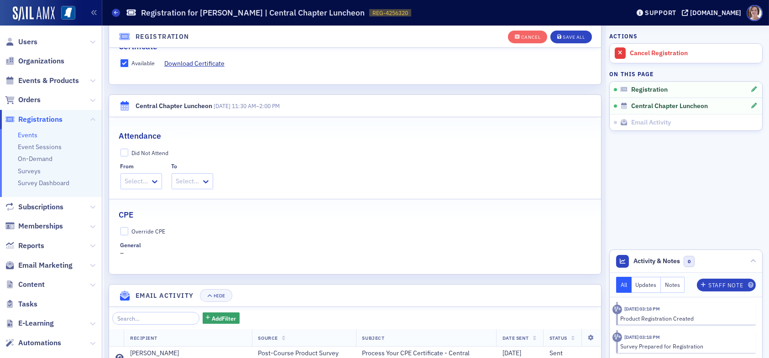
scroll to position [252, 0]
click at [120, 228] on div "Override CPE General –" at bounding box center [355, 241] width 492 height 31
click at [123, 228] on input "Override CPE" at bounding box center [125, 230] width 8 height 8
checkbox input "true"
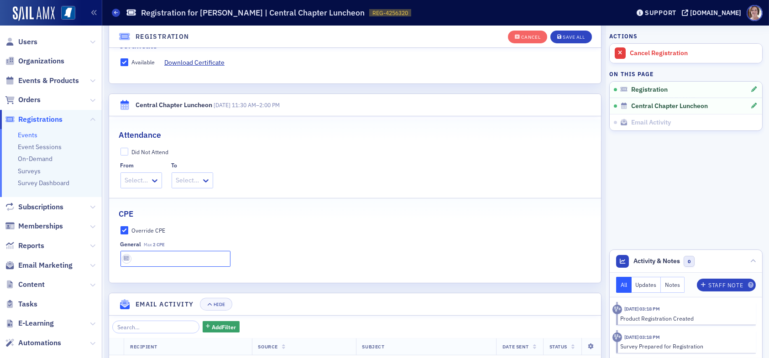
click at [161, 257] on input "text" at bounding box center [176, 259] width 110 height 16
type input "2 CPE"
click at [567, 36] on div "Save All" at bounding box center [574, 37] width 22 height 5
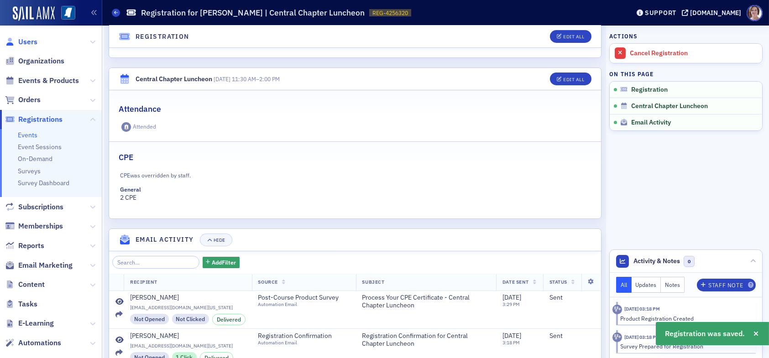
click at [27, 42] on span "Users" at bounding box center [27, 42] width 19 height 10
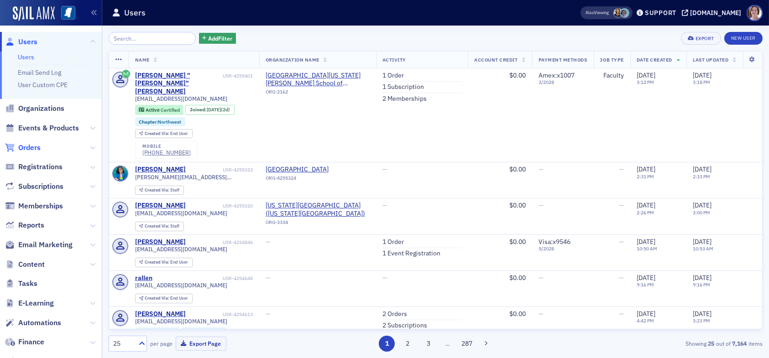
click at [36, 146] on span "Orders" at bounding box center [29, 148] width 22 height 10
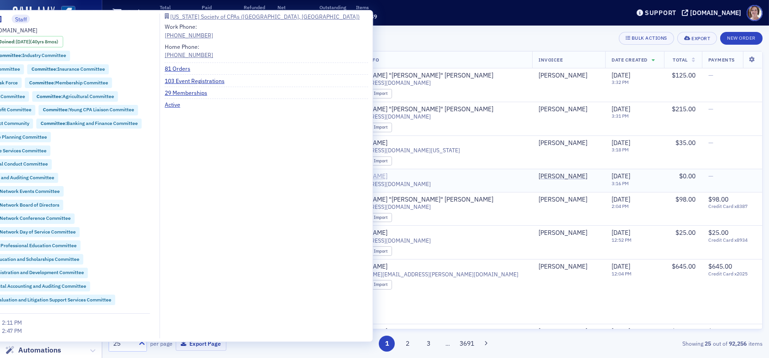
click at [388, 175] on div "[PERSON_NAME]" at bounding box center [363, 177] width 49 height 8
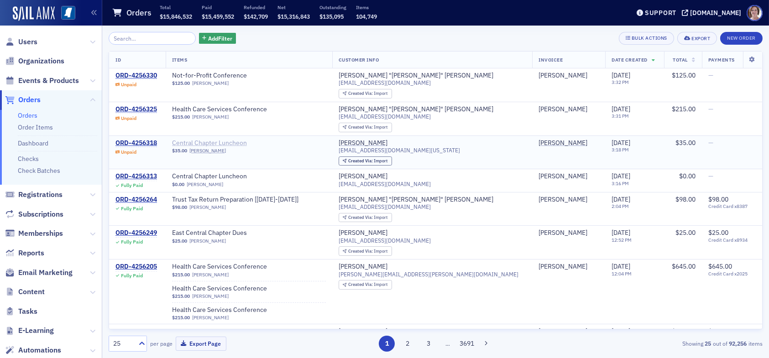
click at [198, 142] on span "Central Chapter Luncheon" at bounding box center [229, 143] width 115 height 8
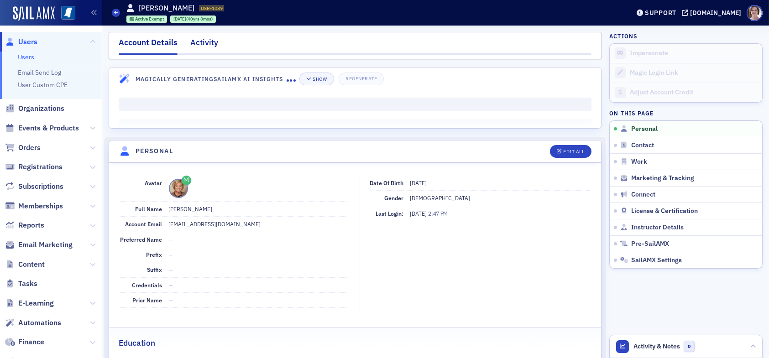
click at [203, 42] on div "Activity" at bounding box center [204, 45] width 28 height 17
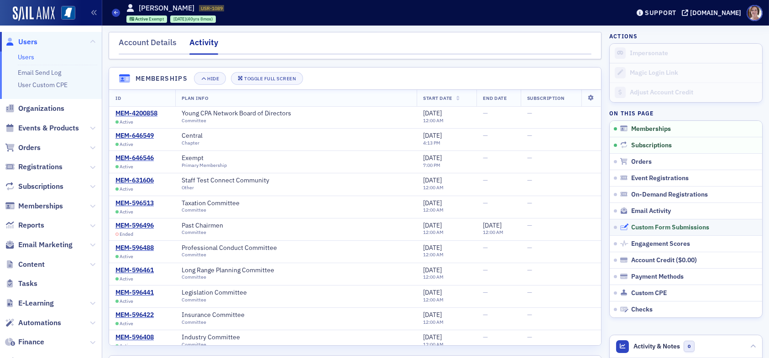
click at [674, 227] on span "Custom Form Submissions" at bounding box center [670, 228] width 78 height 8
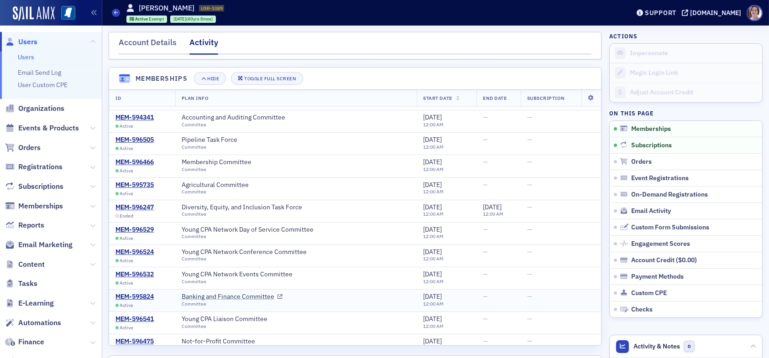
scroll to position [408, 0]
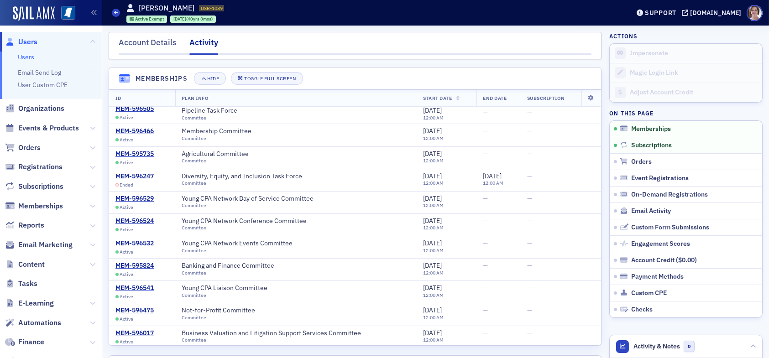
click at [26, 39] on span "Users" at bounding box center [27, 42] width 19 height 10
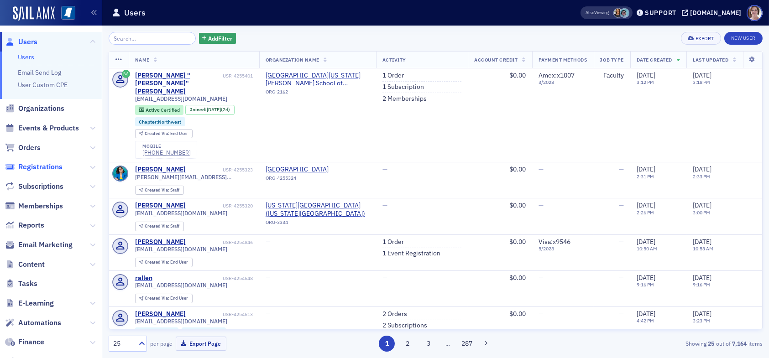
click at [55, 168] on span "Registrations" at bounding box center [40, 167] width 44 height 10
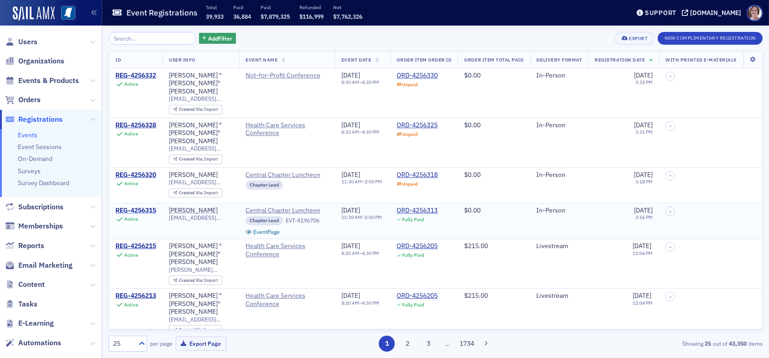
click at [150, 207] on div "REG-4256315" at bounding box center [135, 211] width 41 height 8
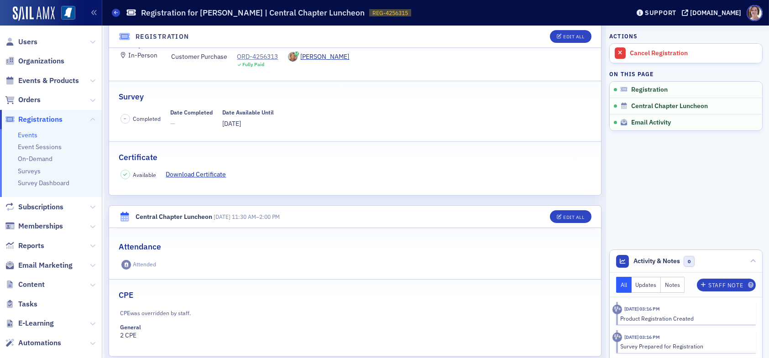
scroll to position [137, 0]
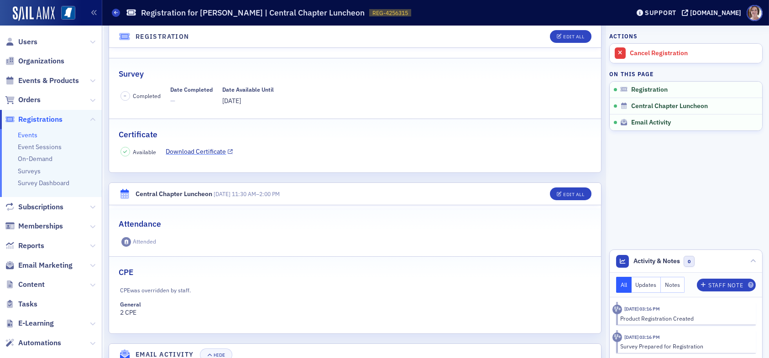
click at [199, 151] on link "Download Certificate" at bounding box center [199, 152] width 67 height 10
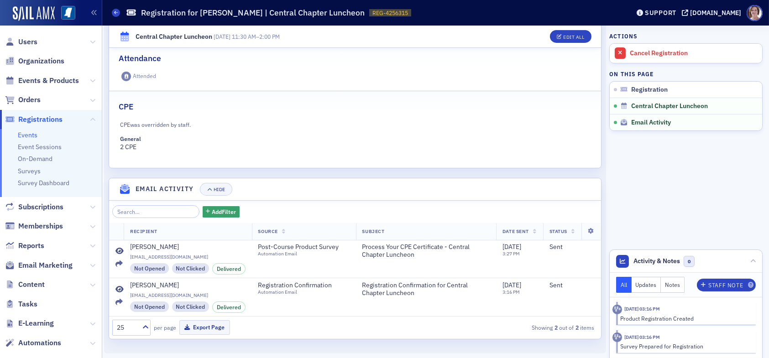
scroll to position [303, 0]
click at [29, 100] on span "Orders" at bounding box center [29, 100] width 22 height 10
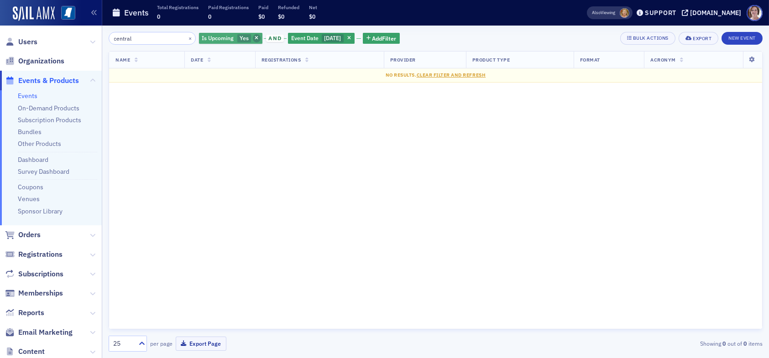
click at [255, 38] on icon "button" at bounding box center [257, 38] width 4 height 5
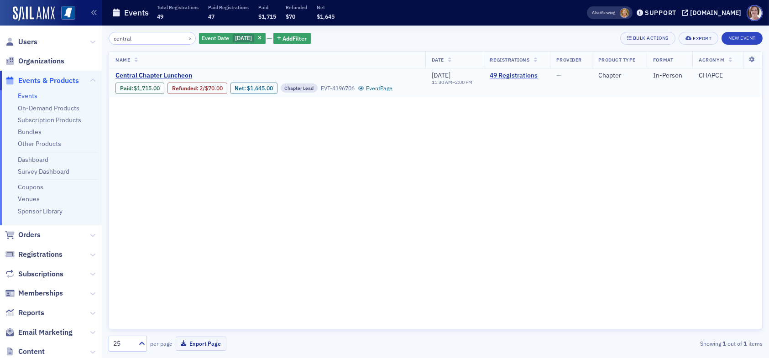
click at [513, 75] on link "49 Registrations" at bounding box center [516, 76] width 53 height 8
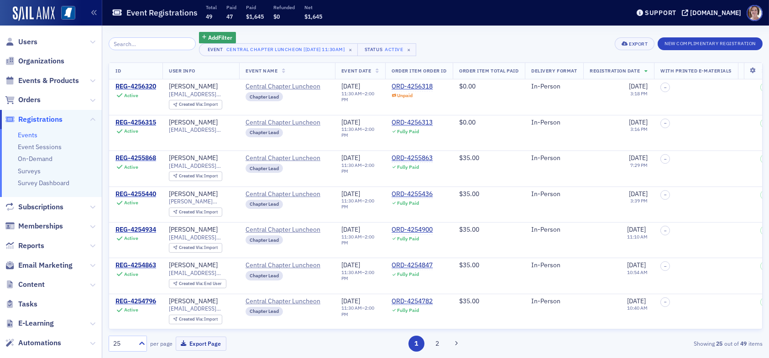
click at [746, 67] on th at bounding box center [753, 71] width 19 height 17
click at [744, 71] on icon at bounding box center [753, 70] width 19 height 5
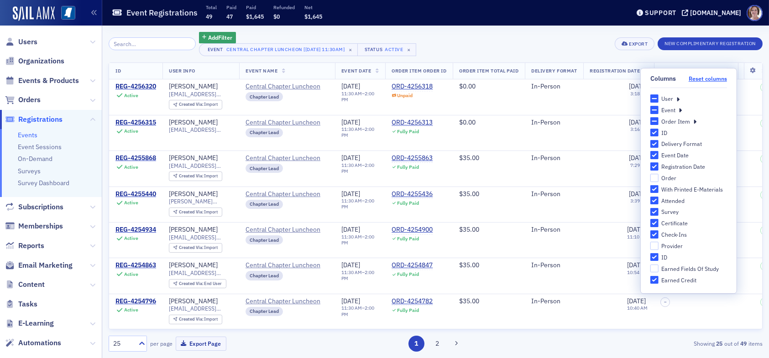
click at [707, 79] on button "Reset columns" at bounding box center [708, 78] width 38 height 7
click at [677, 100] on icon at bounding box center [678, 98] width 3 height 8
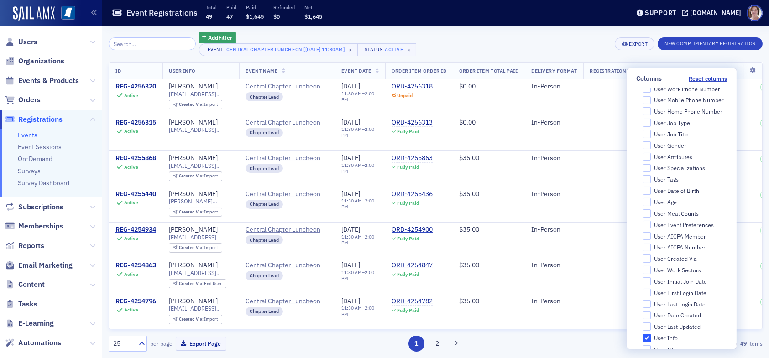
scroll to position [365, 0]
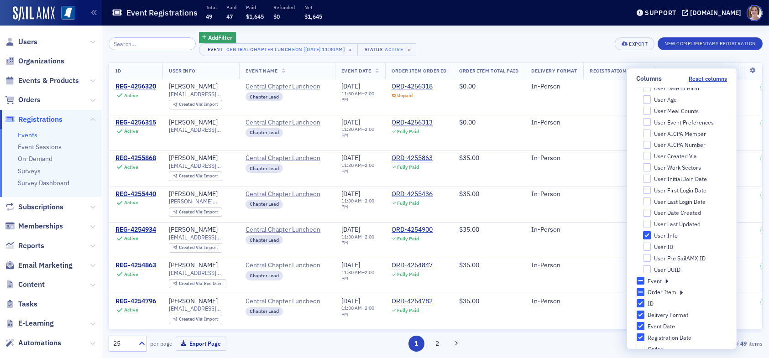
click at [665, 281] on icon at bounding box center [666, 281] width 3 height 8
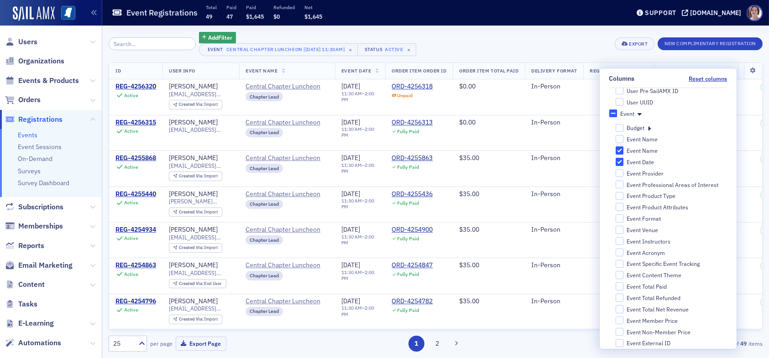
scroll to position [548, 0]
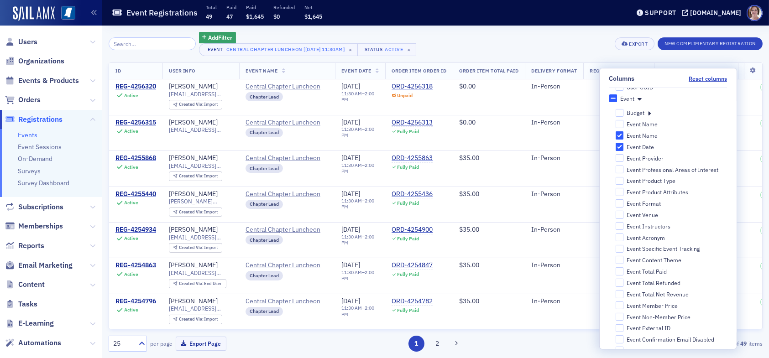
click at [589, 36] on div "Add Filter Event Central Chapter Luncheon [8/28/2025 11:30am] × Status Active ×…" at bounding box center [436, 44] width 654 height 24
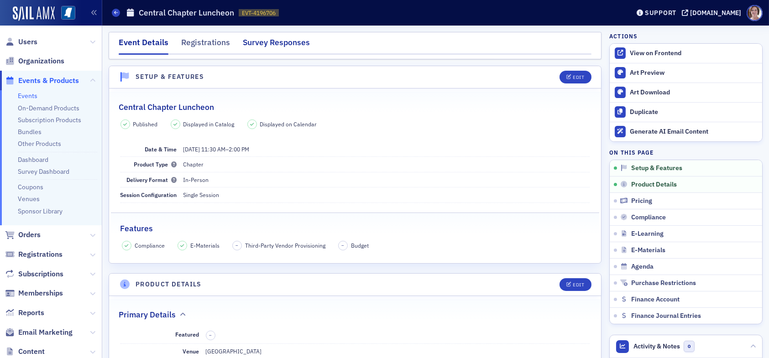
click at [290, 39] on div "Survey Responses" at bounding box center [276, 45] width 67 height 17
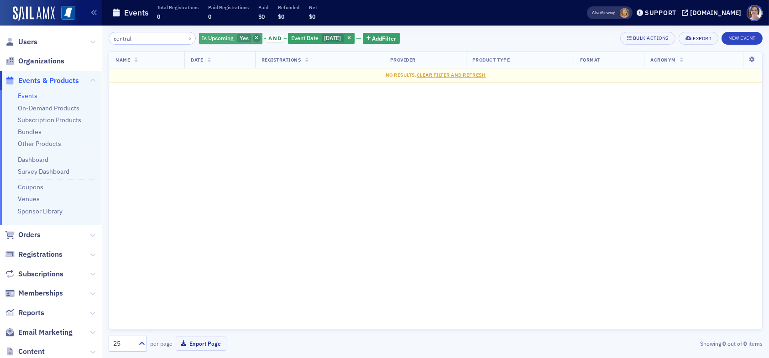
click at [255, 36] on icon "button" at bounding box center [257, 38] width 4 height 5
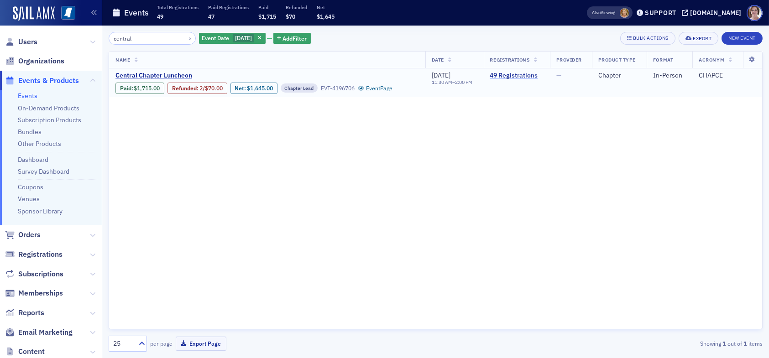
click at [511, 76] on link "49 Registrations" at bounding box center [516, 76] width 53 height 8
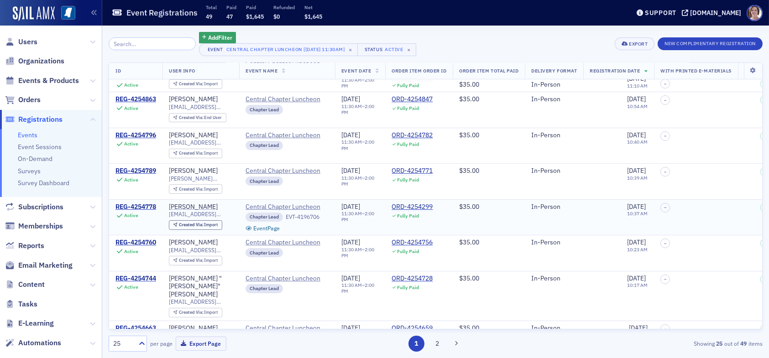
scroll to position [183, 0]
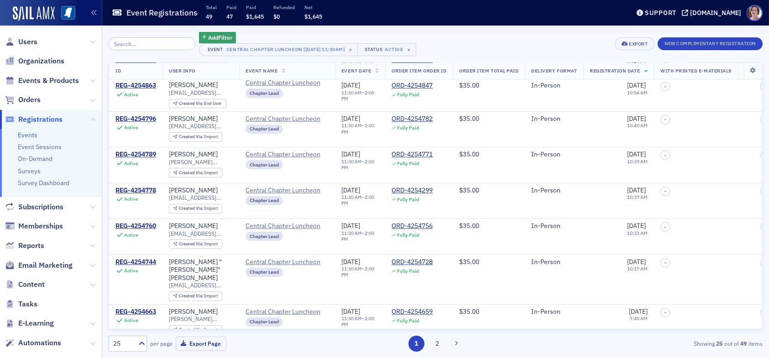
click at [155, 46] on input "search" at bounding box center [152, 43] width 87 height 13
type input "h"
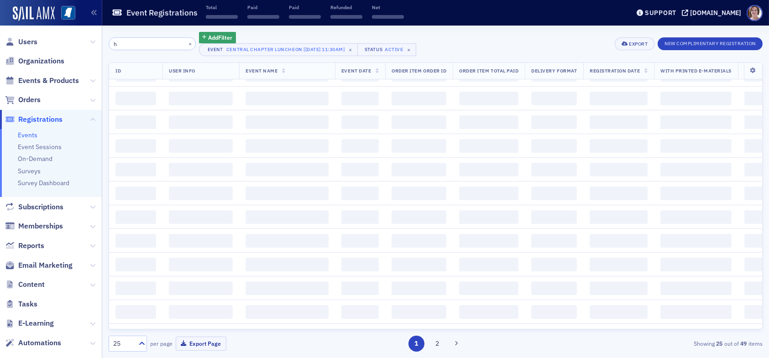
scroll to position [772, 0]
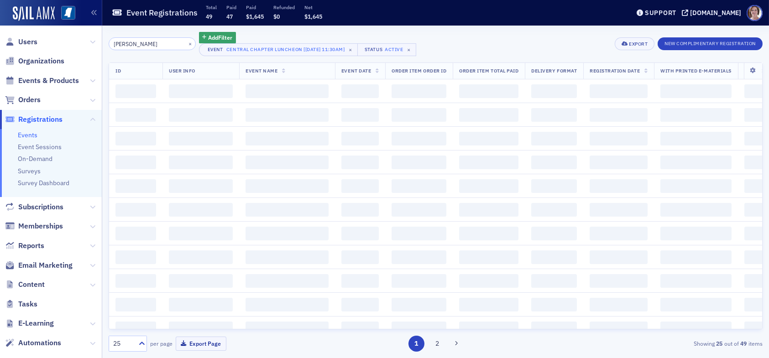
type input "chris hull"
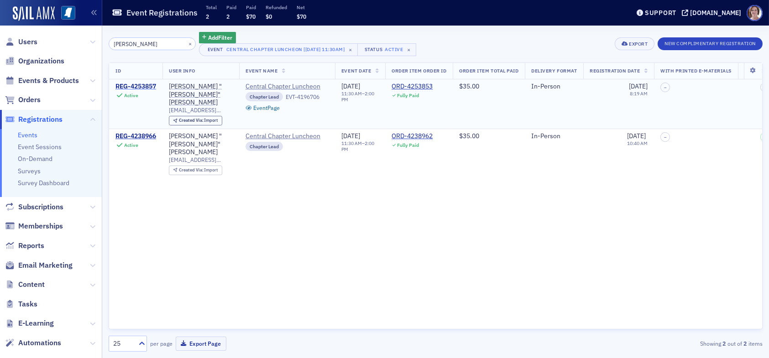
click at [149, 85] on div "REG-4253857" at bounding box center [135, 87] width 41 height 8
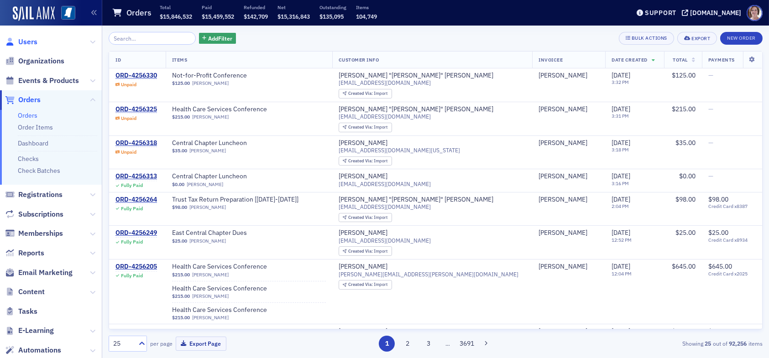
click at [33, 40] on span "Users" at bounding box center [27, 42] width 19 height 10
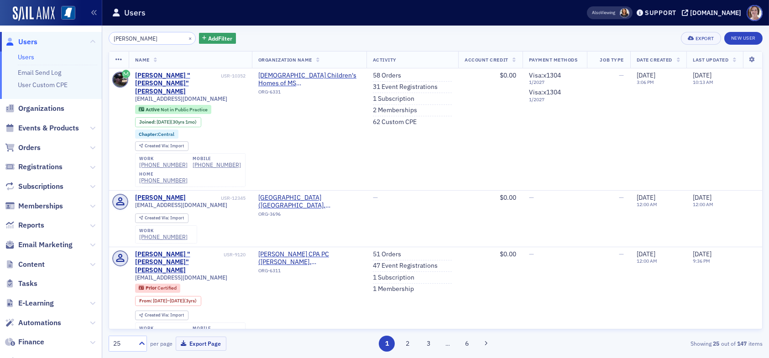
drag, startPoint x: 67, startPoint y: 41, endPoint x: 53, endPoint y: 41, distance: 13.7
click at [54, 41] on div "Users Users Email Send Log User Custom CPE Organizations Events & Products Orde…" at bounding box center [384, 179] width 769 height 358
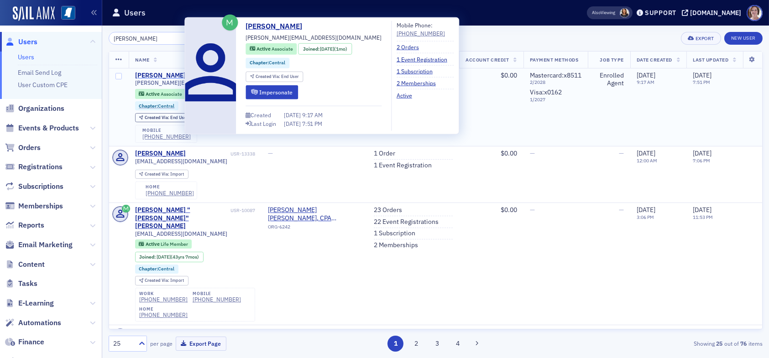
type input "richard roess"
click at [171, 74] on div "Richard Roessler" at bounding box center [160, 76] width 51 height 8
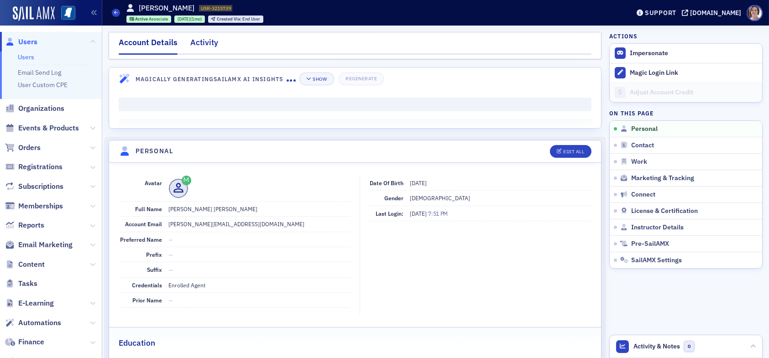
click at [203, 42] on div "Activity" at bounding box center [204, 45] width 28 height 17
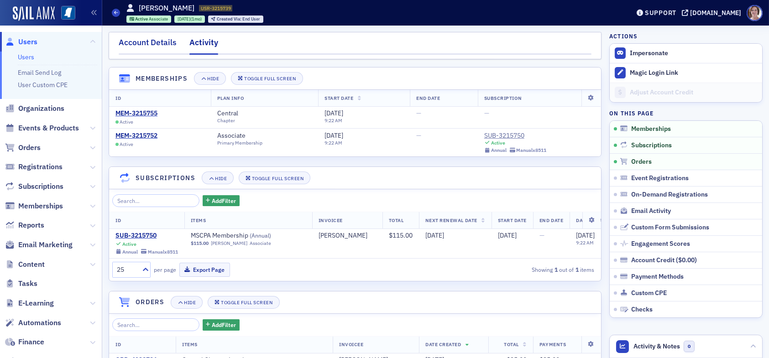
click at [151, 44] on div "Account Details" at bounding box center [148, 45] width 58 height 17
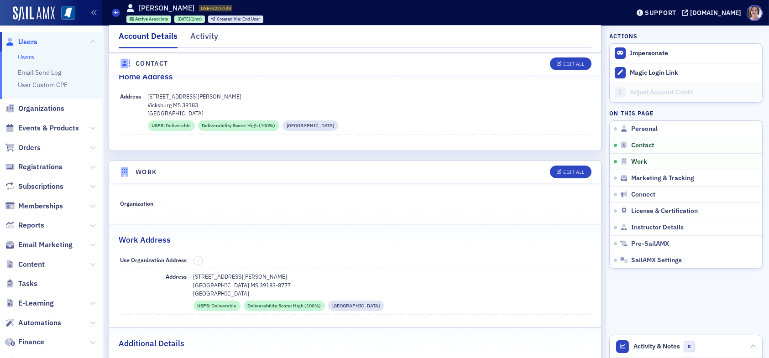
scroll to position [502, 0]
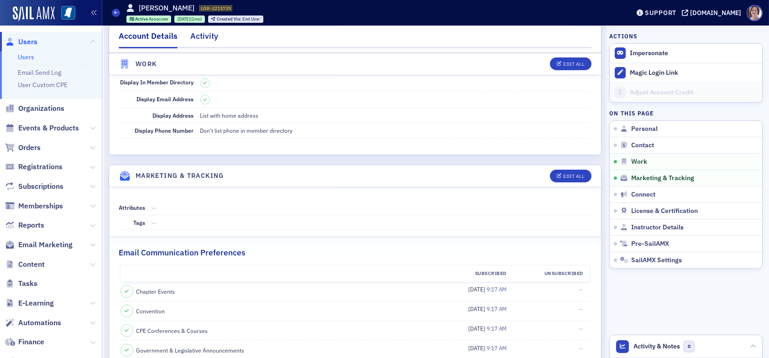
click at [193, 32] on div "Activity" at bounding box center [204, 38] width 28 height 17
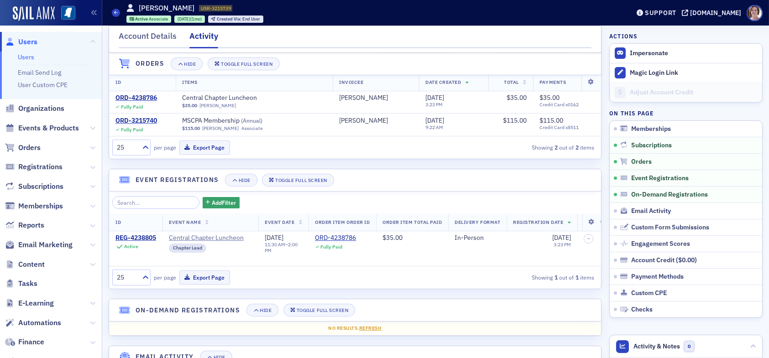
scroll to position [248, 0]
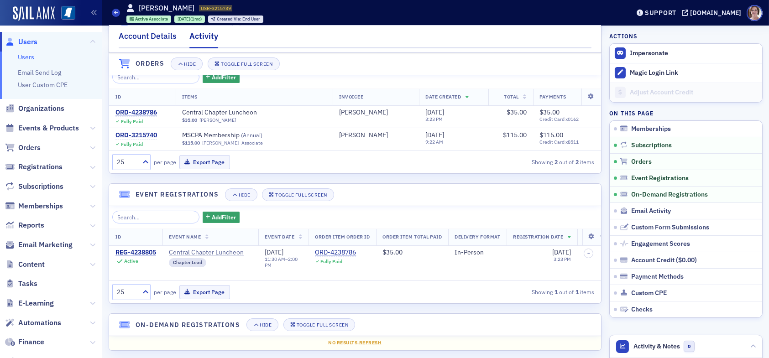
click at [151, 39] on div "Account Details" at bounding box center [148, 38] width 58 height 17
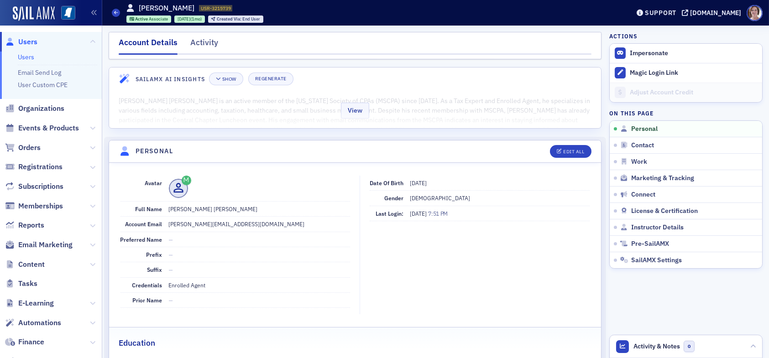
click at [521, 121] on div "View" at bounding box center [355, 109] width 492 height 38
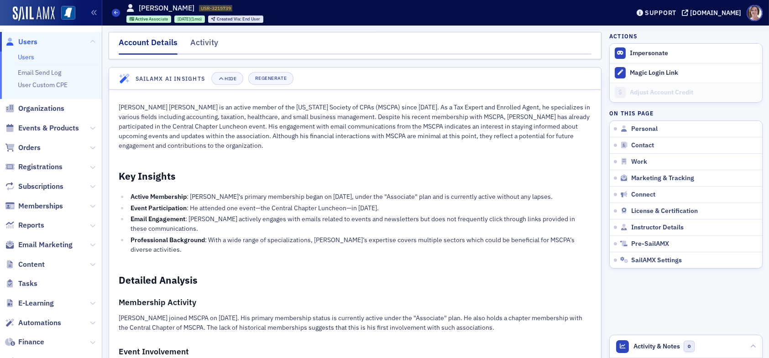
click at [26, 43] on span "Users" at bounding box center [27, 42] width 19 height 10
